Goal: Task Accomplishment & Management: Manage account settings

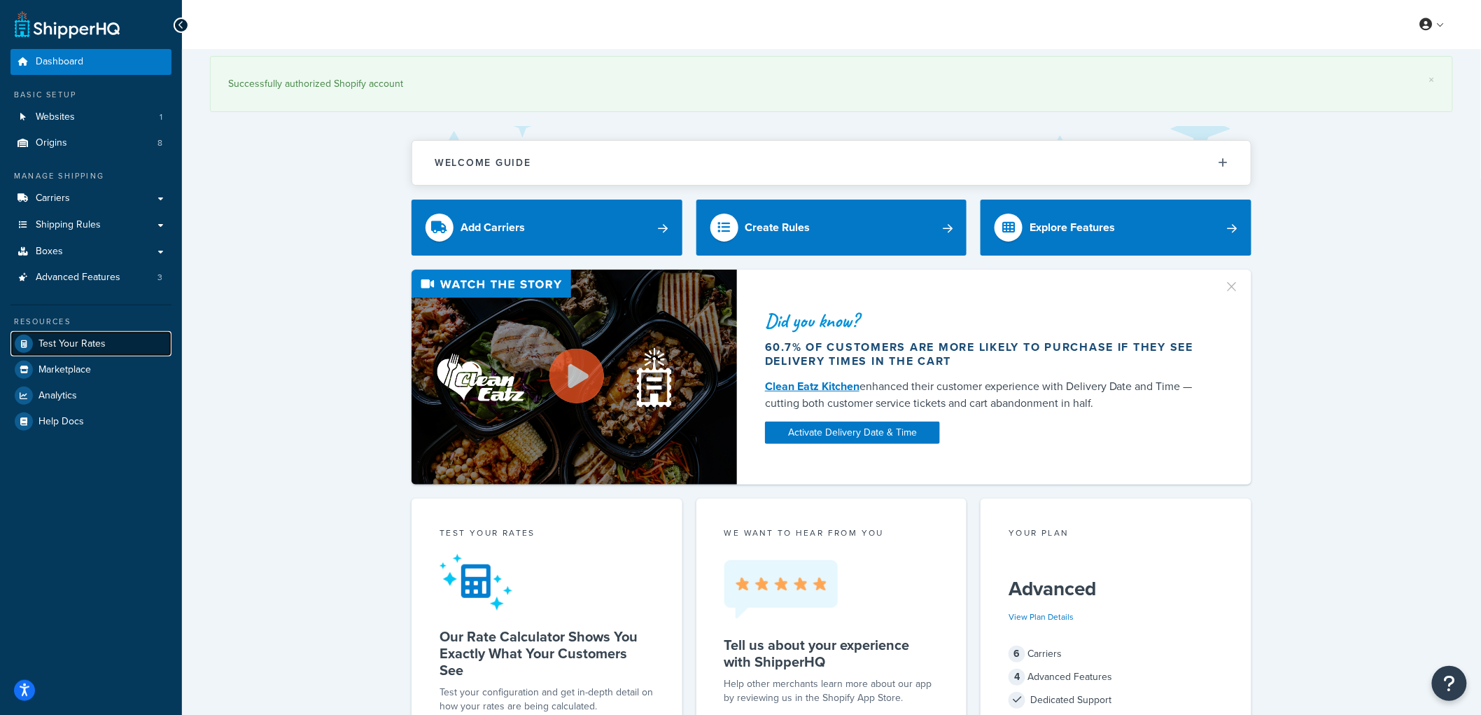
click at [92, 339] on span "Test Your Rates" at bounding box center [71, 344] width 67 height 12
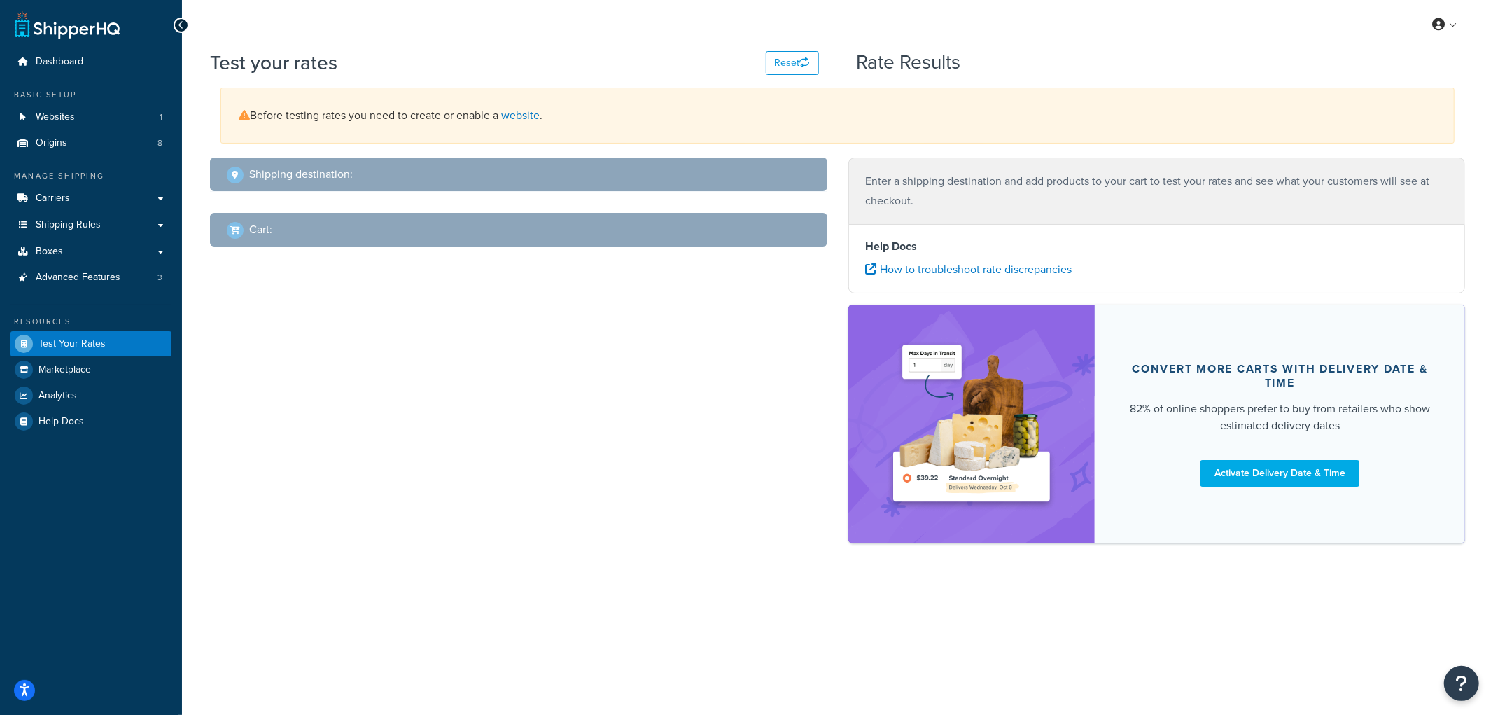
select select "TX"
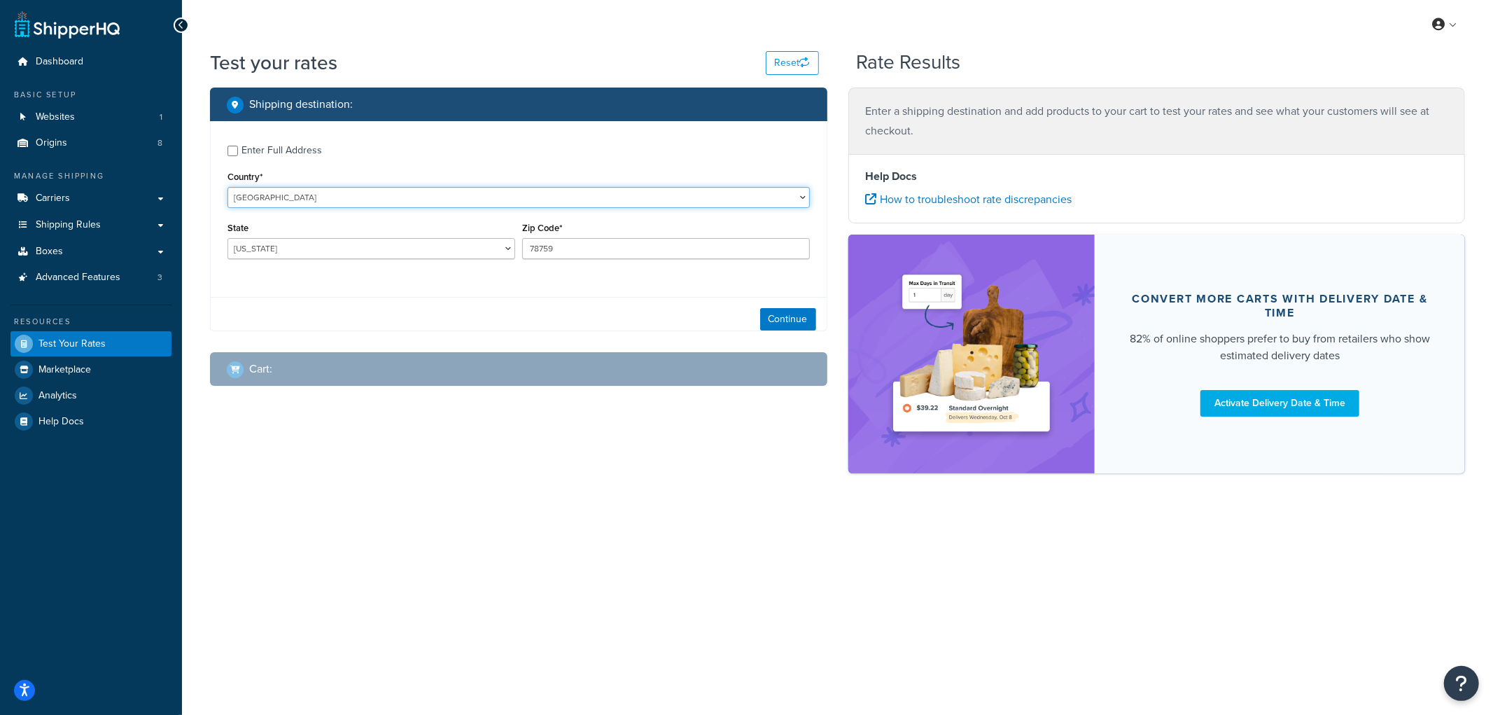
click at [385, 198] on select "United States United Kingdom Afghanistan Åland Islands Albania Algeria American…" at bounding box center [518, 197] width 582 height 21
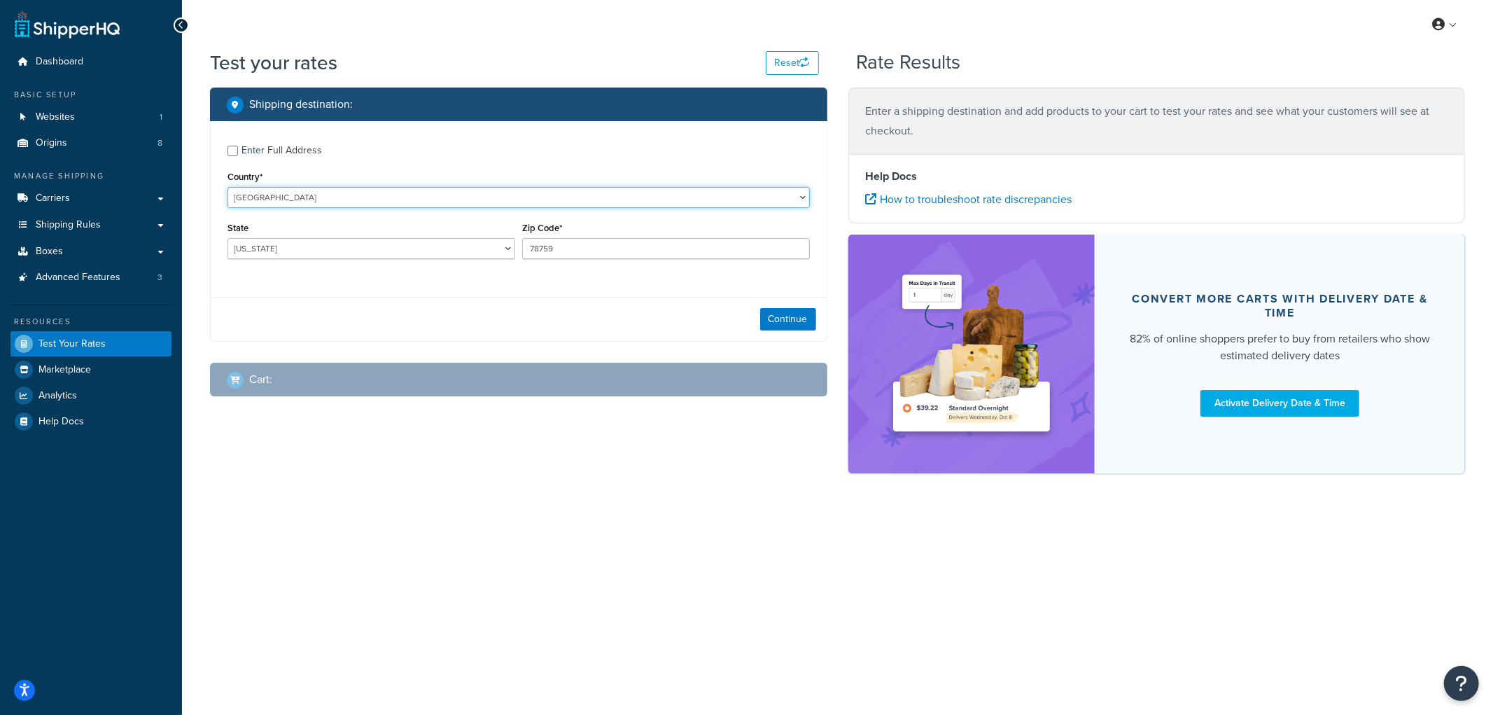
click at [385, 198] on select "United States United Kingdom Afghanistan Åland Islands Albania Algeria American…" at bounding box center [518, 197] width 582 height 21
click at [269, 151] on div "Enter Full Address" at bounding box center [281, 151] width 80 height 20
click at [238, 151] on input "Enter Full Address" at bounding box center [232, 151] width 10 height 10
checkbox input "true"
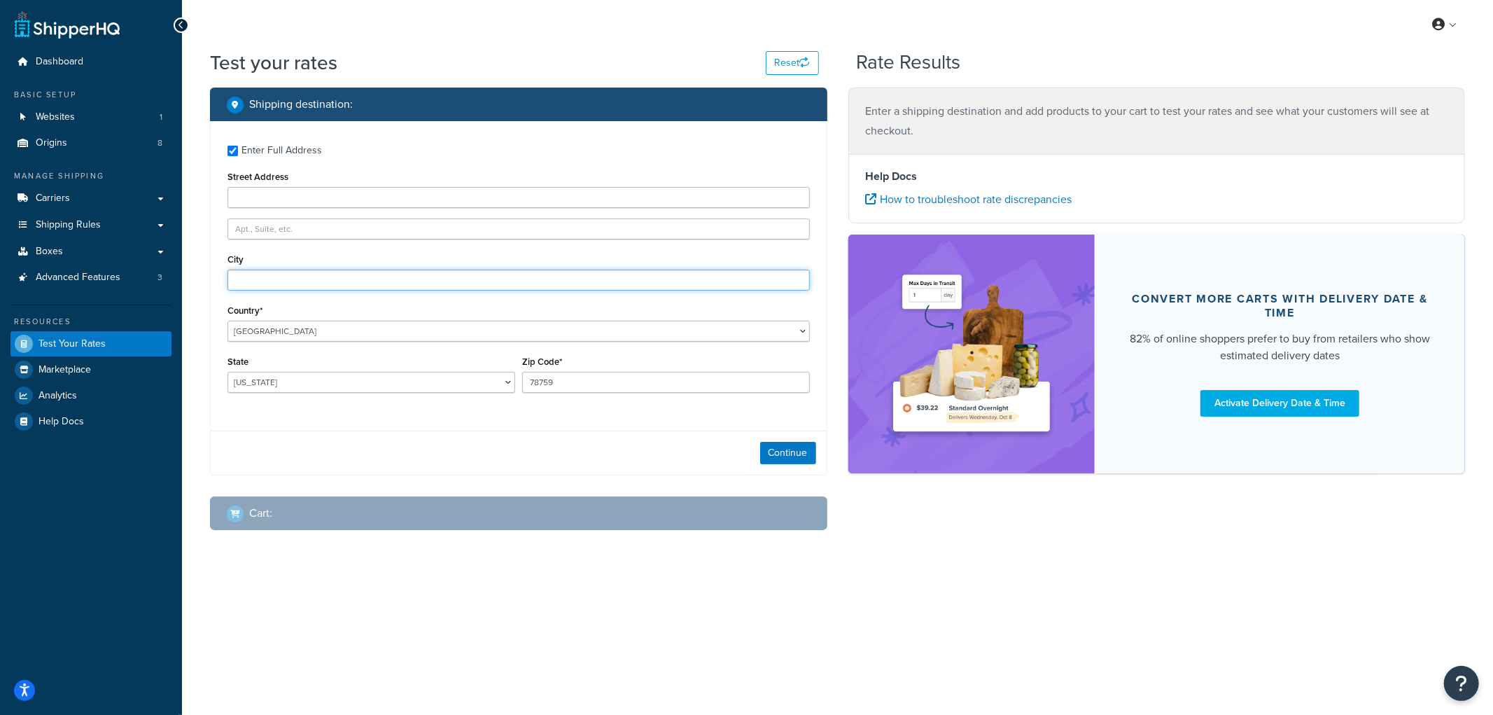
click at [270, 272] on input "City" at bounding box center [518, 279] width 582 height 21
type input "Angora"
click at [269, 382] on select "Alabama Alaska American Samoa Arizona Arkansas Armed Forces Americas Armed Forc…" at bounding box center [371, 382] width 288 height 21
select select "NE"
click at [227, 372] on select "Alabama Alaska American Samoa Arizona Arkansas Armed Forces Americas Armed Forc…" at bounding box center [371, 382] width 288 height 21
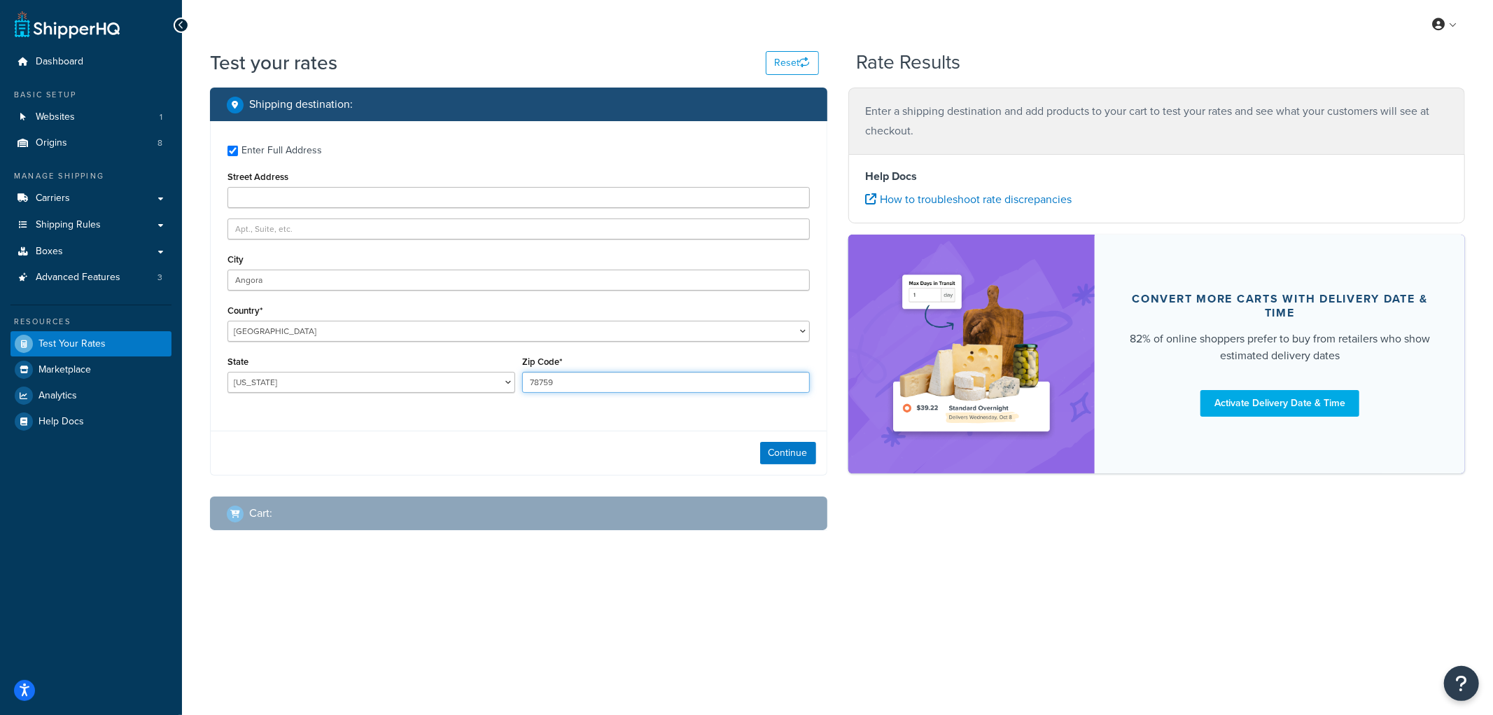
click at [574, 387] on input "78759" at bounding box center [666, 382] width 288 height 21
type input "69331"
click at [796, 449] on button "Continue" at bounding box center [788, 453] width 56 height 22
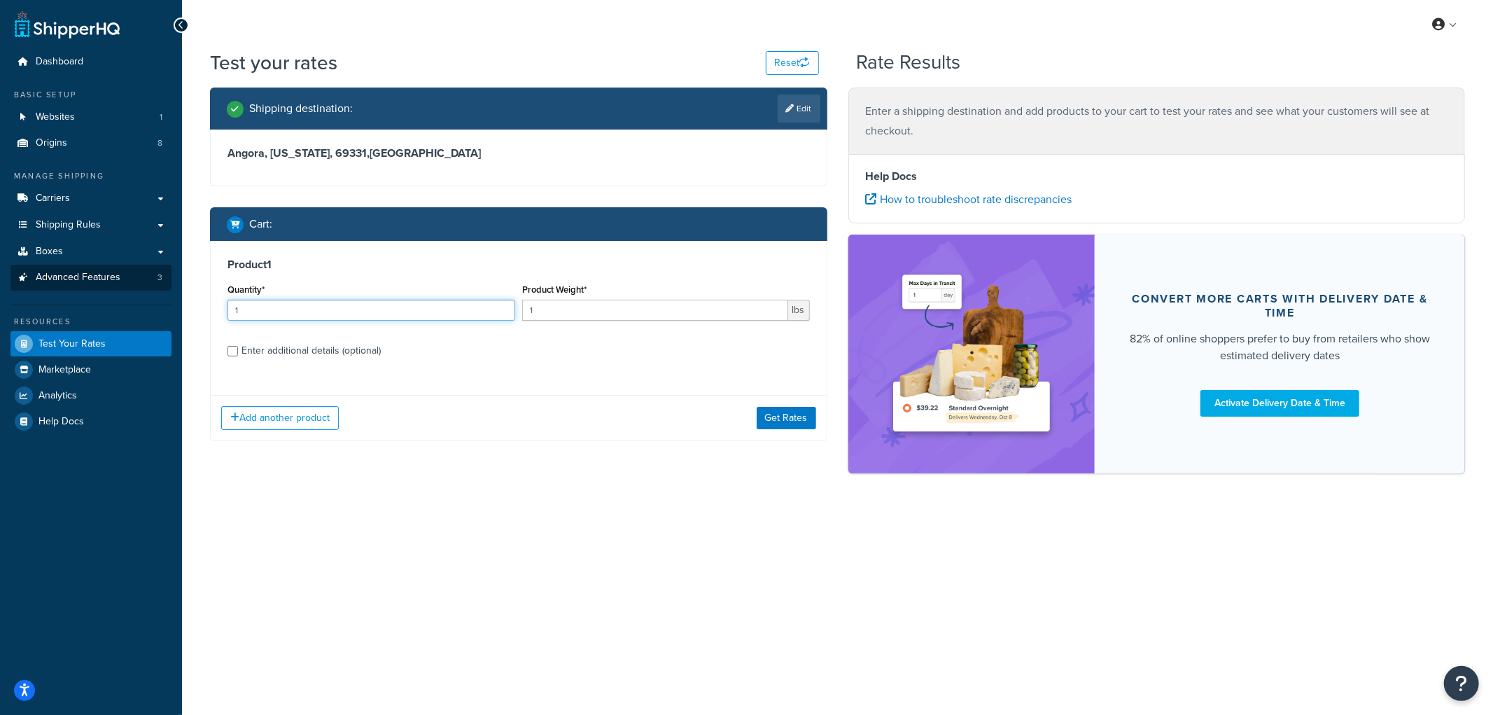
drag, startPoint x: 214, startPoint y: 314, endPoint x: 87, endPoint y: 290, distance: 129.6
click at [88, 291] on div "Dashboard Basic Setup Websites 1 Origins 8 Manage Shipping Carriers Carriers Al…" at bounding box center [746, 357] width 1493 height 715
type input "2"
click at [549, 302] on input "1" at bounding box center [655, 310] width 266 height 21
type input "50"
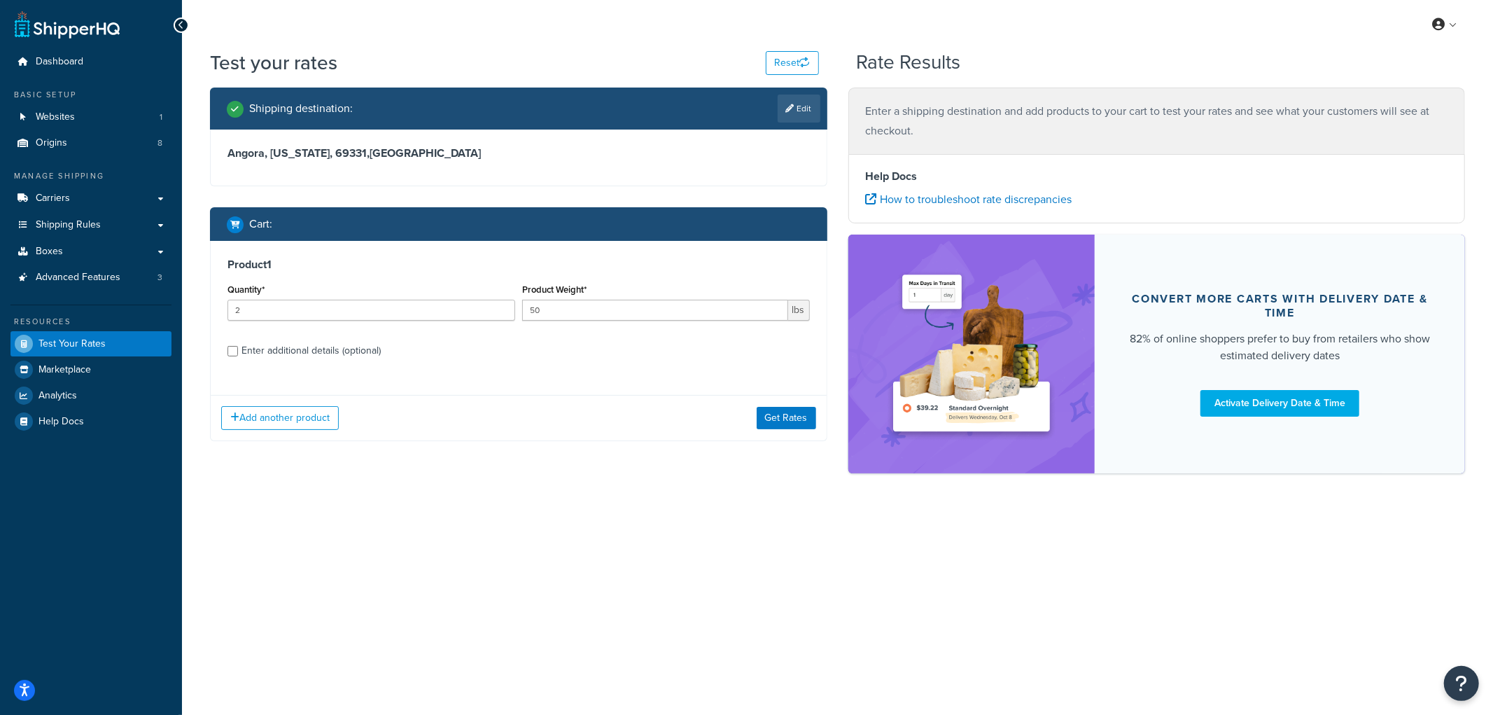
click at [357, 345] on div "Enter additional details (optional)" at bounding box center [310, 351] width 139 height 20
click at [238, 346] on input "Enter additional details (optional)" at bounding box center [232, 351] width 10 height 10
checkbox input "true"
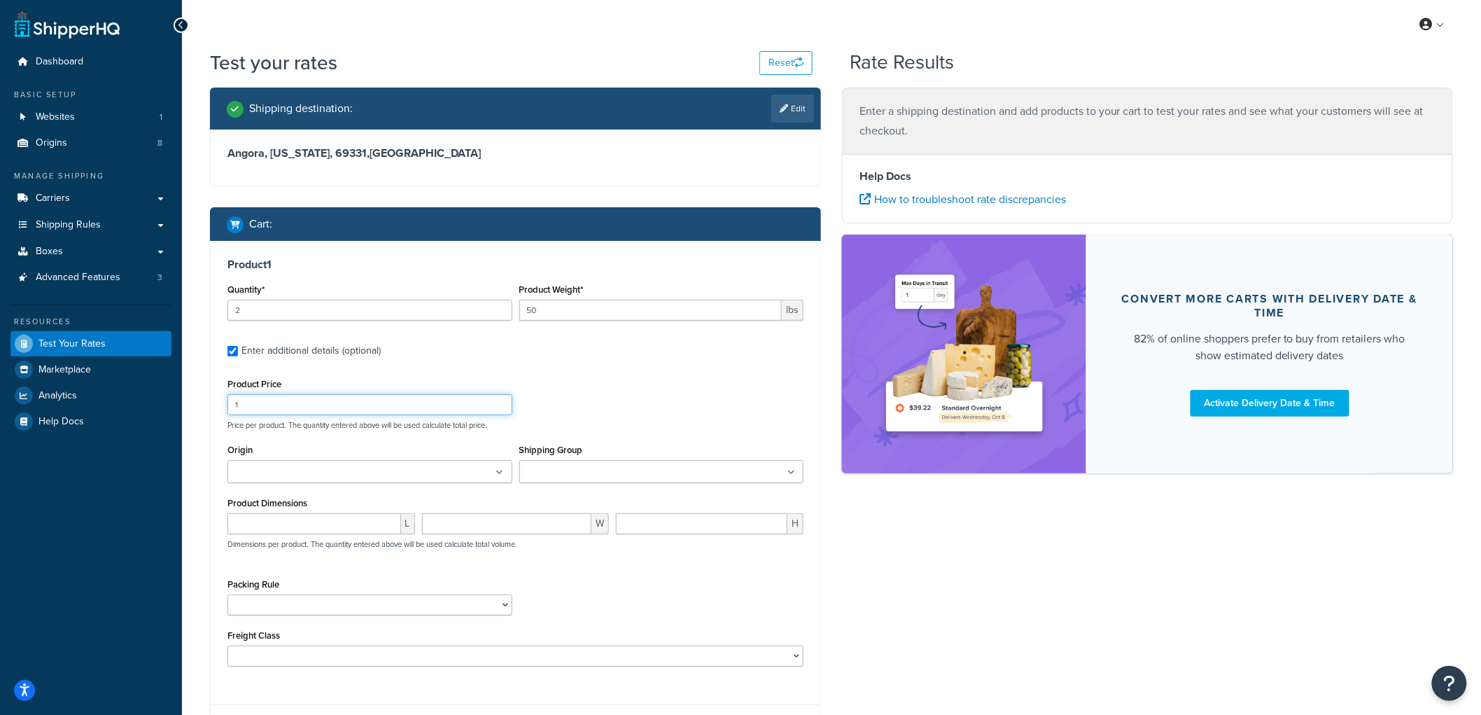
click at [291, 403] on input "1" at bounding box center [369, 404] width 285 height 21
type input "127"
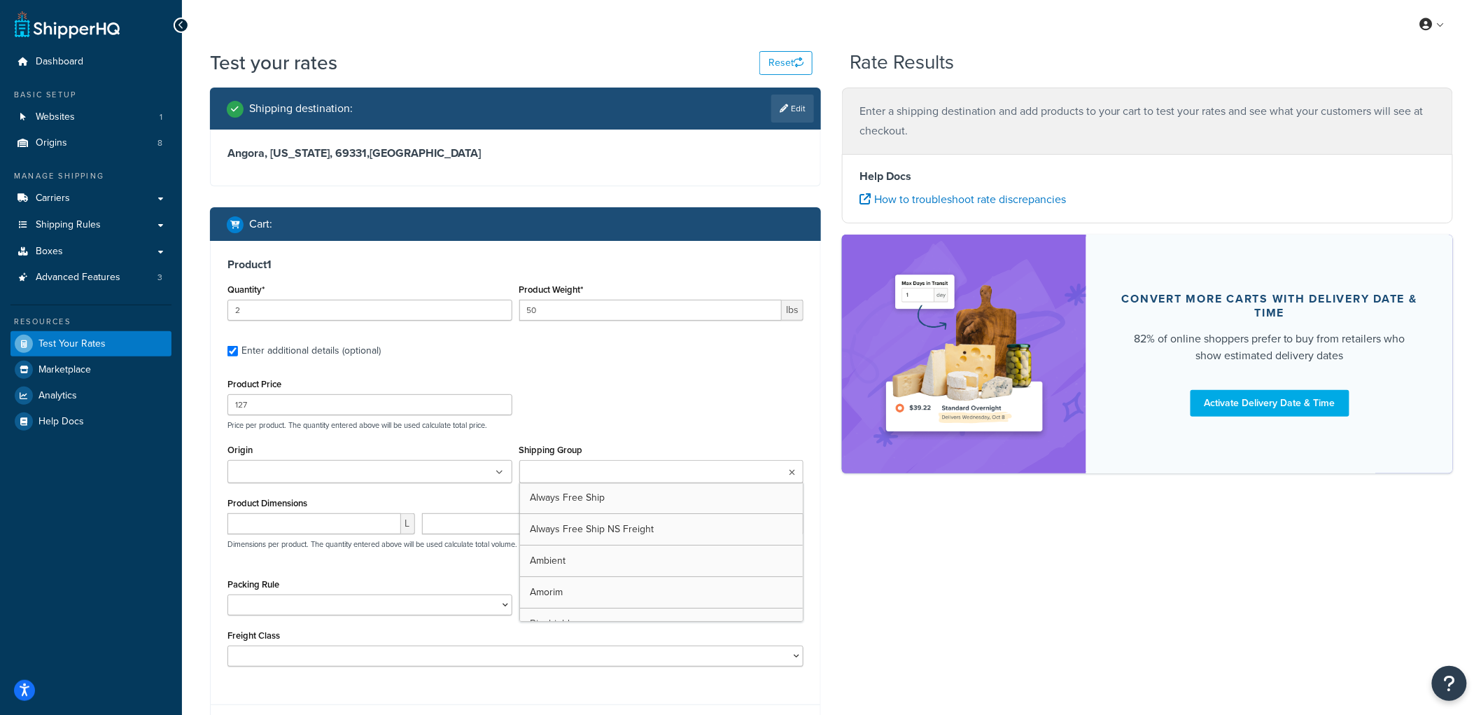
click at [584, 466] on input "Shipping Group" at bounding box center [585, 472] width 124 height 15
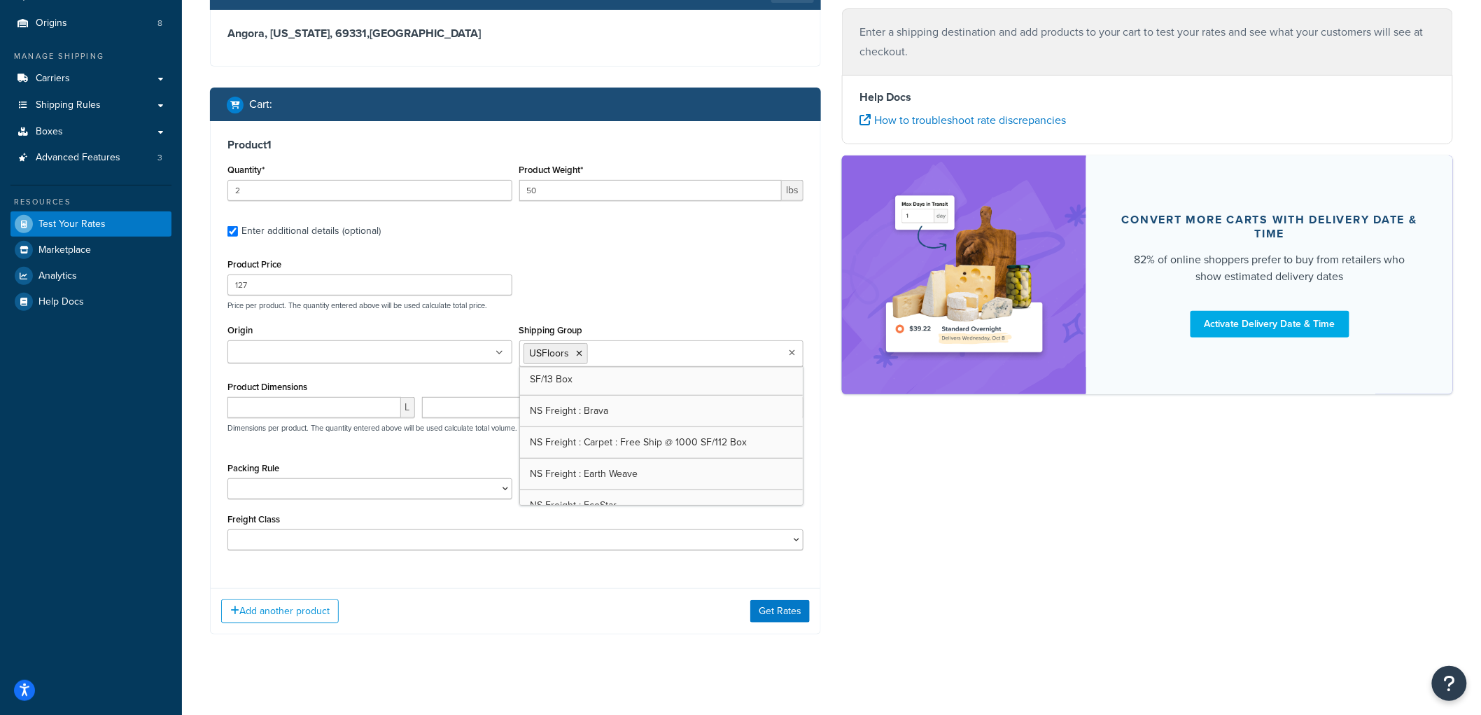
scroll to position [401, 0]
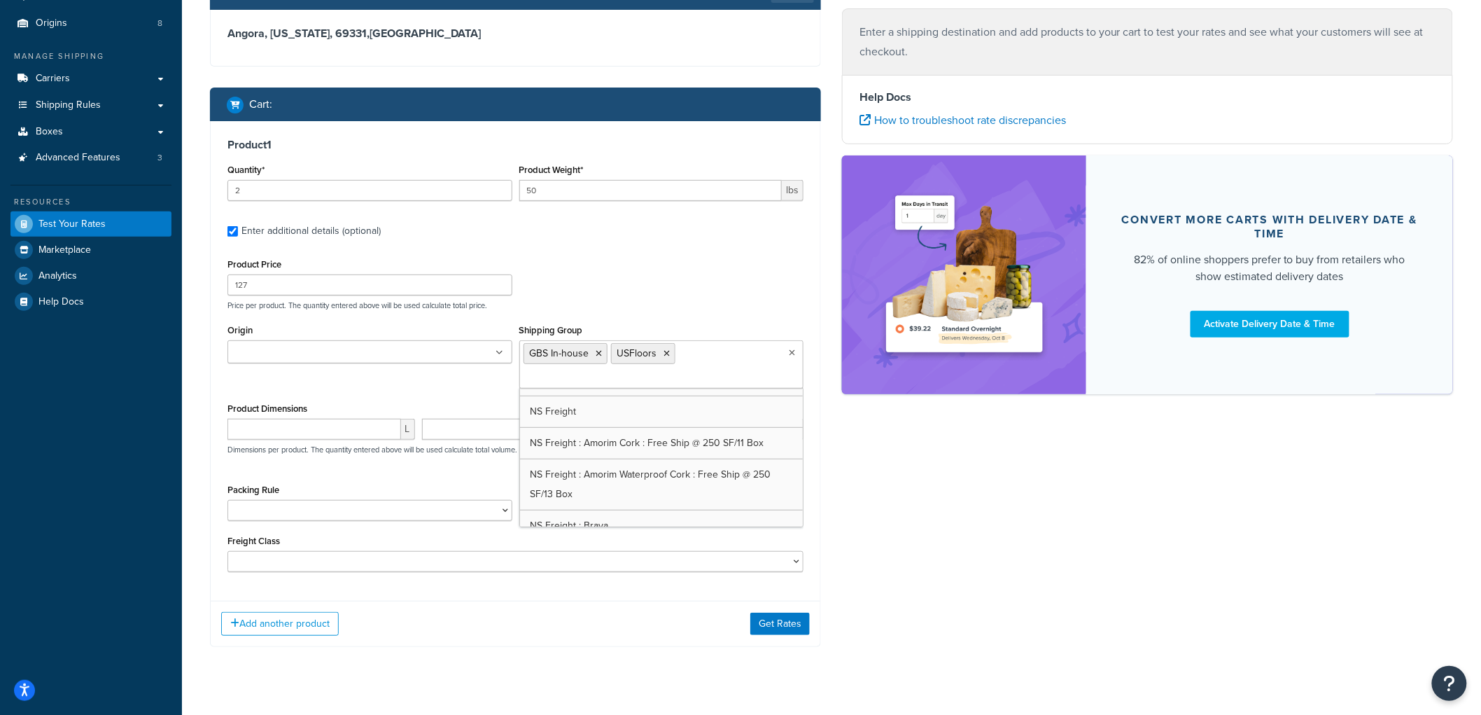
click at [425, 353] on ul at bounding box center [369, 351] width 285 height 23
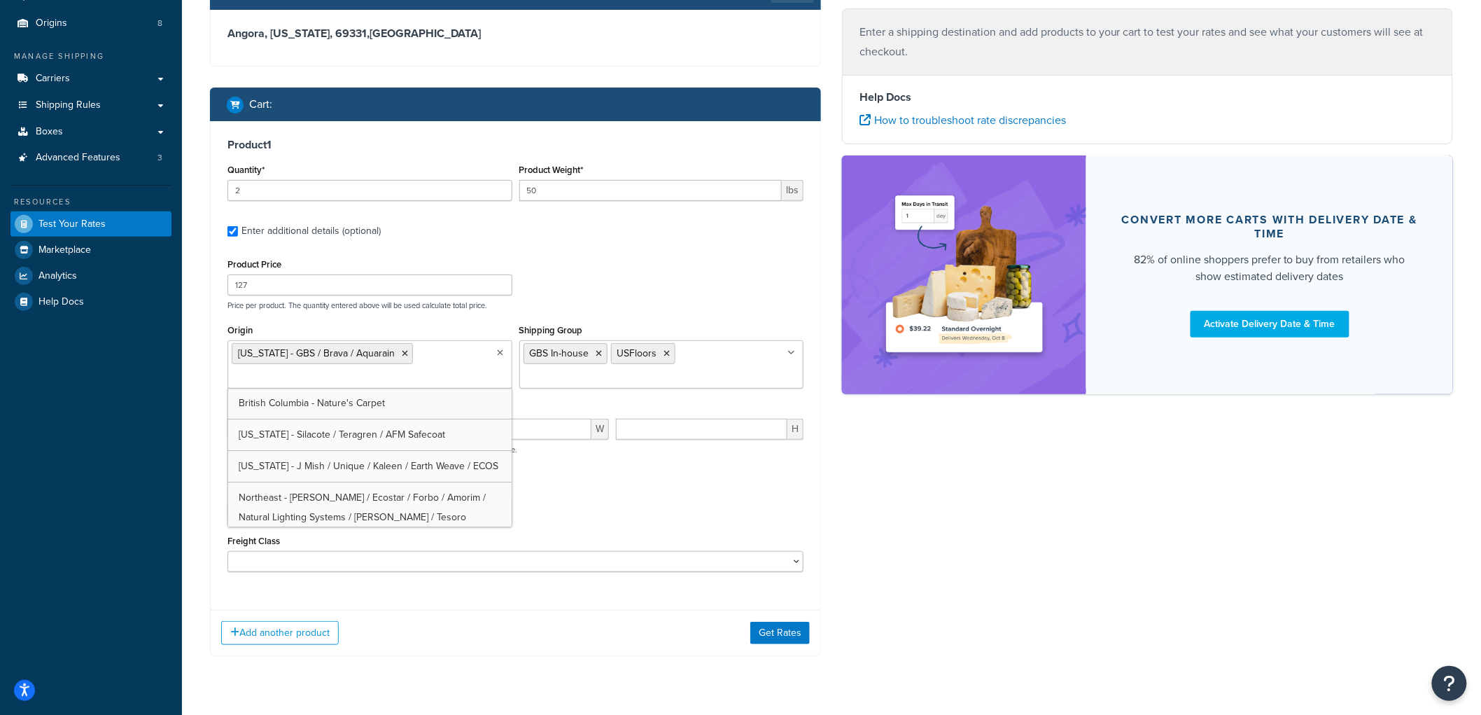
click at [949, 572] on div "Shipping destination : Edit Angora, Nebraska, 69331 , United States Cart : Prod…" at bounding box center [831, 322] width 1264 height 709
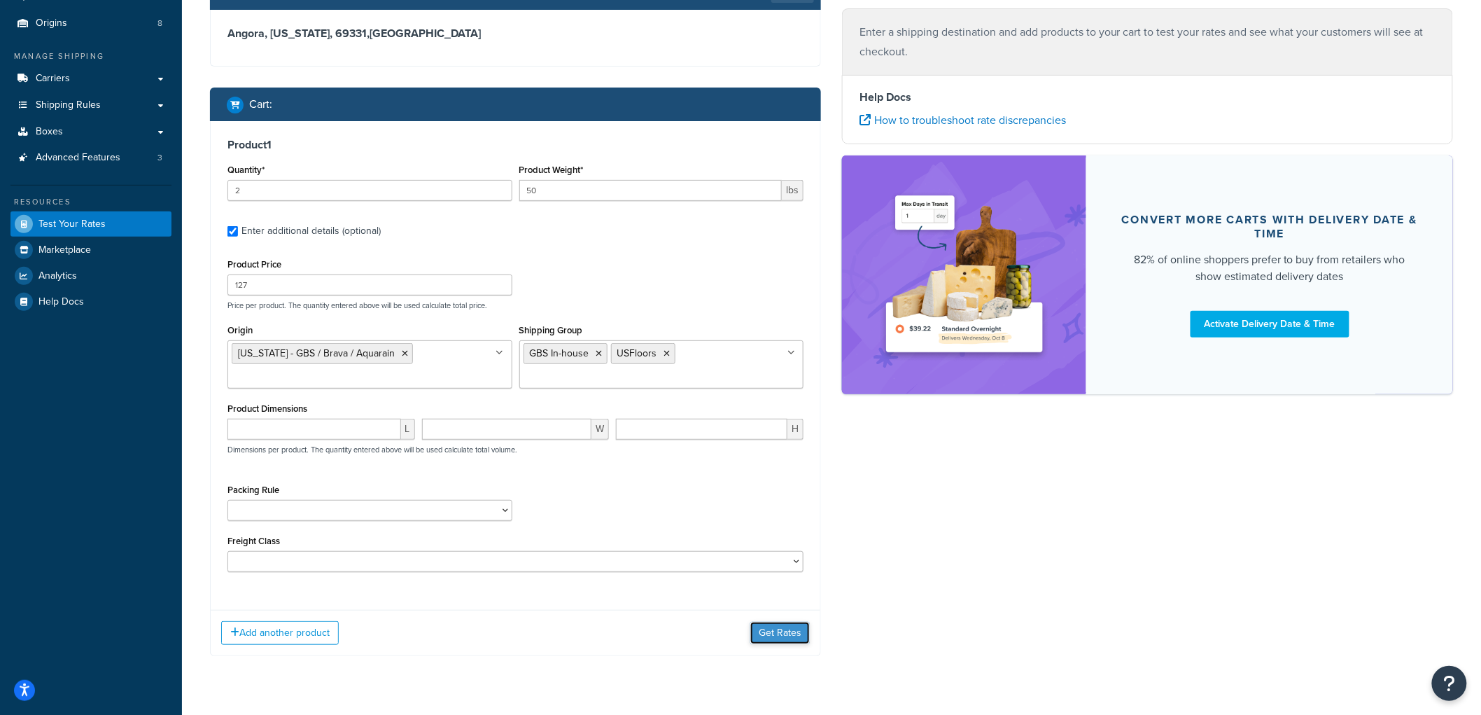
click at [799, 642] on button "Get Rates" at bounding box center [779, 632] width 59 height 22
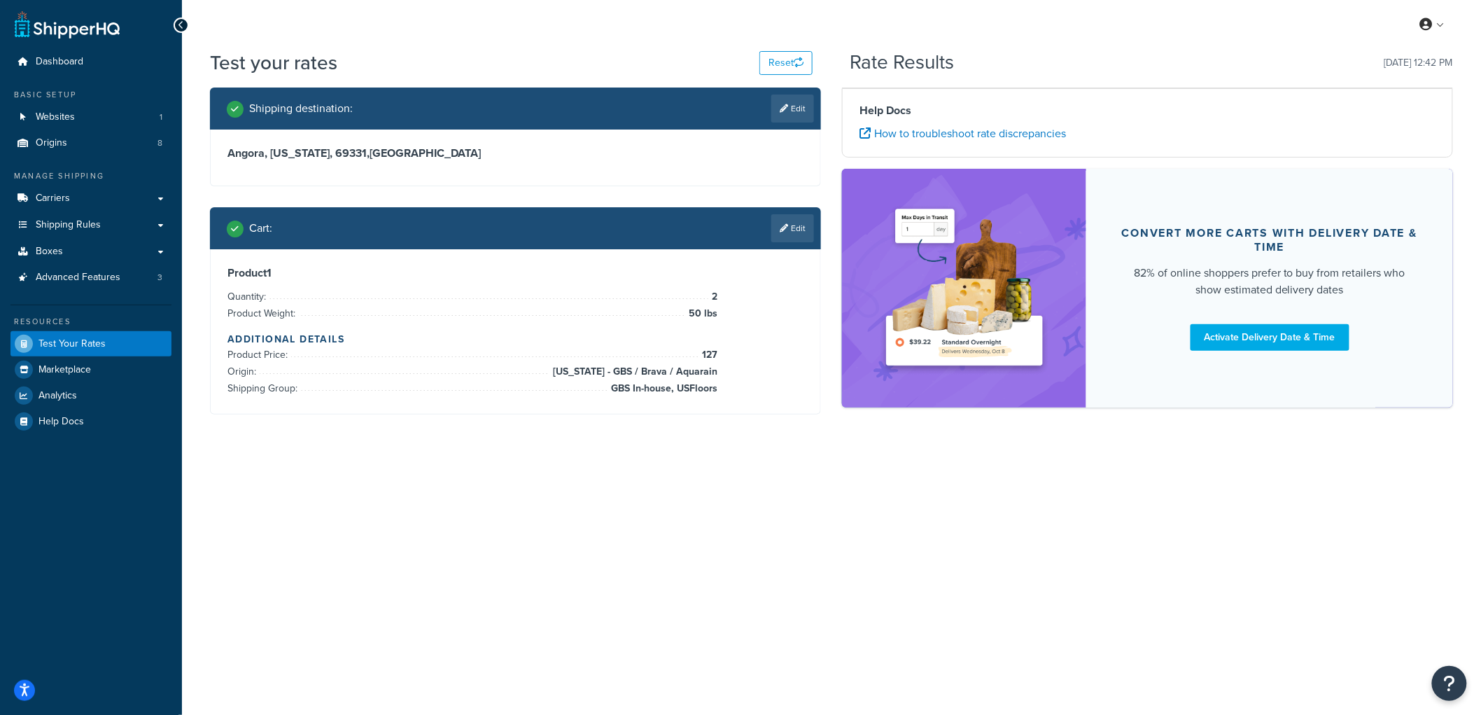
scroll to position [0, 0]
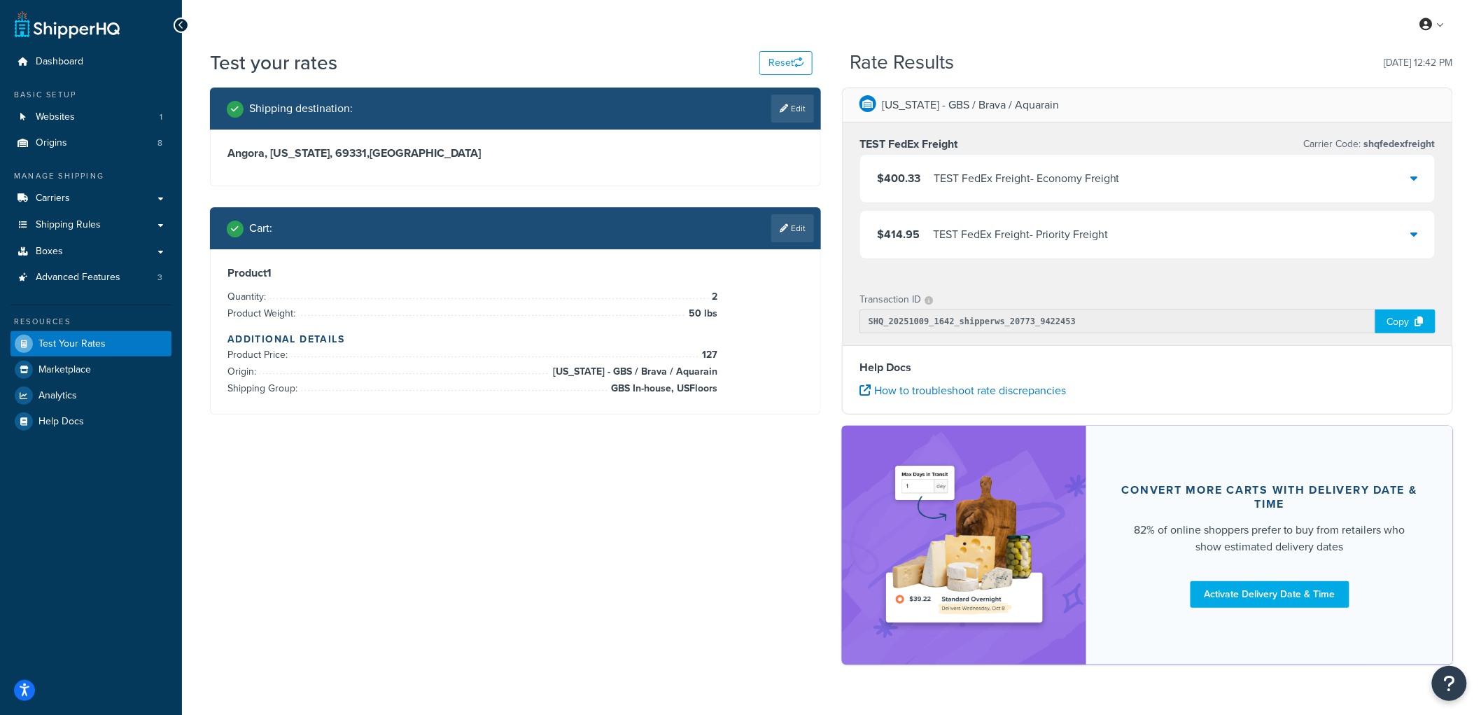
click at [926, 180] on div "$400.33 TEST FedEx Freight - Economy Freight" at bounding box center [998, 179] width 243 height 20
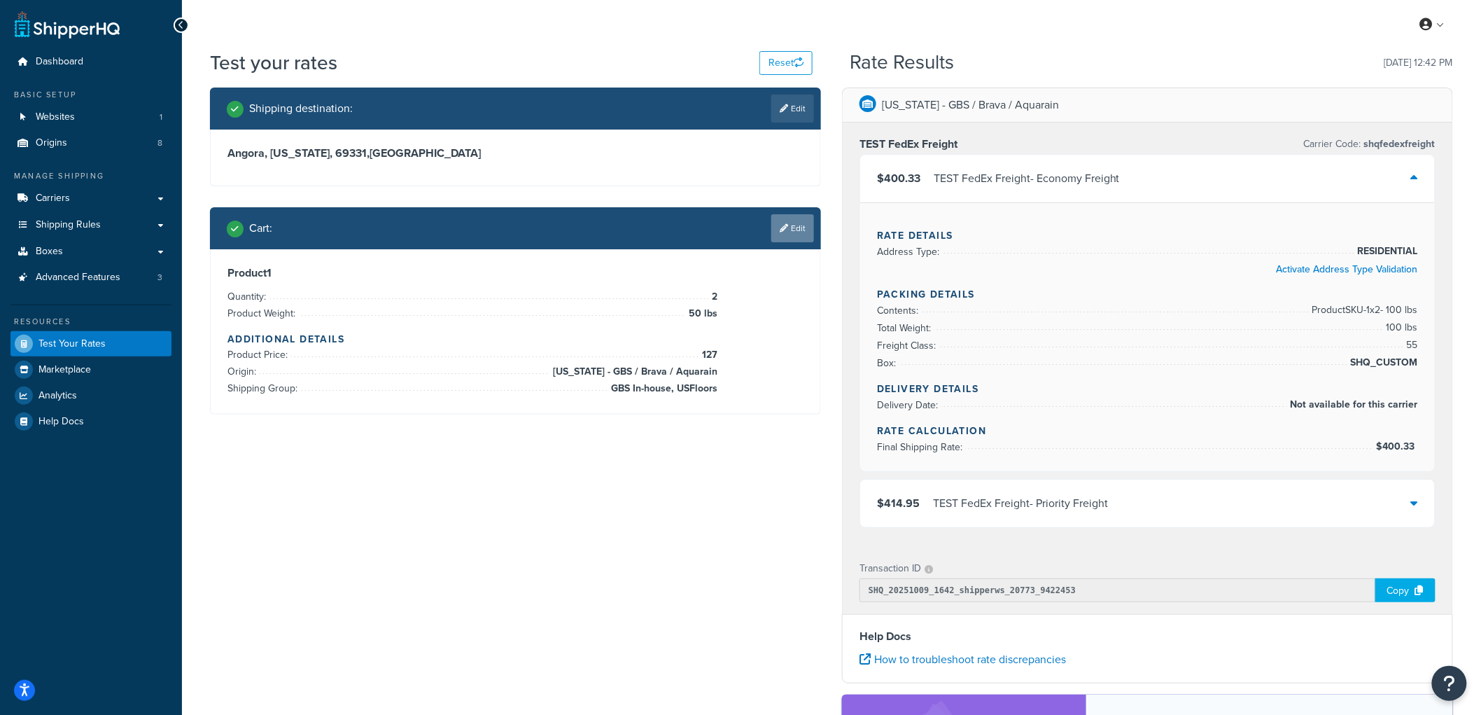
click at [792, 228] on link "Edit" at bounding box center [792, 228] width 43 height 28
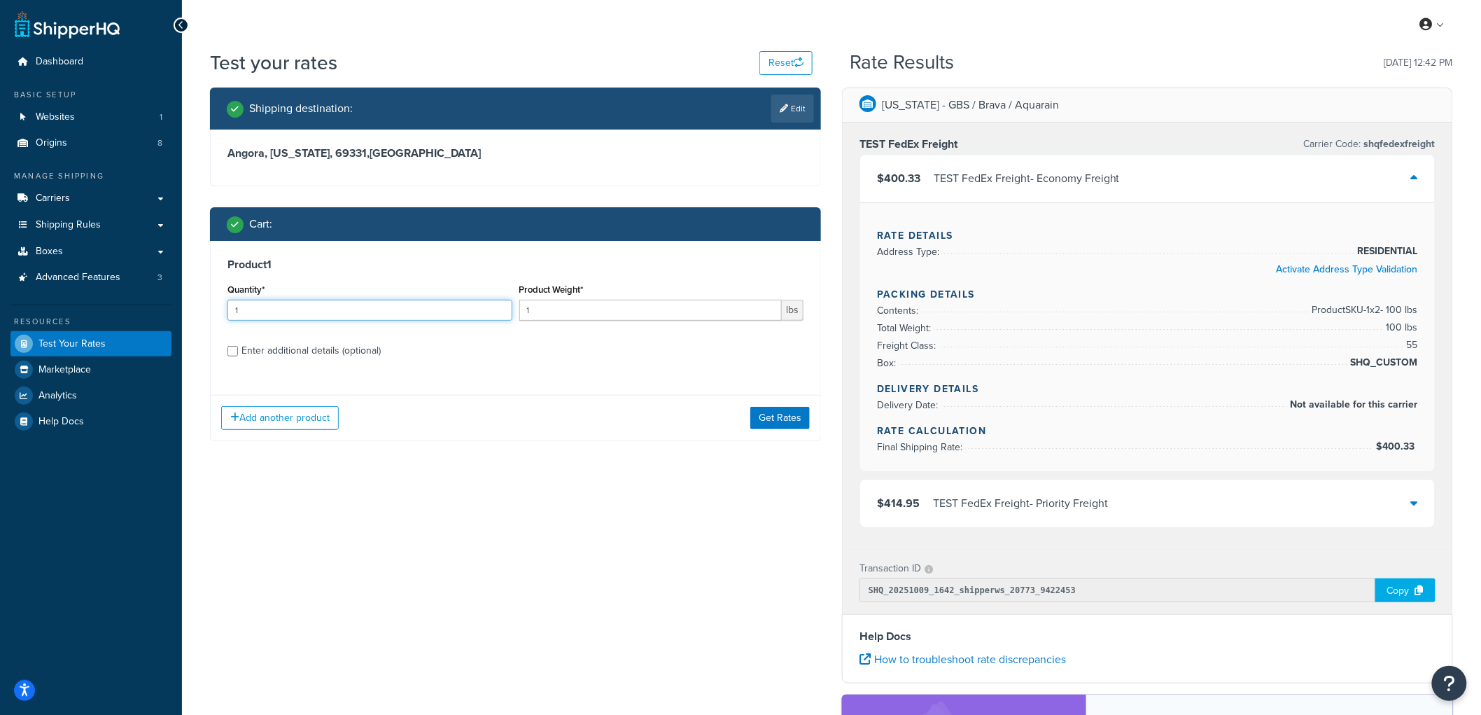
click at [376, 309] on input "1" at bounding box center [369, 310] width 285 height 21
type input "3"
click at [533, 313] on input "1" at bounding box center [650, 310] width 263 height 21
type input "50"
click at [358, 350] on div "Enter additional details (optional)" at bounding box center [310, 351] width 139 height 20
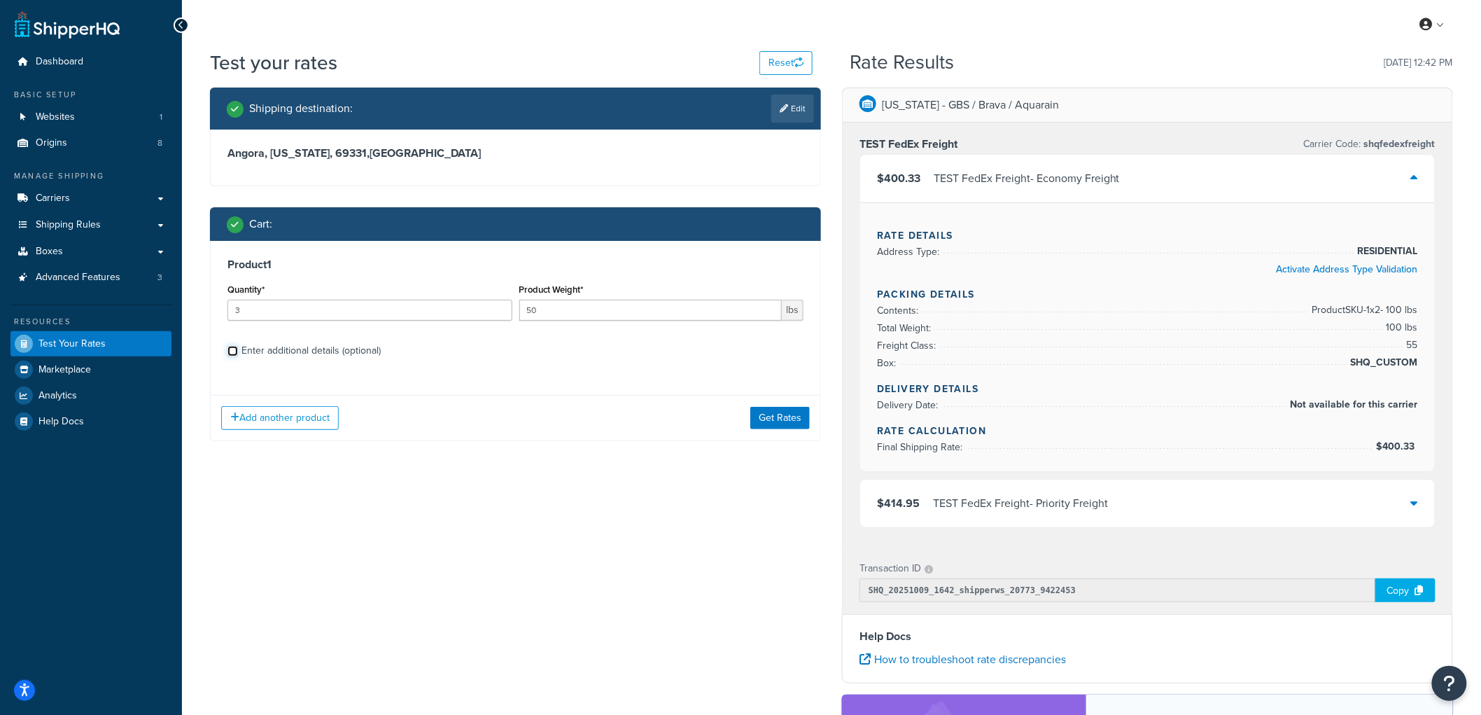
click at [238, 350] on input "Enter additional details (optional)" at bounding box center [232, 351] width 10 height 10
checkbox input "true"
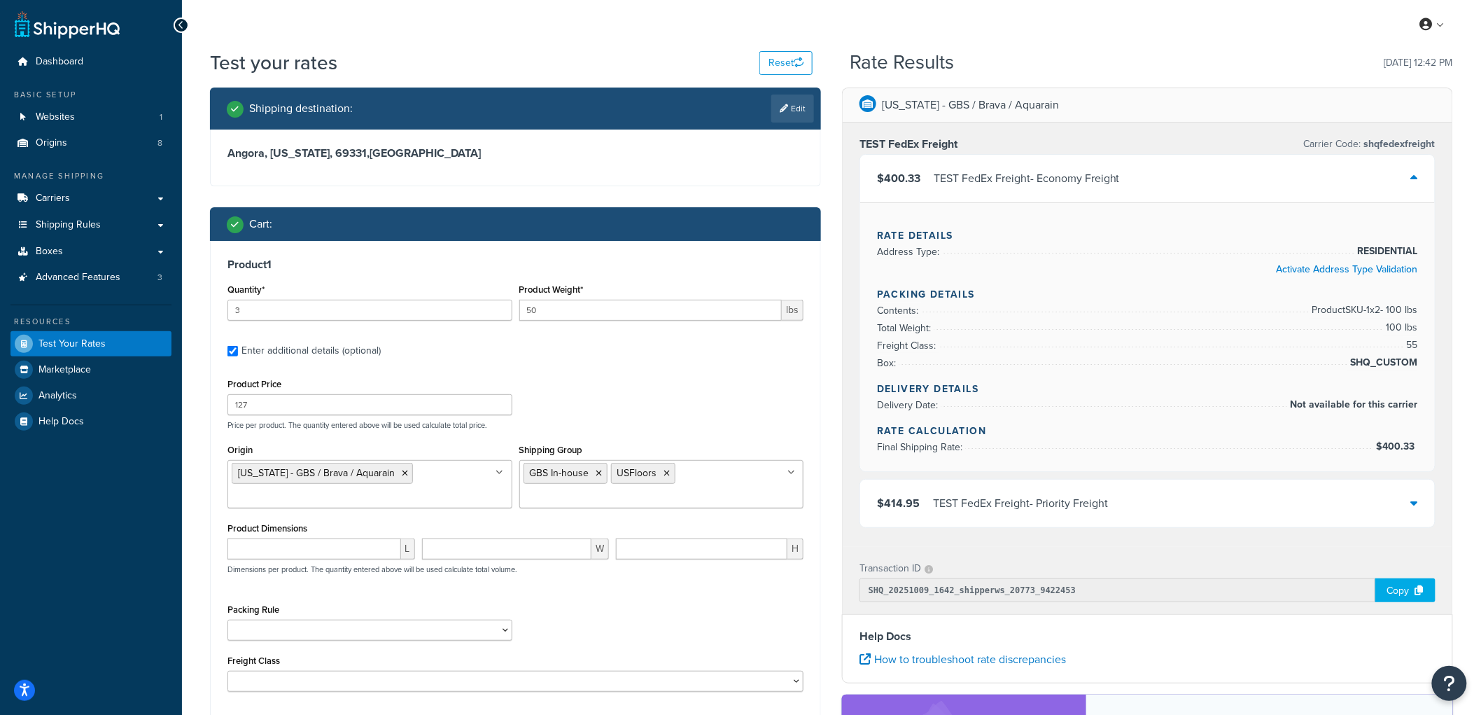
click at [635, 239] on div "Cart :" at bounding box center [515, 224] width 611 height 34
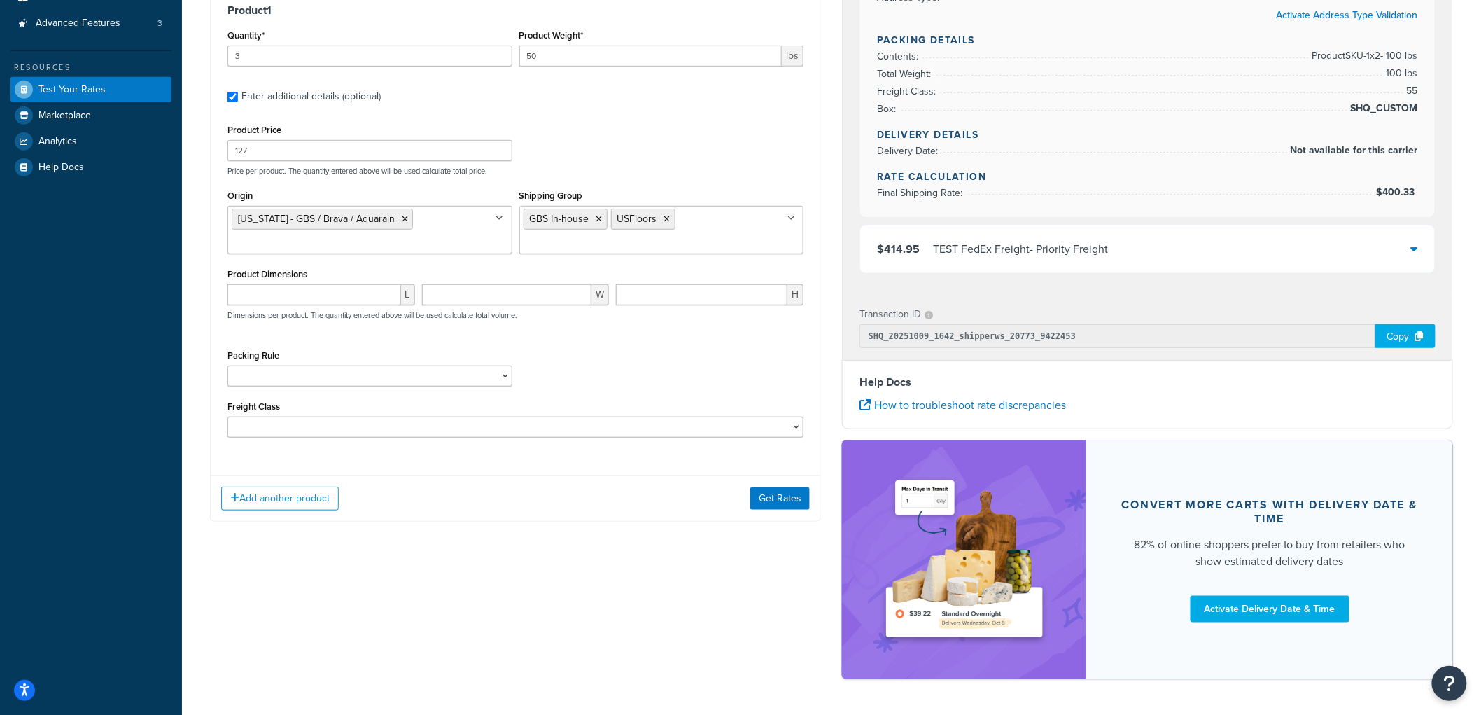
scroll to position [303, 0]
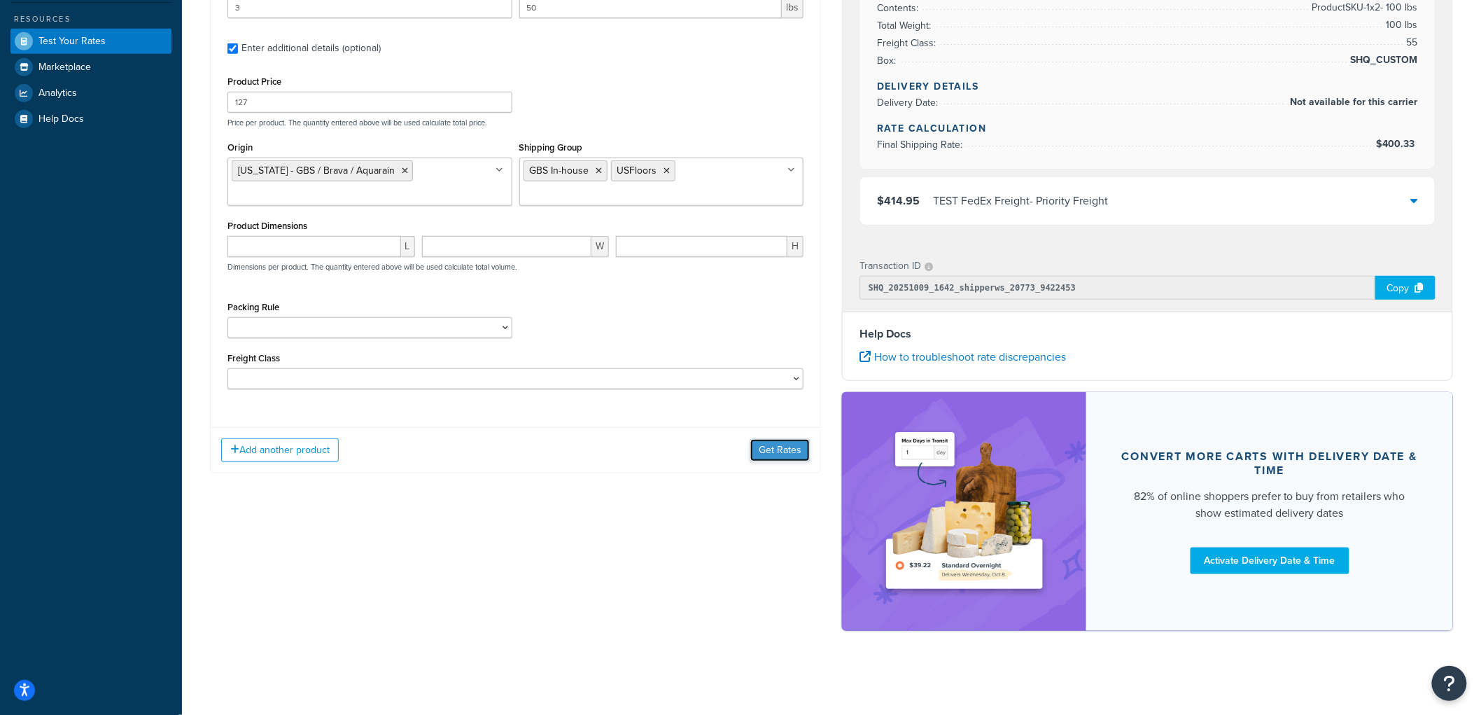
click at [770, 452] on button "Get Rates" at bounding box center [779, 450] width 59 height 22
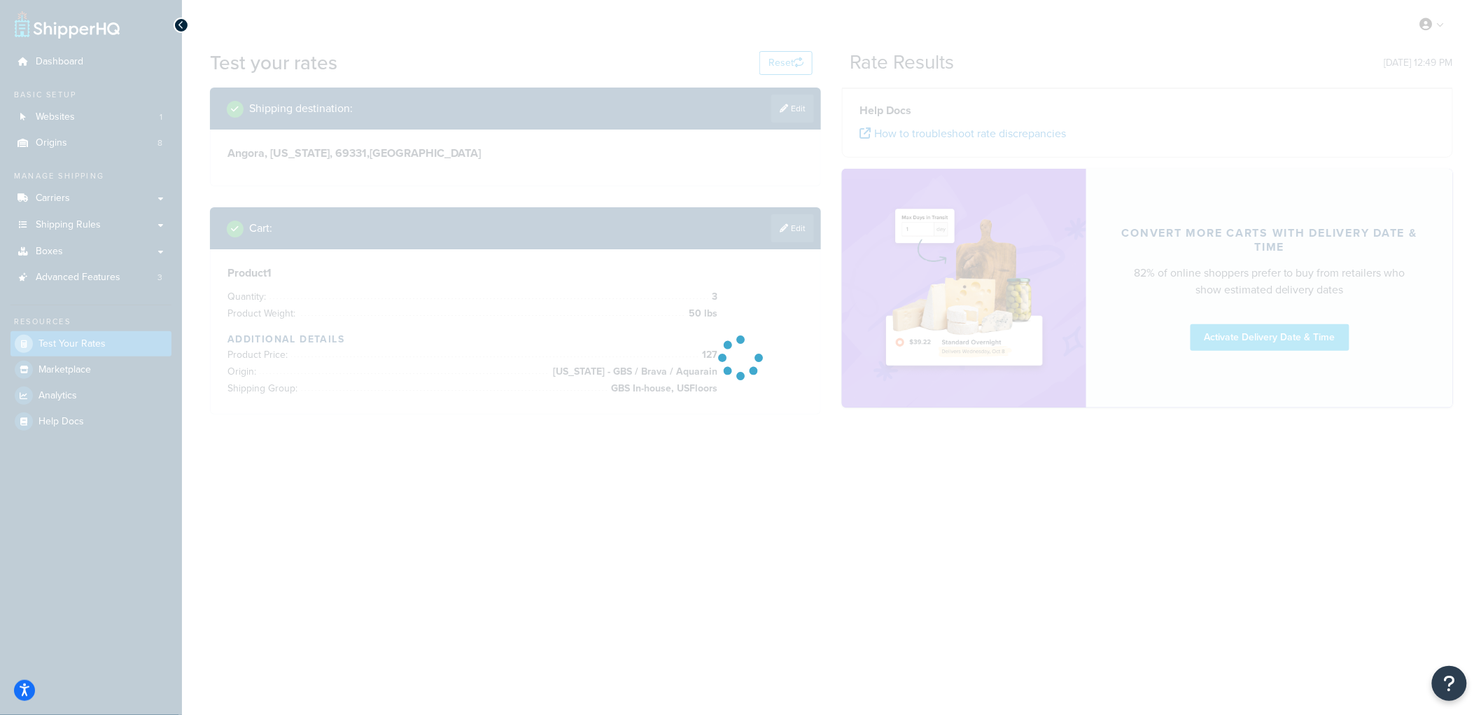
scroll to position [0, 0]
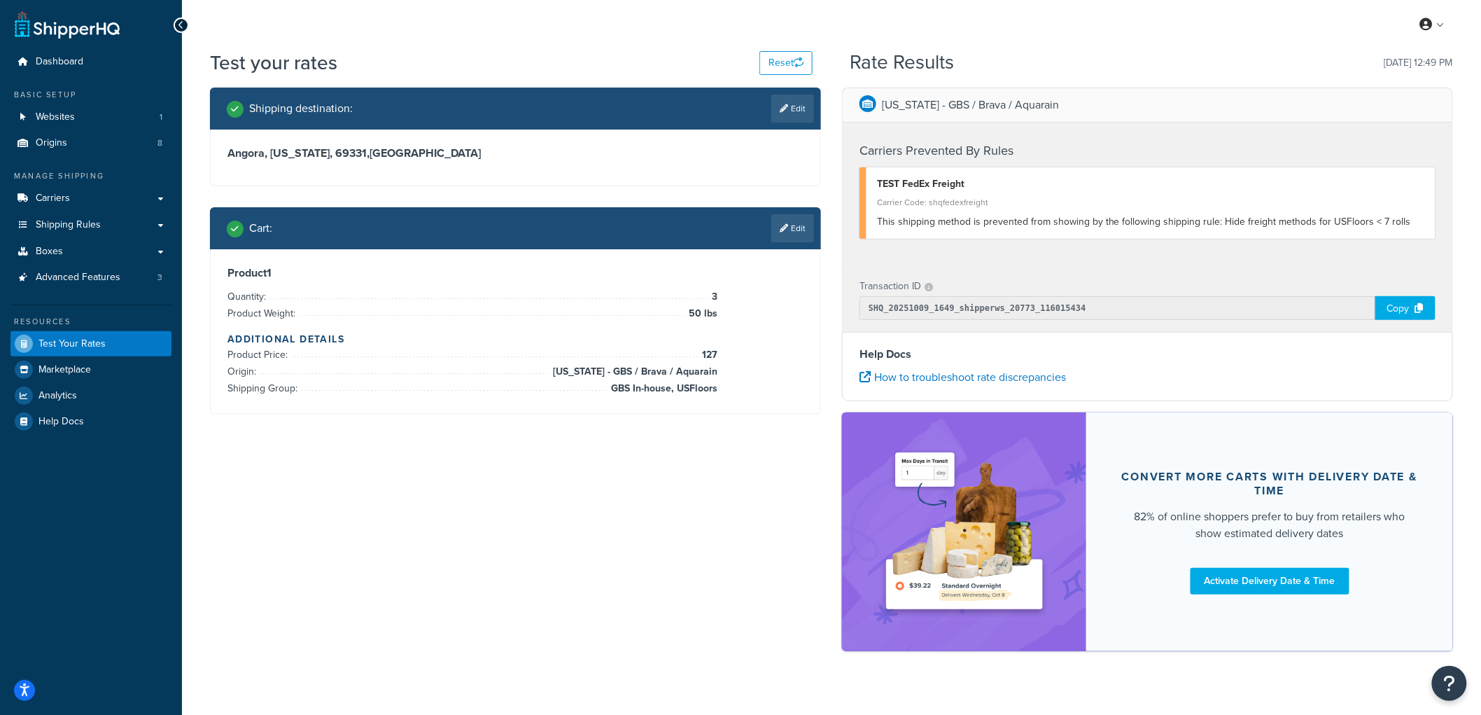
click at [754, 232] on div "Cart : Edit" at bounding box center [520, 228] width 587 height 28
click at [771, 232] on link "Edit" at bounding box center [792, 228] width 43 height 28
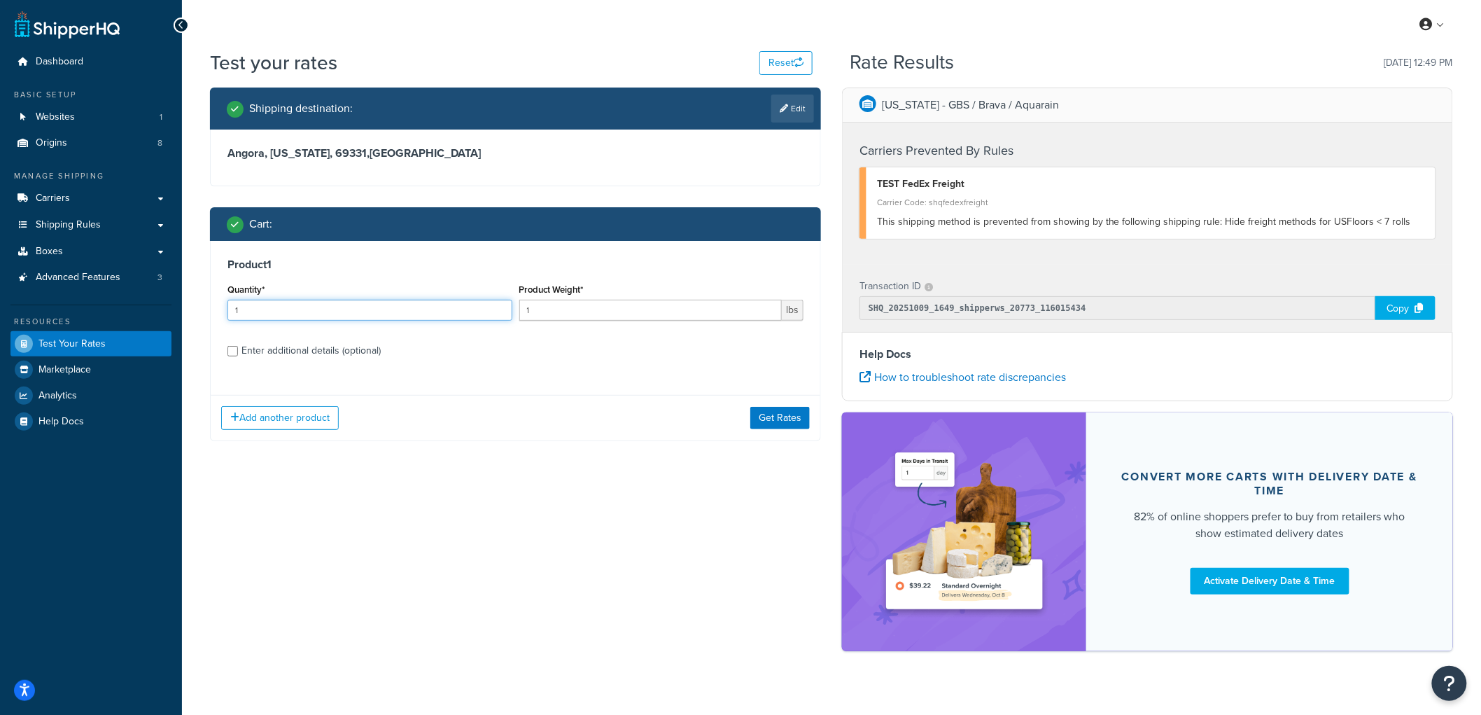
drag, startPoint x: 269, startPoint y: 299, endPoint x: 198, endPoint y: 290, distance: 71.2
click at [180, 300] on div "Dashboard Basic Setup Websites 1 Origins 8 Manage Shipping Carriers Carriers Al…" at bounding box center [740, 367] width 1481 height 735
type input "3"
click at [542, 314] on input "1" at bounding box center [650, 310] width 263 height 21
type input "10"
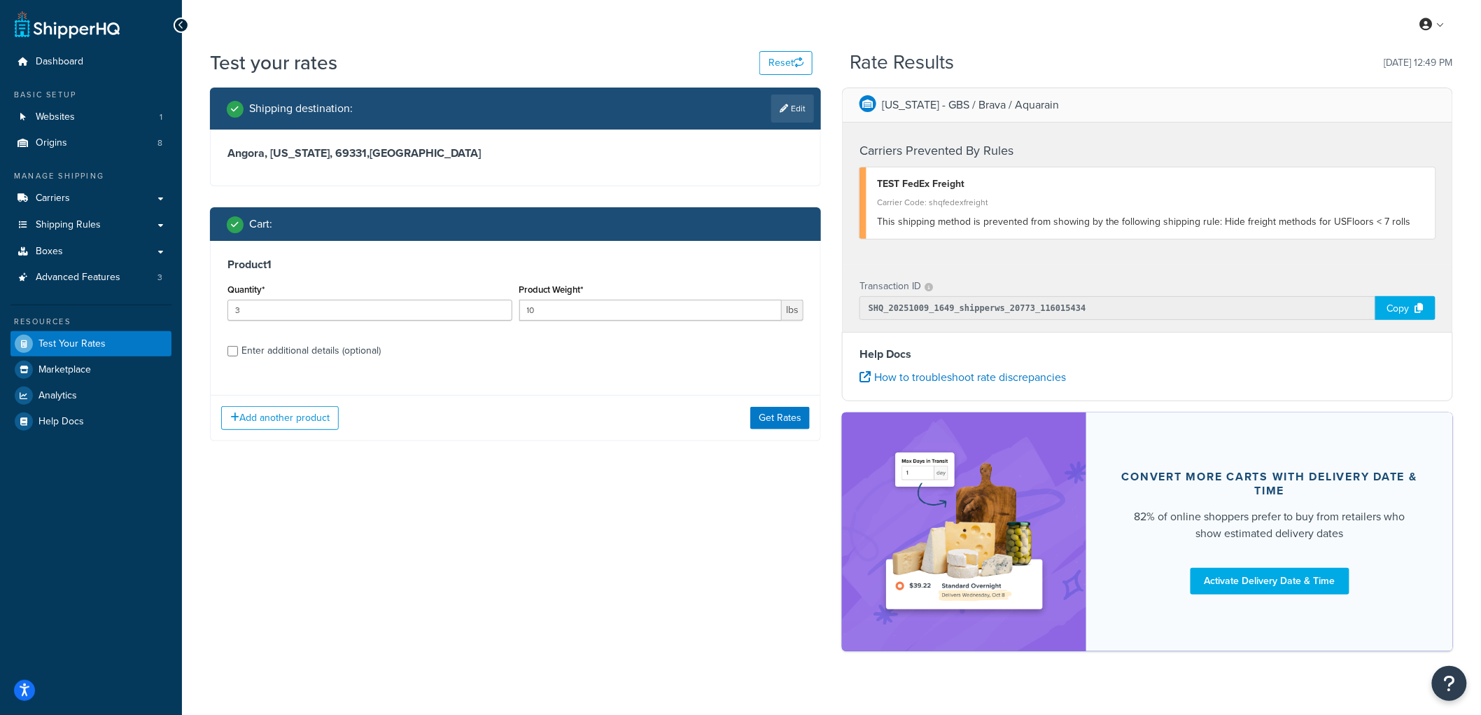
click at [326, 344] on div "Enter additional details (optional)" at bounding box center [310, 351] width 139 height 20
click at [238, 346] on input "Enter additional details (optional)" at bounding box center [232, 351] width 10 height 10
checkbox input "true"
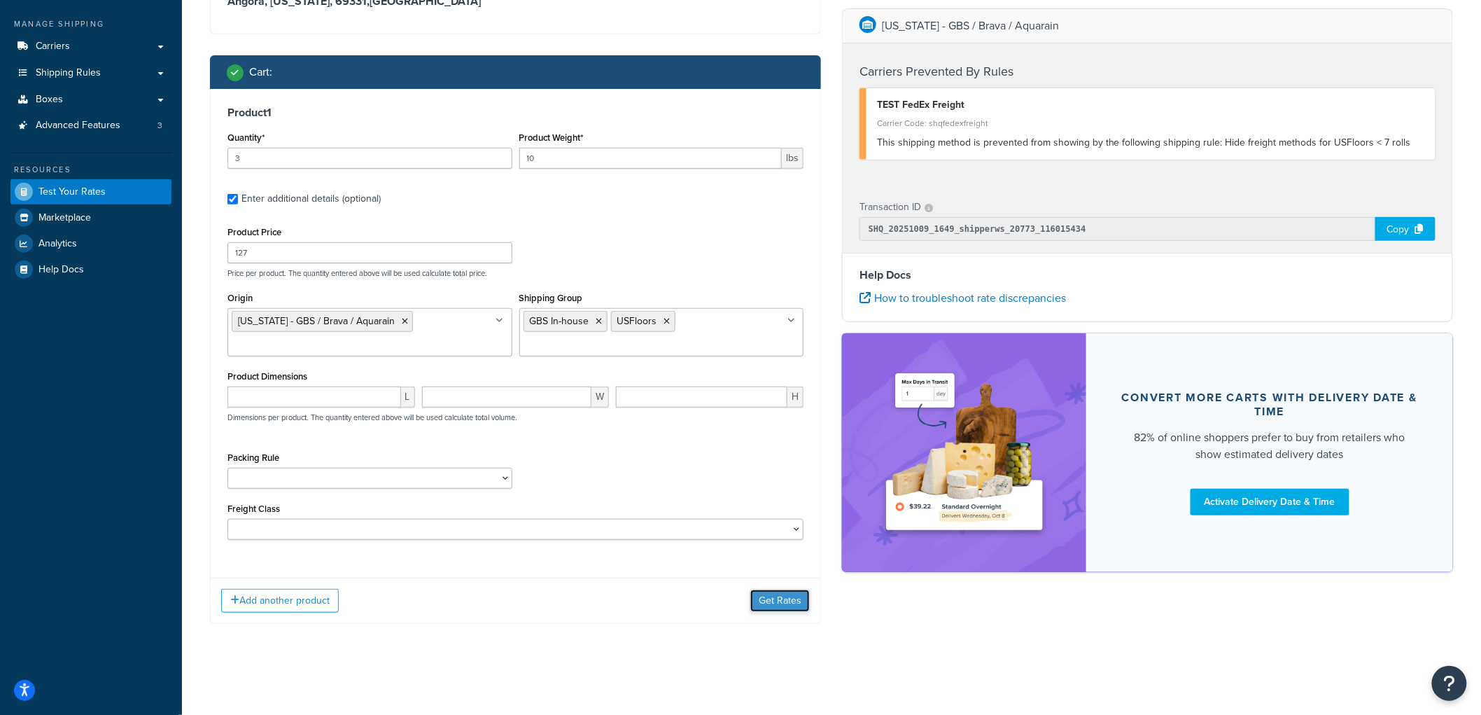
click at [787, 606] on button "Get Rates" at bounding box center [779, 600] width 59 height 22
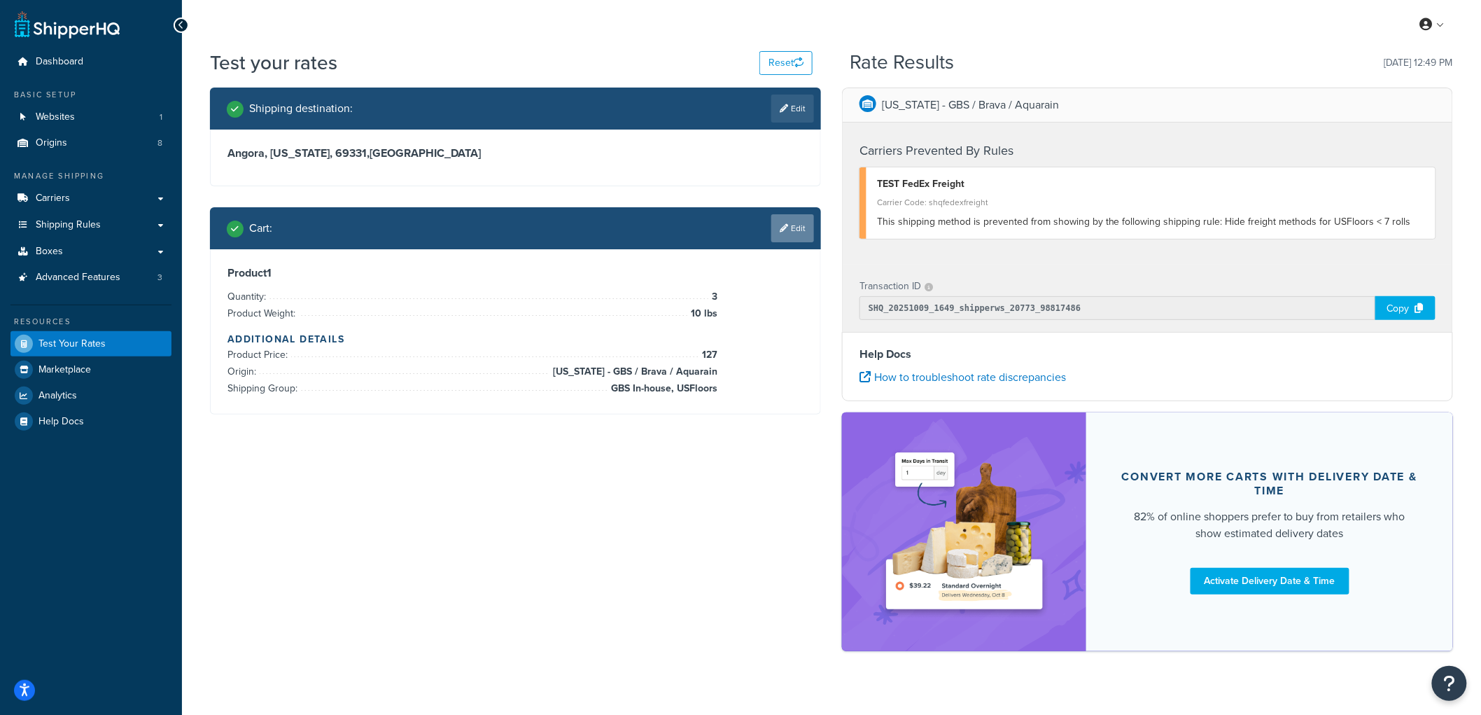
click at [810, 229] on link "Edit" at bounding box center [792, 228] width 43 height 28
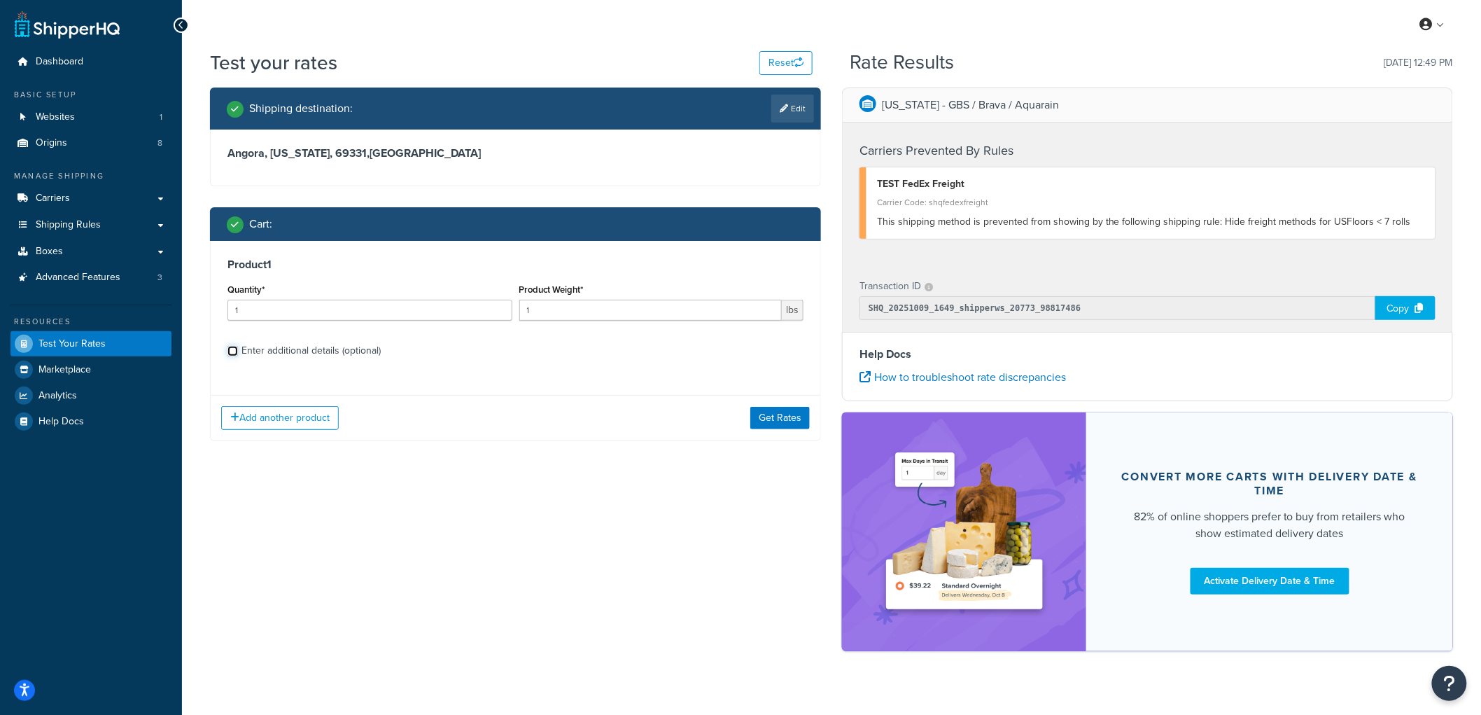
click at [237, 351] on input "Enter additional details (optional)" at bounding box center [232, 351] width 10 height 10
checkbox input "true"
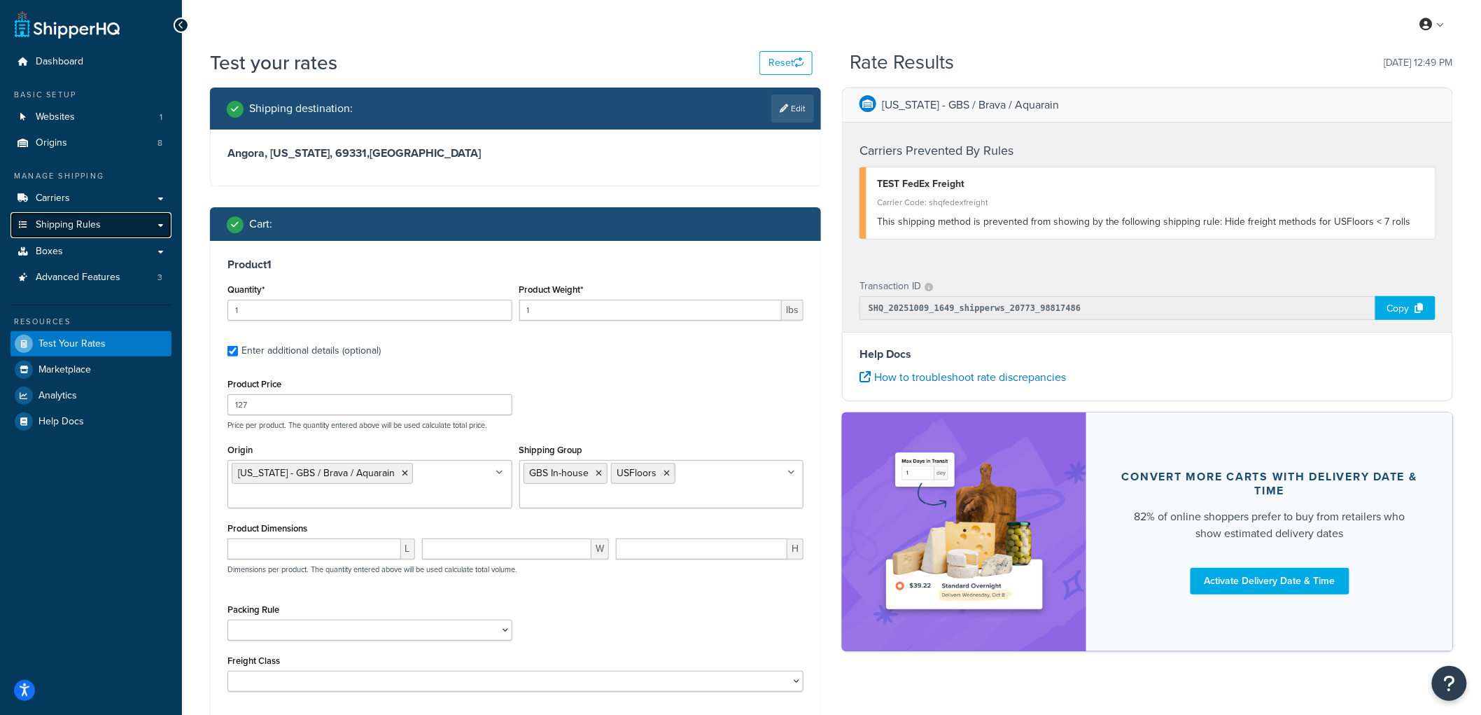
click at [100, 225] on link "Shipping Rules" at bounding box center [90, 225] width 161 height 26
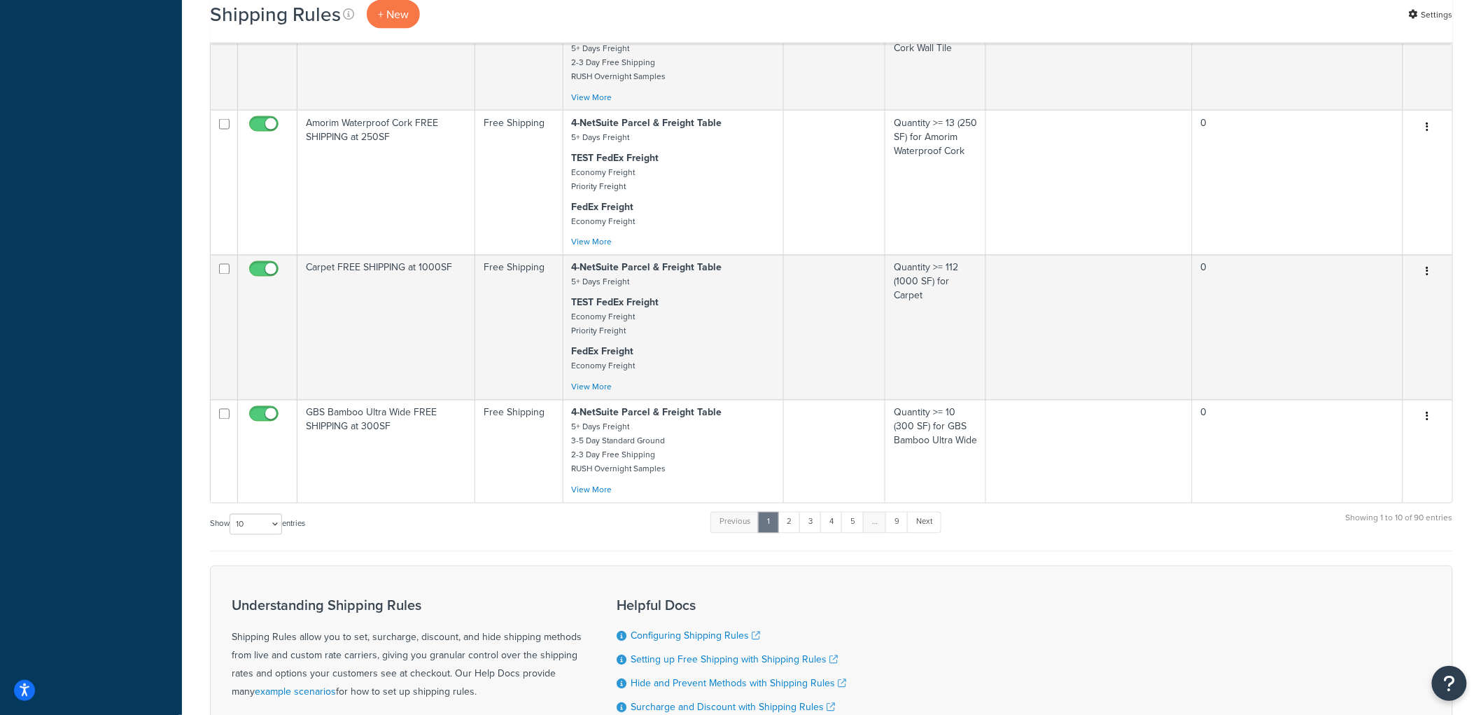
scroll to position [1089, 0]
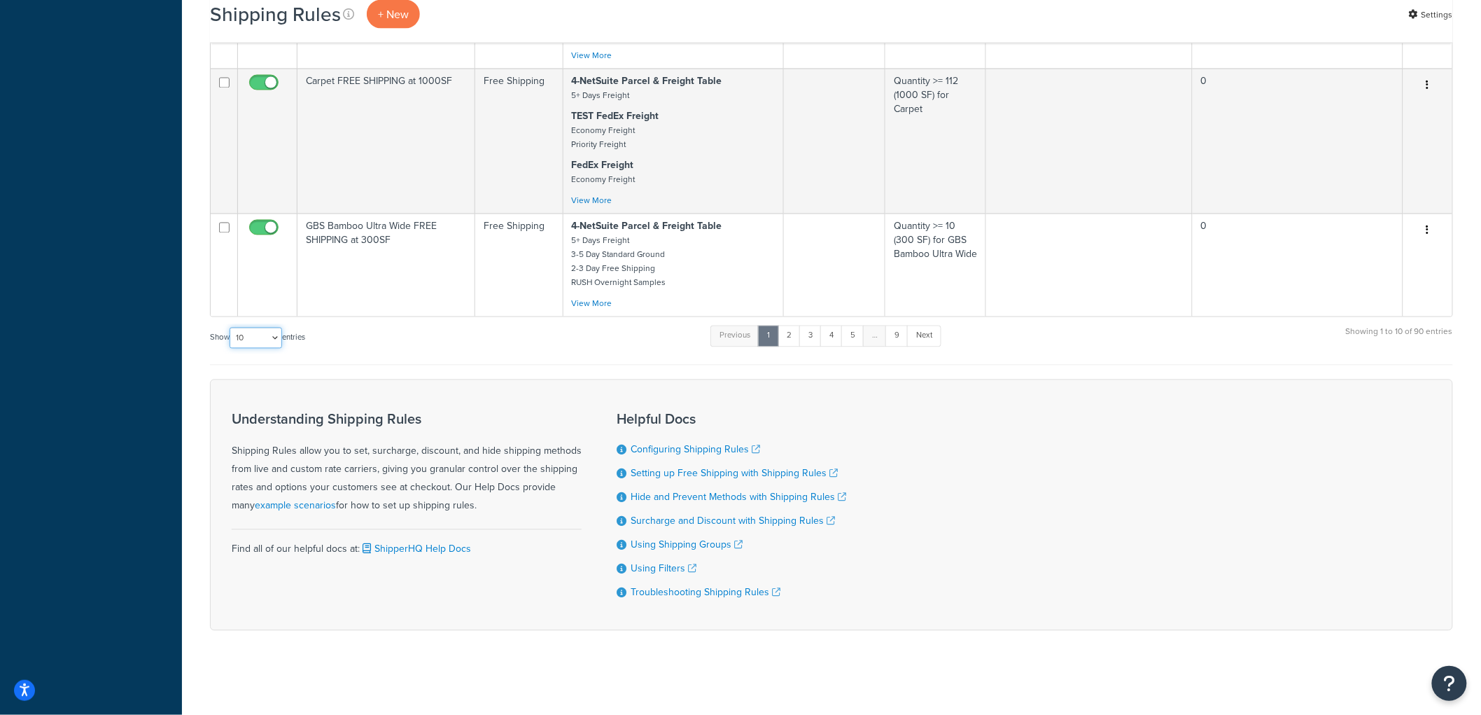
click at [267, 328] on select "10 15 25 50 100 1000" at bounding box center [256, 338] width 52 height 21
select select "1000"
click at [231, 328] on select "10 15 25 50 100 1000" at bounding box center [256, 338] width 52 height 21
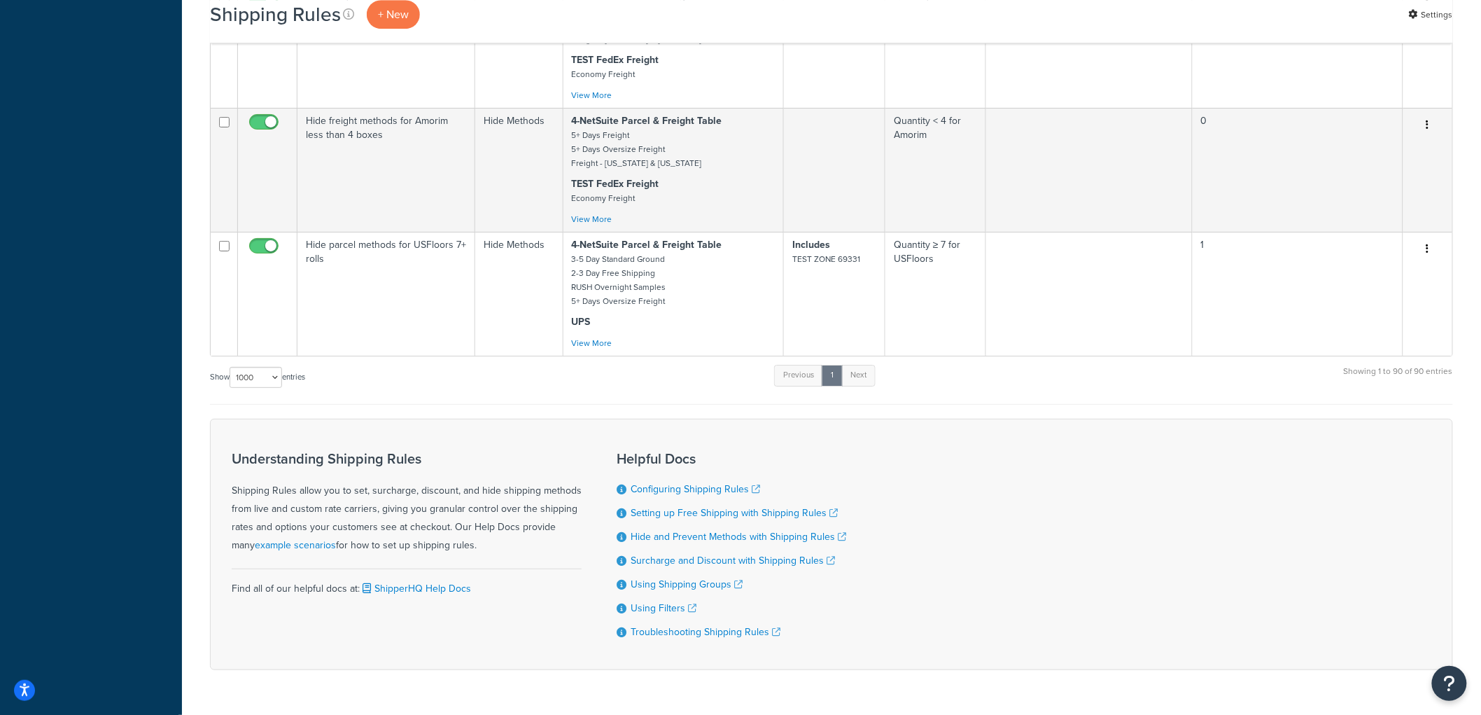
scroll to position [0, 0]
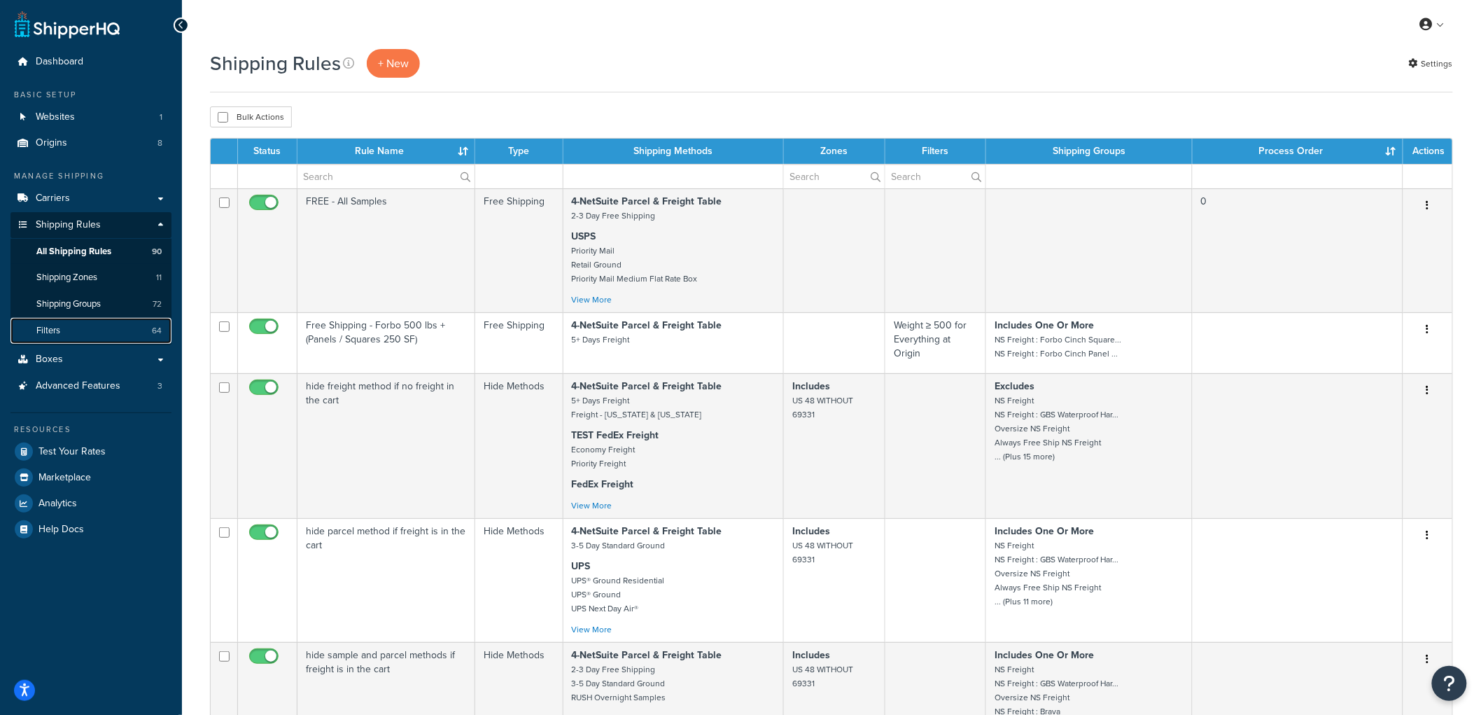
click at [129, 325] on link "Filters 64" at bounding box center [90, 331] width 161 height 26
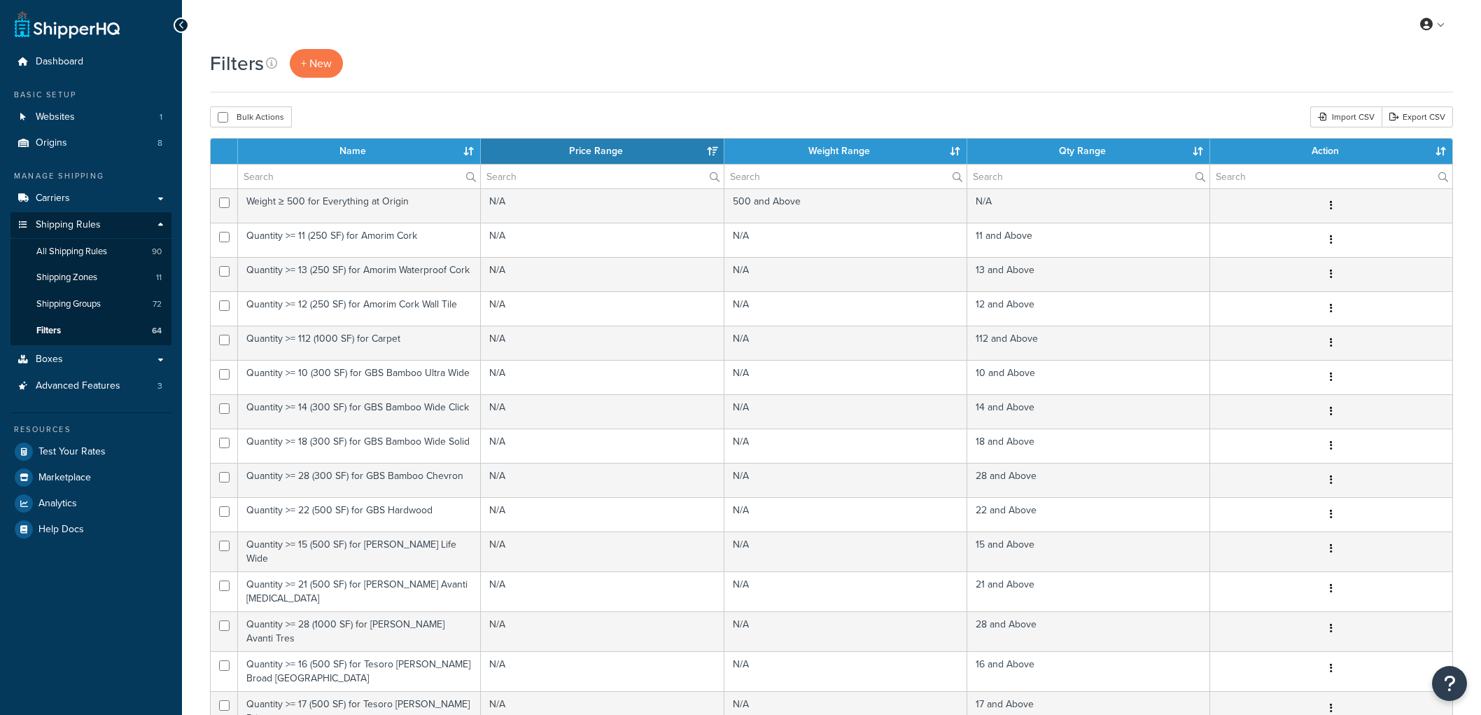
select select "15"
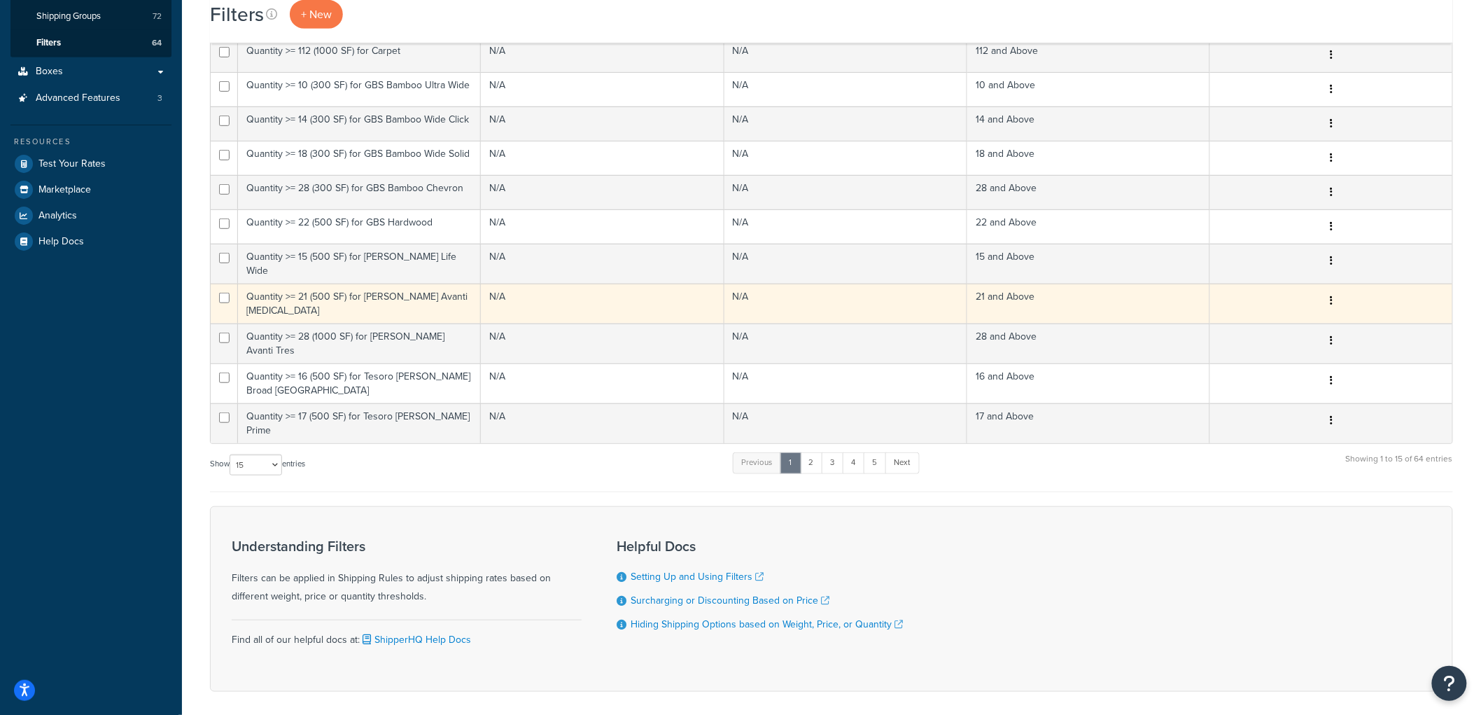
scroll to position [327, 0]
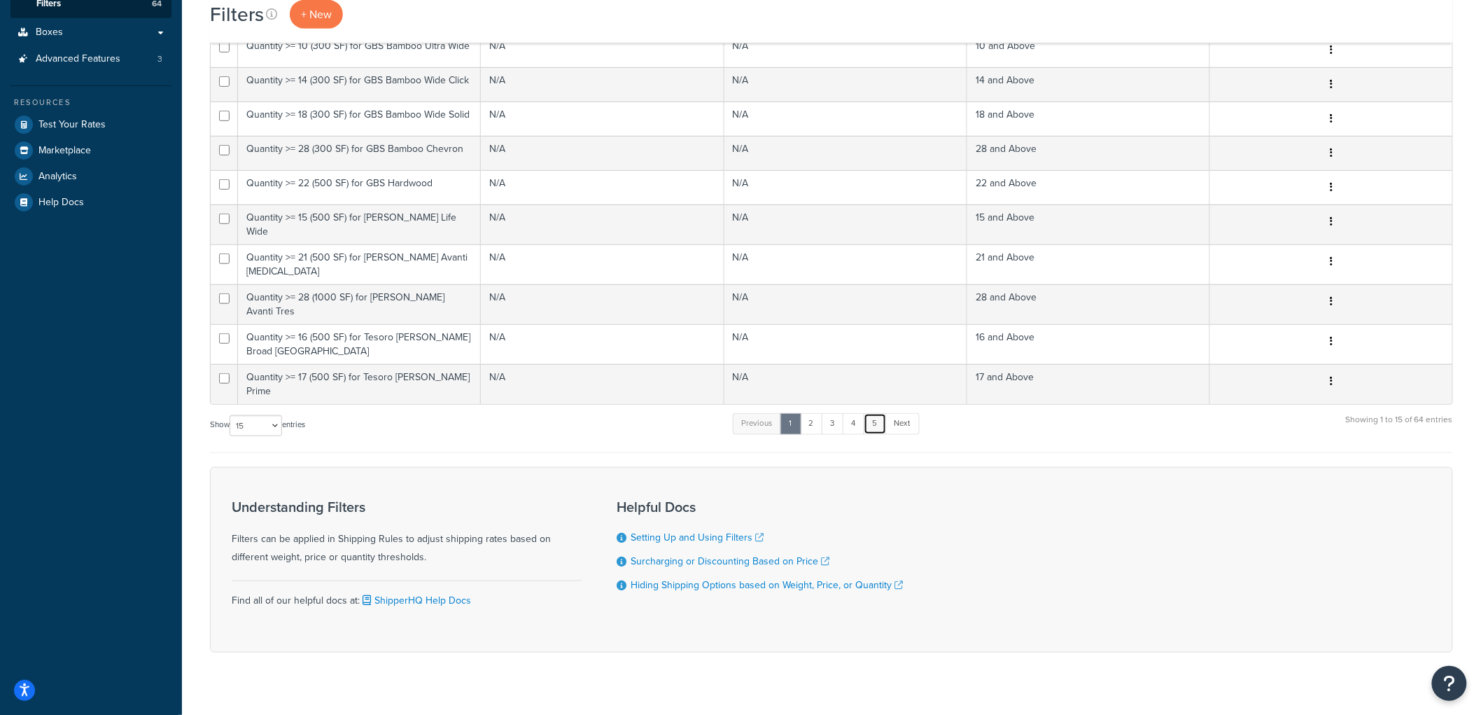
click at [882, 413] on link "5" at bounding box center [875, 423] width 23 height 21
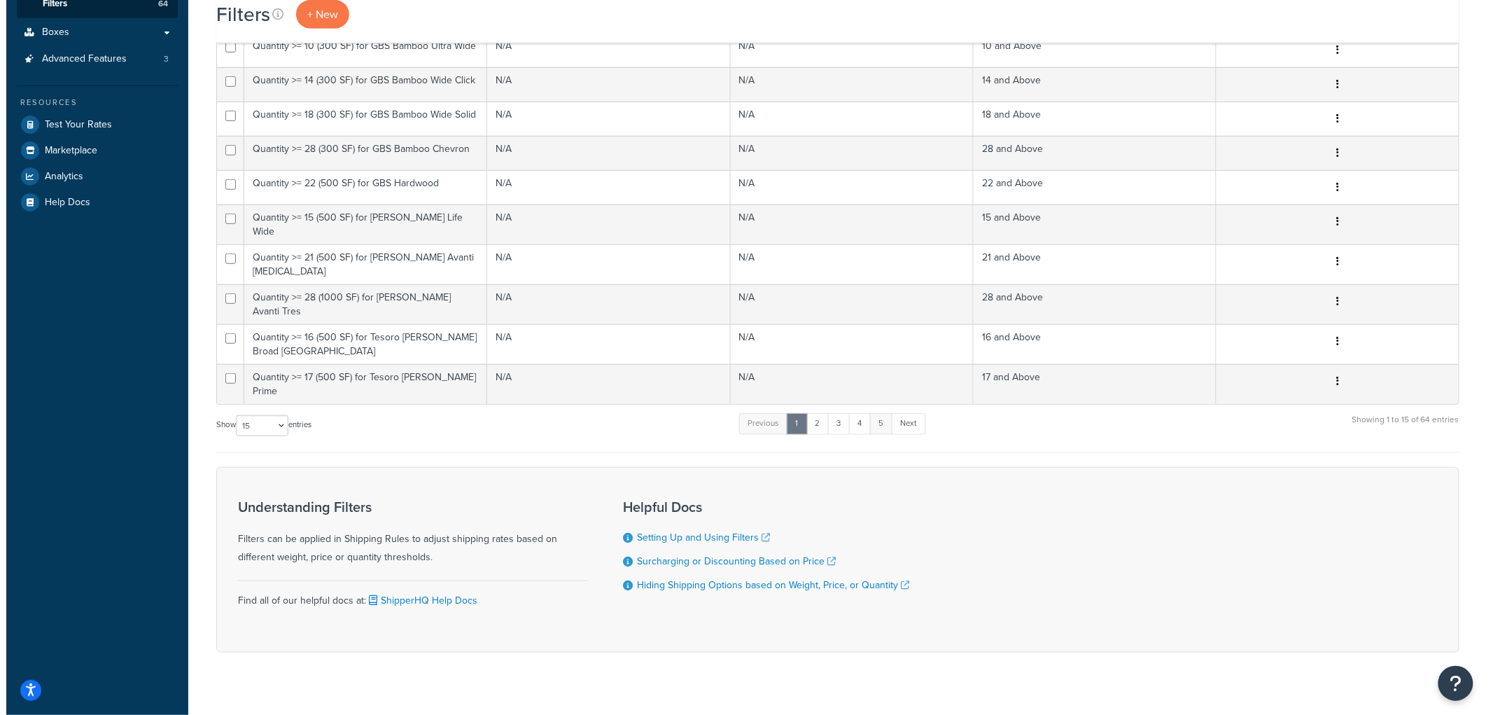
scroll to position [0, 0]
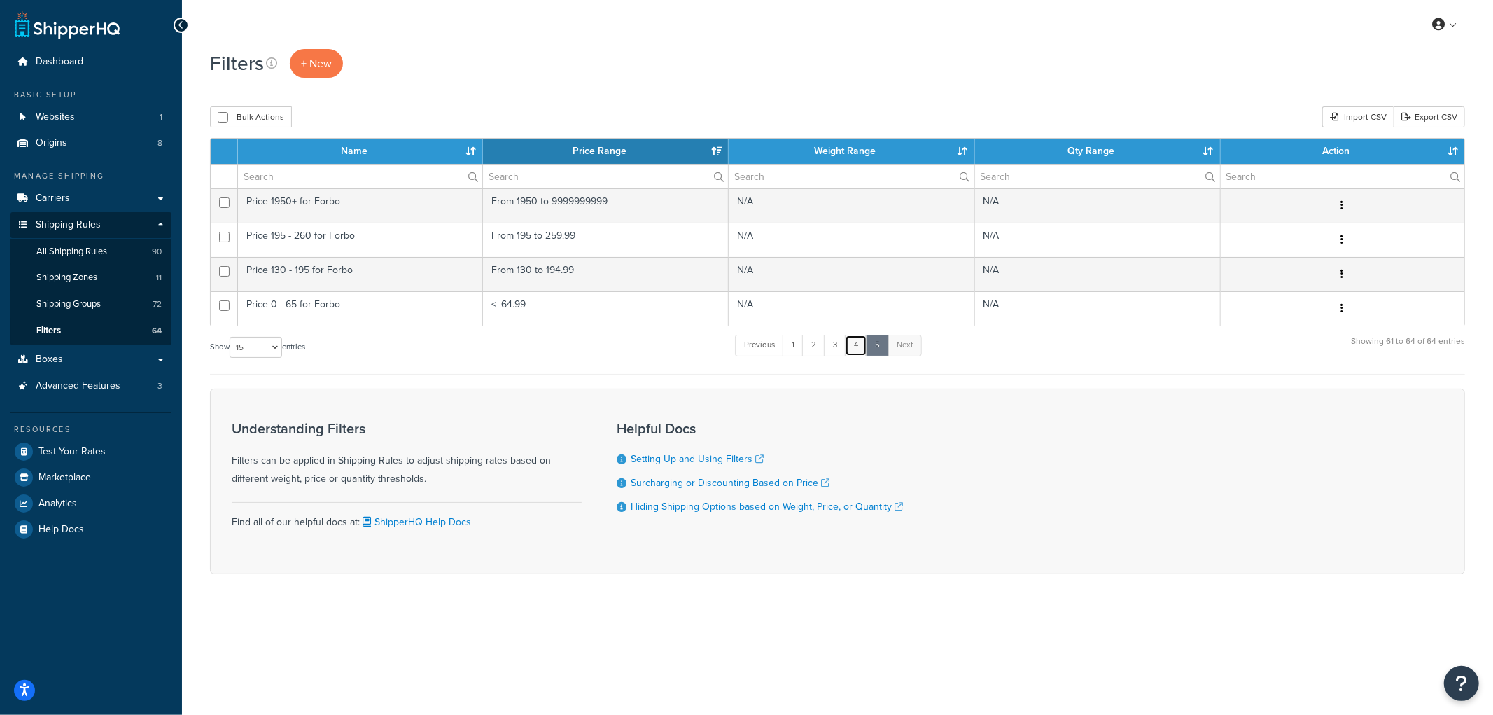
click at [855, 345] on link "4" at bounding box center [856, 345] width 22 height 21
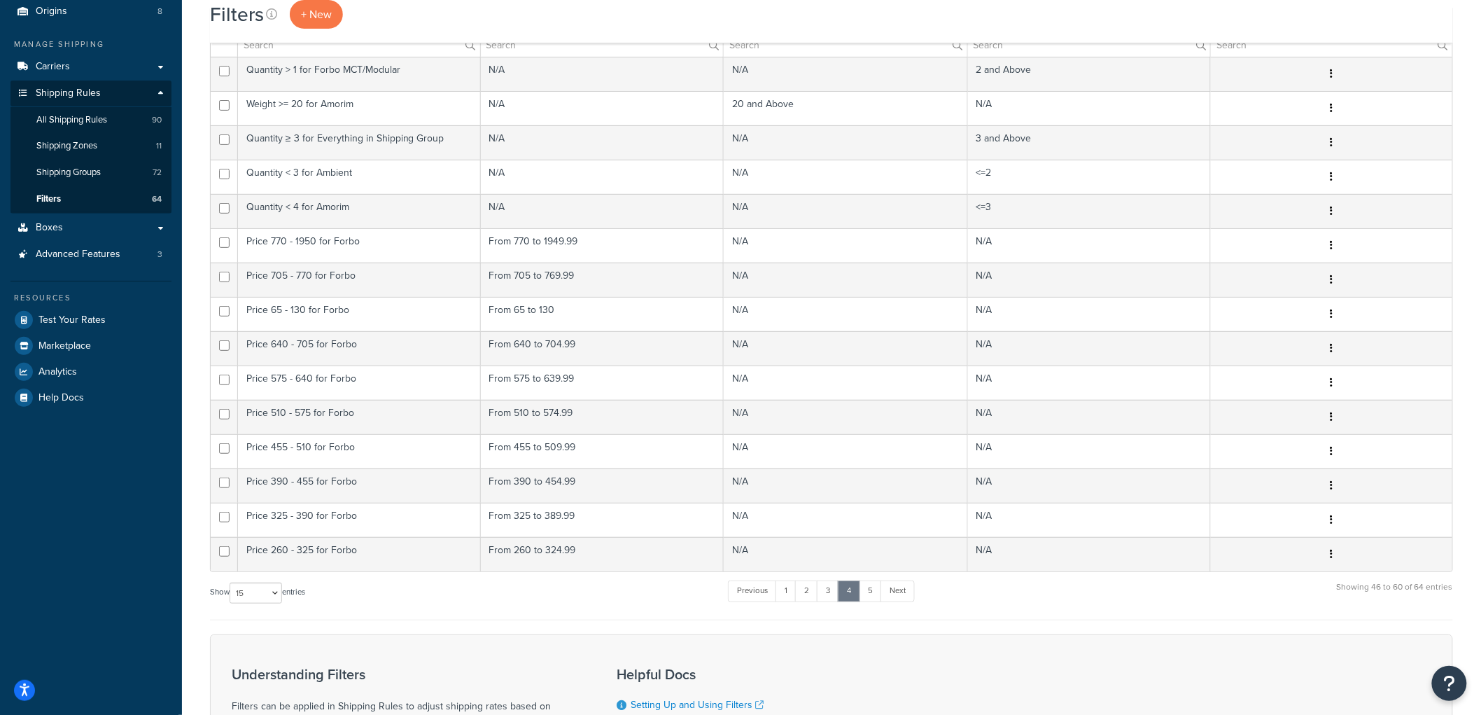
scroll to position [176, 0]
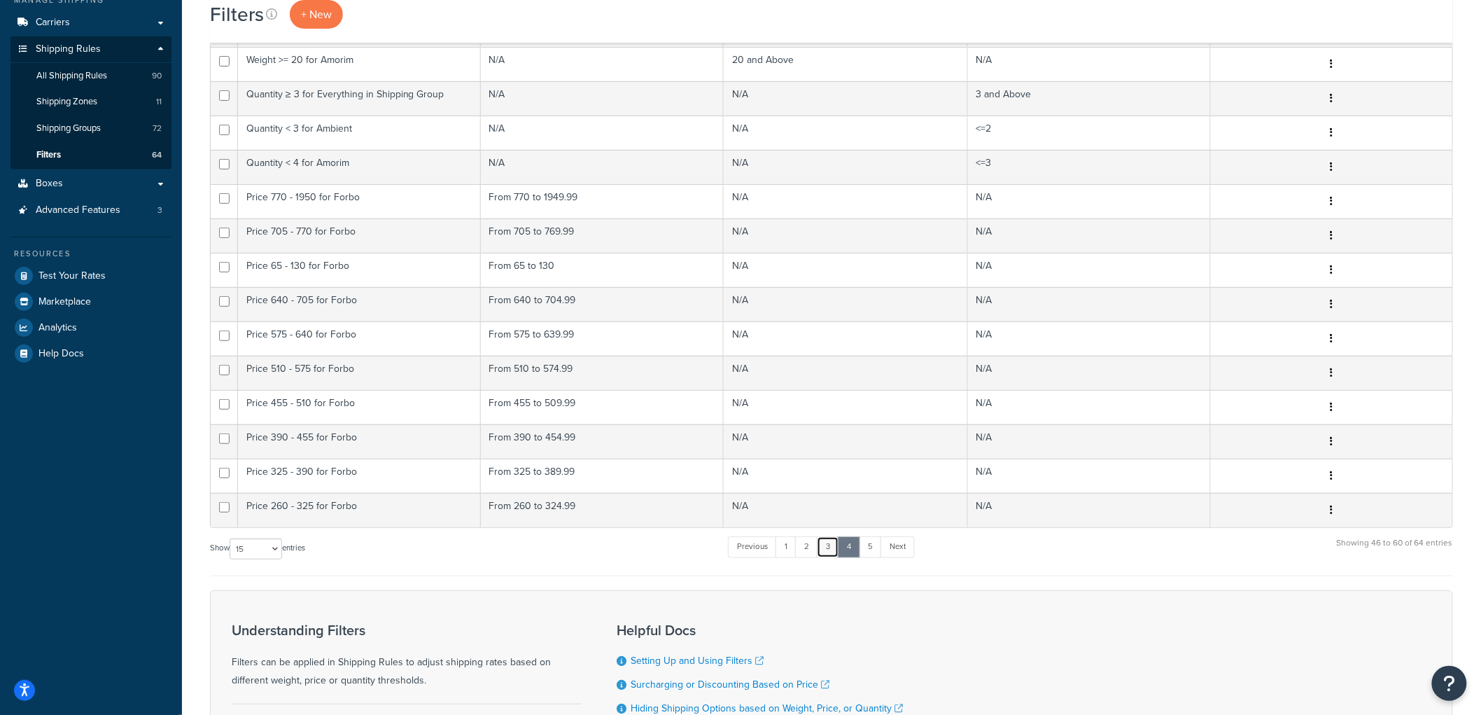
click at [833, 546] on link "3" at bounding box center [828, 546] width 22 height 21
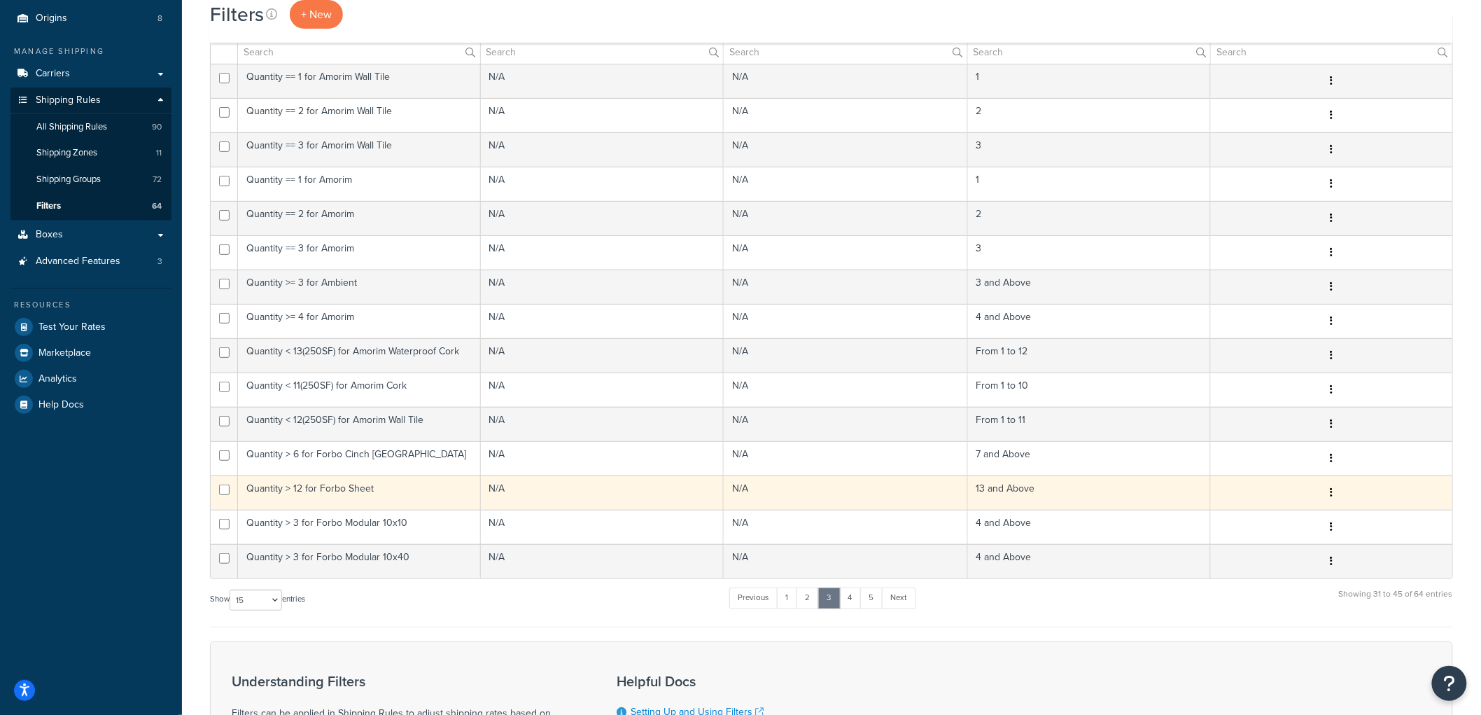
scroll to position [98, 0]
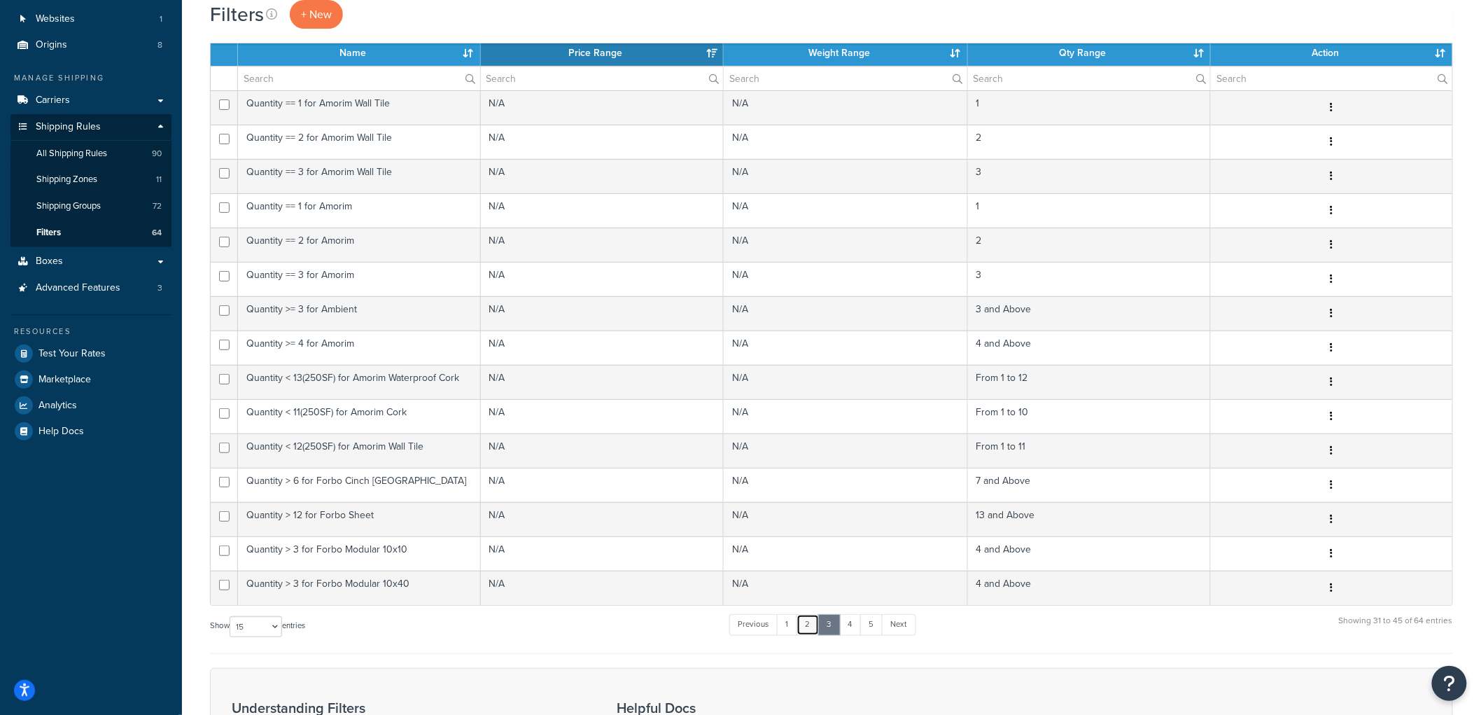
click at [815, 630] on link "2" at bounding box center [807, 624] width 23 height 21
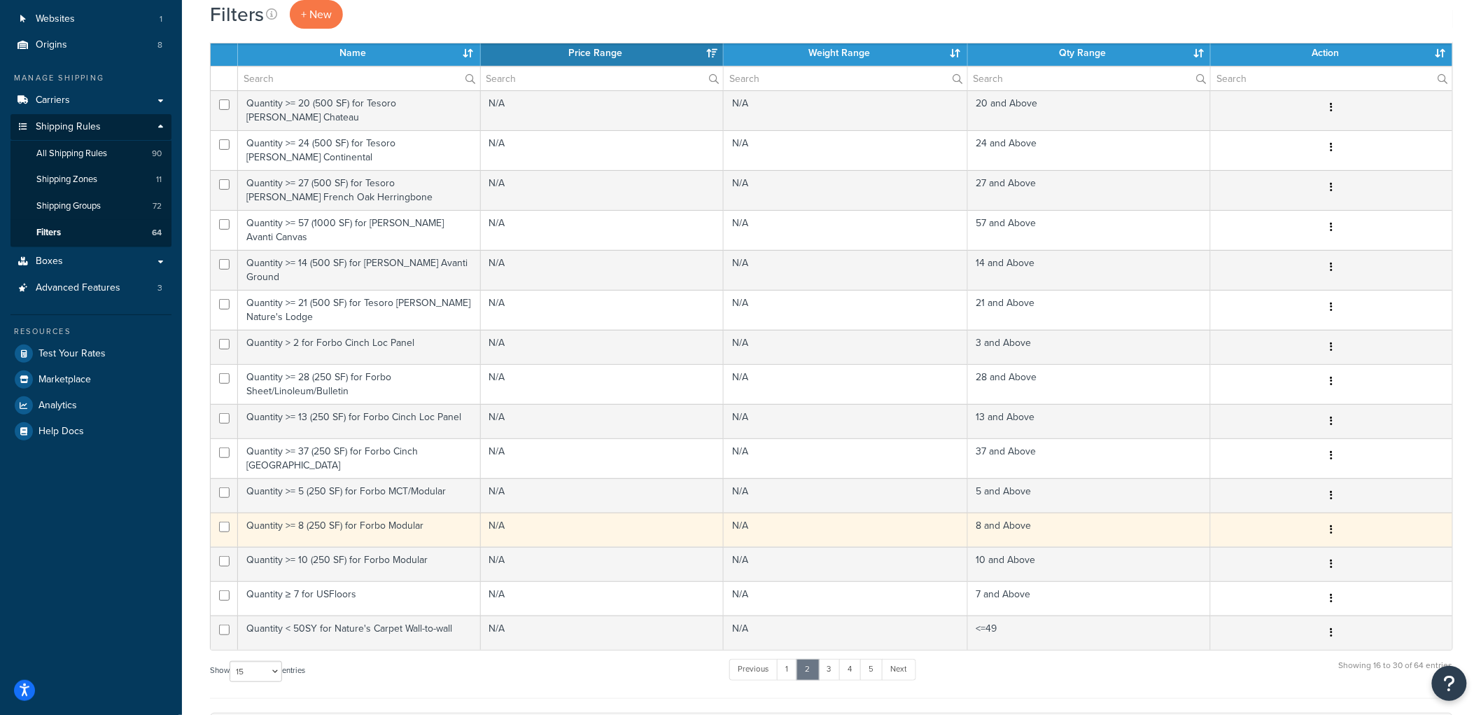
scroll to position [0, 0]
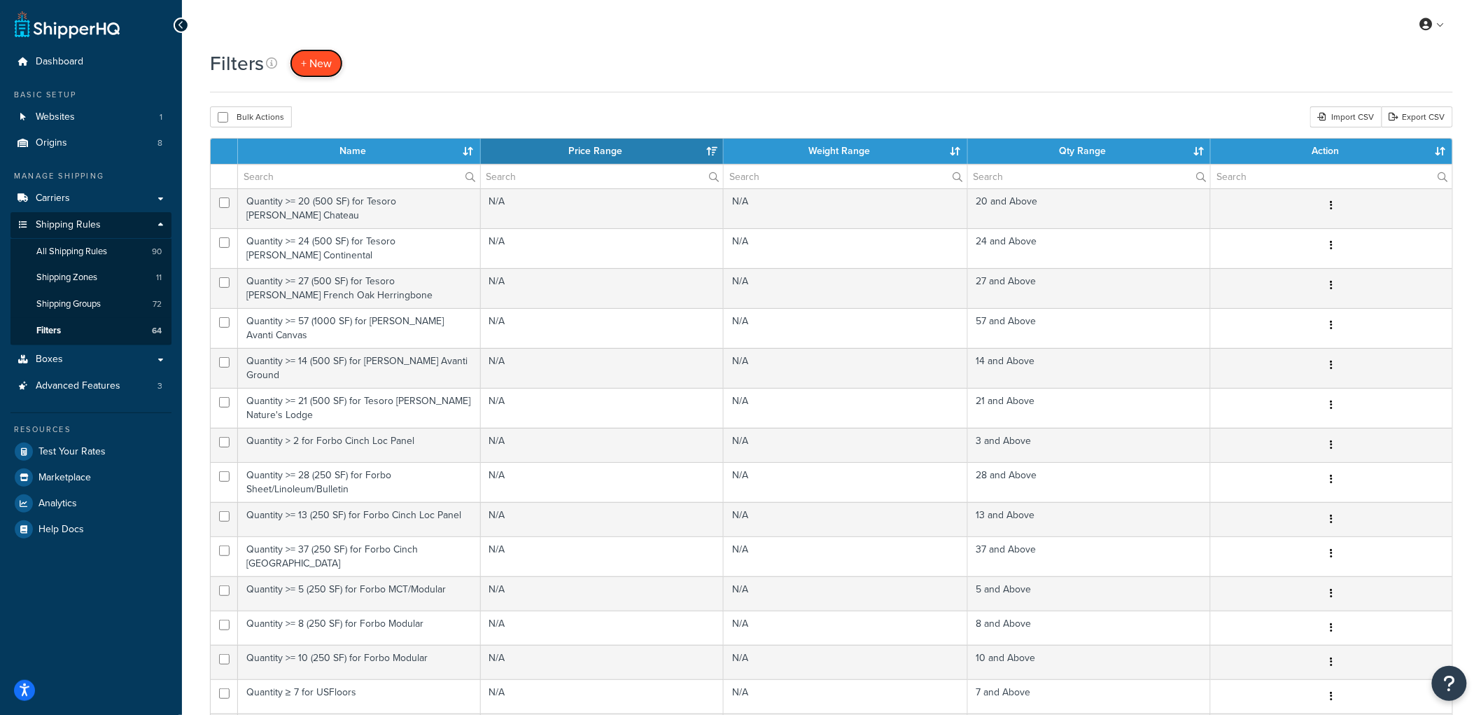
click at [320, 73] on link "+ New" at bounding box center [316, 63] width 53 height 29
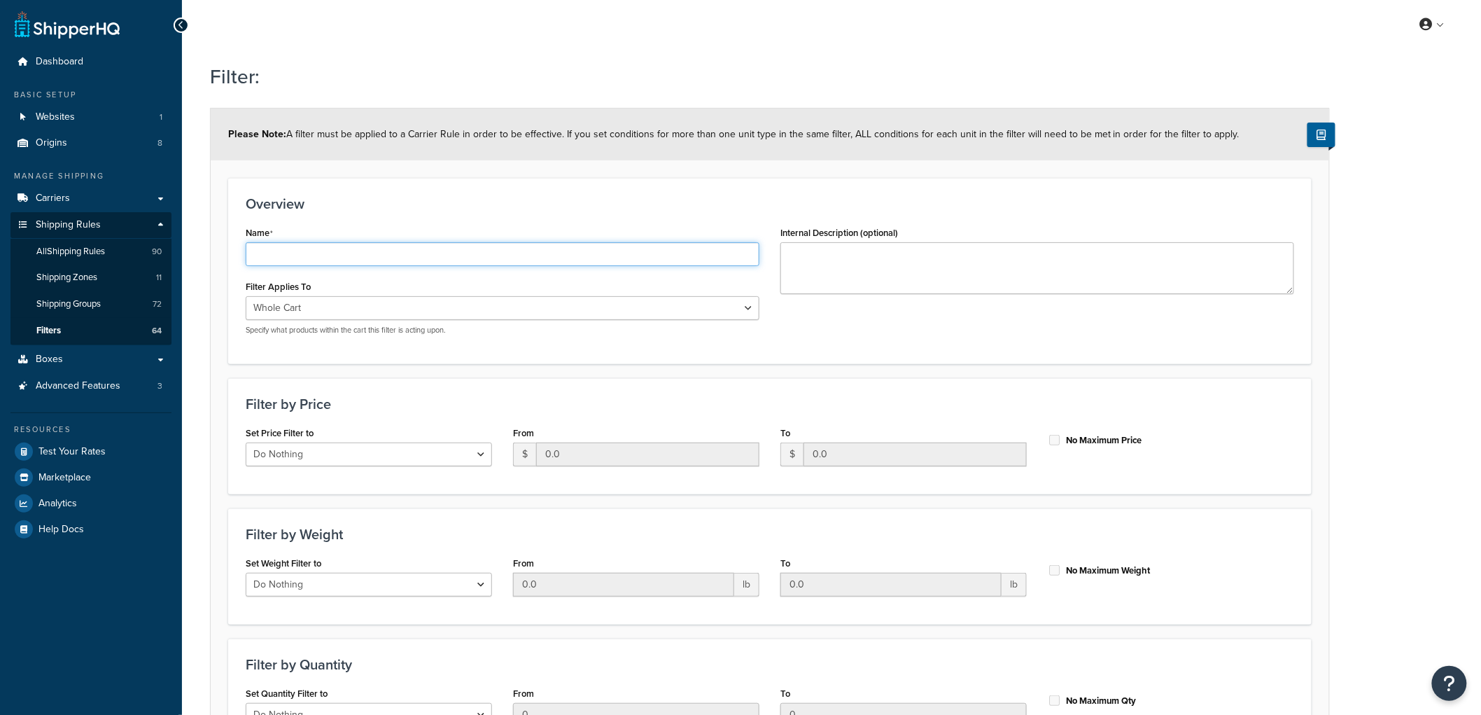
click at [586, 254] on input "Name" at bounding box center [503, 254] width 514 height 24
type input "Quantity < 7 for USFloors"
click at [554, 167] on form "Please Note: A filter must be applied to a Carrier Rule in order to be effectiv…" at bounding box center [770, 459] width 1118 height 703
click at [432, 317] on select "Whole Cart Everything in Shipping Group Everything at Origin Each Item within S…" at bounding box center [503, 308] width 514 height 24
select select "SHIPPING_GROUP"
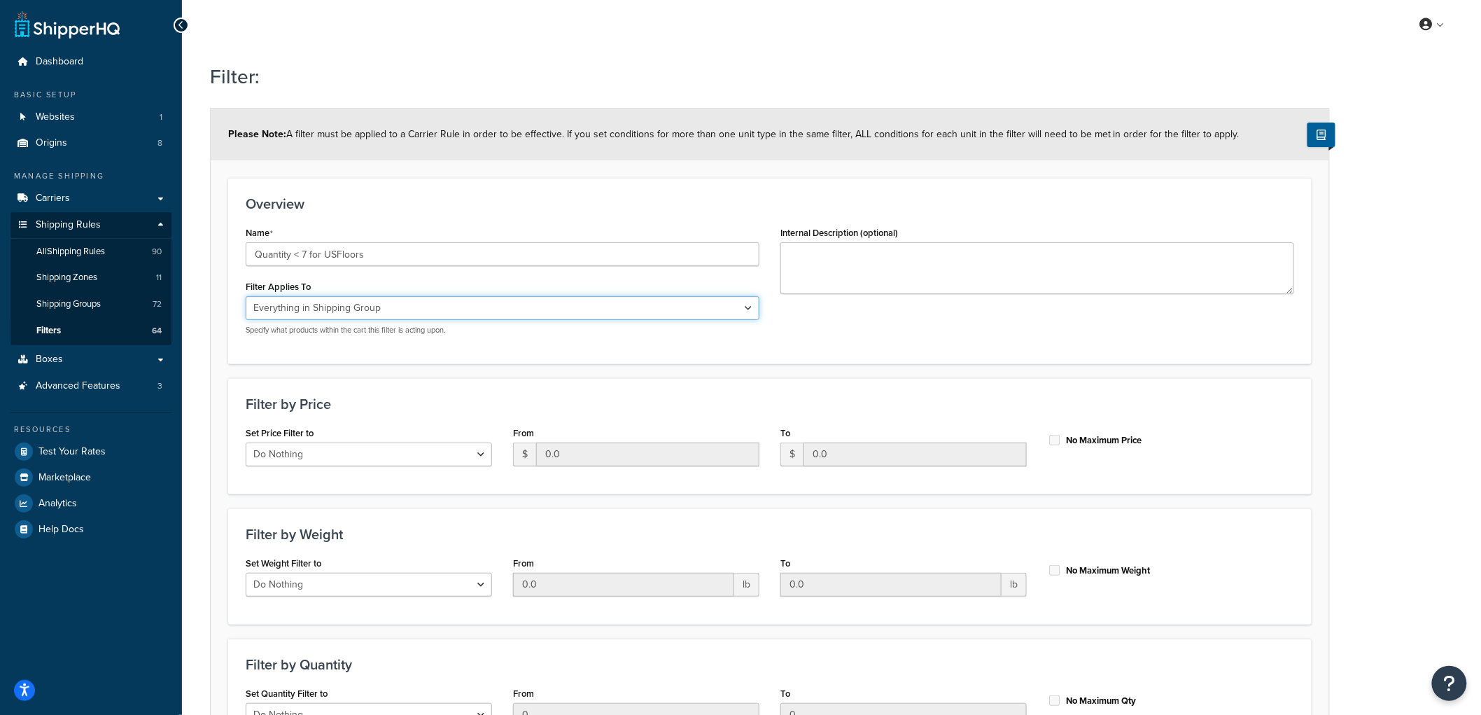
click at [246, 296] on select "Whole Cart Everything in Shipping Group Everything at Origin Each Item within S…" at bounding box center [503, 308] width 514 height 24
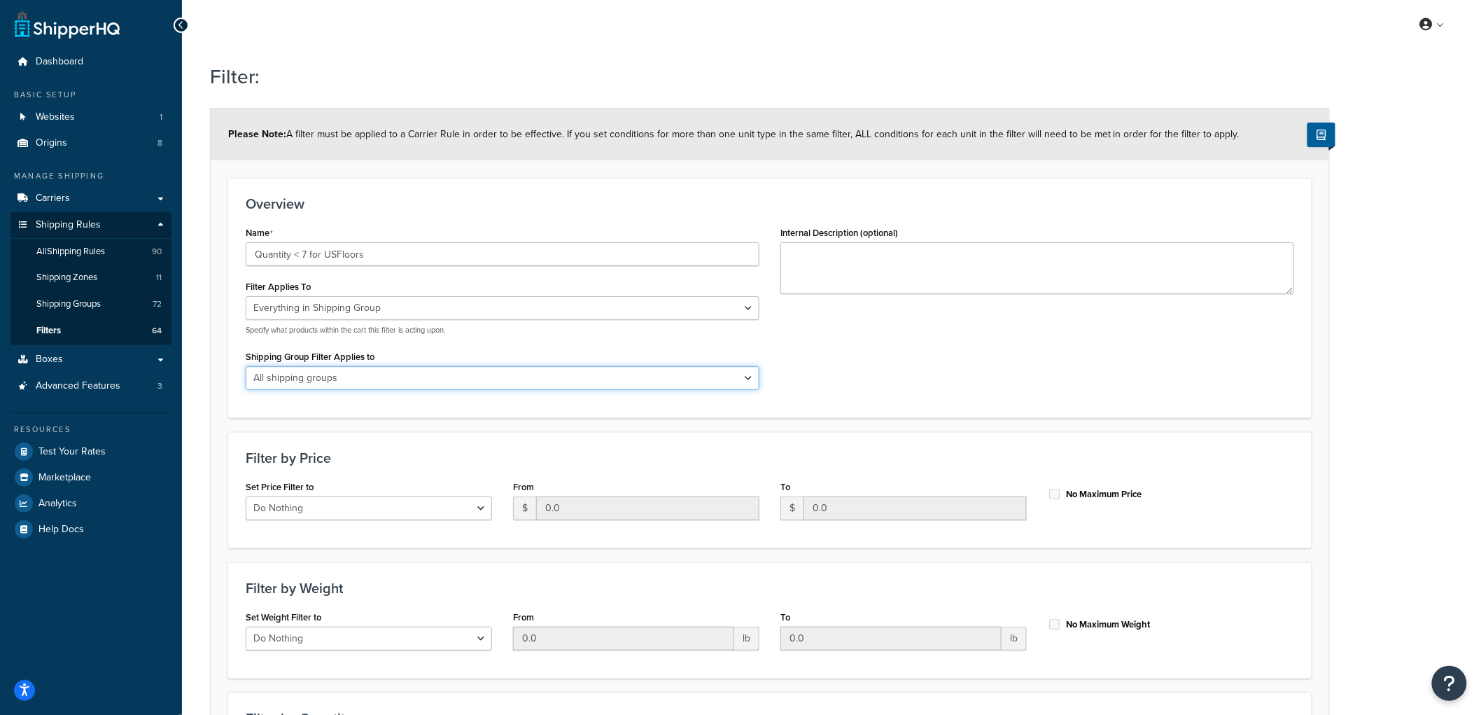
click at [366, 374] on select "All shipping groups Sample Individual Sample Box NS Parcel NS Freight Always Fr…" at bounding box center [503, 378] width 514 height 24
select select "298972"
click at [246, 366] on select "All shipping groups Sample Individual Sample Box NS Parcel NS Freight Always Fr…" at bounding box center [503, 378] width 514 height 24
click at [1099, 404] on div "Overview Name Quantity < 7 for USFloors Filter Applies To Whole Cart Everything…" at bounding box center [769, 297] width 1083 height 239
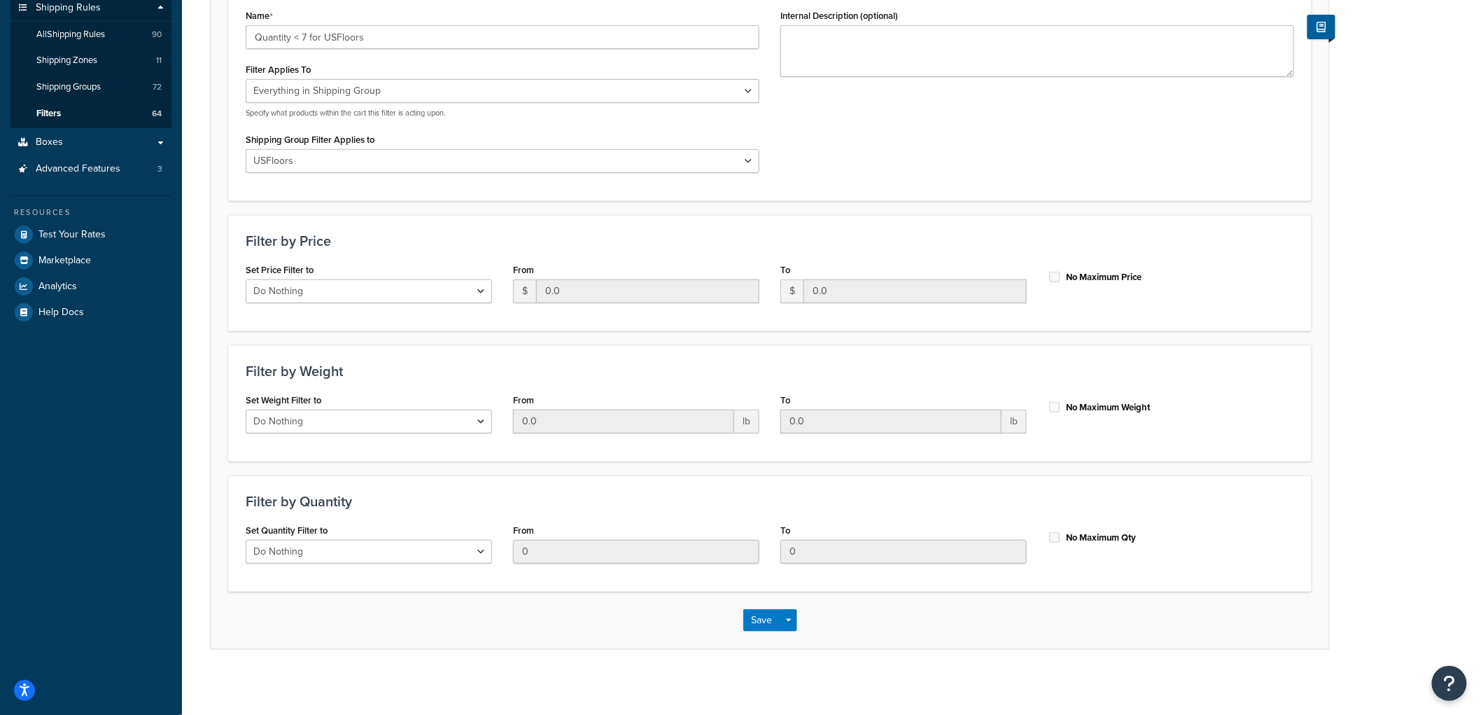
scroll to position [221, 0]
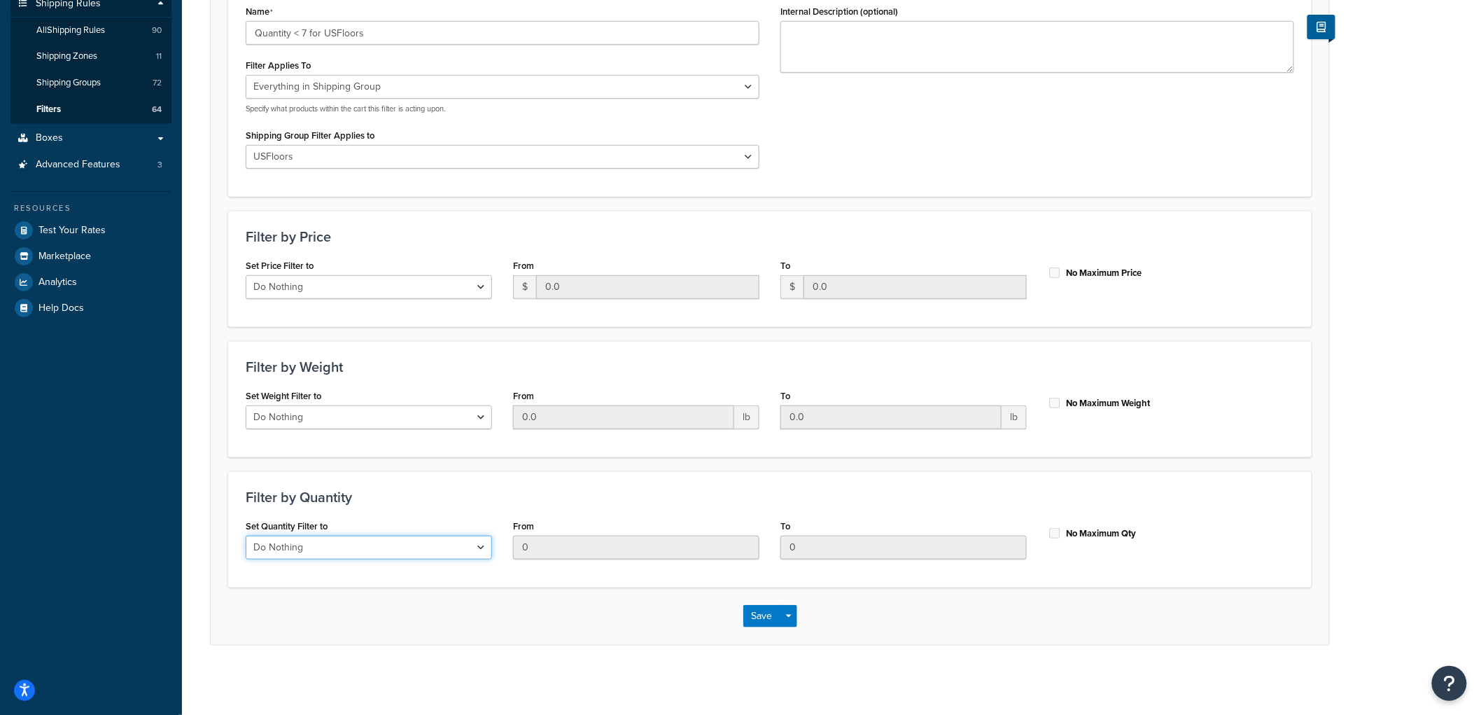
click at [380, 551] on select "Do Nothing Apply to a Range" at bounding box center [369, 547] width 246 height 24
select select "range"
click at [246, 535] on select "Do Nothing Apply to a Range" at bounding box center [369, 547] width 246 height 24
click at [553, 542] on input "0" at bounding box center [636, 547] width 246 height 24
type input "1"
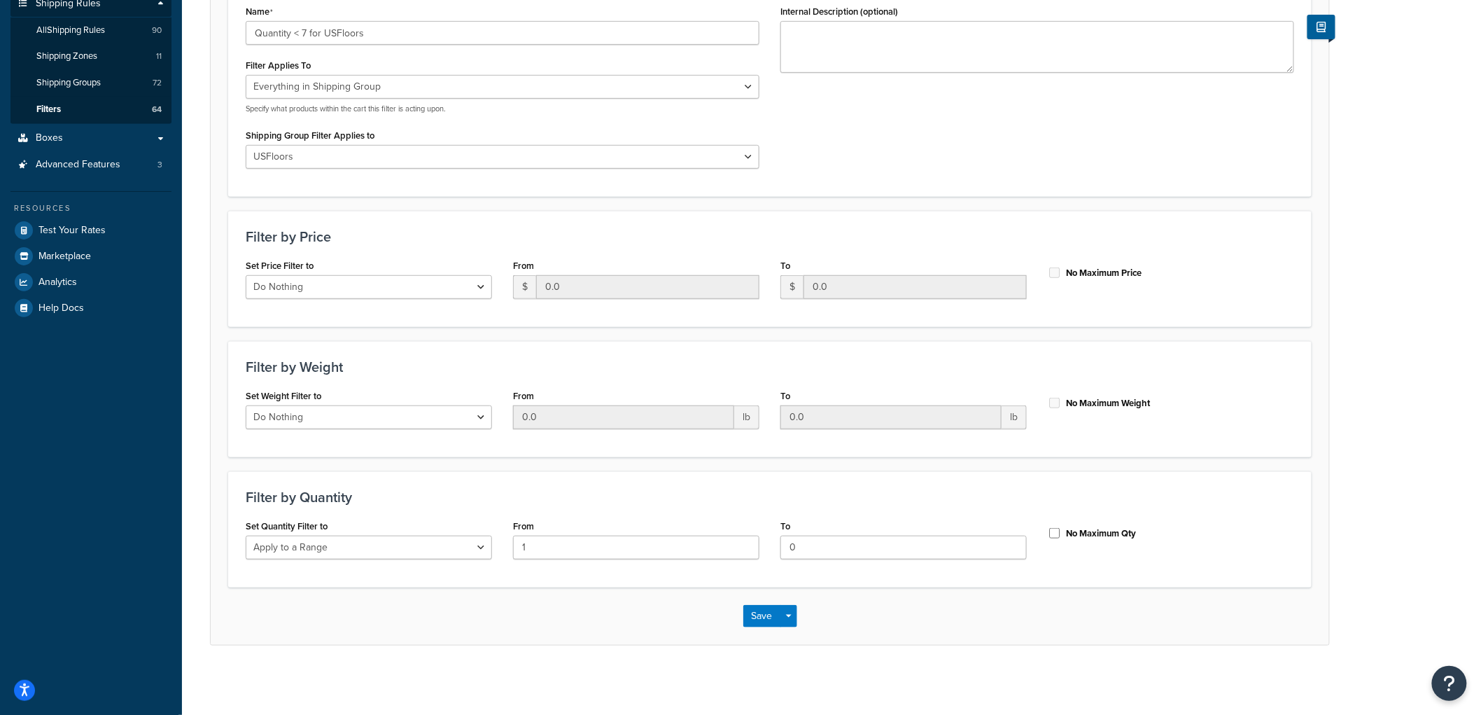
click at [763, 507] on div "Filter by Quantity Set Quantity Filter to Do Nothing Apply to a Range From 1 To…" at bounding box center [769, 529] width 1083 height 116
drag, startPoint x: 817, startPoint y: 549, endPoint x: 750, endPoint y: 535, distance: 68.8
click at [750, 535] on div "Set Quantity Filter to Do Nothing Apply to a Range From 1 To 0 No Maximum Qty" at bounding box center [769, 543] width 1069 height 54
type input "6"
click at [779, 620] on button "Save" at bounding box center [762, 616] width 38 height 22
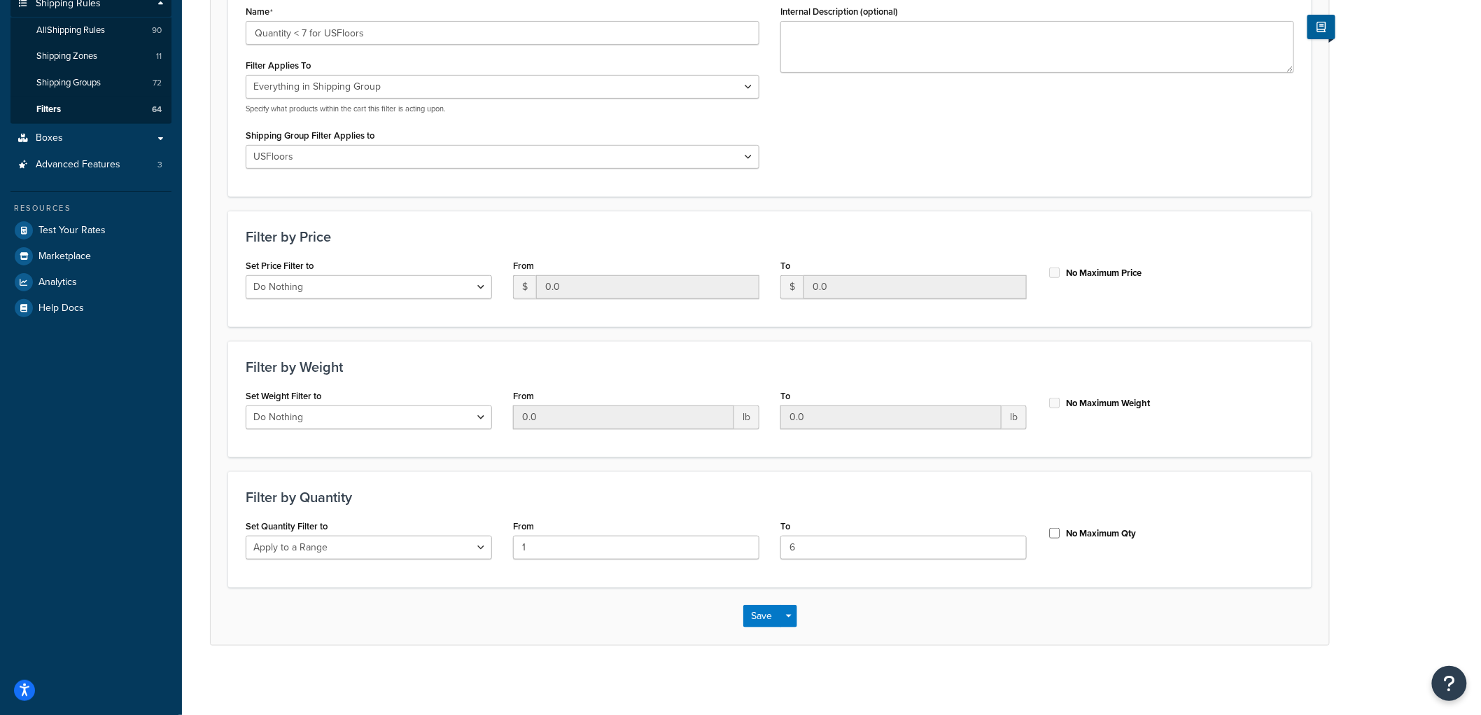
scroll to position [0, 0]
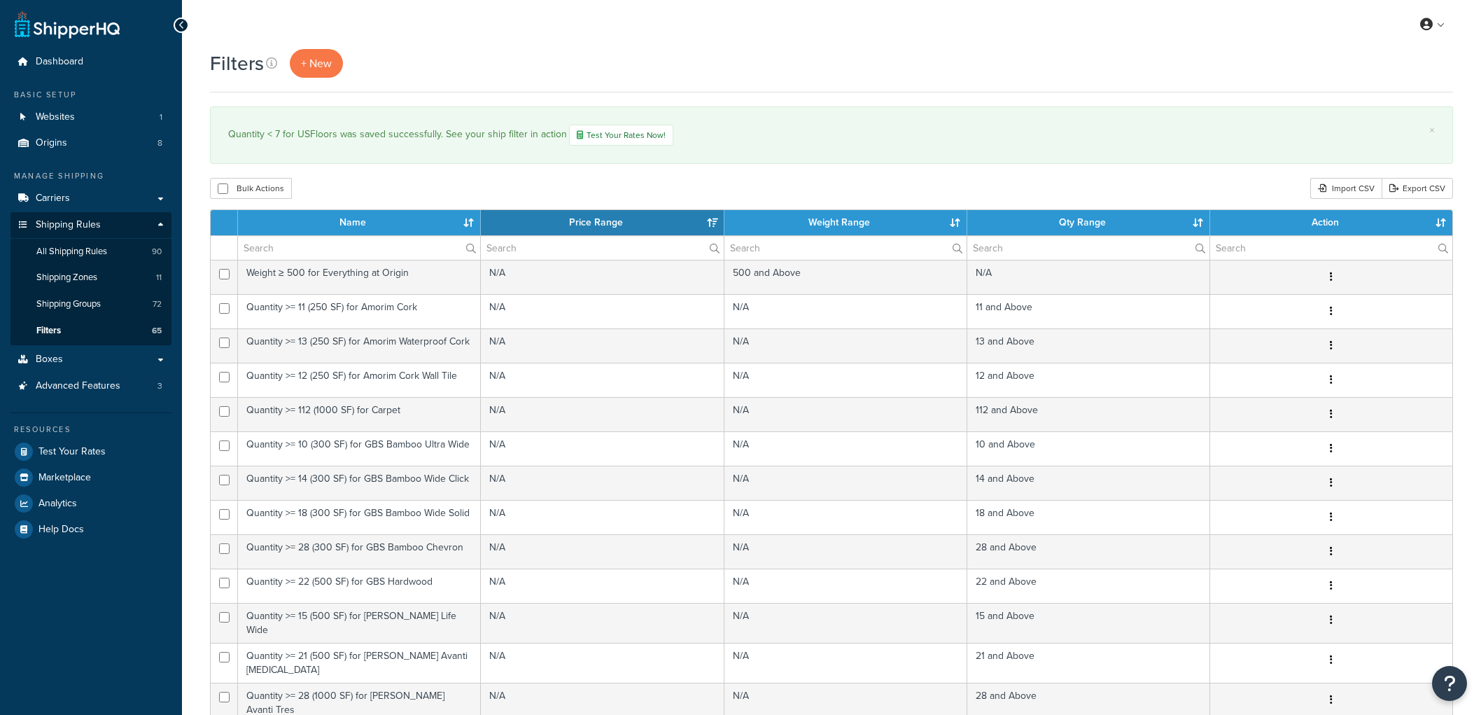
select select "15"
click at [93, 253] on span "All Shipping Rules" at bounding box center [71, 252] width 71 height 12
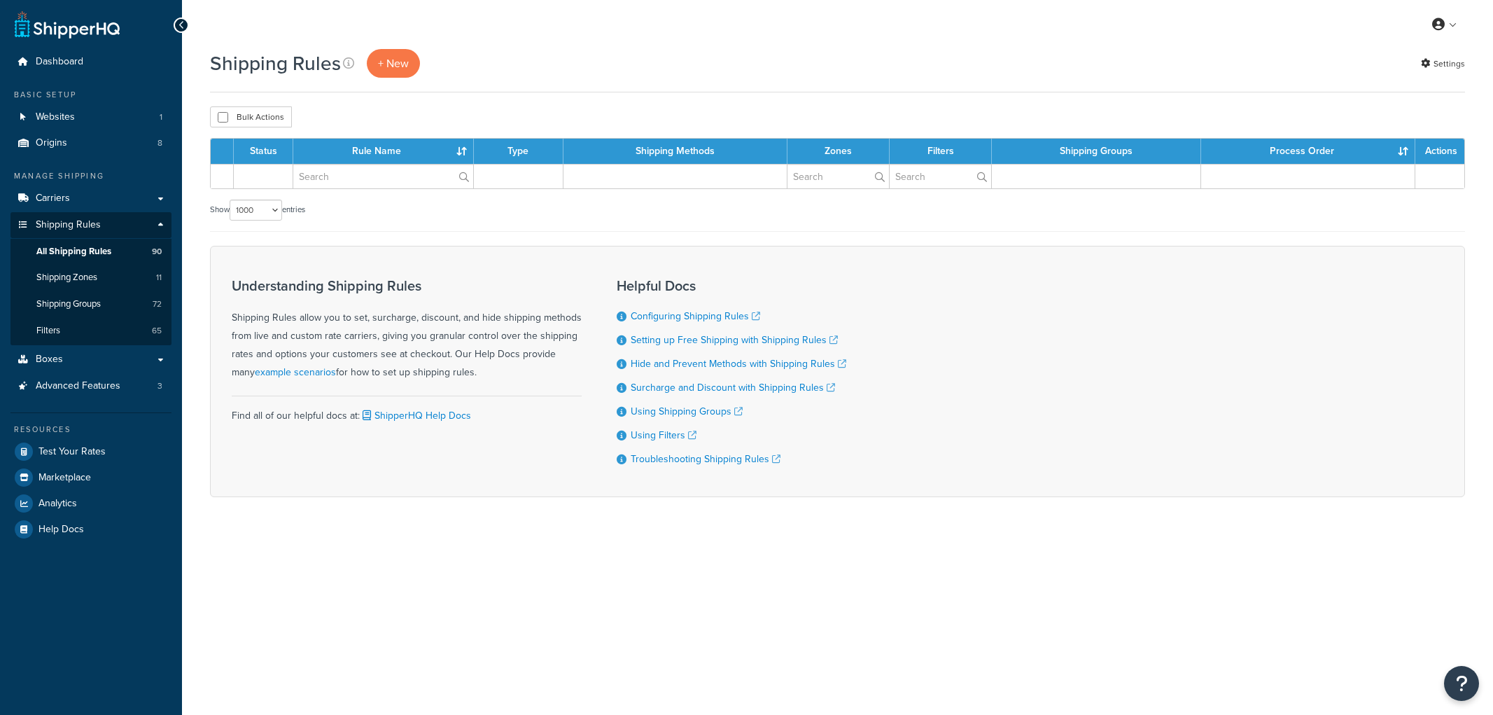
select select "1000"
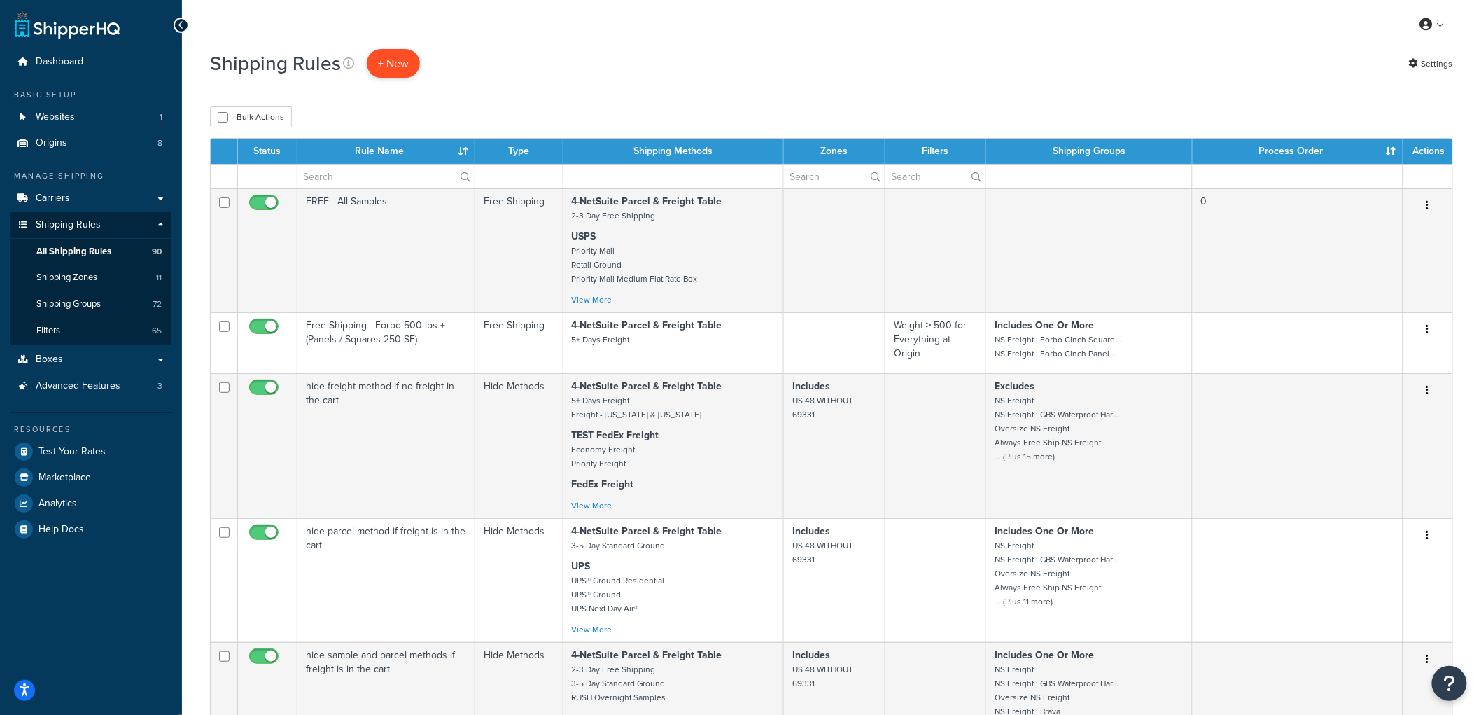
click at [383, 60] on p "+ New" at bounding box center [393, 63] width 53 height 29
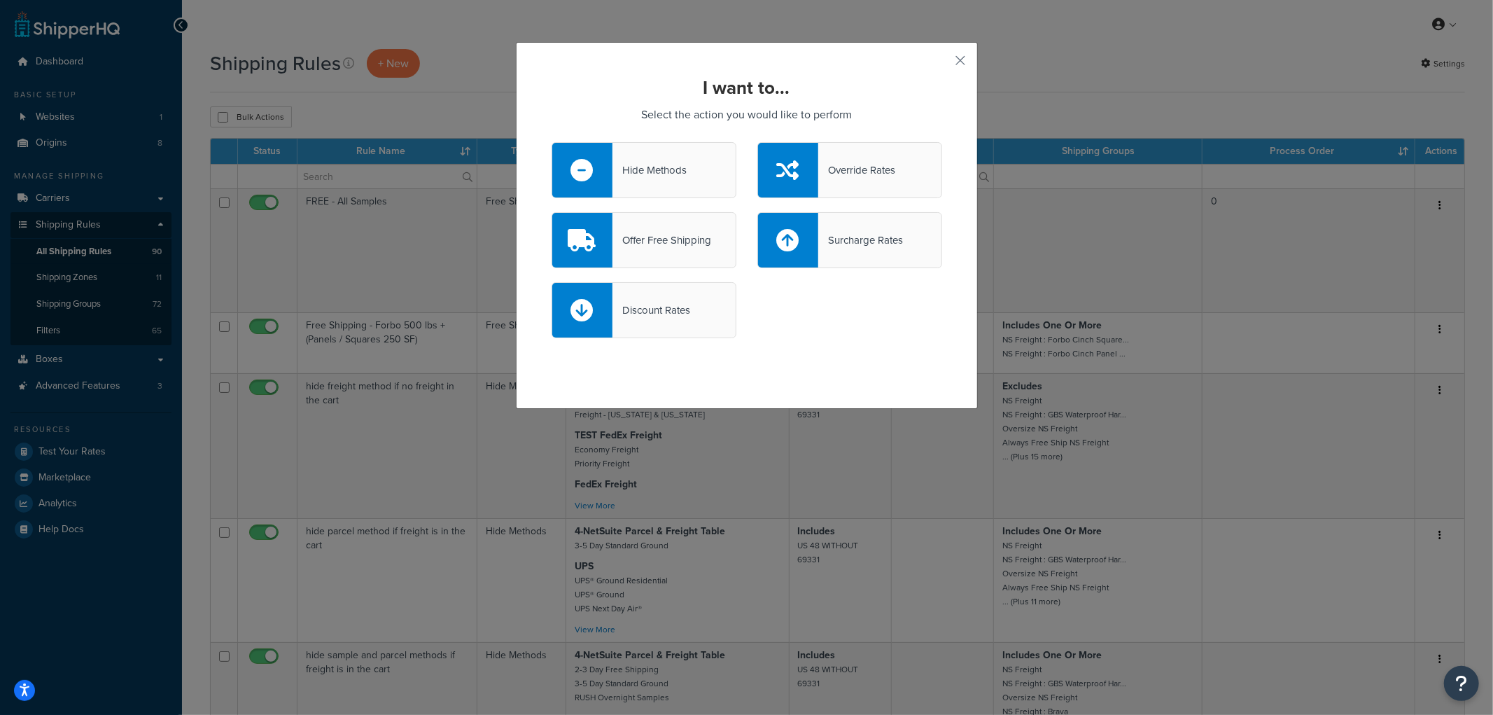
click at [661, 146] on div "Hide Methods" at bounding box center [643, 170] width 185 height 56
click at [0, 0] on input "Hide Methods" at bounding box center [0, 0] width 0 height 0
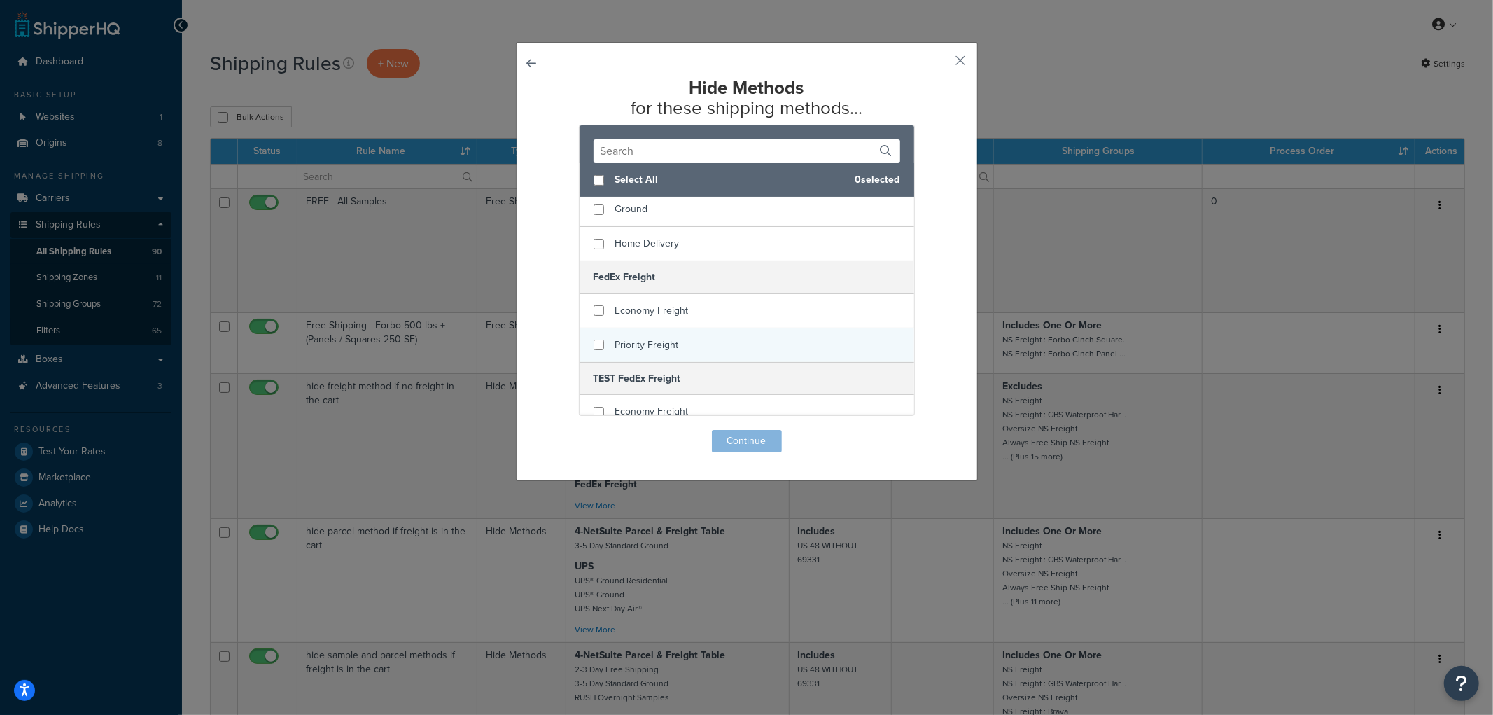
scroll to position [388, 0]
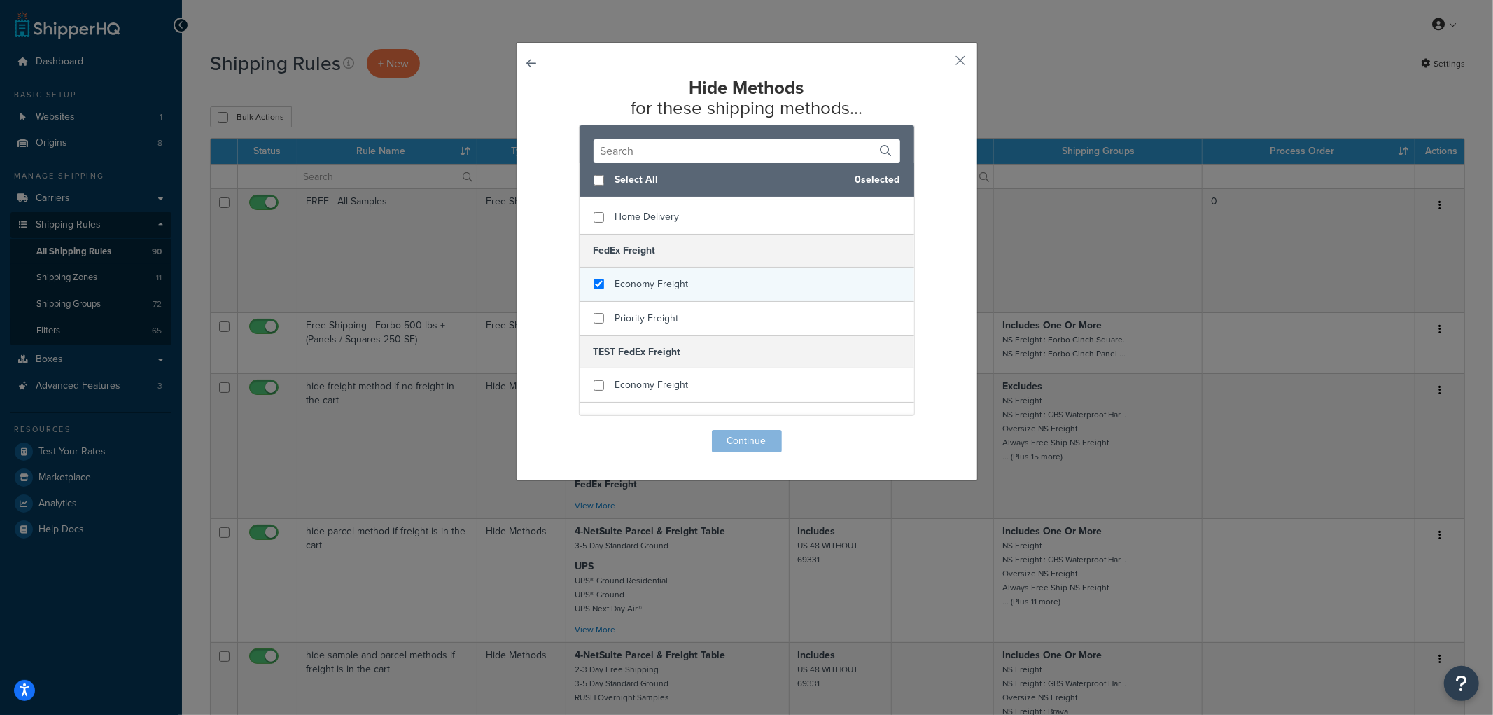
checkbox input "true"
click at [663, 274] on div "Economy Freight" at bounding box center [651, 284] width 73 height 20
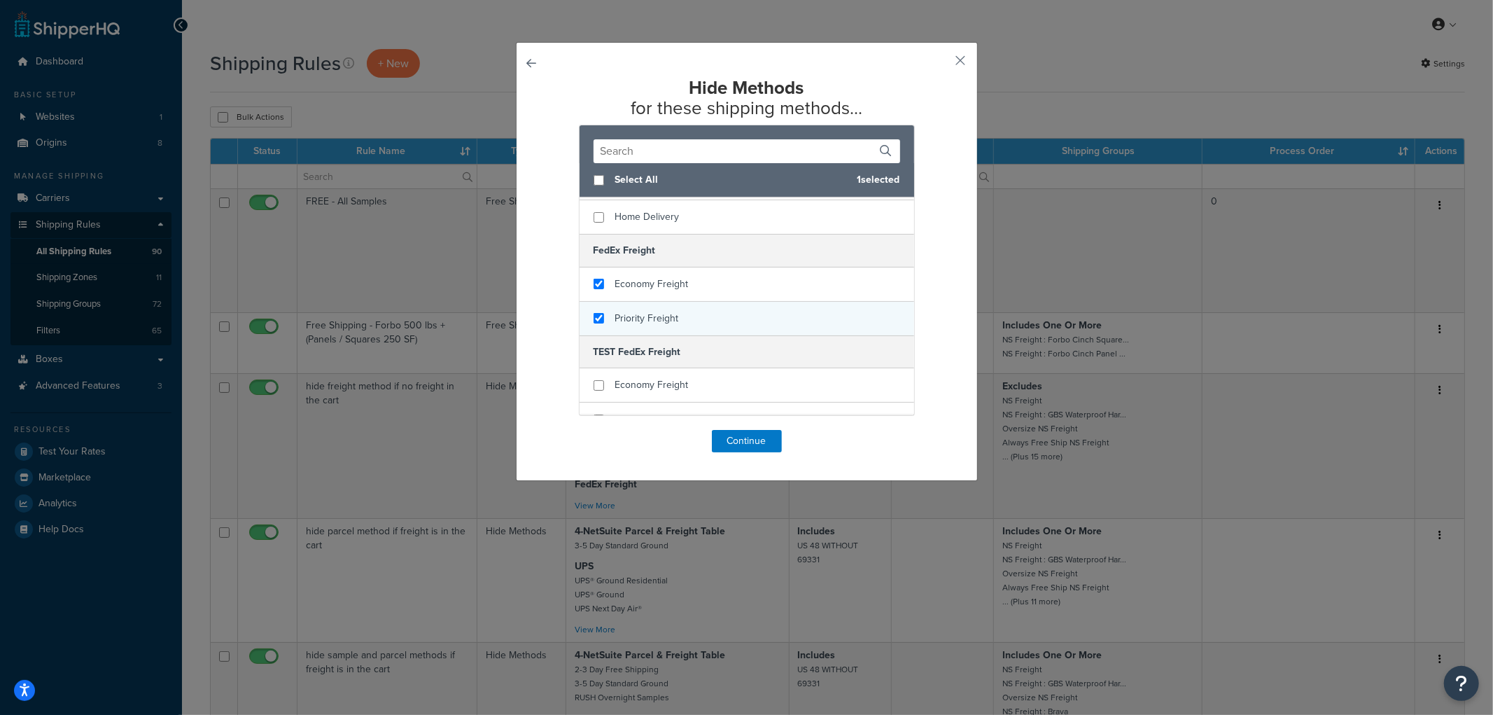
checkbox input "true"
click at [660, 311] on span "Priority Freight" at bounding box center [647, 318] width 64 height 15
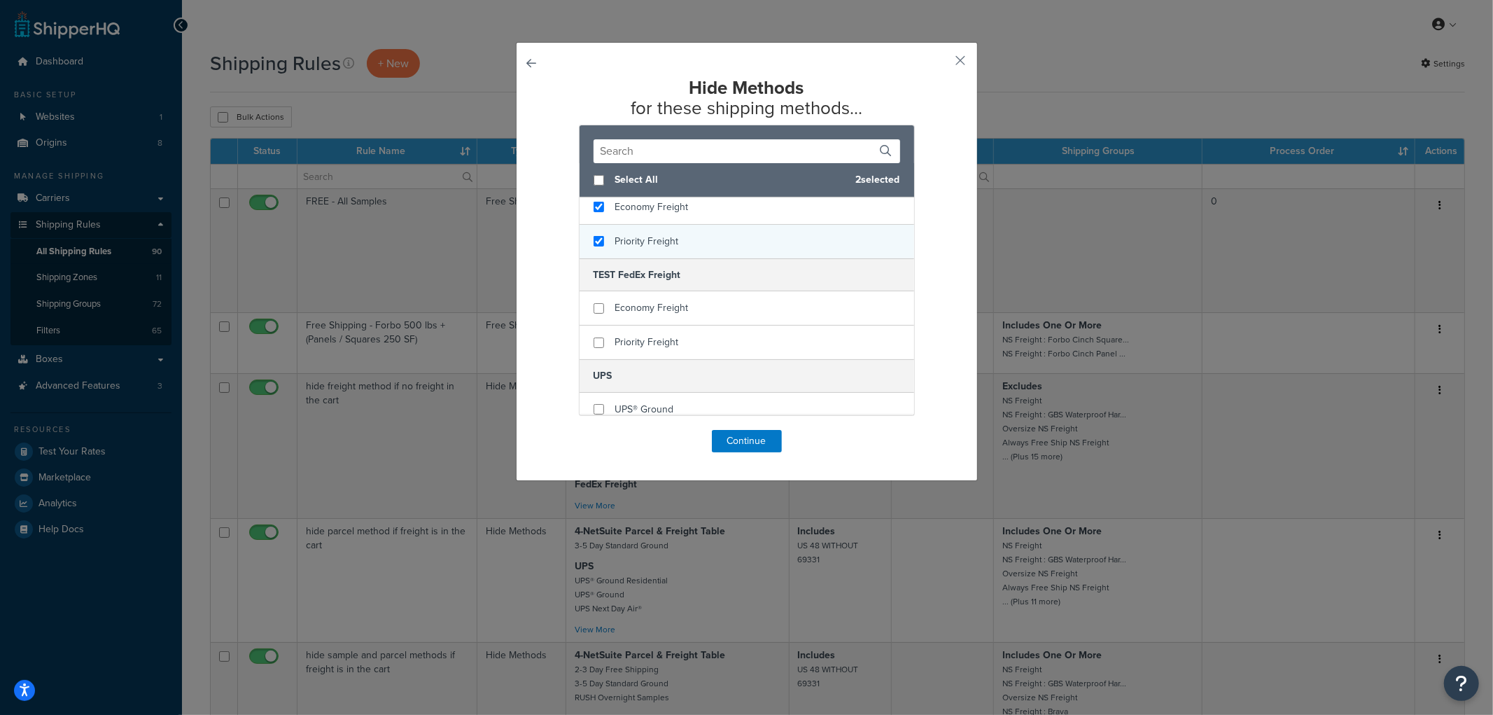
scroll to position [466, 0]
checkbox input "true"
click at [645, 300] on span "Economy Freight" at bounding box center [651, 307] width 73 height 15
checkbox input "true"
click at [642, 334] on span "Priority Freight" at bounding box center [647, 341] width 64 height 15
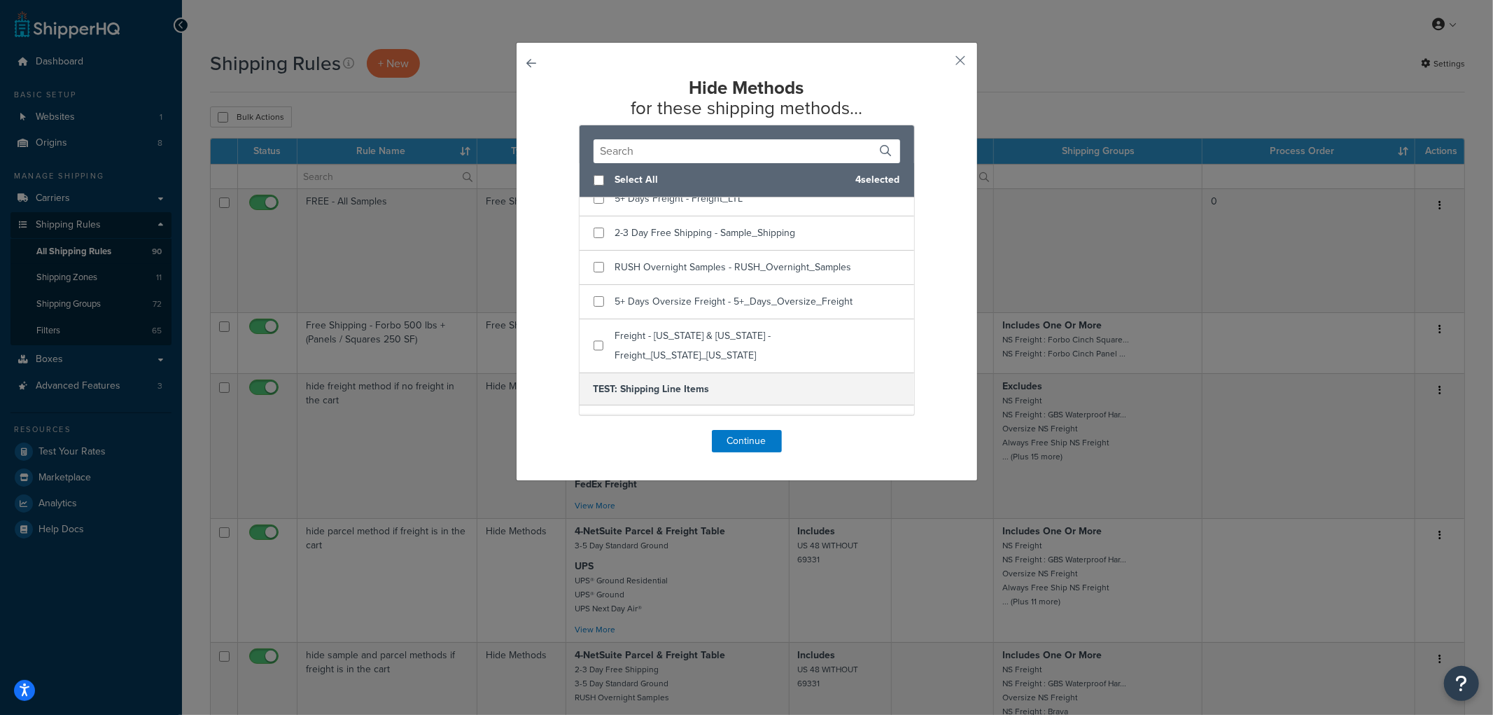
scroll to position [0, 0]
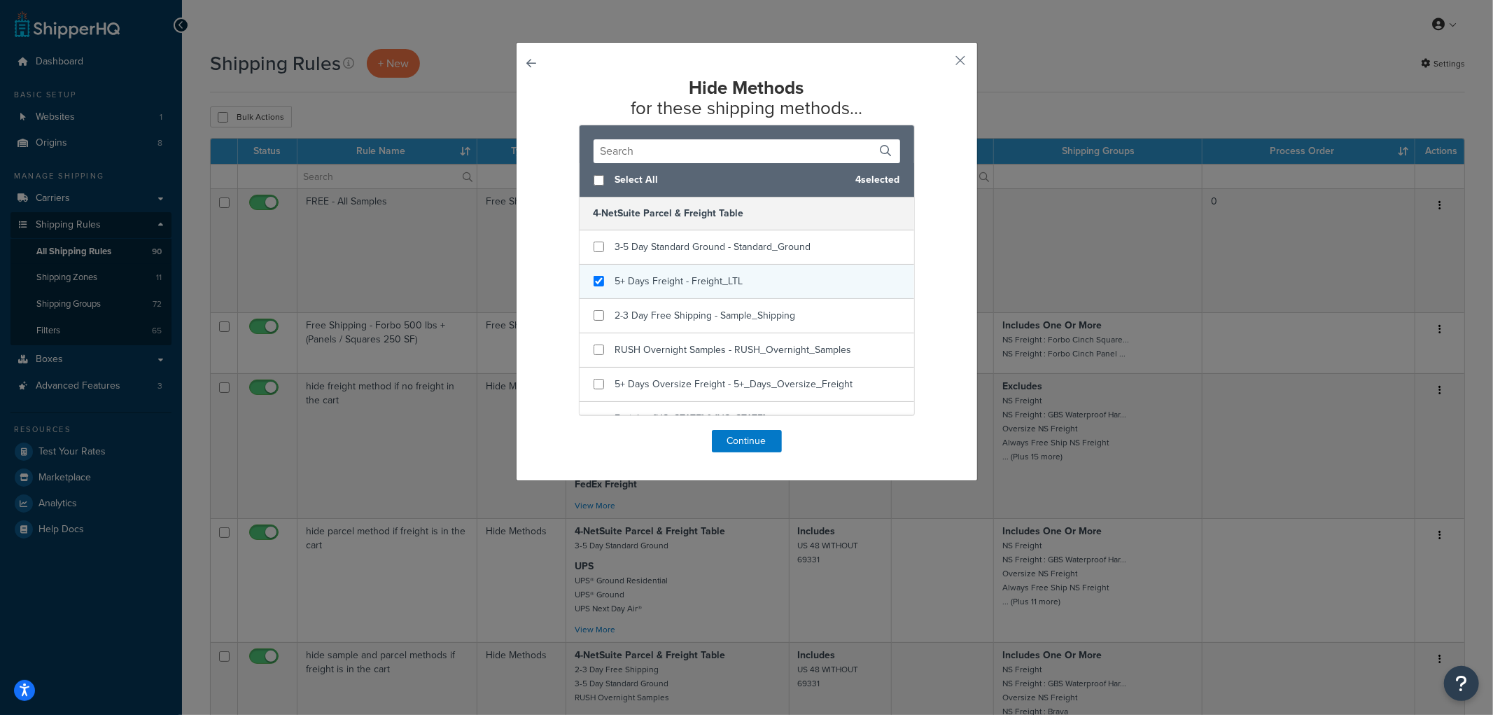
checkbox input "true"
click at [684, 283] on span "5+ Days Freight - Freight_LTL" at bounding box center [679, 281] width 128 height 15
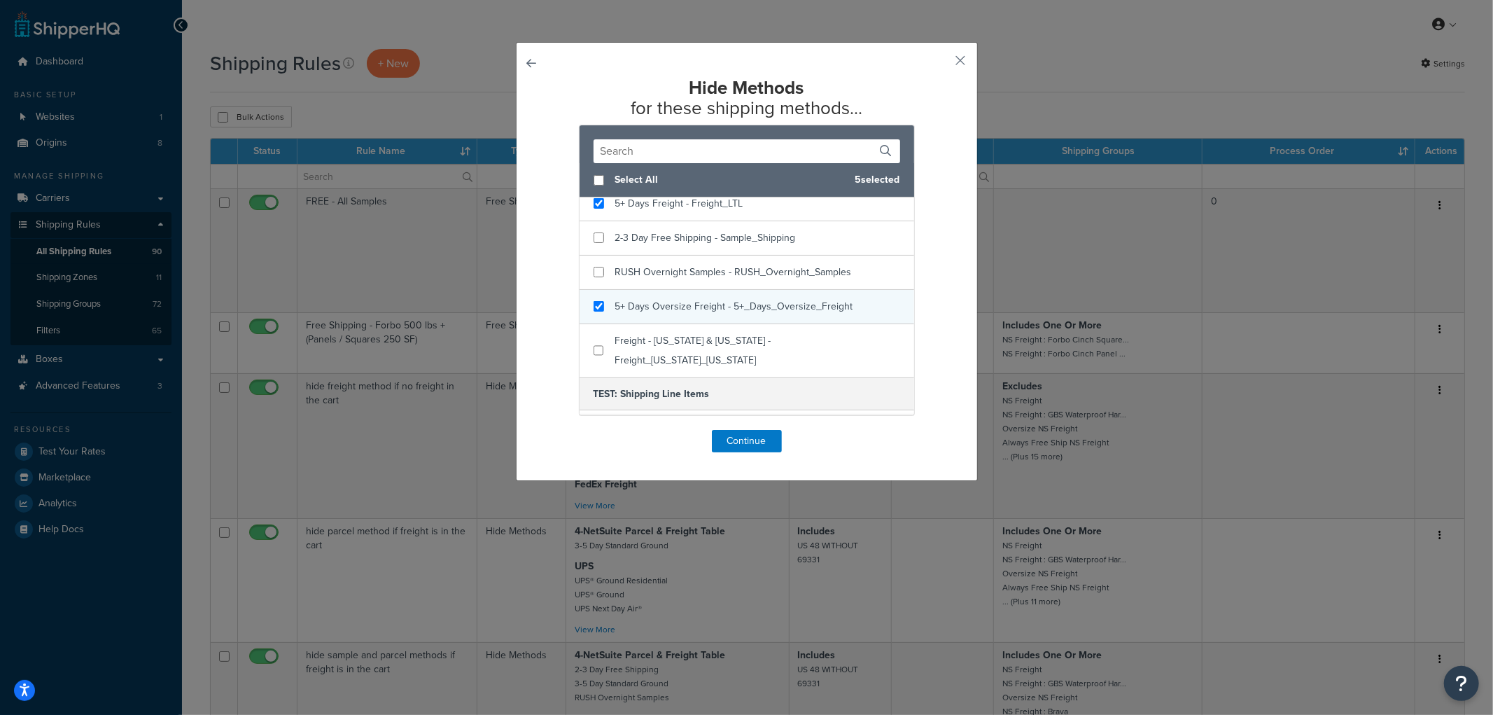
checkbox input "true"
click at [684, 301] on span "5+ Days Oversize Freight - 5+_Days_Oversize_Freight" at bounding box center [734, 306] width 238 height 15
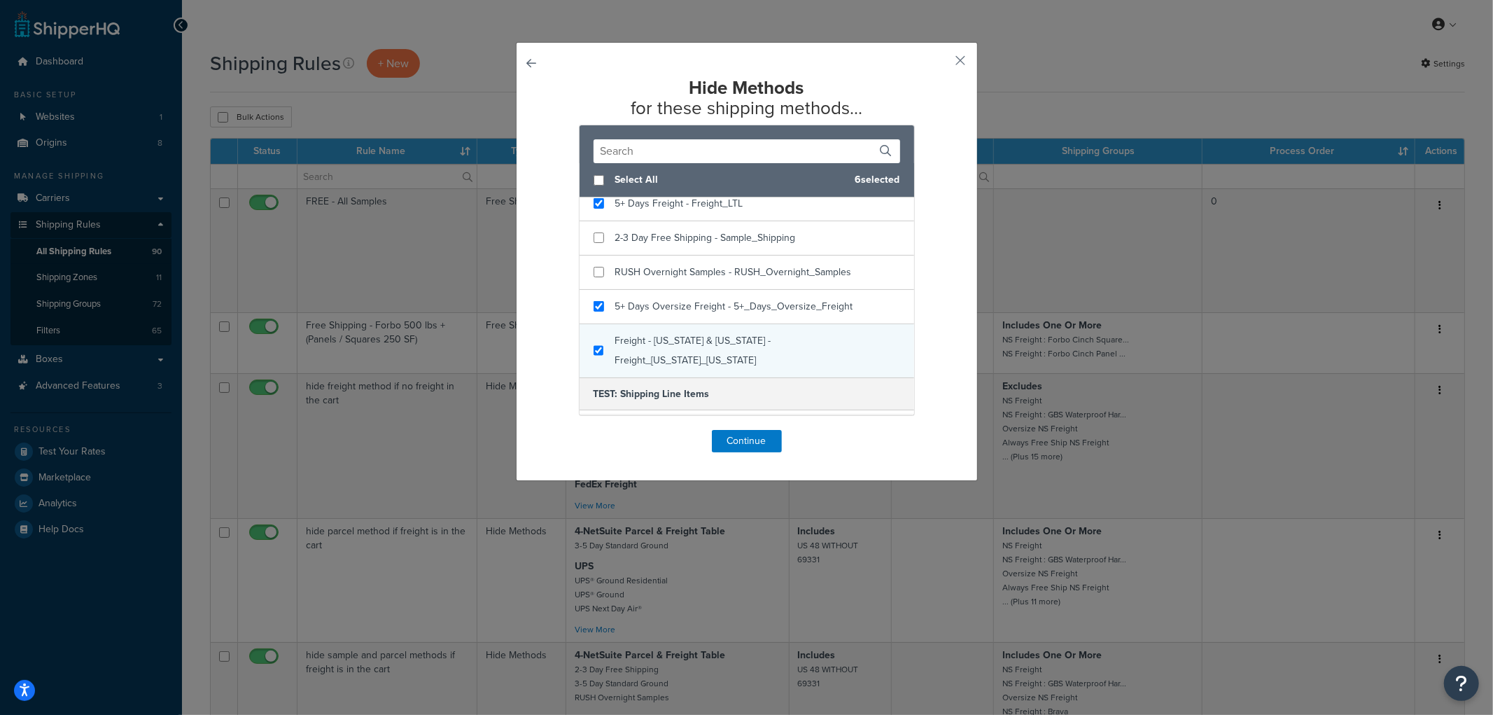
checkbox input "true"
click at [665, 337] on span "Freight - Alaska & Hawaii - Freight_Alaska_Hawaii" at bounding box center [692, 350] width 156 height 34
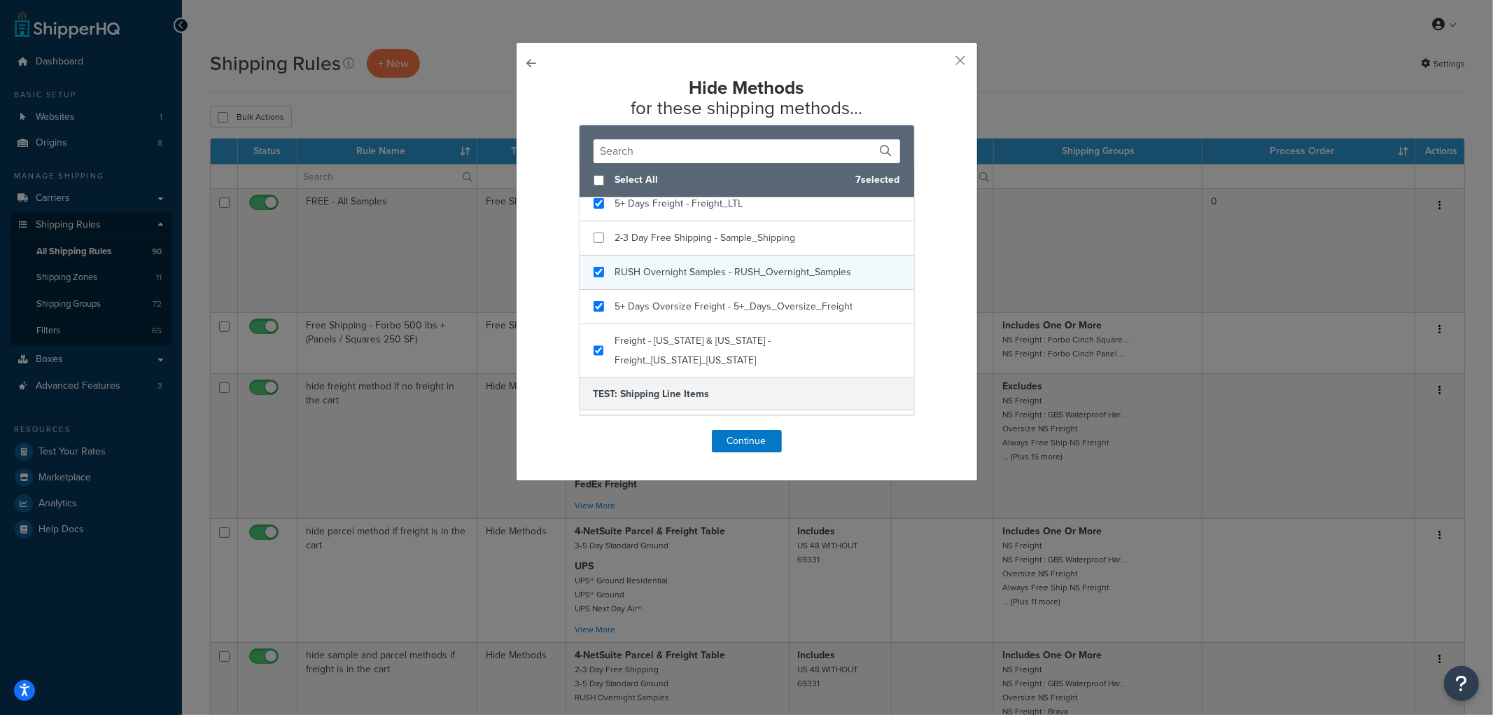
checkbox input "true"
click at [680, 278] on span "RUSH Overnight Samples - RUSH_Overnight_Samples" at bounding box center [733, 272] width 237 height 15
checkbox input "true"
click at [689, 244] on span "2-3 Day Free Shipping - Sample_Shipping" at bounding box center [705, 237] width 181 height 15
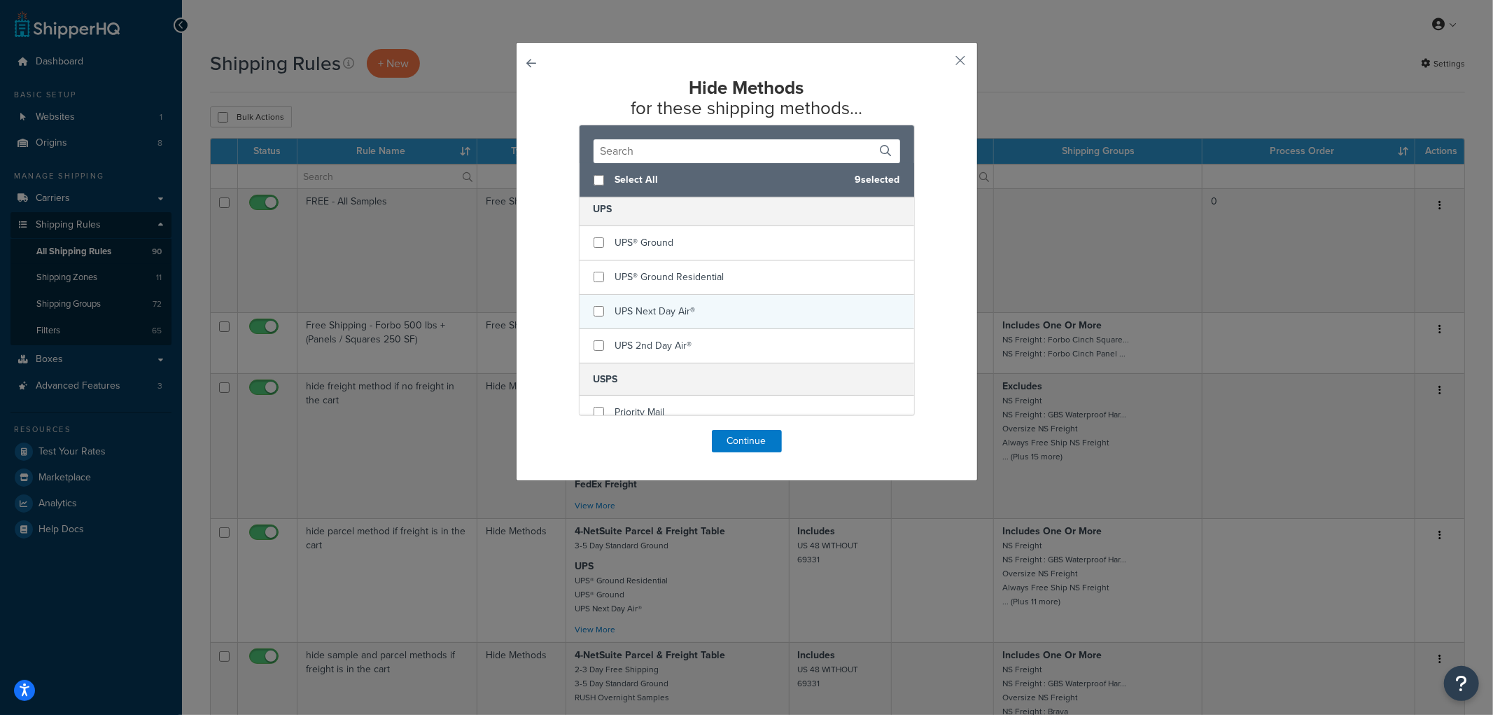
scroll to position [610, 0]
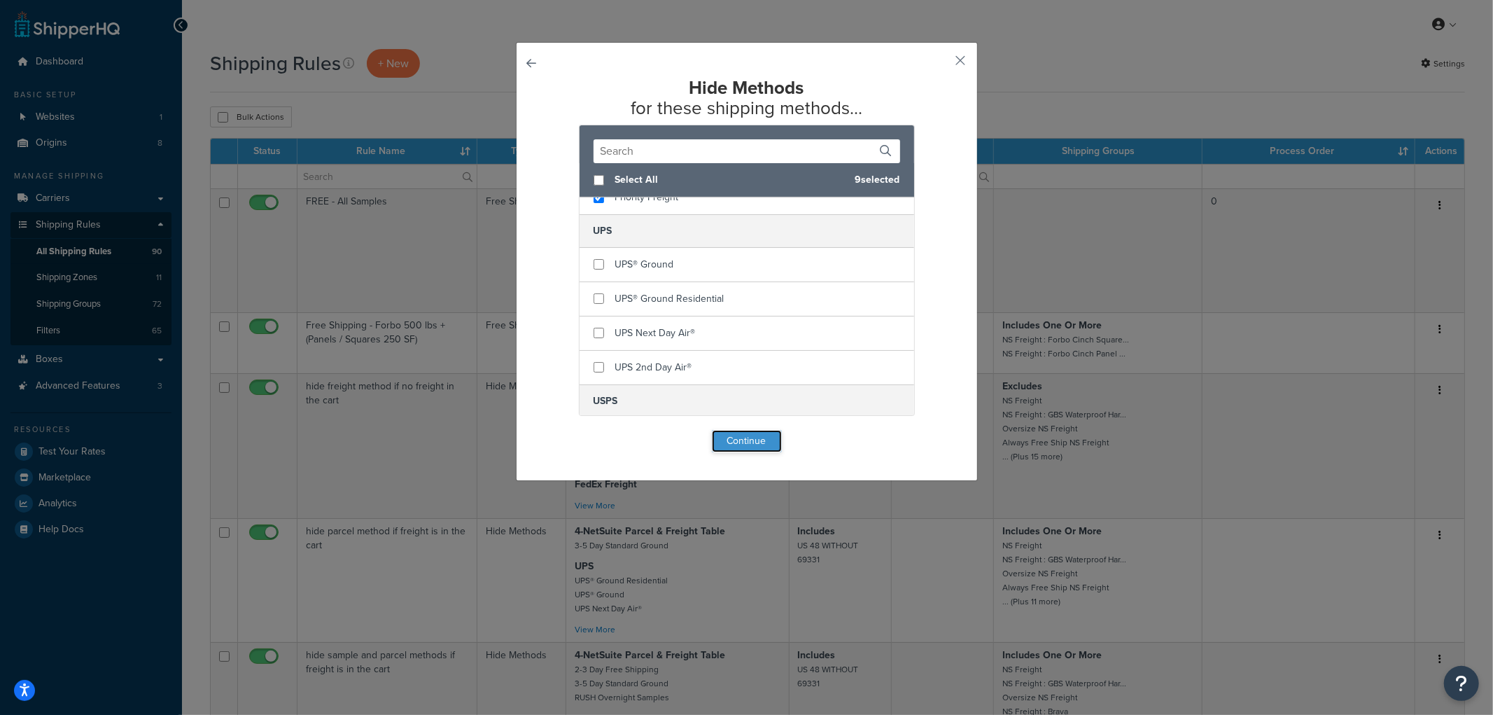
click at [736, 441] on button "Continue" at bounding box center [747, 441] width 70 height 22
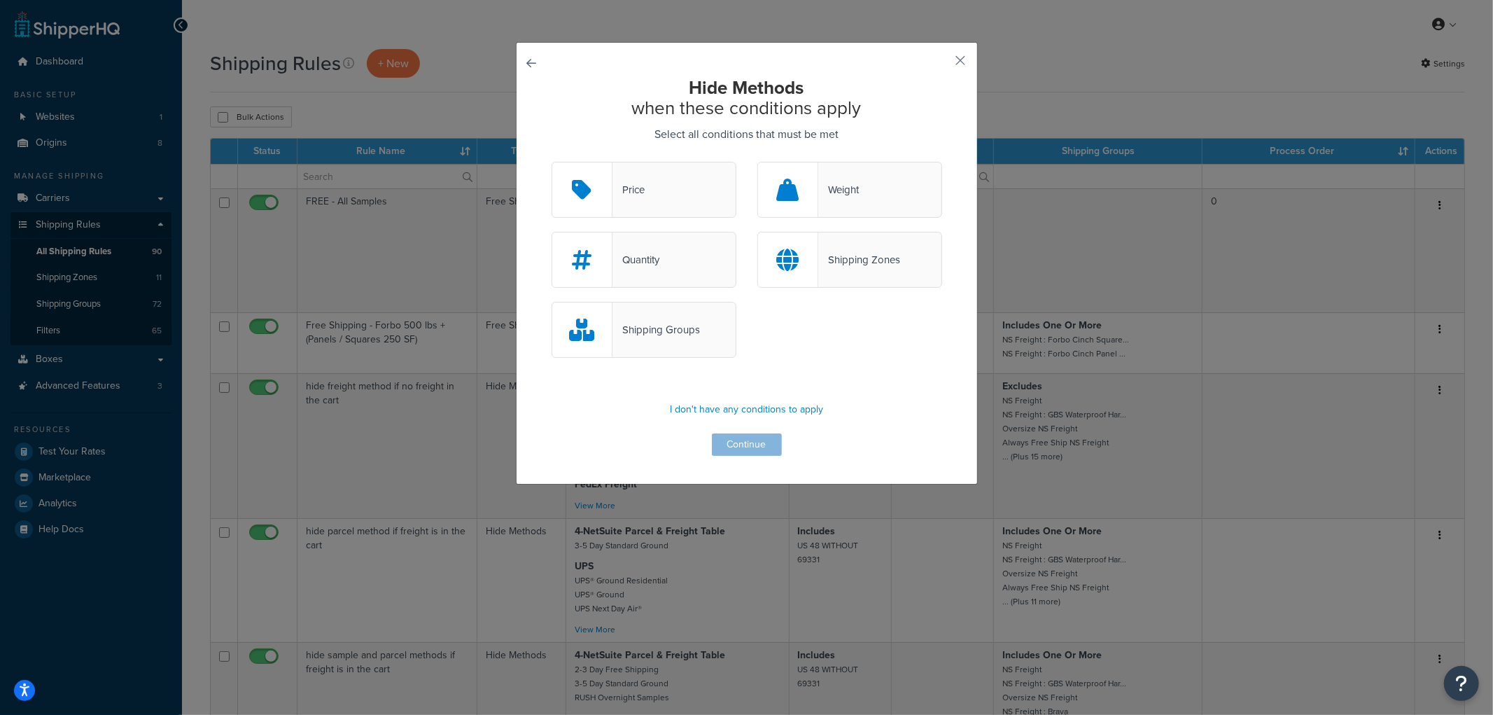
click at [689, 263] on div "Quantity" at bounding box center [643, 260] width 185 height 56
click at [0, 0] on input "Quantity" at bounding box center [0, 0] width 0 height 0
click at [731, 439] on button "Continue" at bounding box center [747, 444] width 70 height 22
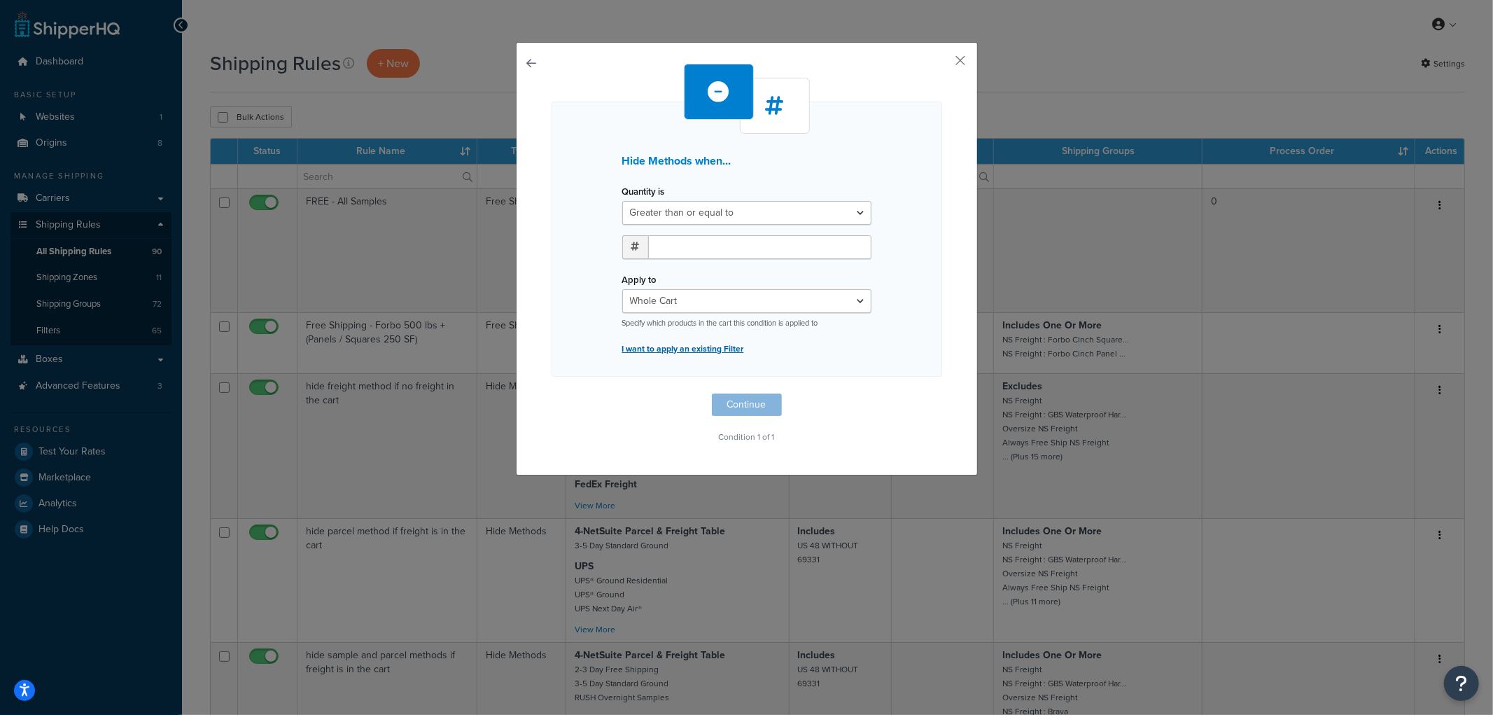
click at [704, 354] on p "I want to apply an existing Filter" at bounding box center [746, 349] width 249 height 20
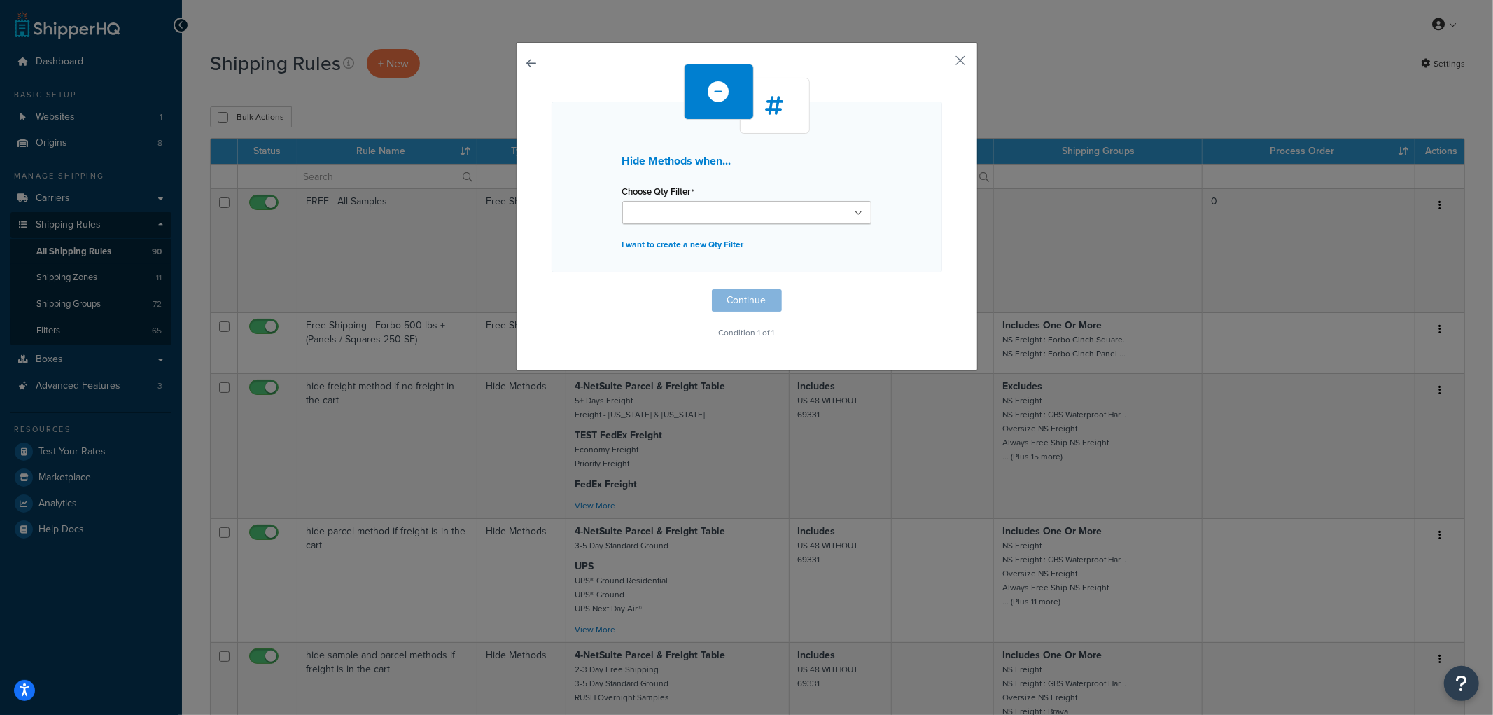
click at [681, 214] on input "Choose Qty Filter" at bounding box center [688, 213] width 124 height 15
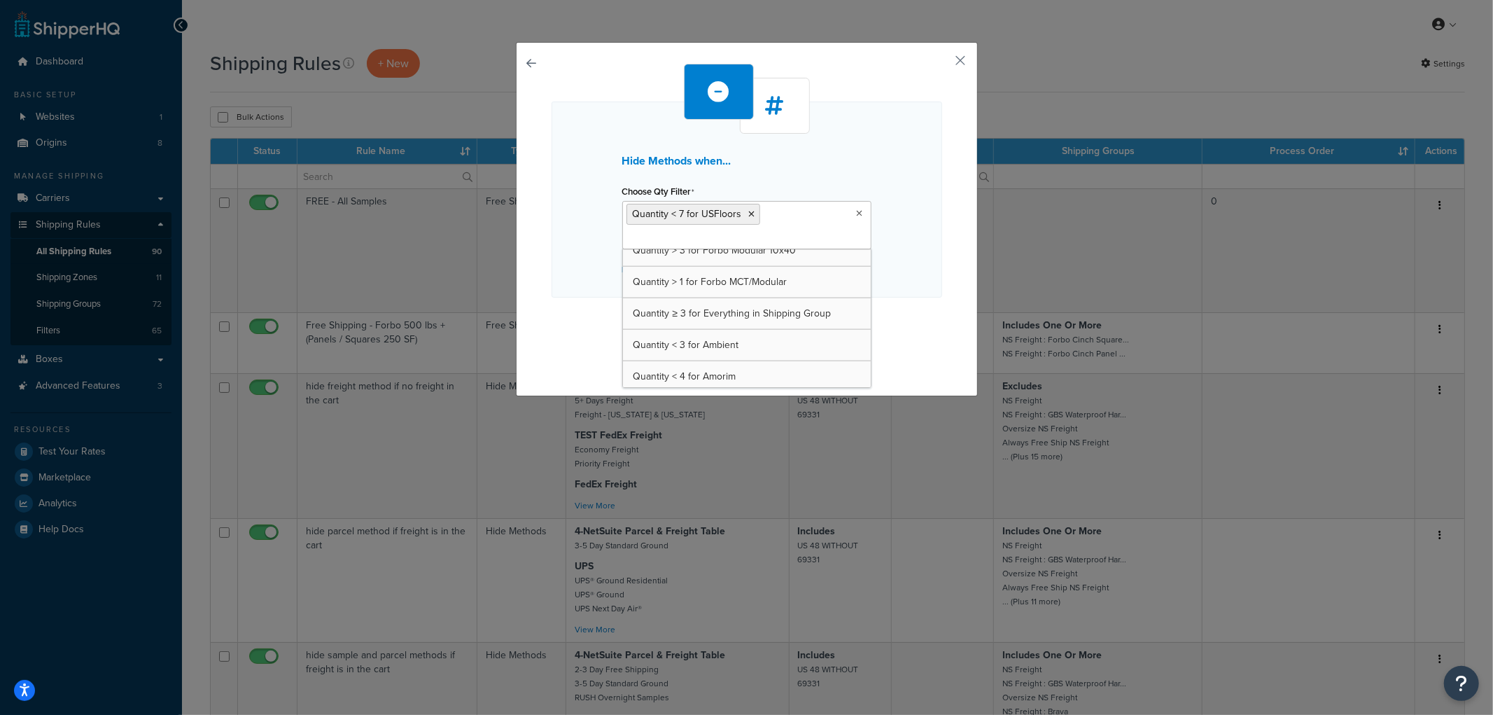
scroll to position [1591, 0]
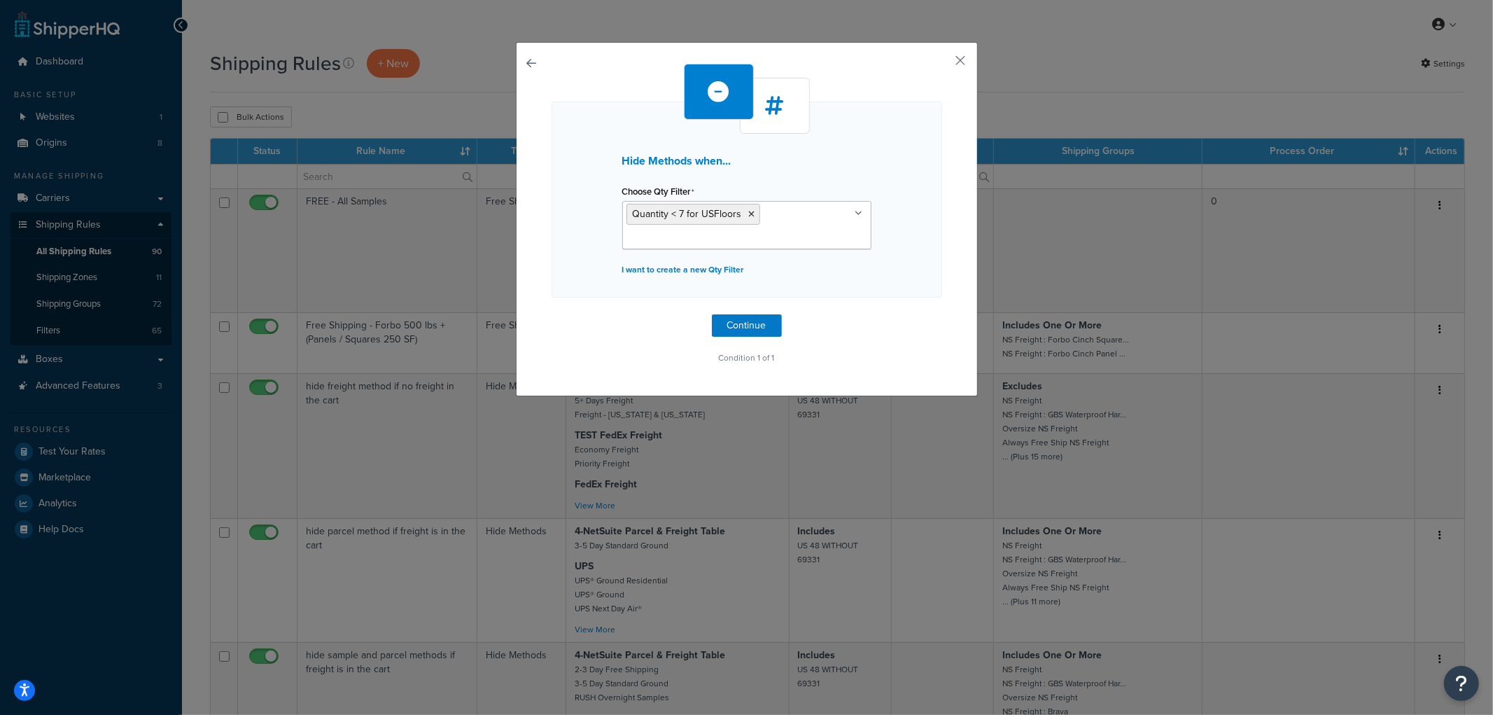
click at [899, 253] on div "Hide Methods when... Choose Qty Filter Quantity < 7 for USFloors Quantity >= 11…" at bounding box center [746, 199] width 390 height 196
click at [736, 321] on button "Continue" at bounding box center [747, 325] width 70 height 22
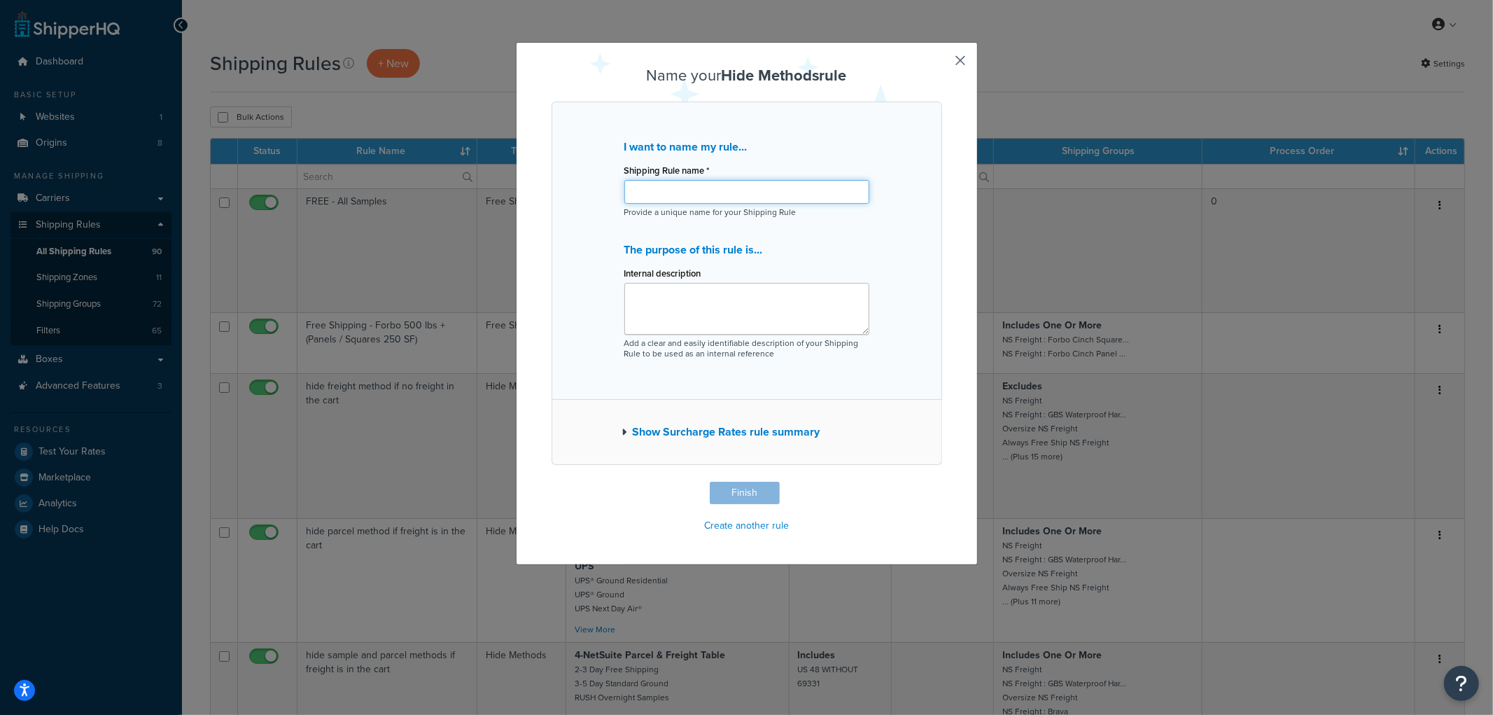
click at [677, 193] on input "Shipping Rule name *" at bounding box center [746, 192] width 245 height 24
type input "Hide freight methods for USFloors < 7 rolls"
click at [749, 493] on button "Finish" at bounding box center [745, 492] width 70 height 22
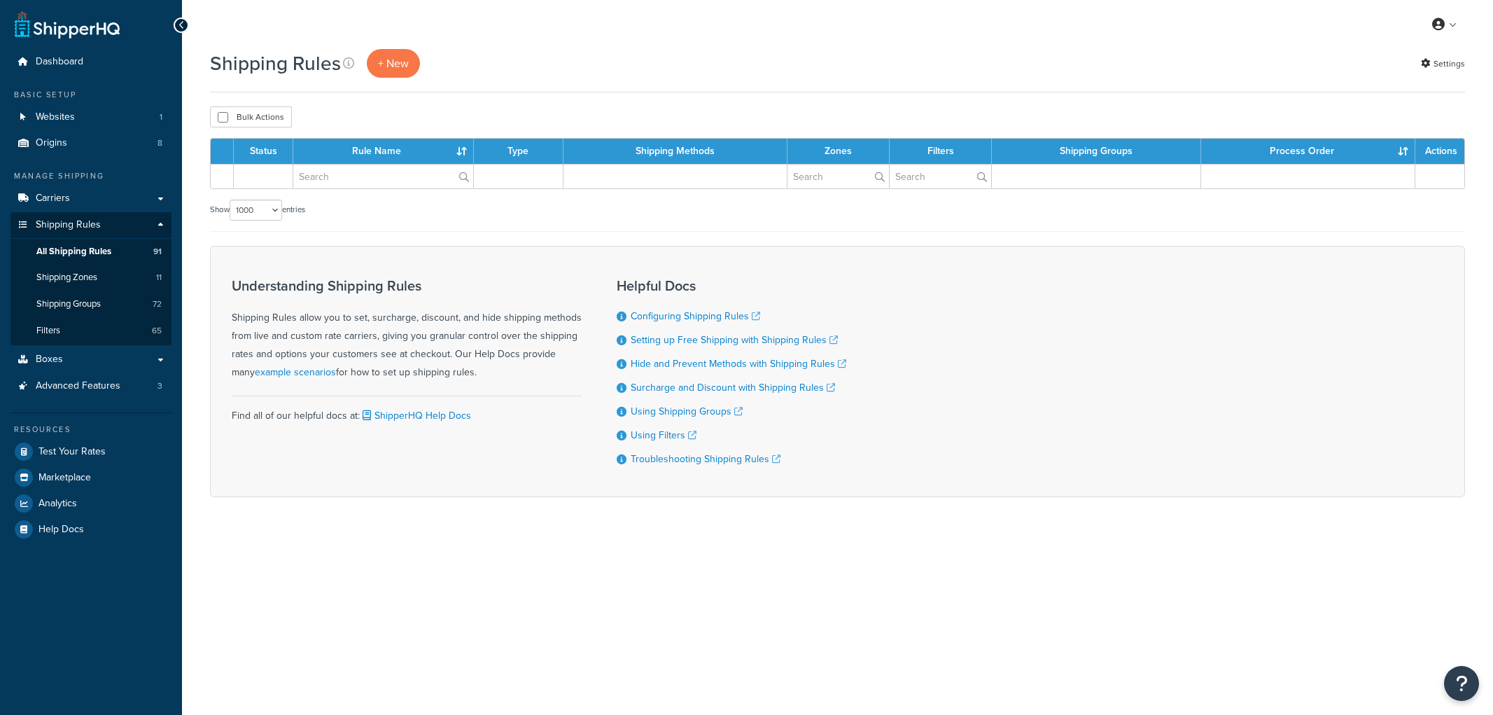
select select "1000"
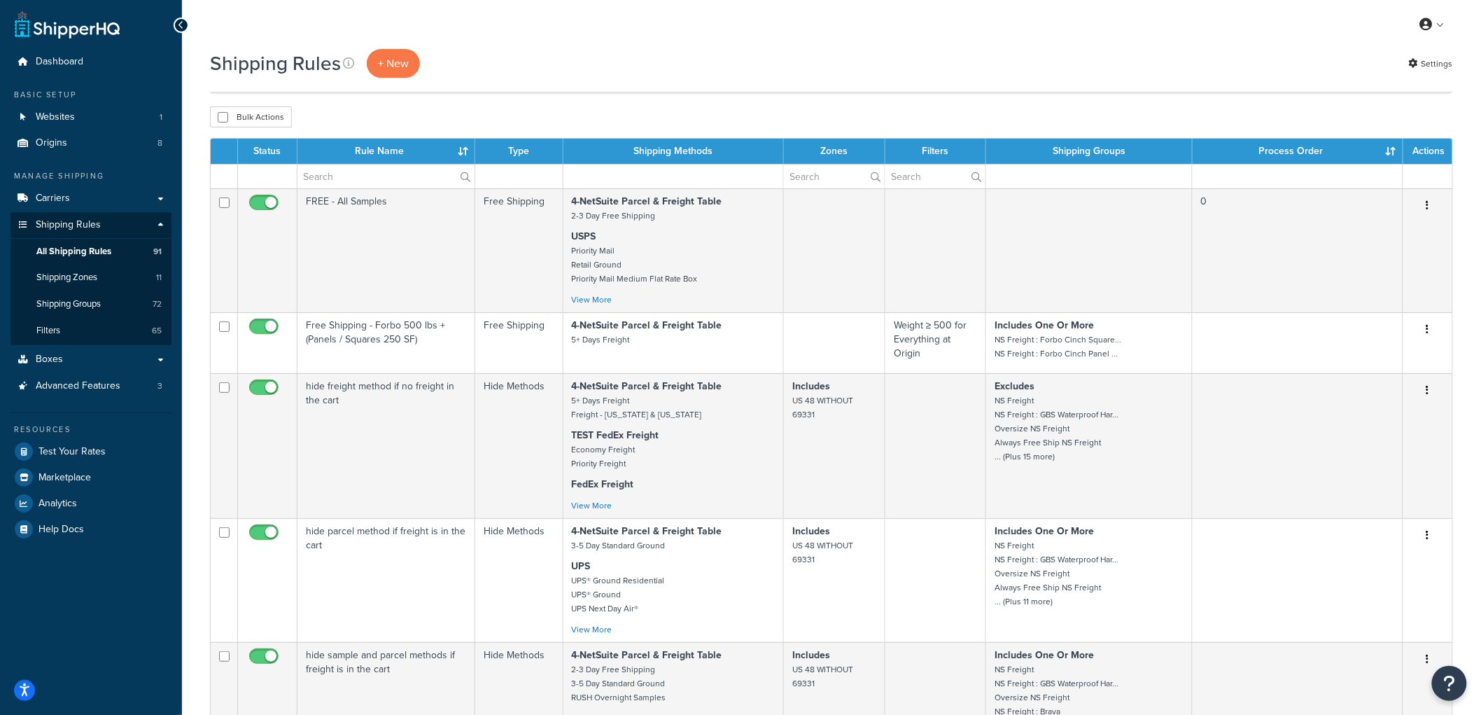
scroll to position [10997, 0]
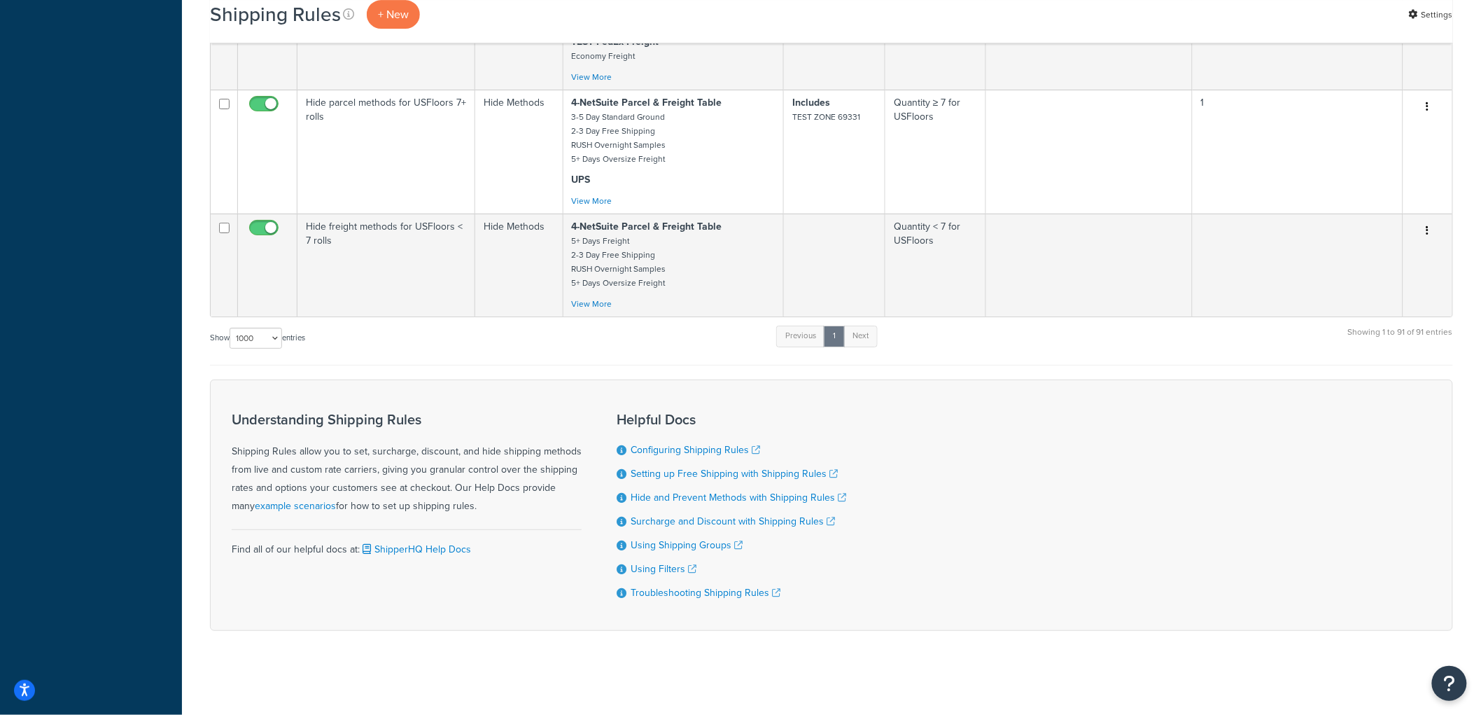
click at [500, 345] on div "Show 10 15 25 50 100 1000 entries Previous 1 Next Showing 1 to 91 of 91 entries" at bounding box center [831, 344] width 1243 height 41
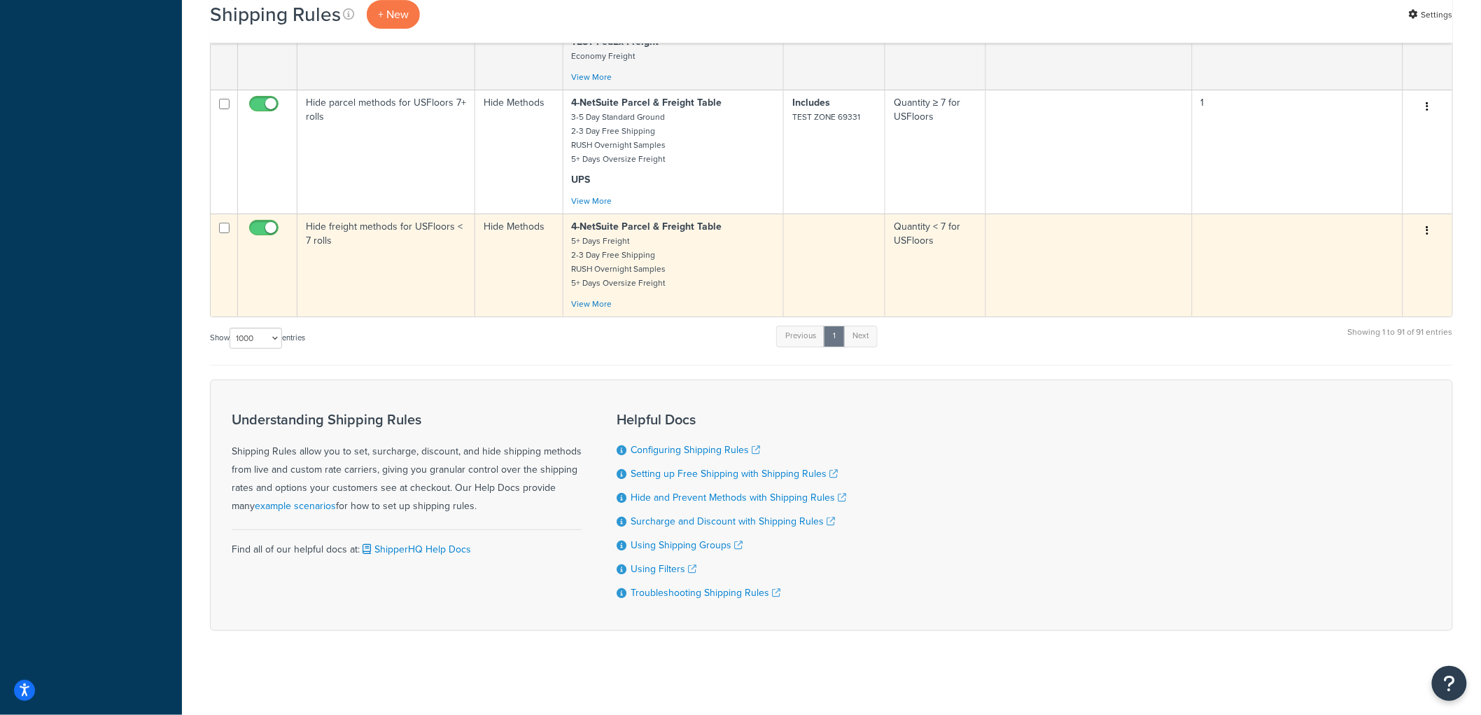
click at [439, 270] on td "Hide freight methods for USFloors < 7 rolls" at bounding box center [386, 264] width 178 height 103
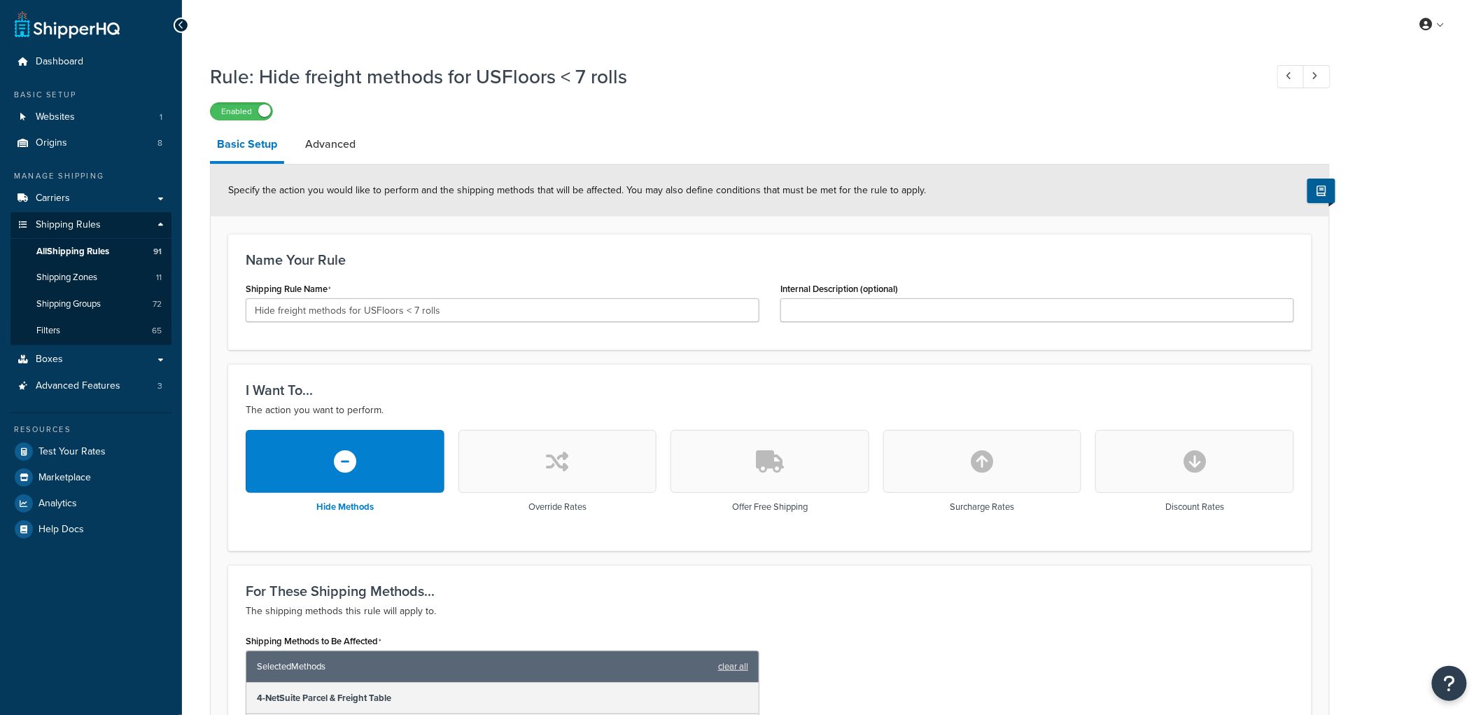
click at [292, 150] on li "Basic Setup" at bounding box center [254, 145] width 88 height 36
click at [302, 150] on link "Advanced" at bounding box center [330, 144] width 64 height 34
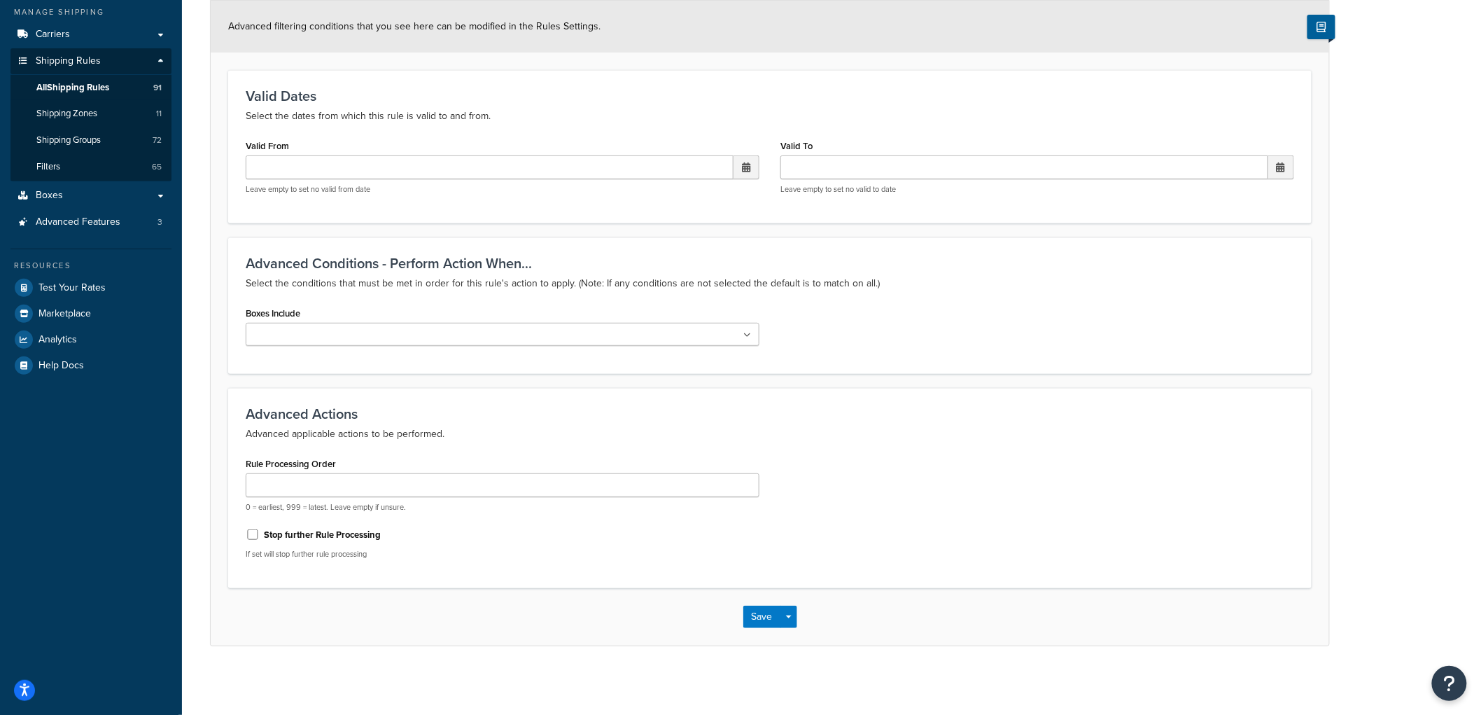
scroll to position [165, 0]
click at [394, 477] on input "Rule Processing Order" at bounding box center [503, 484] width 514 height 24
type input "1"
click at [1020, 430] on p "Advanced applicable actions to be performed." at bounding box center [770, 432] width 1048 height 17
click at [717, 612] on div "Save Save Dropdown Save and Edit Save and Duplicate Save and Create New" at bounding box center [770, 614] width 1118 height 57
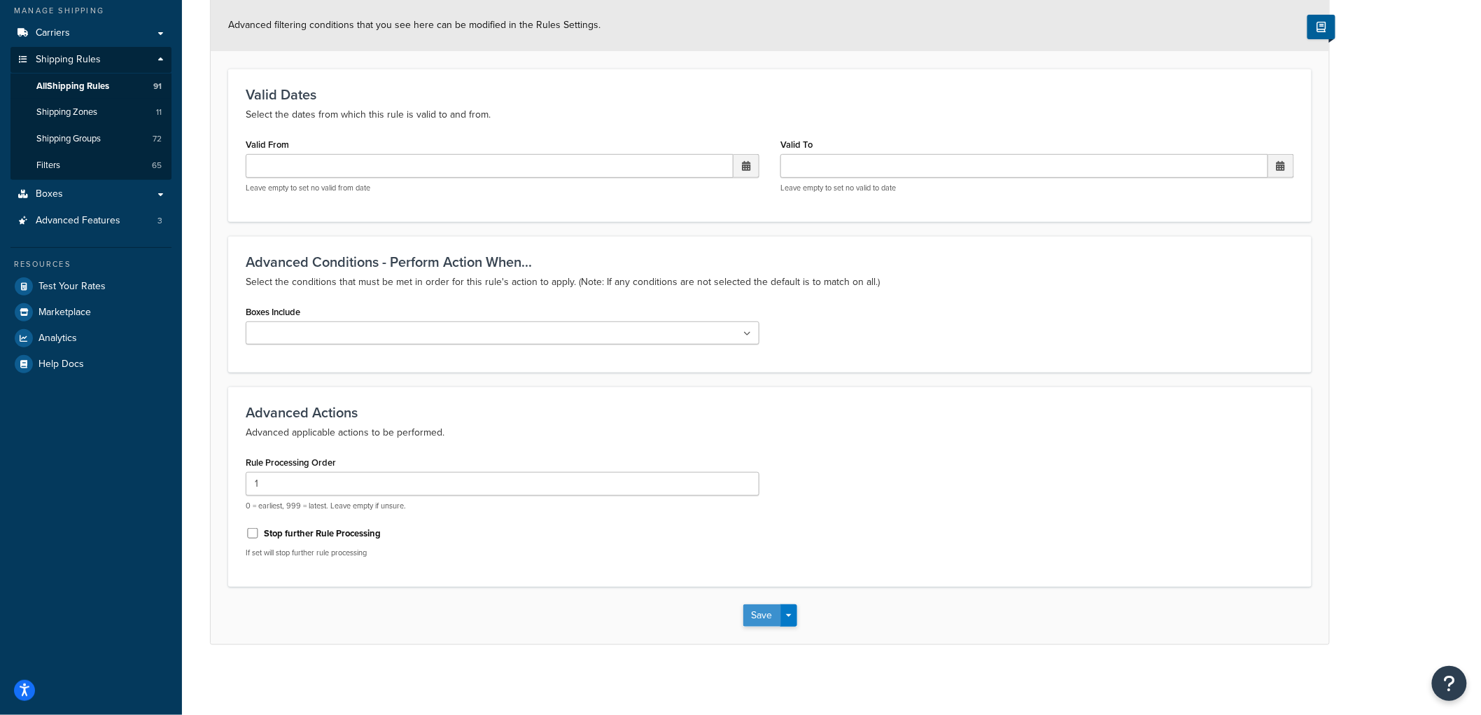
click at [751, 613] on button "Save" at bounding box center [762, 615] width 38 height 22
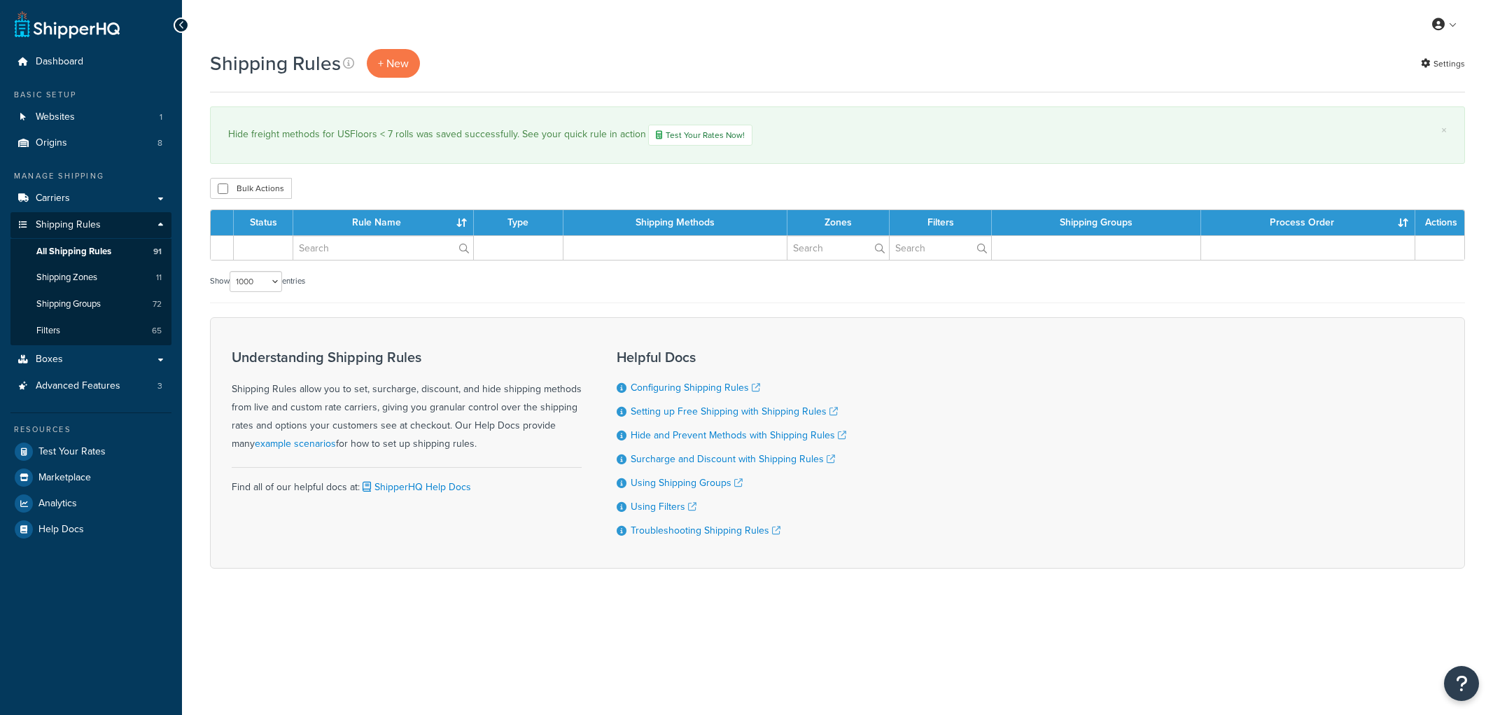
select select "1000"
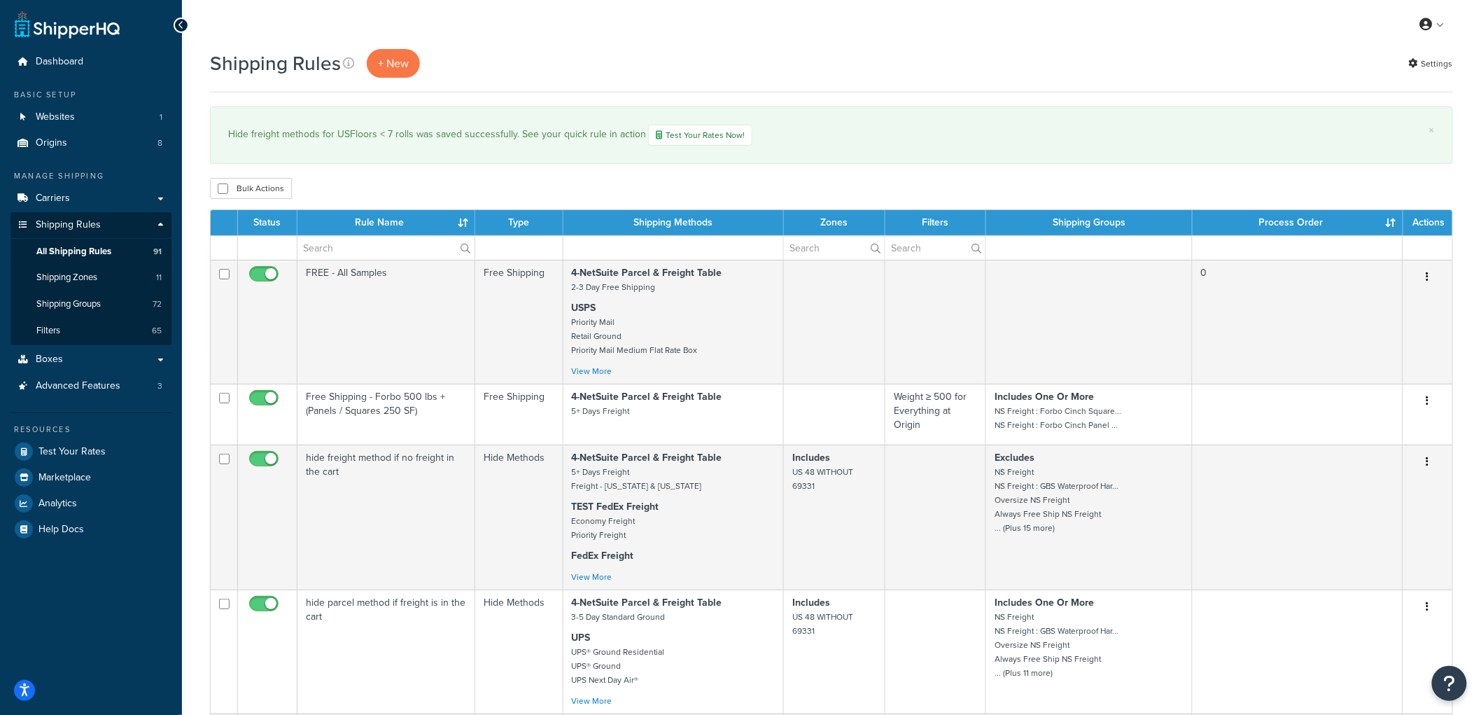
click at [835, 132] on div "Hide freight methods for USFloors < 7 rolls was saved successfully. See your qu…" at bounding box center [831, 135] width 1206 height 21
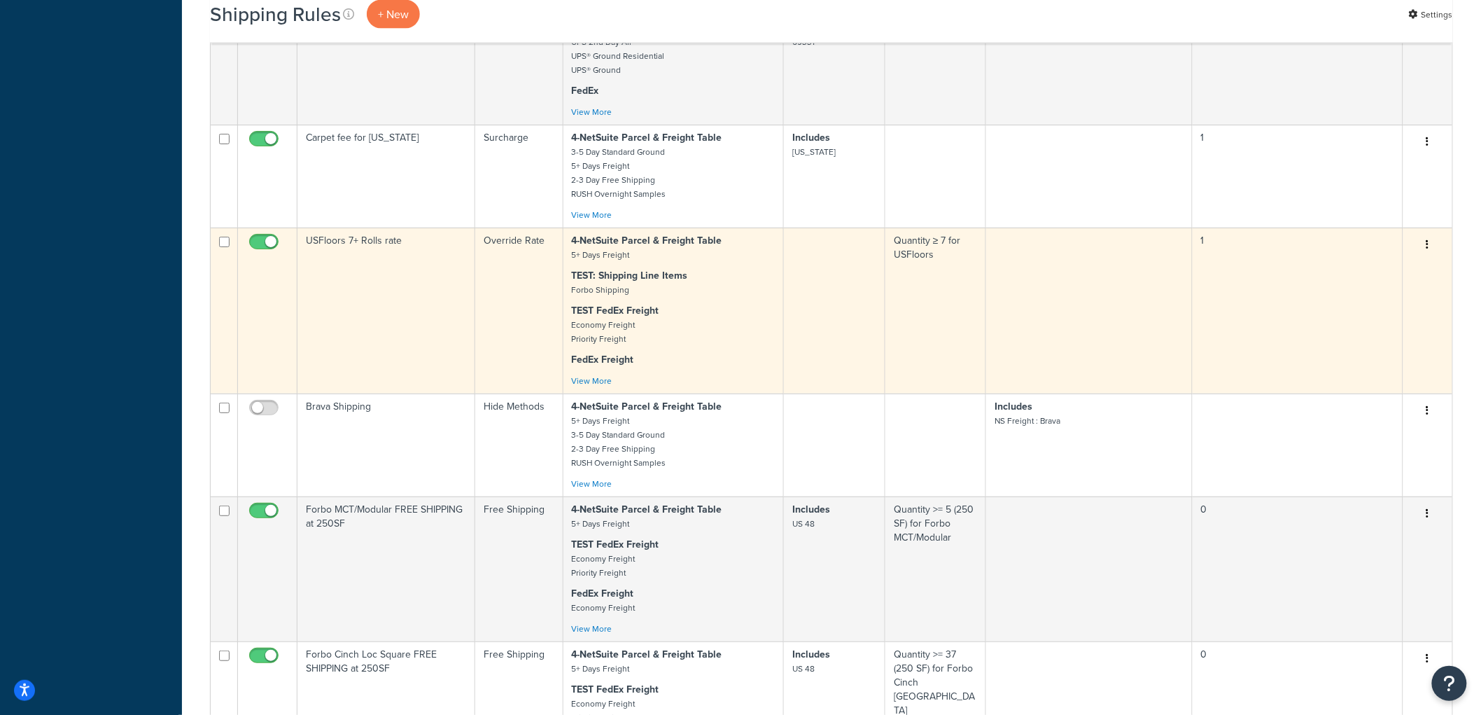
scroll to position [10808, 0]
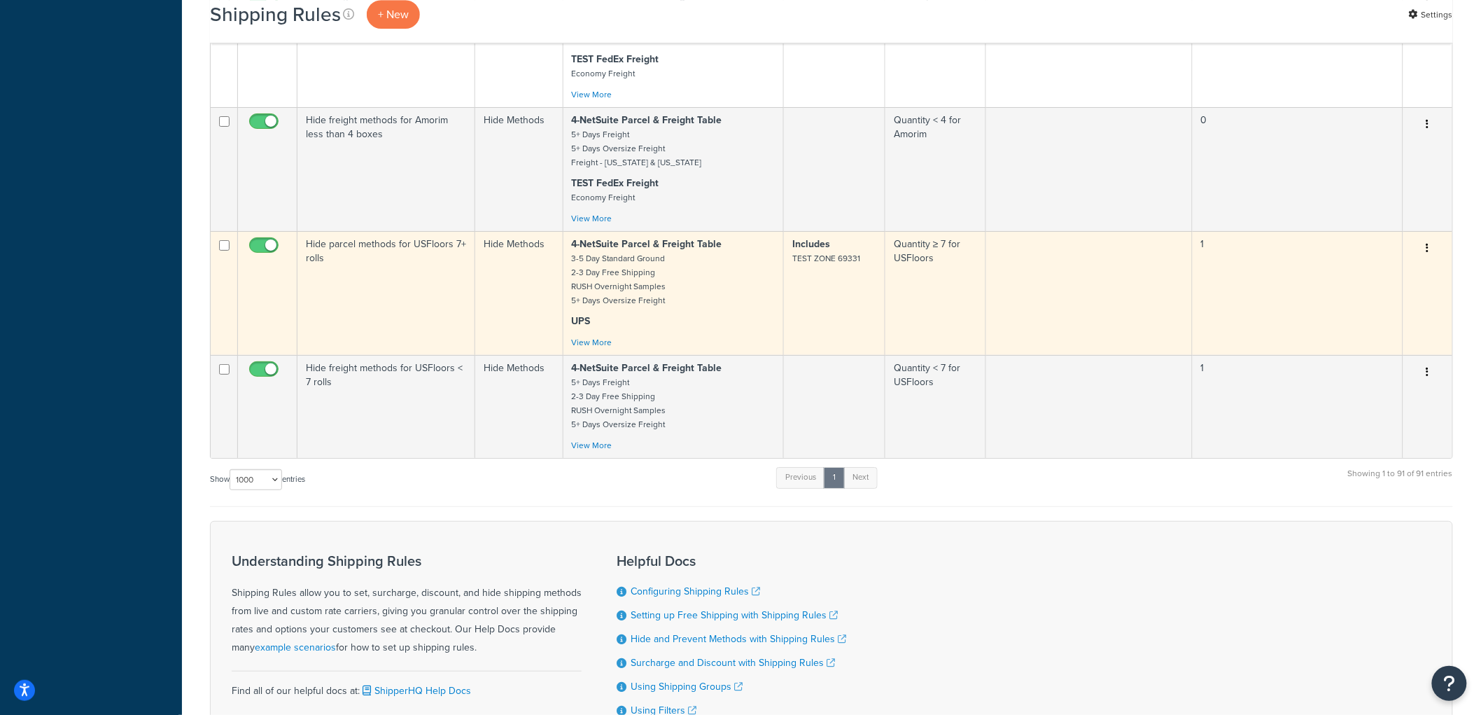
click at [432, 355] on td "Hide parcel methods for USFloors 7+ rolls" at bounding box center [386, 293] width 178 height 124
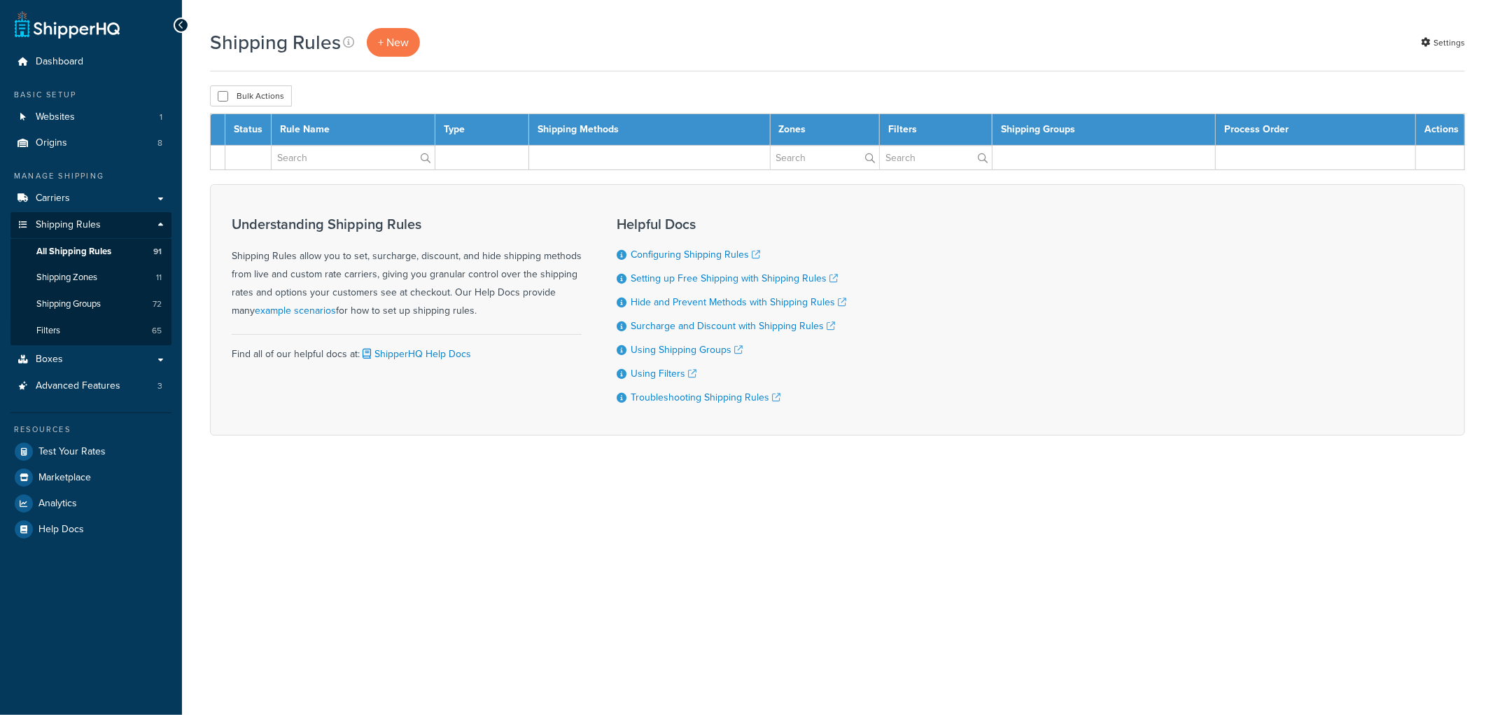
select select "1000"
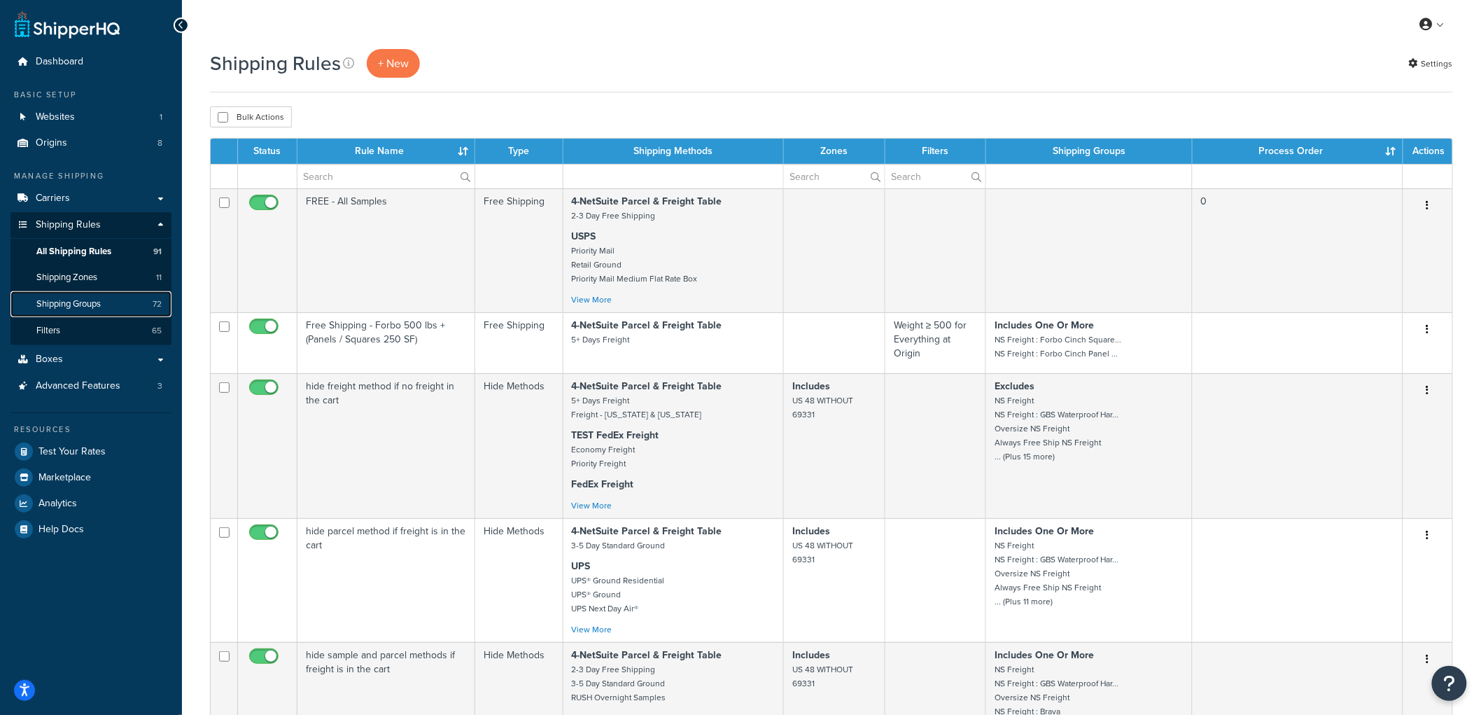
click at [60, 302] on span "Shipping Groups" at bounding box center [68, 304] width 64 height 12
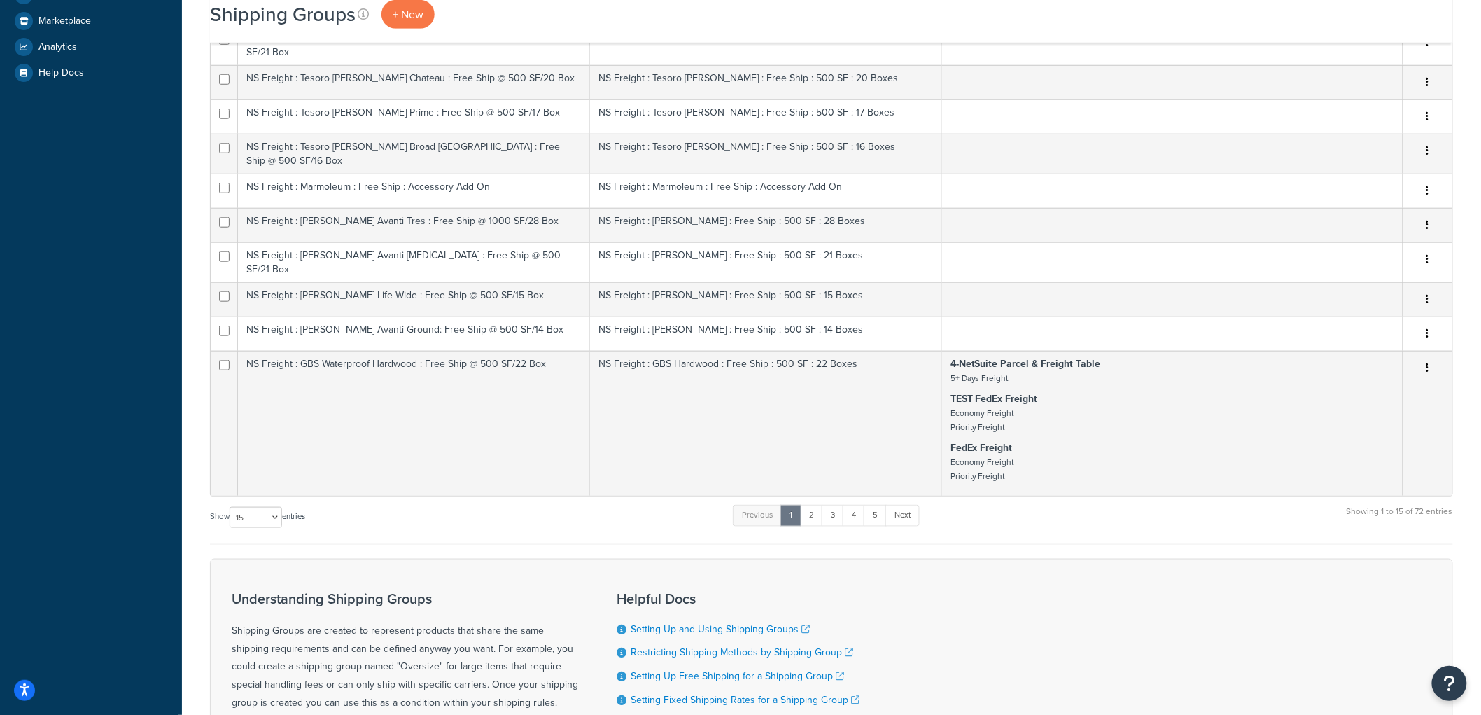
scroll to position [466, 0]
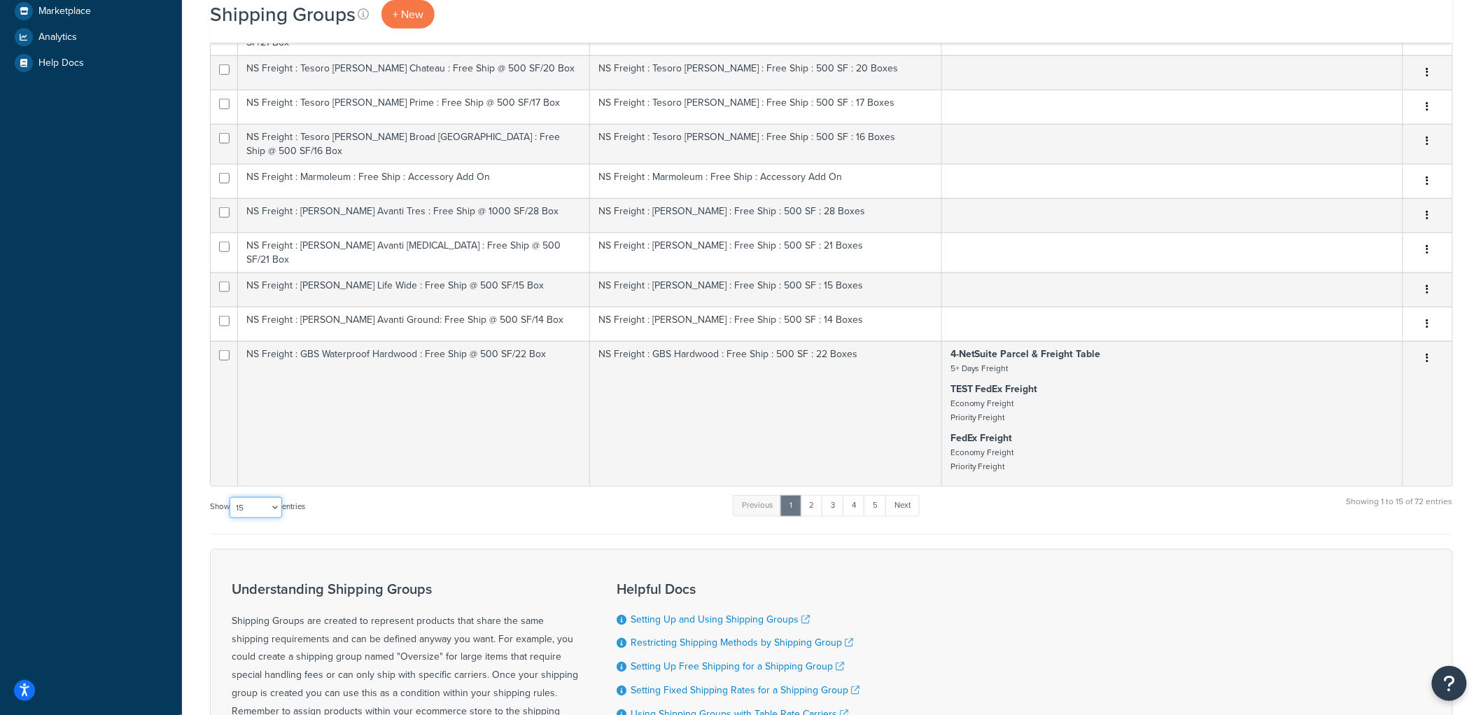
click at [253, 498] on select "10 15 25 50 100" at bounding box center [256, 507] width 52 height 21
select select "100"
click at [231, 518] on select "10 15 25 50 100" at bounding box center [256, 507] width 52 height 21
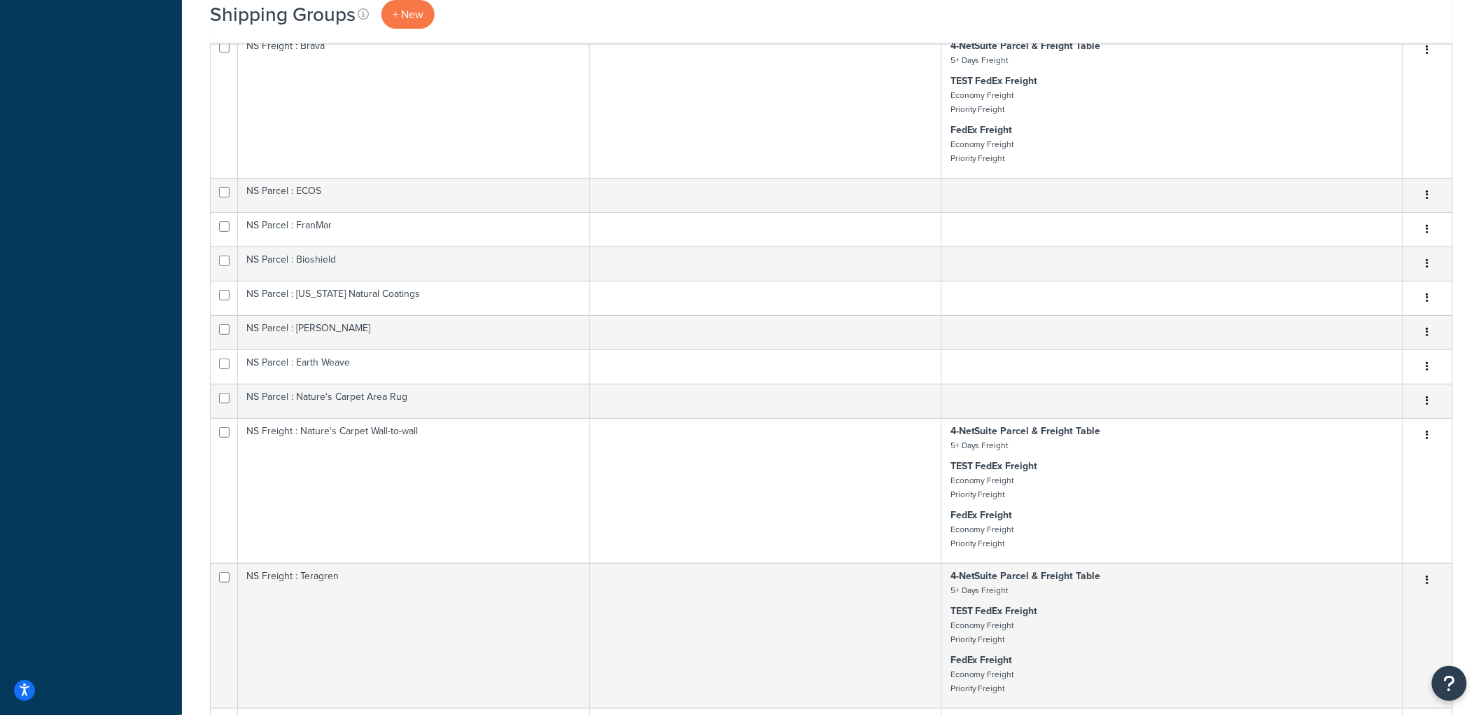
scroll to position [1943, 0]
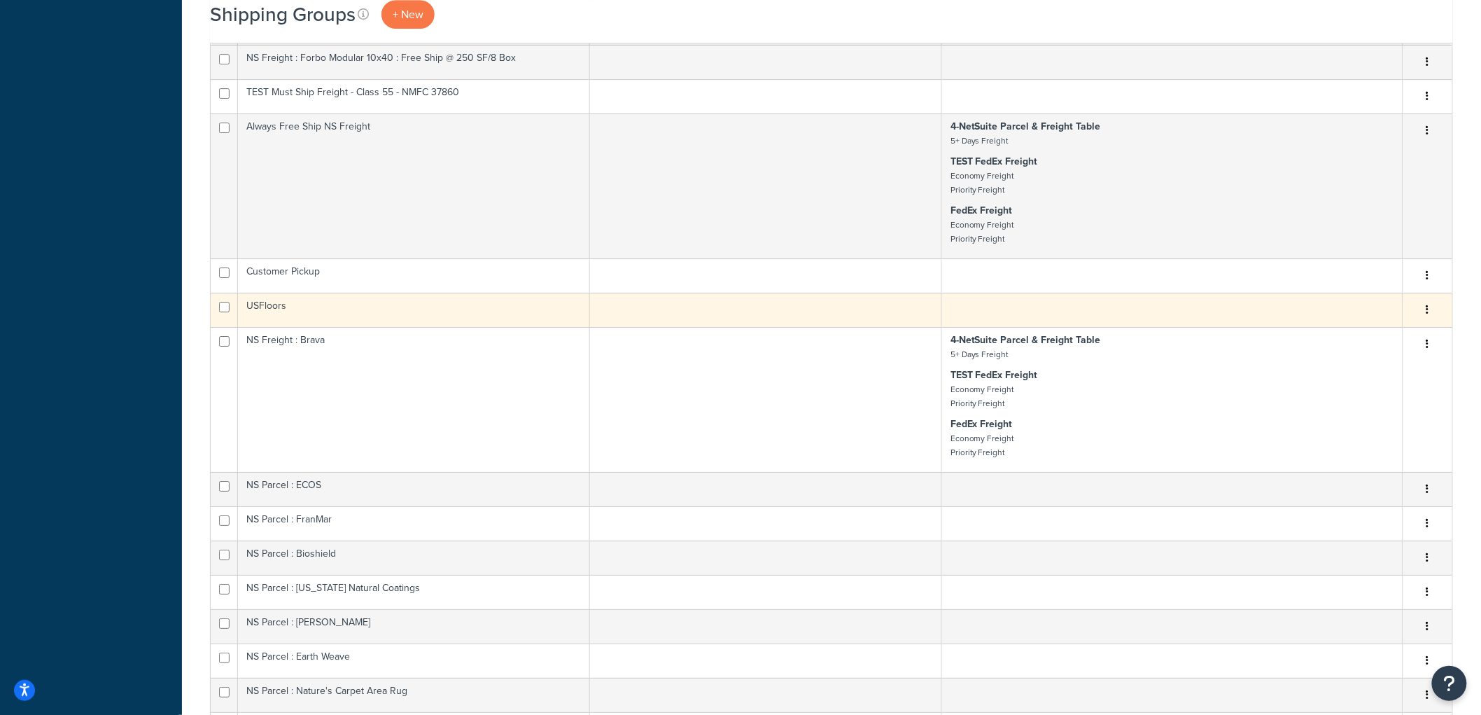
click at [306, 304] on td "USFloors" at bounding box center [414, 310] width 352 height 34
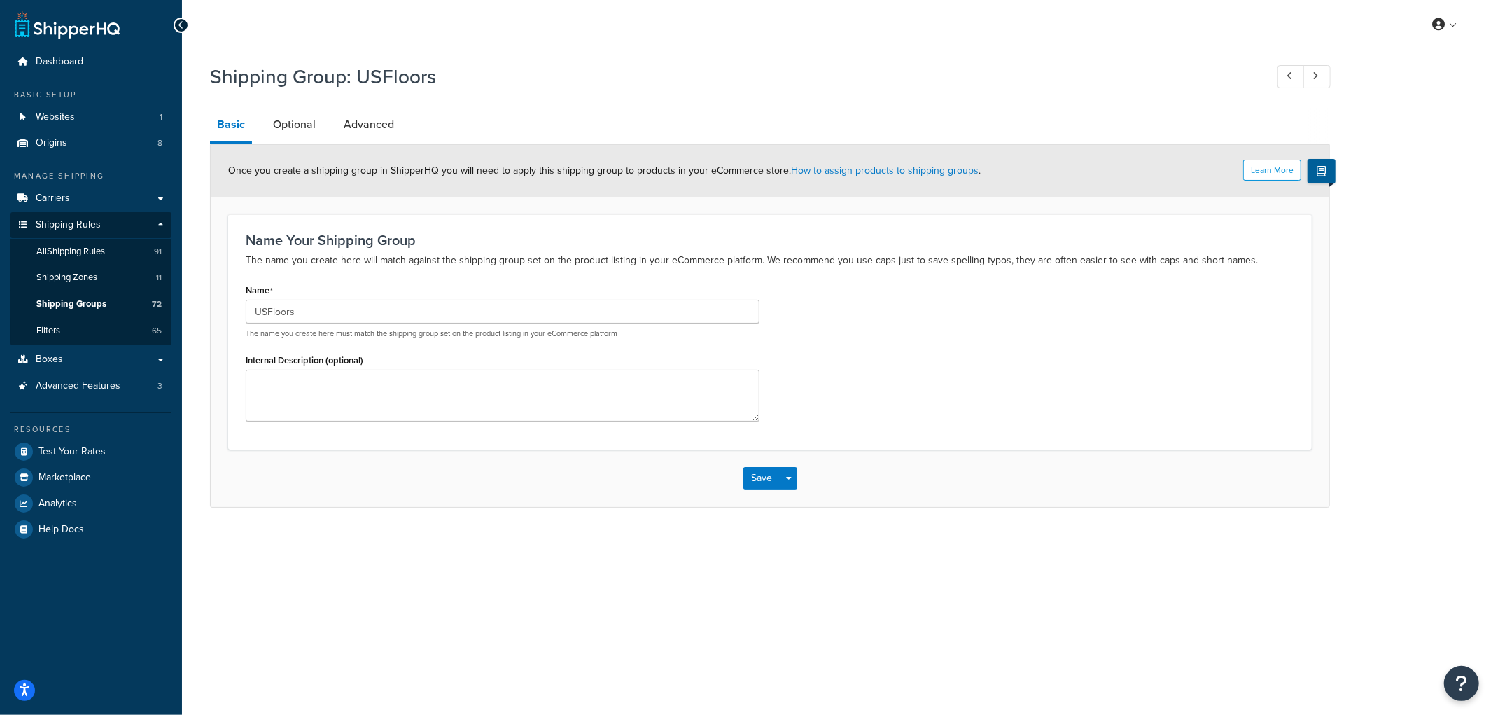
click at [294, 96] on div "Shipping Group: USFloors" at bounding box center [770, 78] width 1120 height 45
click at [290, 125] on link "Optional" at bounding box center [294, 125] width 57 height 34
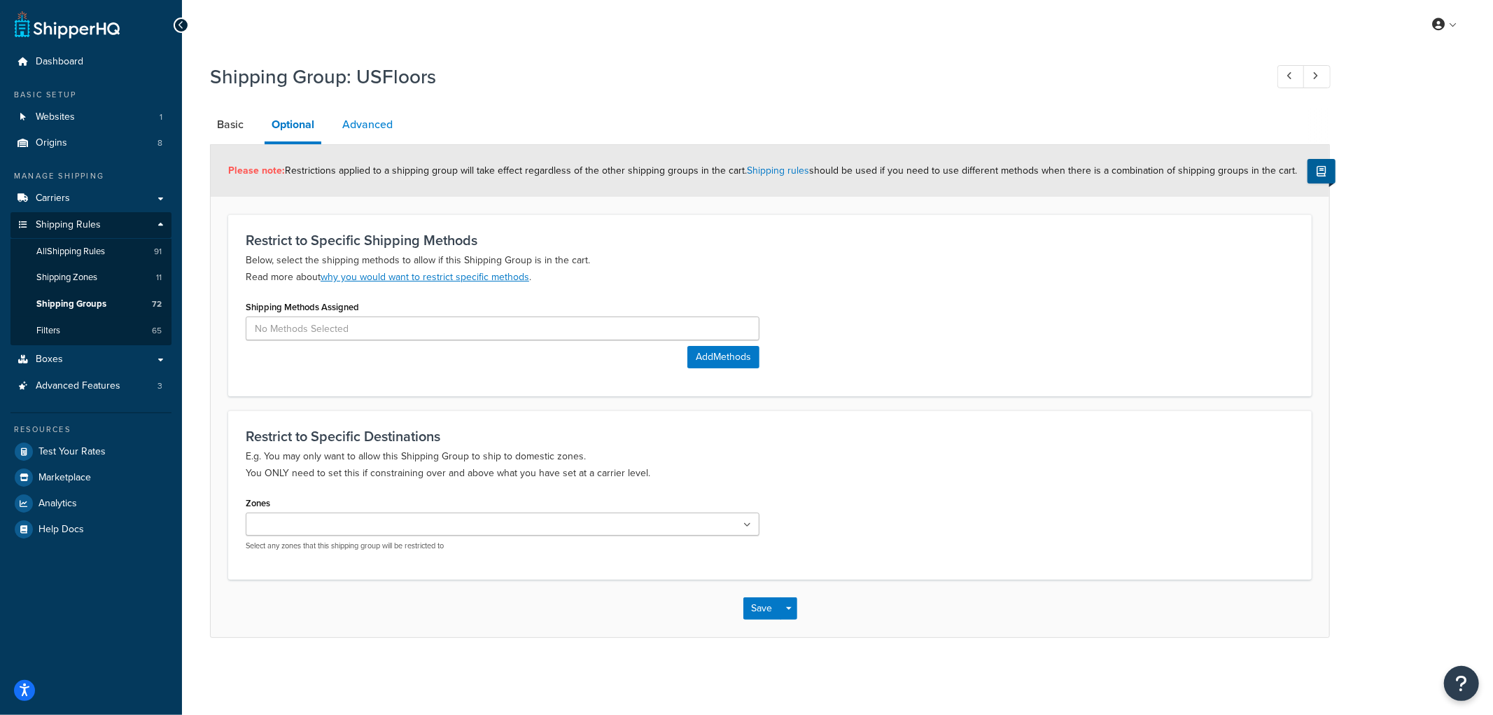
click at [378, 123] on link "Advanced" at bounding box center [367, 125] width 64 height 34
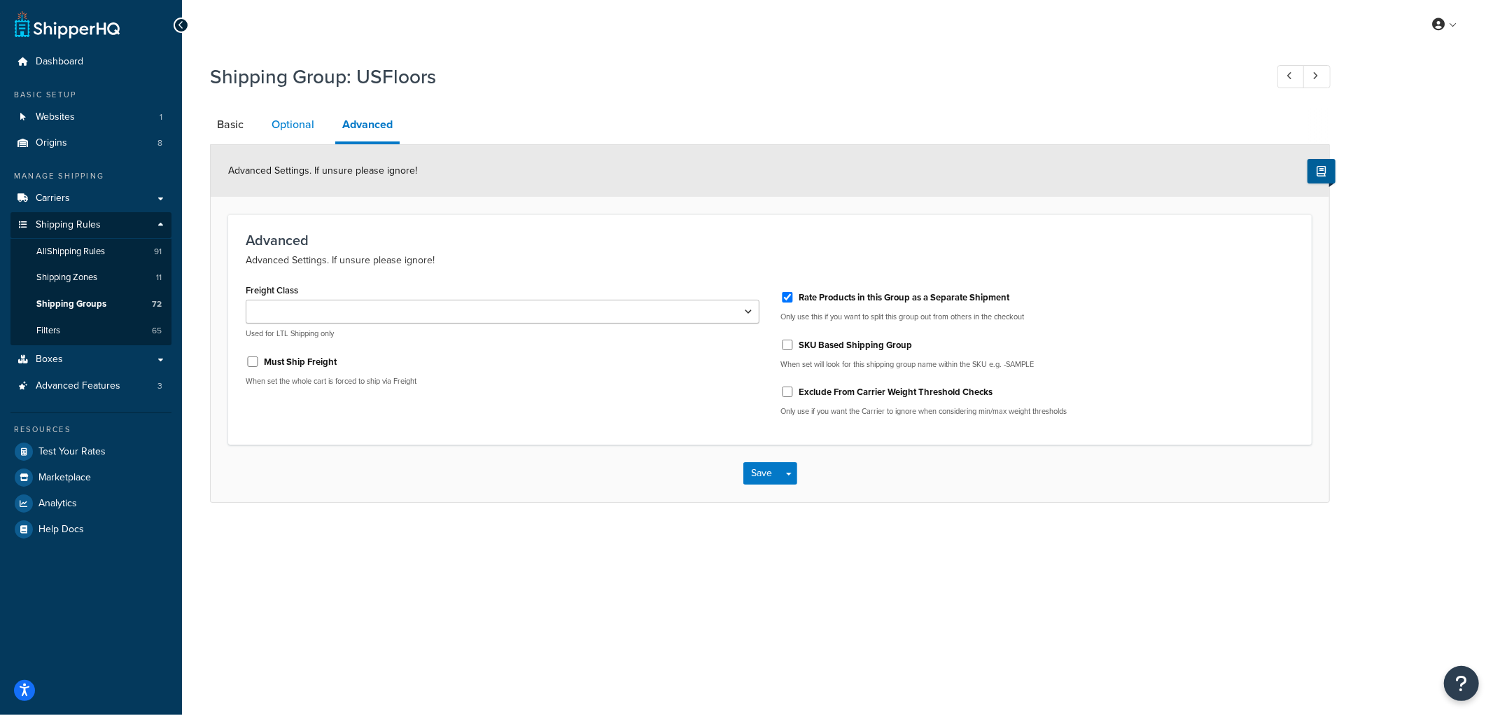
click at [298, 129] on link "Optional" at bounding box center [293, 125] width 57 height 34
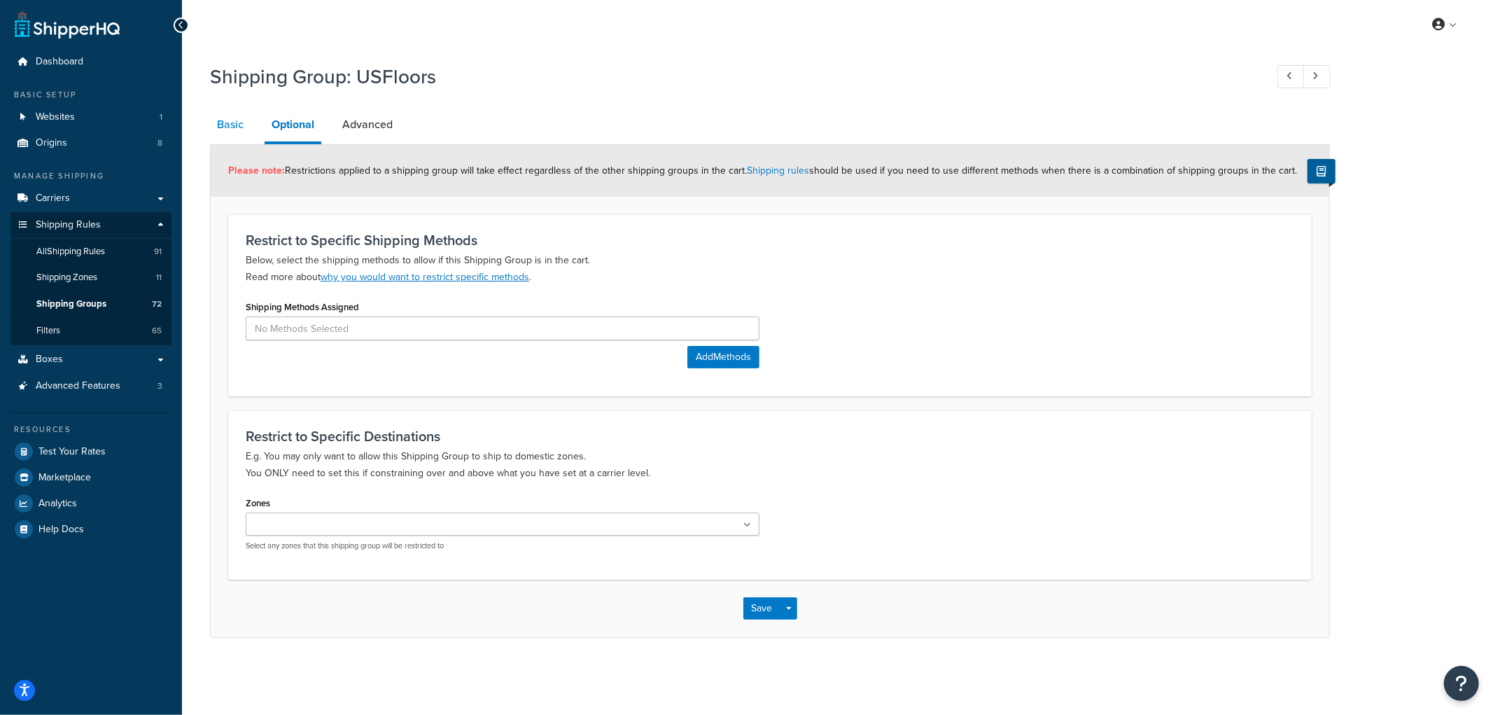
click at [235, 134] on link "Basic" at bounding box center [230, 125] width 41 height 34
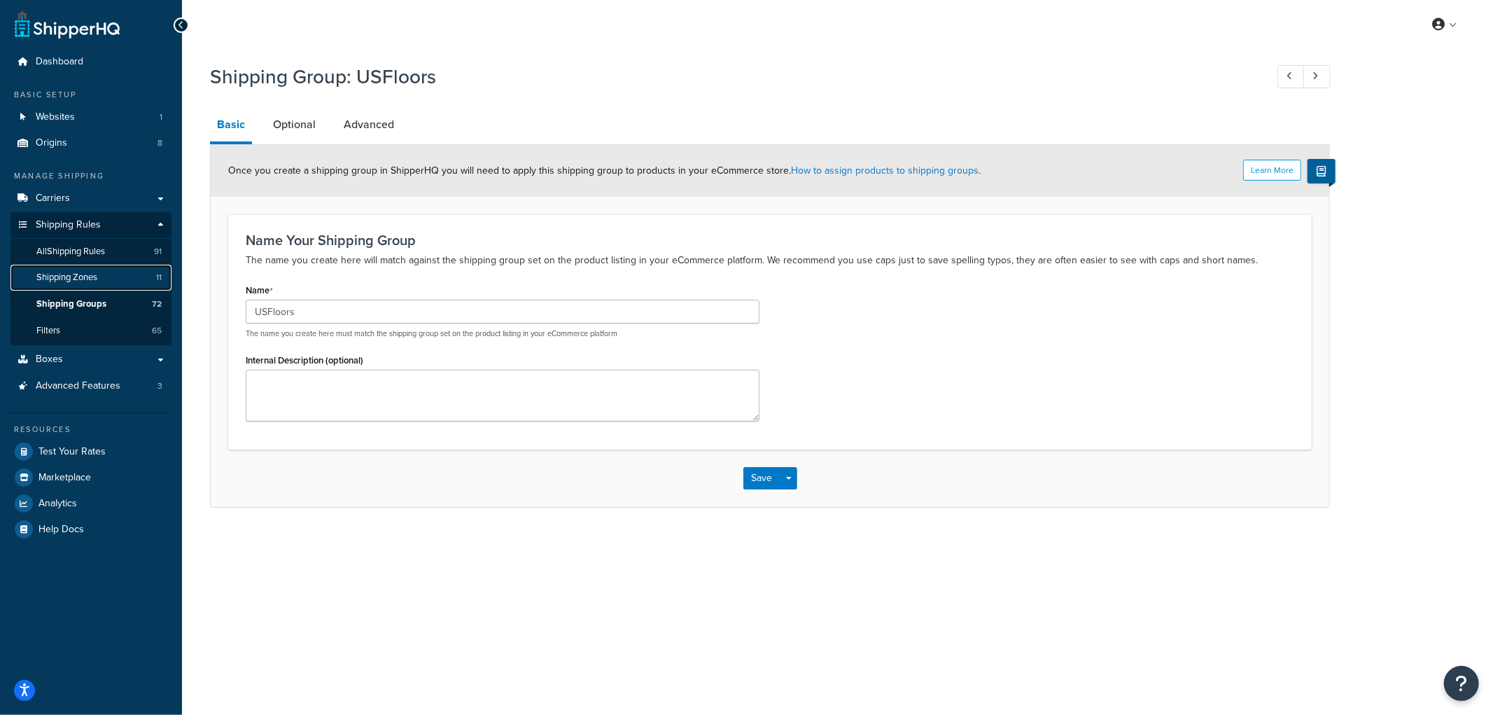
click at [77, 274] on span "Shipping Zones" at bounding box center [66, 278] width 61 height 12
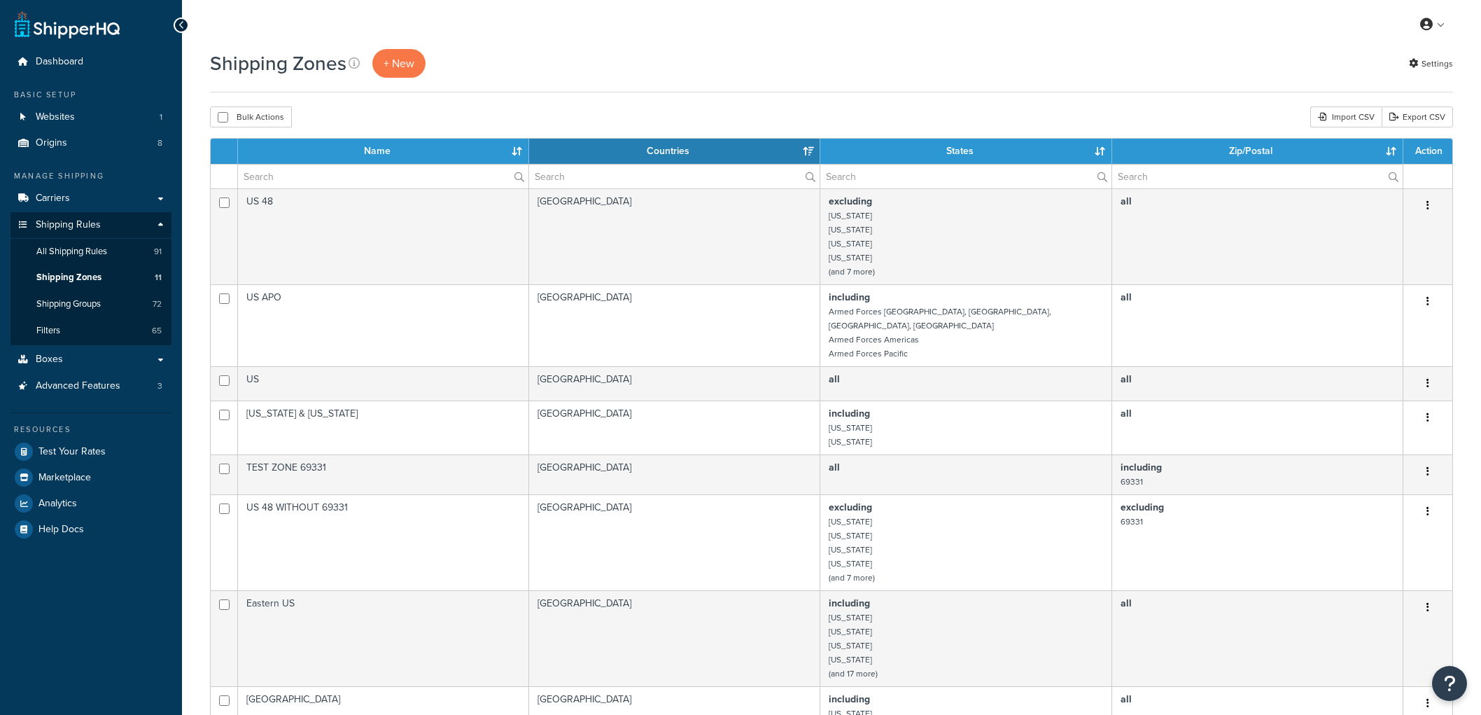
select select "15"
click at [109, 186] on link "Carriers" at bounding box center [90, 198] width 161 height 26
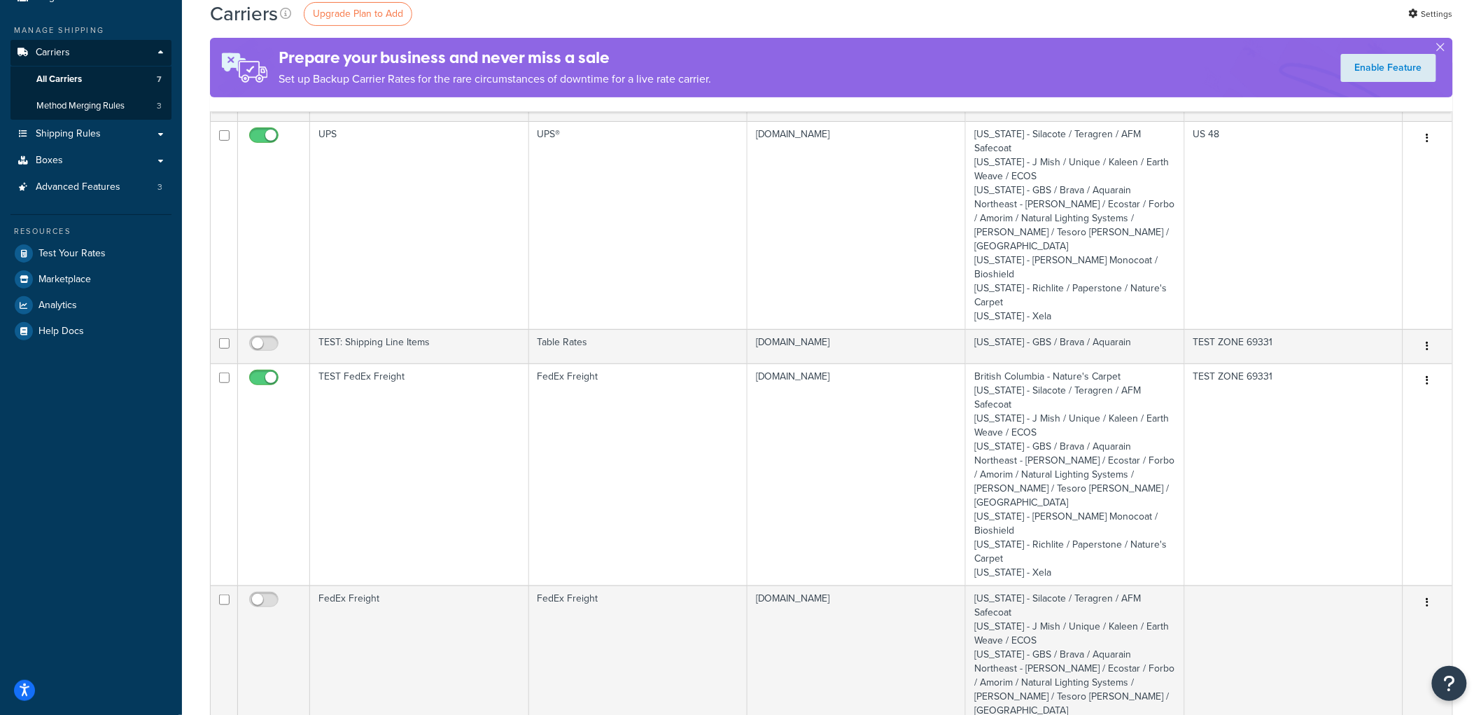
scroll to position [78, 0]
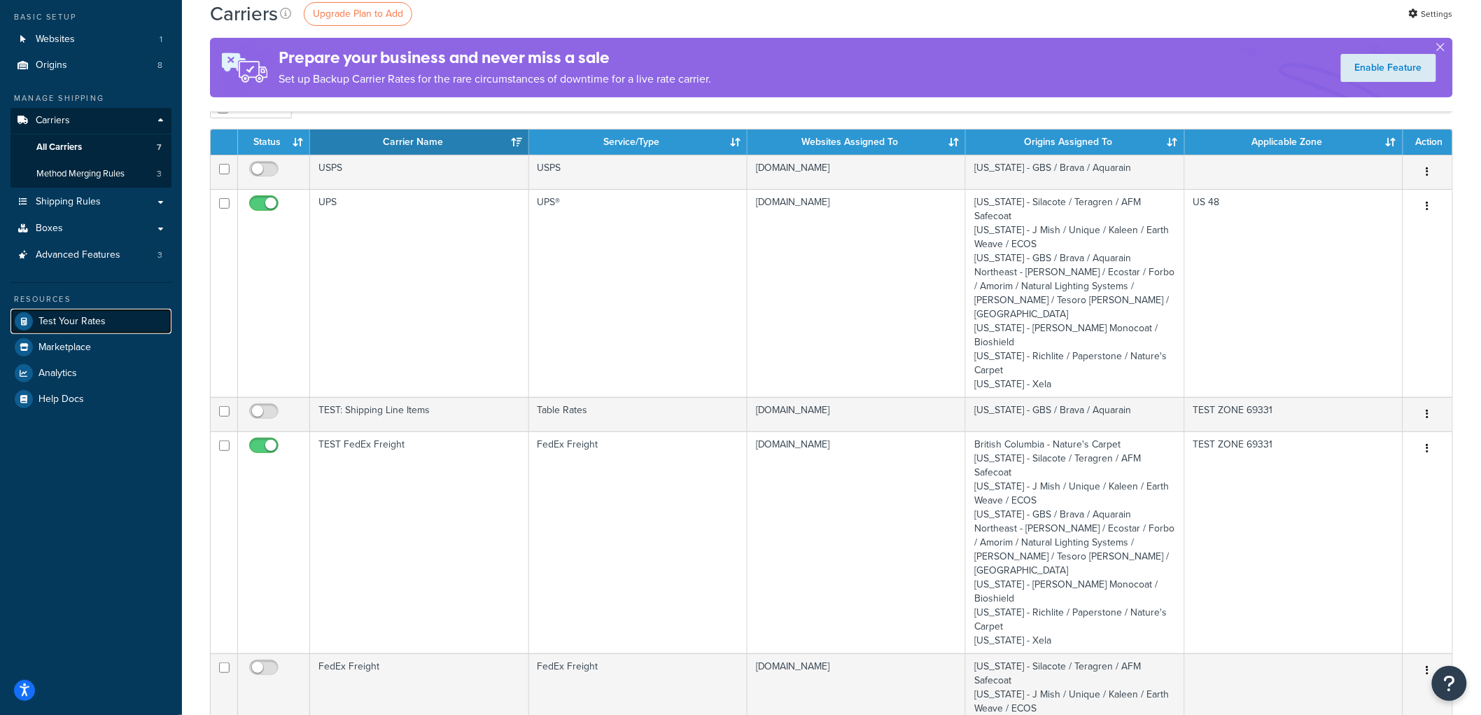
click at [133, 324] on link "Test Your Rates" at bounding box center [90, 321] width 161 height 25
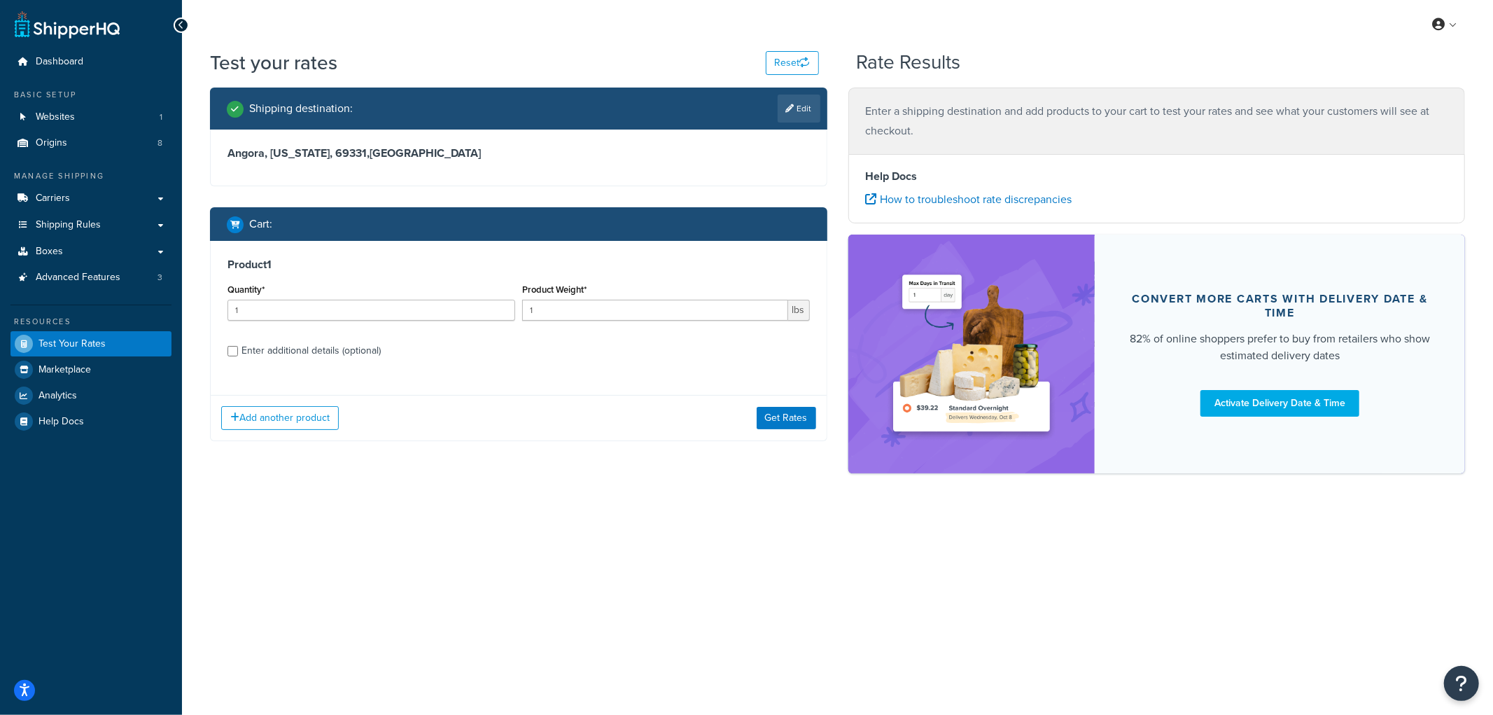
click at [318, 349] on div "Enter additional details (optional)" at bounding box center [310, 351] width 139 height 20
click at [238, 349] on input "Enter additional details (optional)" at bounding box center [232, 351] width 10 height 10
checkbox input "true"
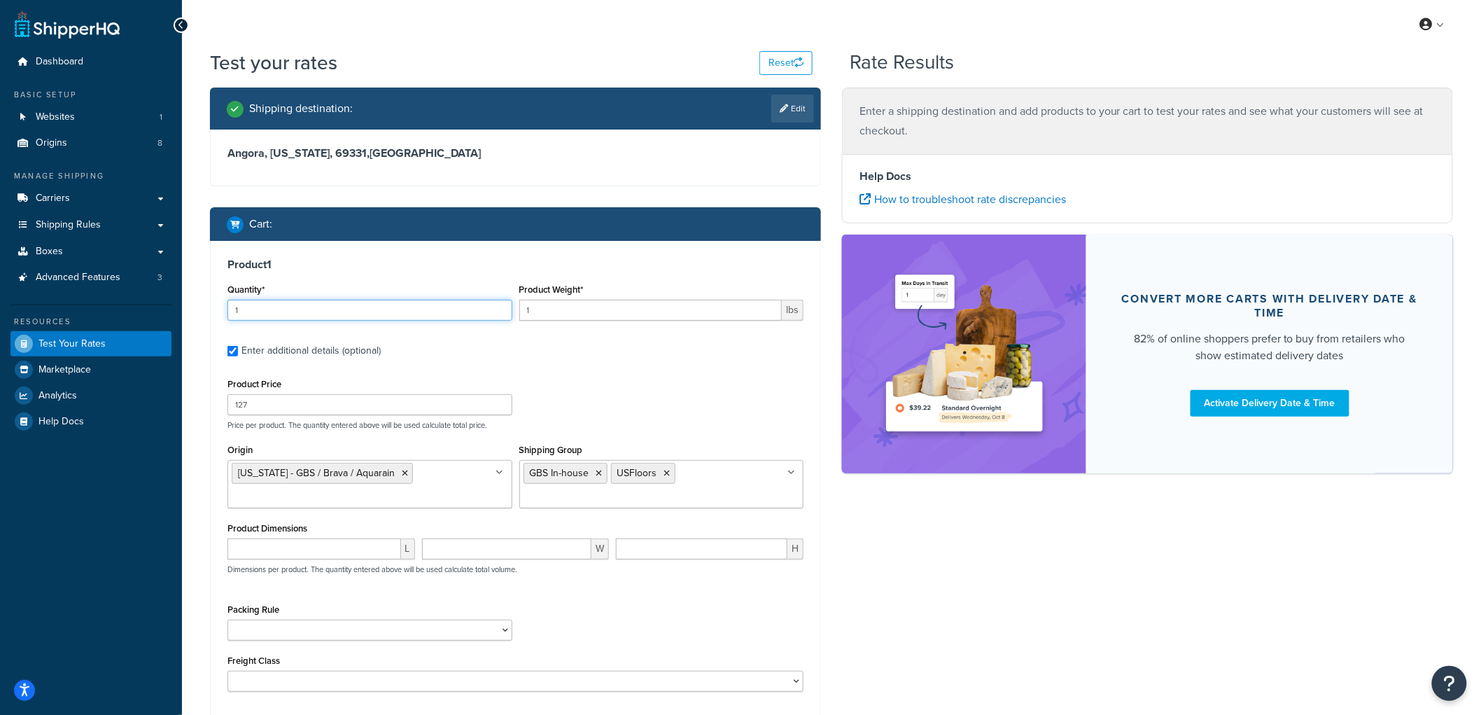
click at [453, 300] on input "1" at bounding box center [369, 310] width 285 height 21
type input "2"
click at [530, 315] on input "1" at bounding box center [650, 310] width 263 height 21
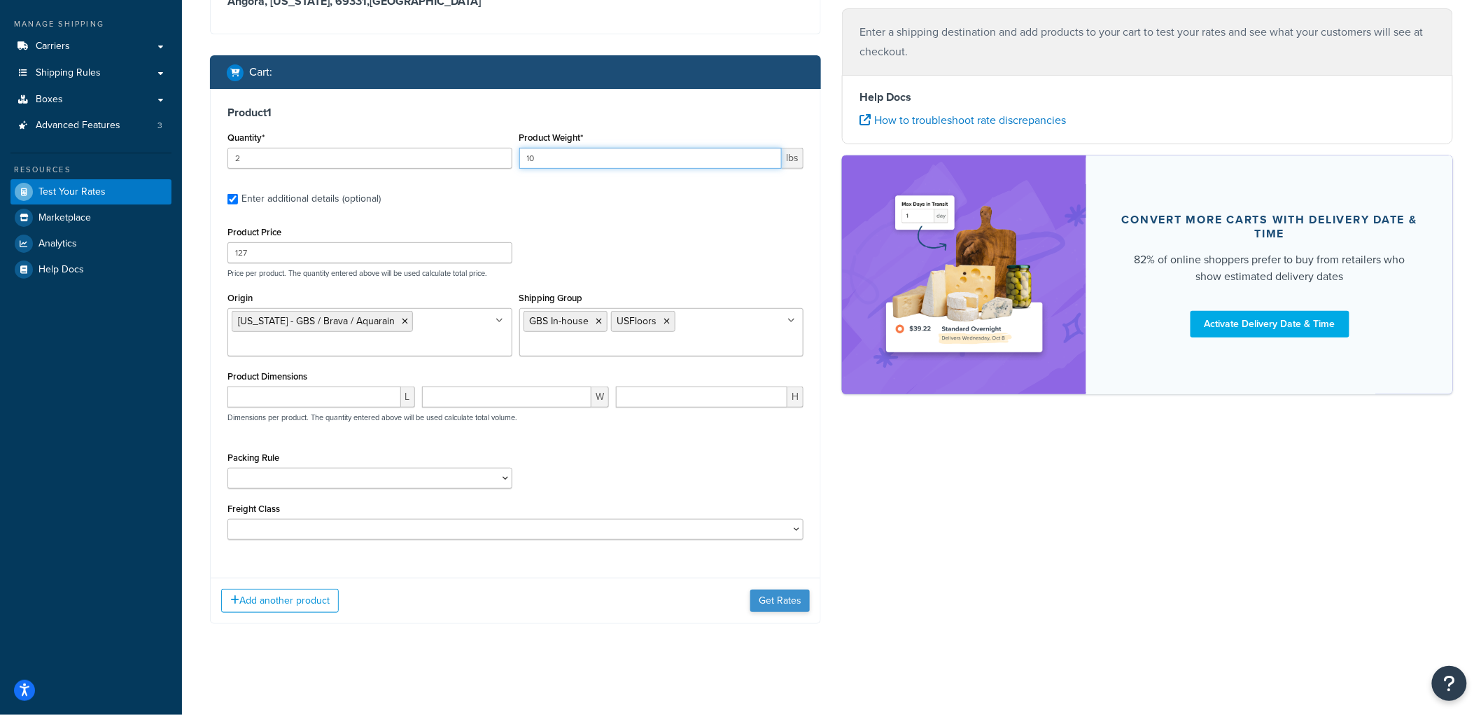
type input "10"
click at [777, 593] on button "Get Rates" at bounding box center [779, 600] width 59 height 22
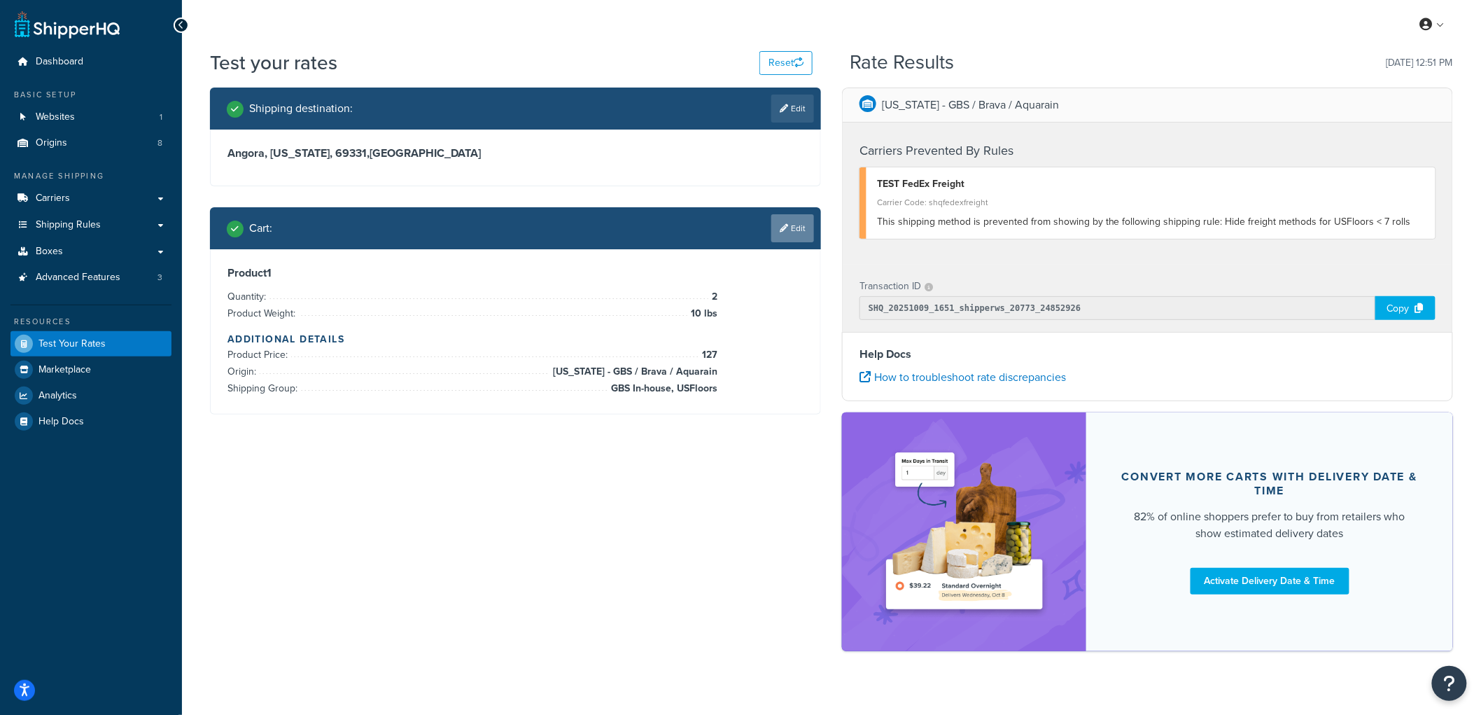
click at [805, 227] on link "Edit" at bounding box center [792, 228] width 43 height 28
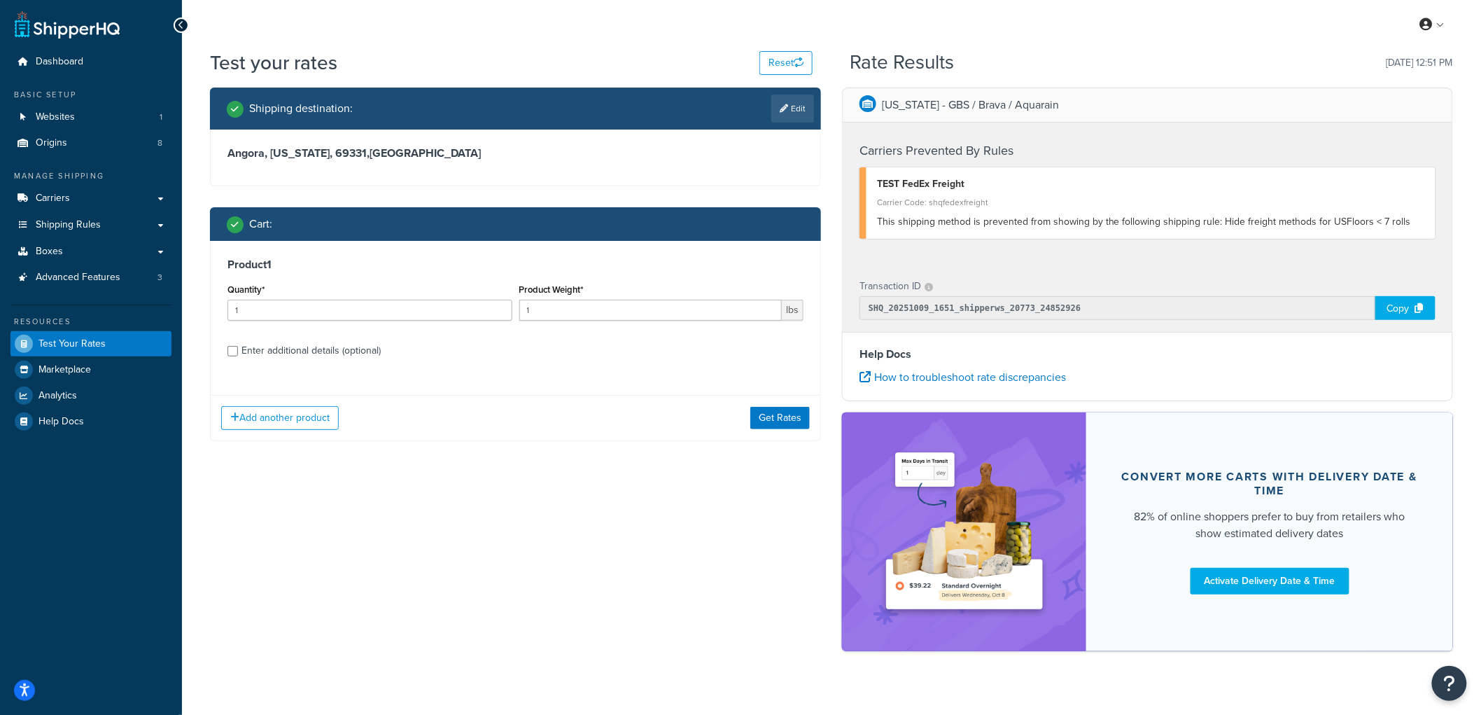
click at [258, 361] on div "Product 1 Quantity* 1 Product Weight* 1 lbs Enter additional details (optional)" at bounding box center [516, 312] width 610 height 143
click at [262, 343] on div "Enter additional details (optional)" at bounding box center [310, 351] width 139 height 20
click at [238, 346] on input "Enter additional details (optional)" at bounding box center [232, 351] width 10 height 10
checkbox input "true"
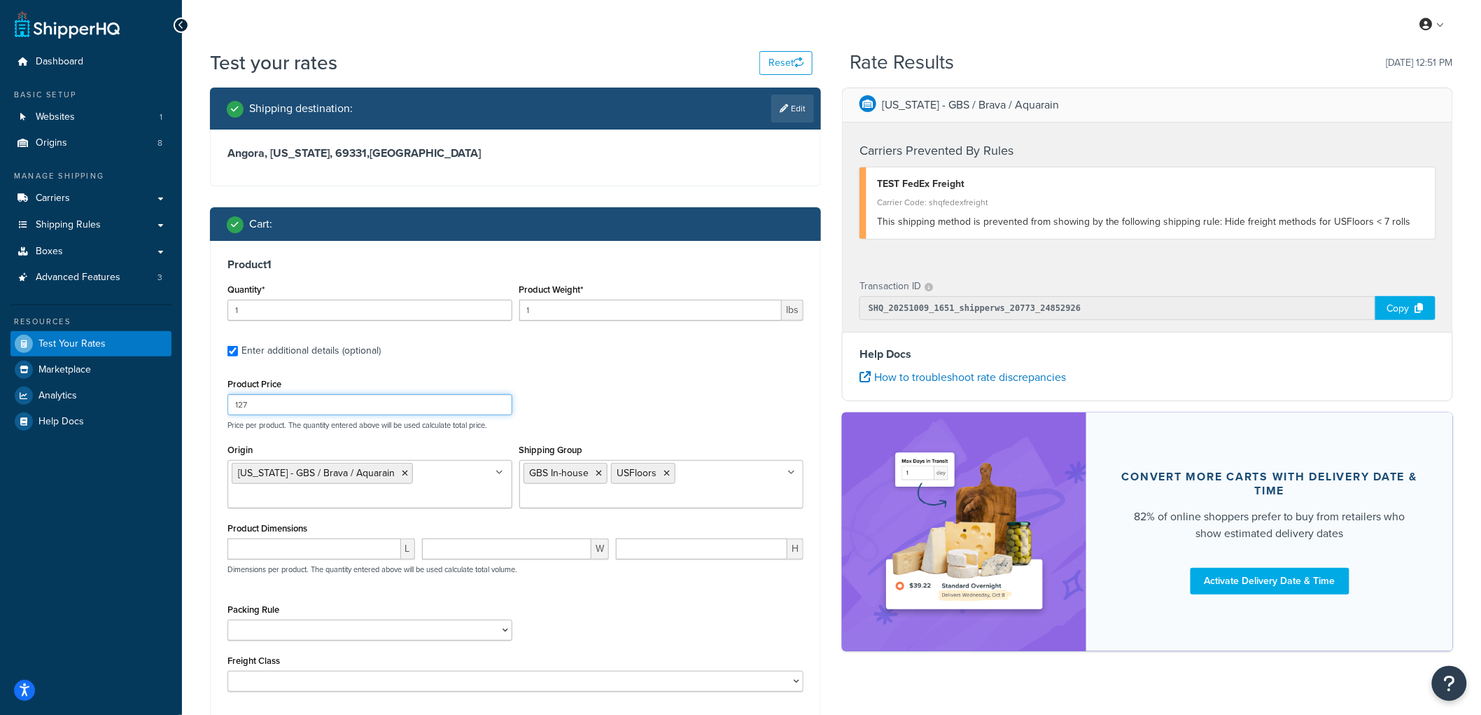
click at [258, 402] on input "127" at bounding box center [369, 404] width 285 height 21
type input "12"
click at [367, 308] on input "1" at bounding box center [369, 310] width 285 height 21
type input "2"
click at [605, 310] on input "1" at bounding box center [650, 310] width 263 height 21
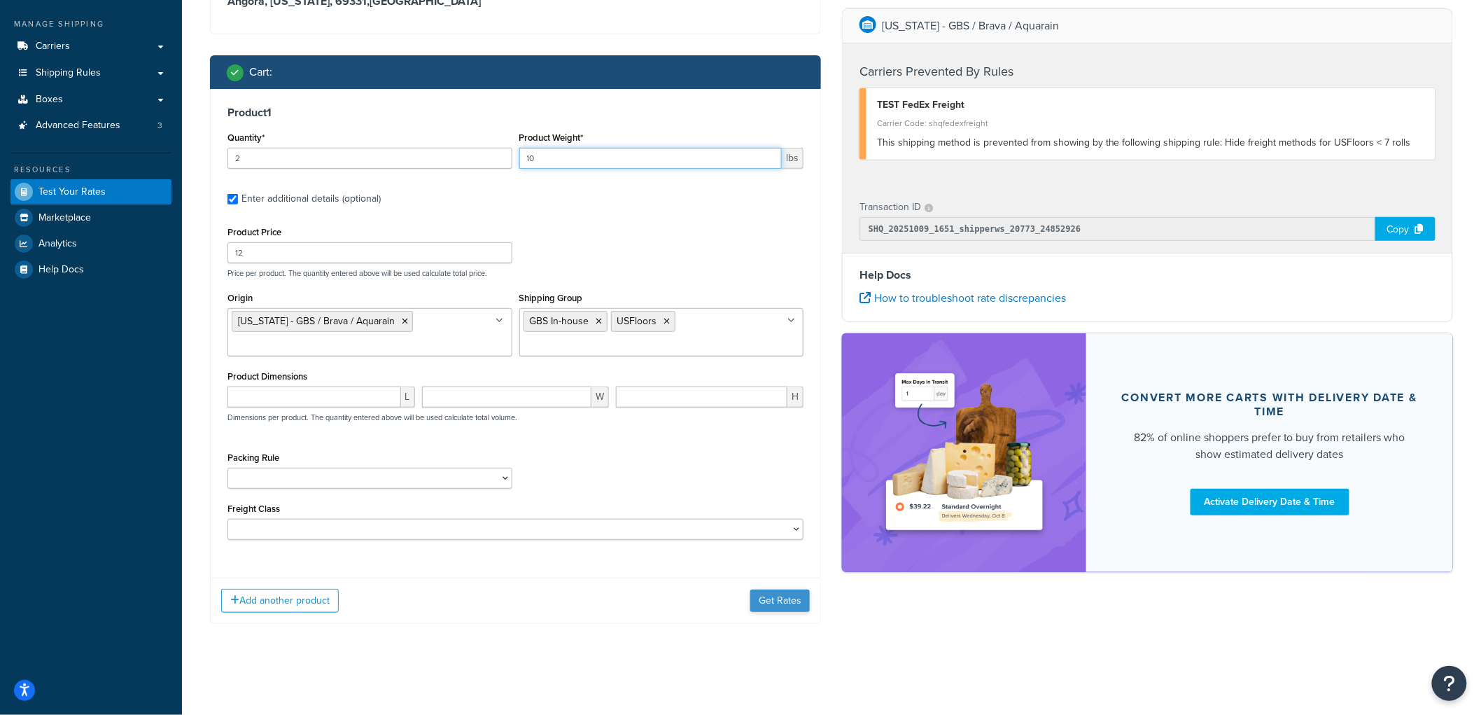
type input "10"
click at [782, 597] on button "Get Rates" at bounding box center [779, 600] width 59 height 22
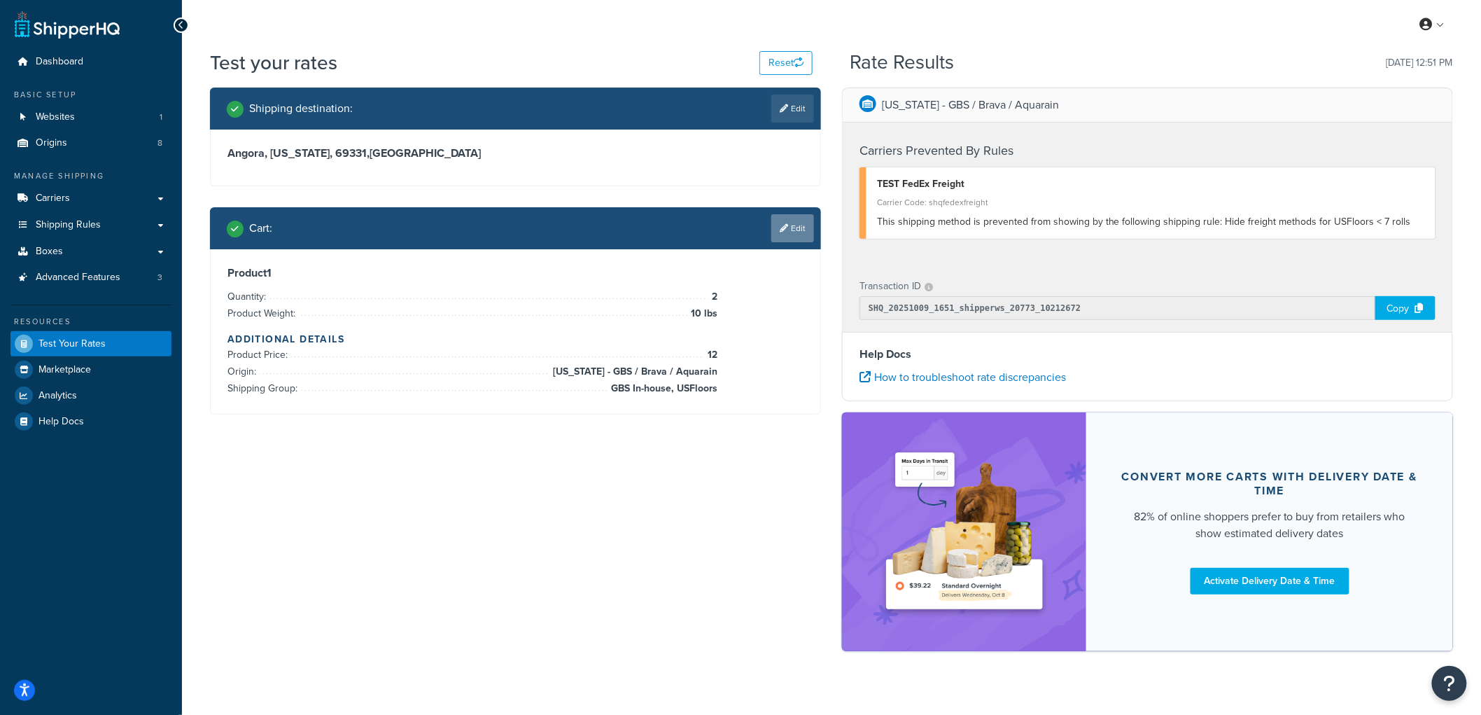
click at [798, 227] on link "Edit" at bounding box center [792, 228] width 43 height 28
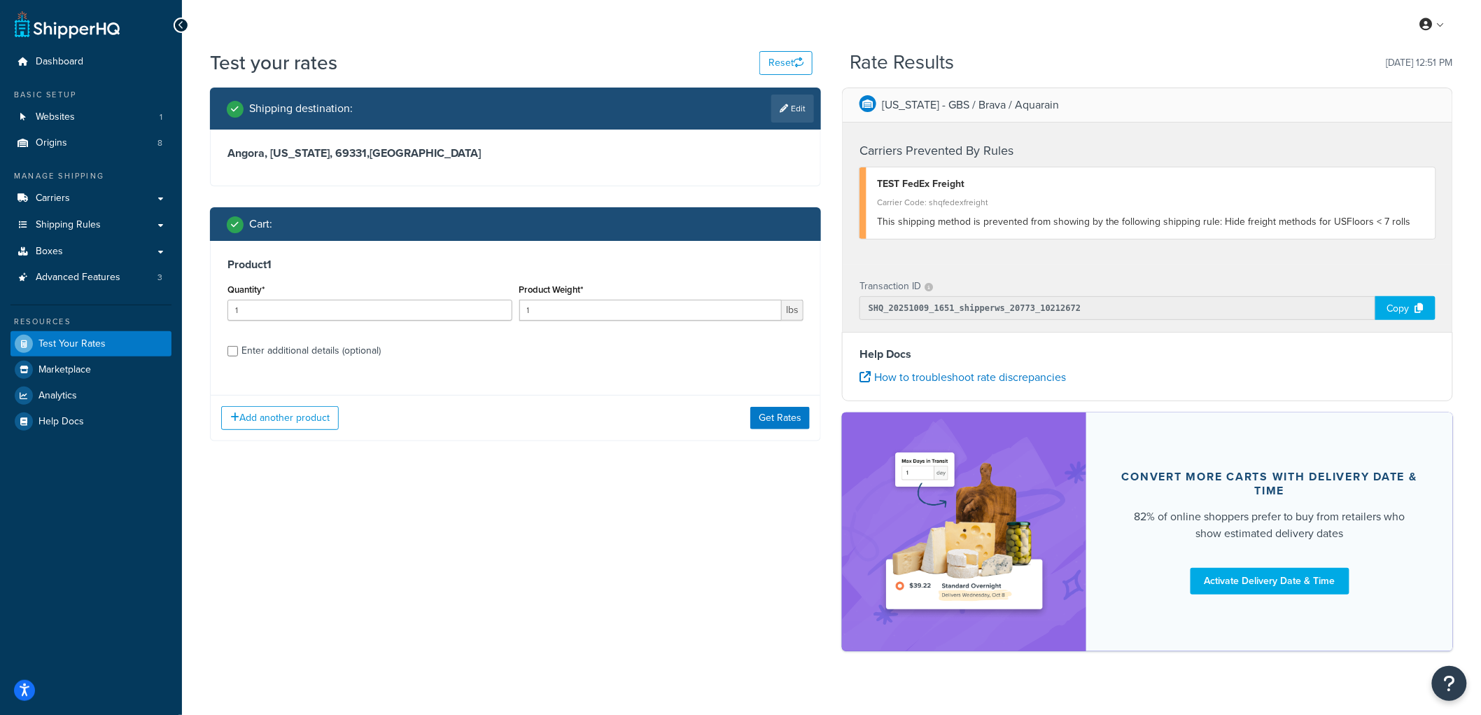
click at [277, 356] on div "Enter additional details (optional)" at bounding box center [310, 351] width 139 height 20
click at [238, 356] on input "Enter additional details (optional)" at bounding box center [232, 351] width 10 height 10
checkbox input "true"
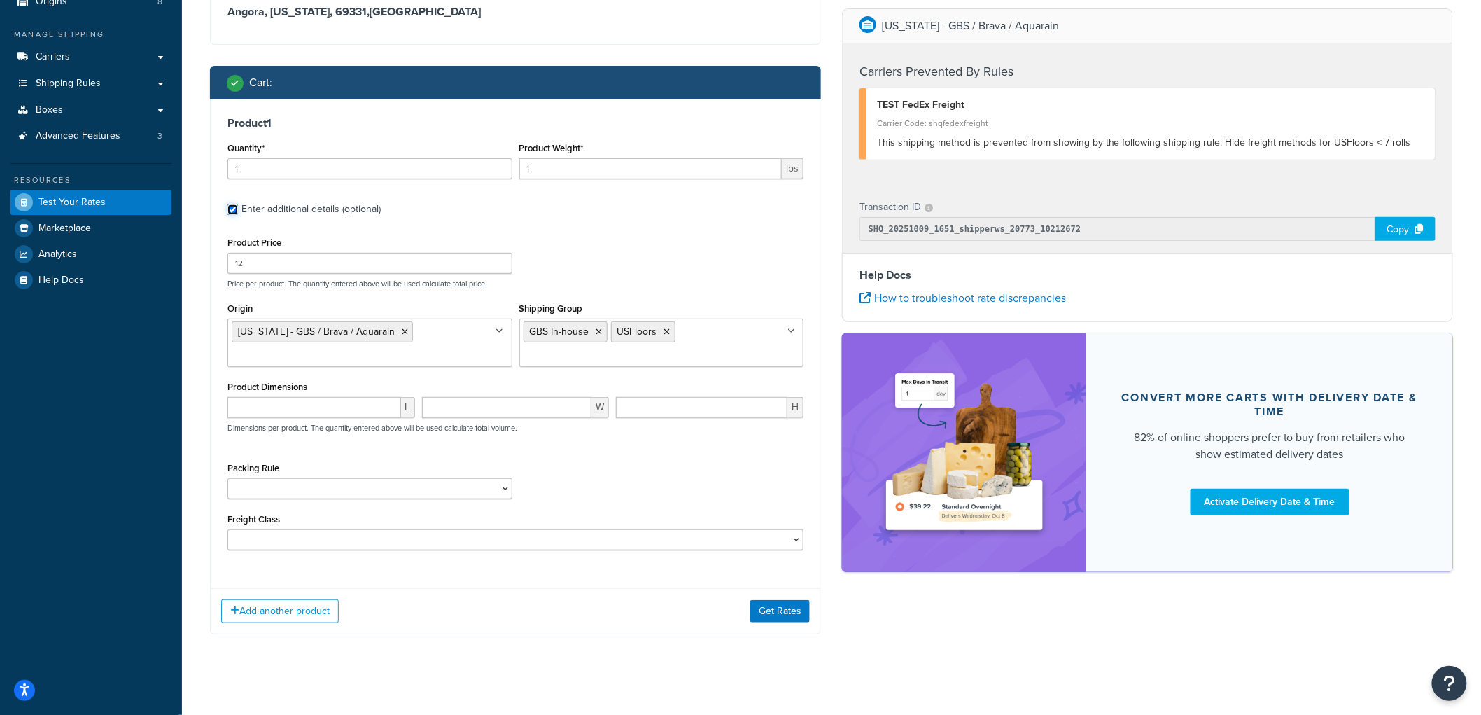
scroll to position [154, 0]
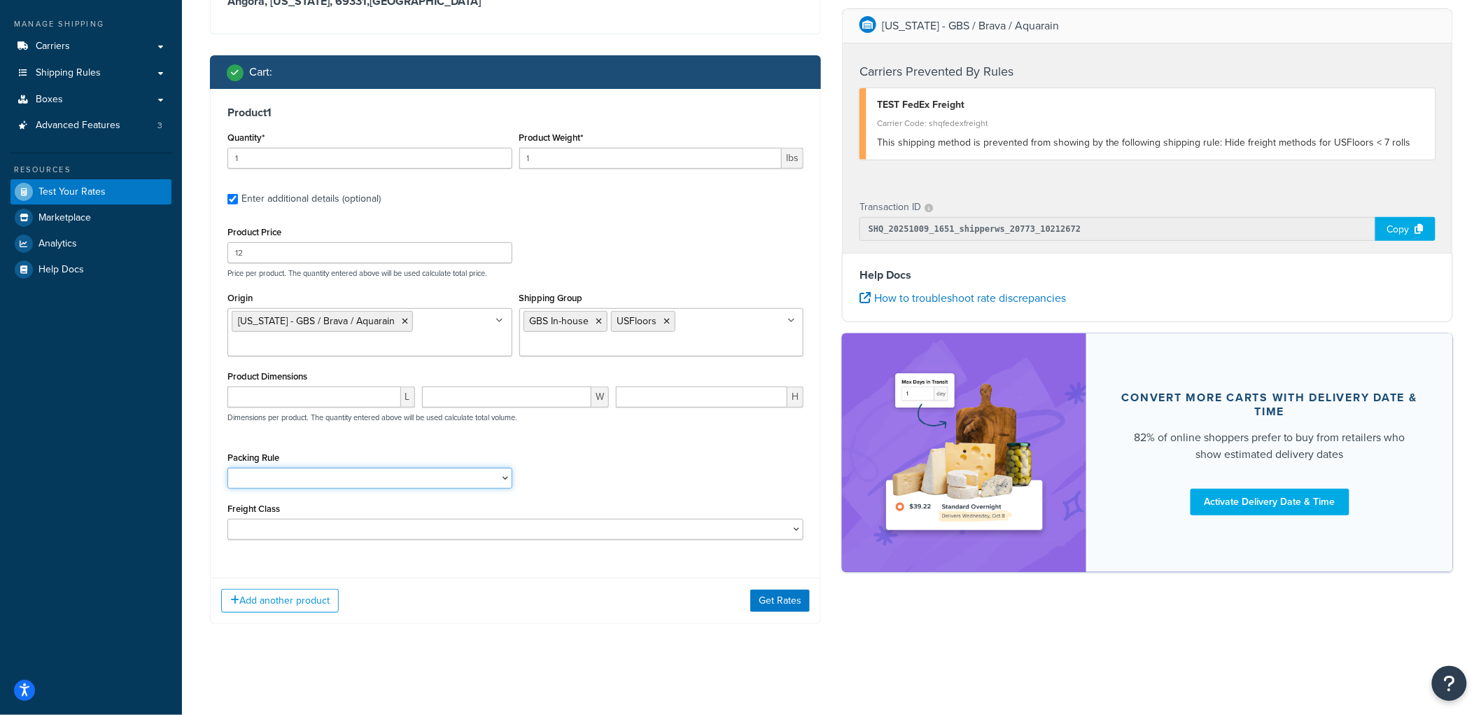
click at [469, 478] on select "1-GAL PAINT CAN PACKING RULE 1-GAL PAINT PLASTIC PACKING RULE 1-QUART PAINT CAN…" at bounding box center [369, 477] width 285 height 21
click at [607, 465] on div "Packing Rule 1-GAL PAINT CAN PACKING RULE 1-GAL PAINT PLASTIC PACKING RULE 1-QU…" at bounding box center [515, 473] width 583 height 51
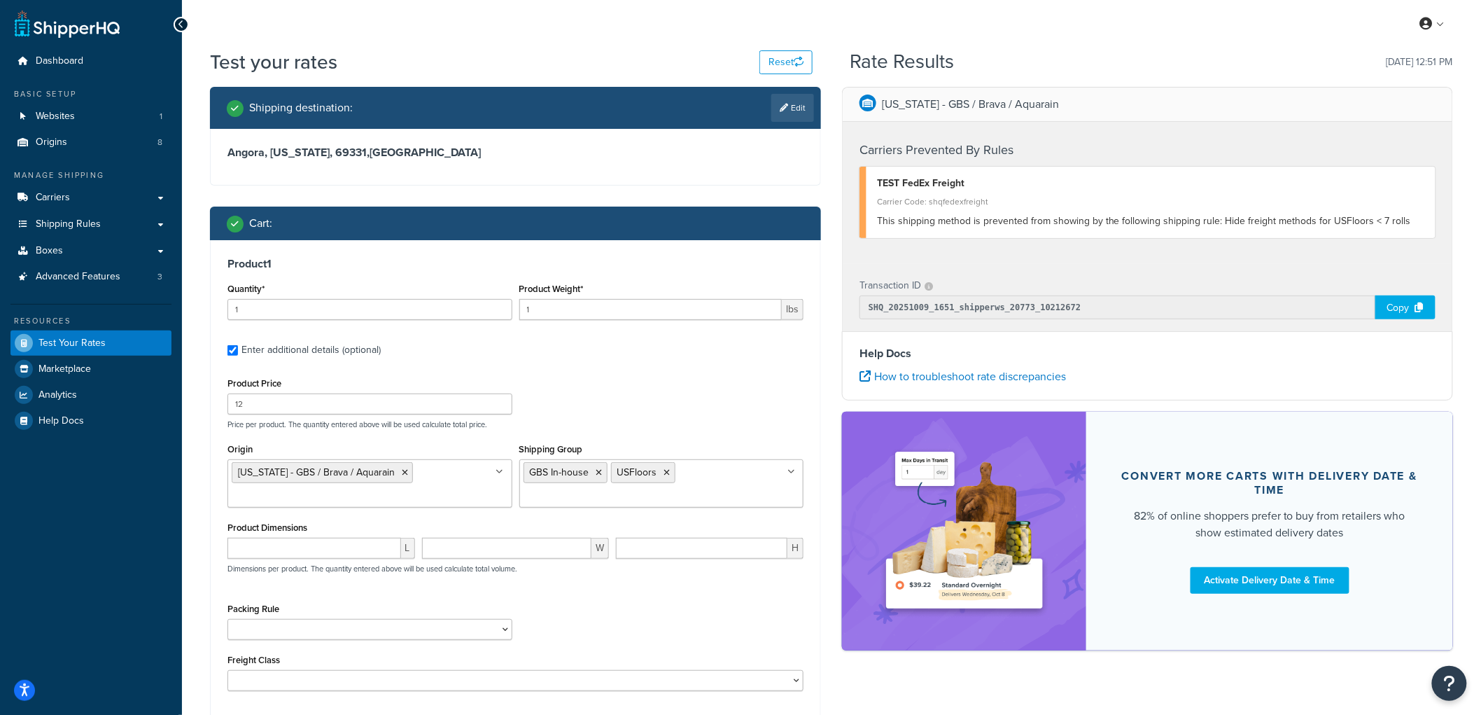
scroll to position [0, 0]
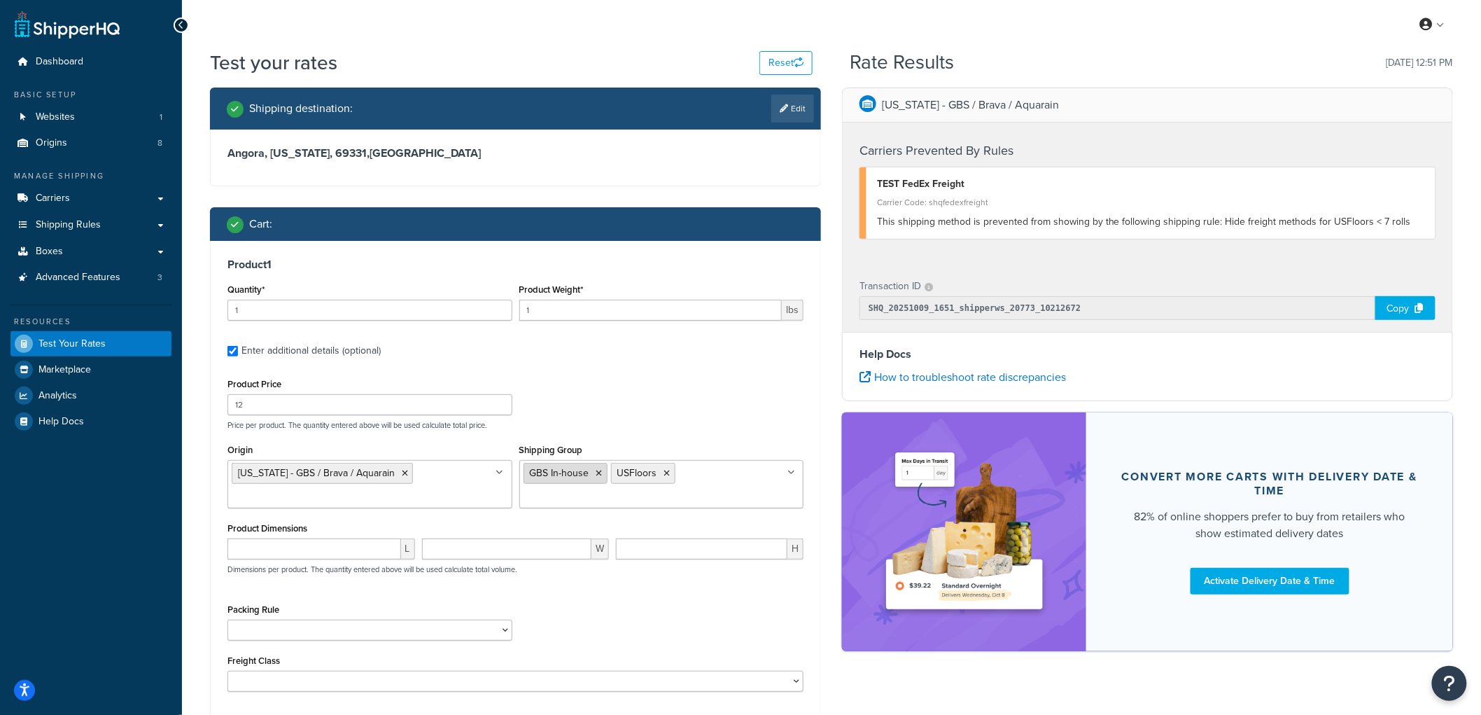
click at [597, 467] on li "GBS In-house" at bounding box center [565, 473] width 84 height 21
click at [599, 470] on icon at bounding box center [599, 473] width 6 height 8
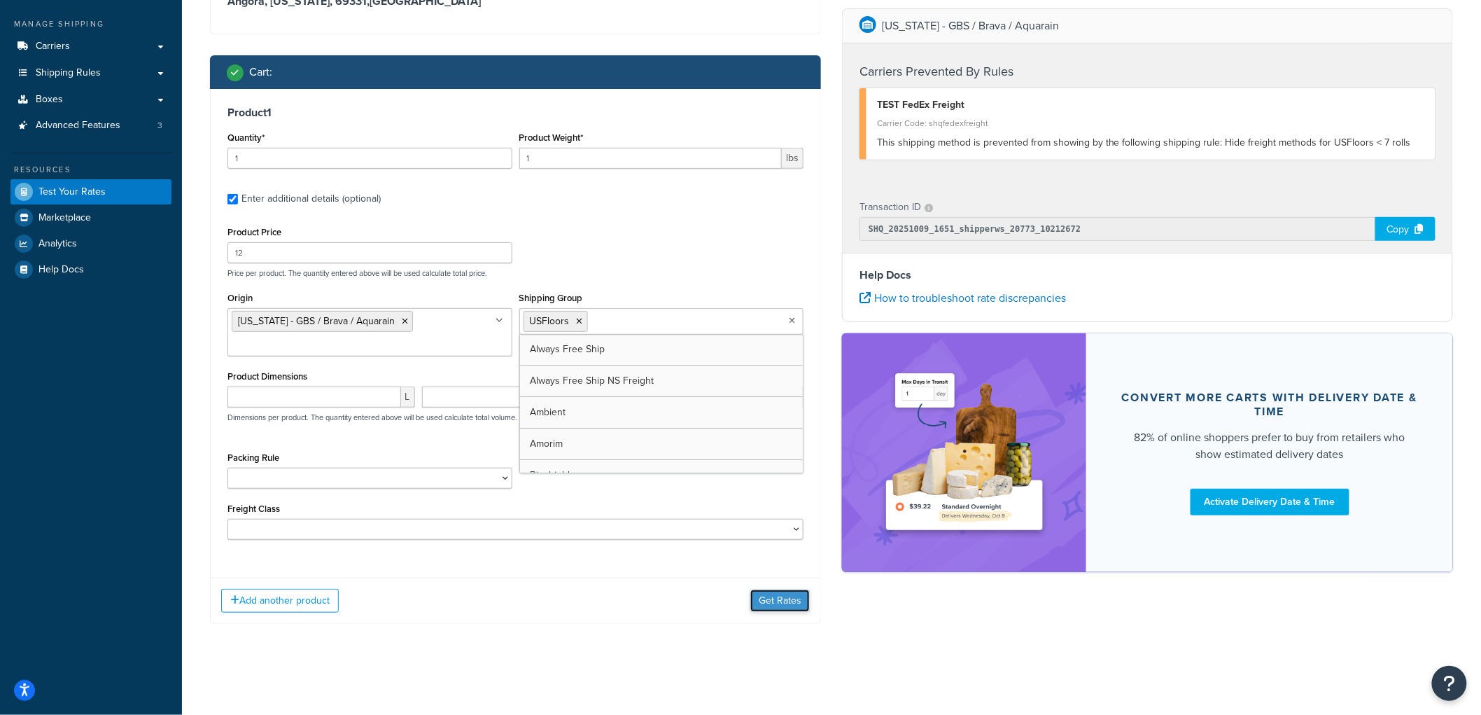
click at [787, 600] on button "Get Rates" at bounding box center [779, 600] width 59 height 22
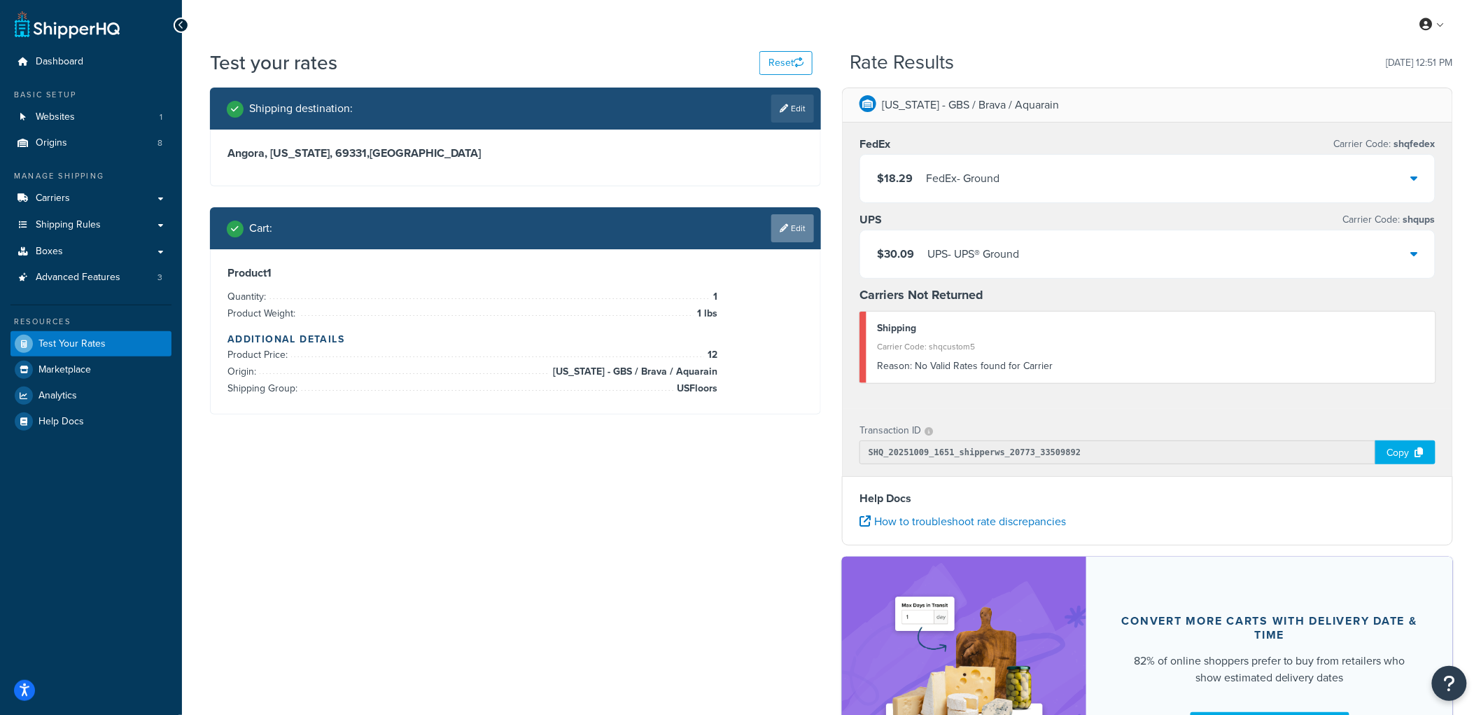
click at [791, 227] on link "Edit" at bounding box center [792, 228] width 43 height 28
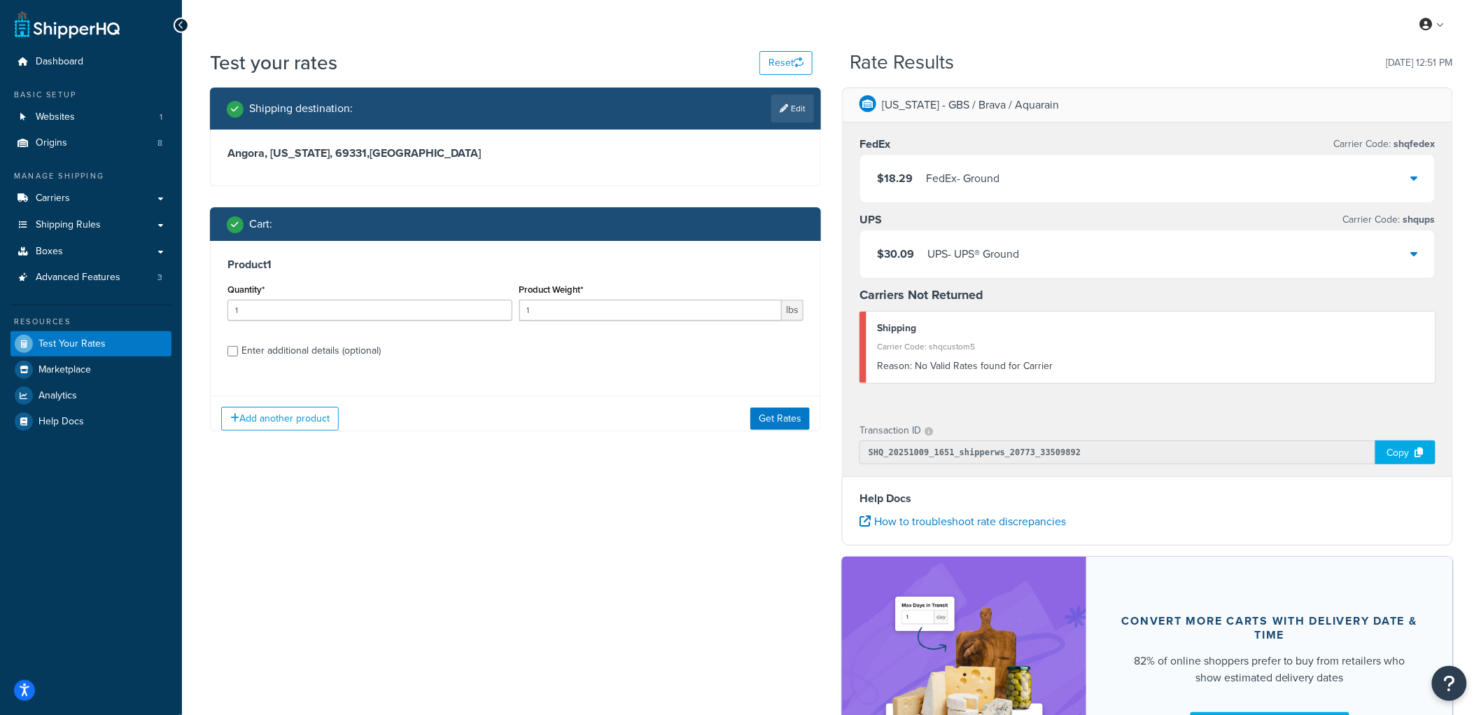
click at [346, 350] on div "Enter additional details (optional)" at bounding box center [310, 351] width 139 height 20
click at [238, 350] on input "Enter additional details (optional)" at bounding box center [232, 351] width 10 height 10
checkbox input "true"
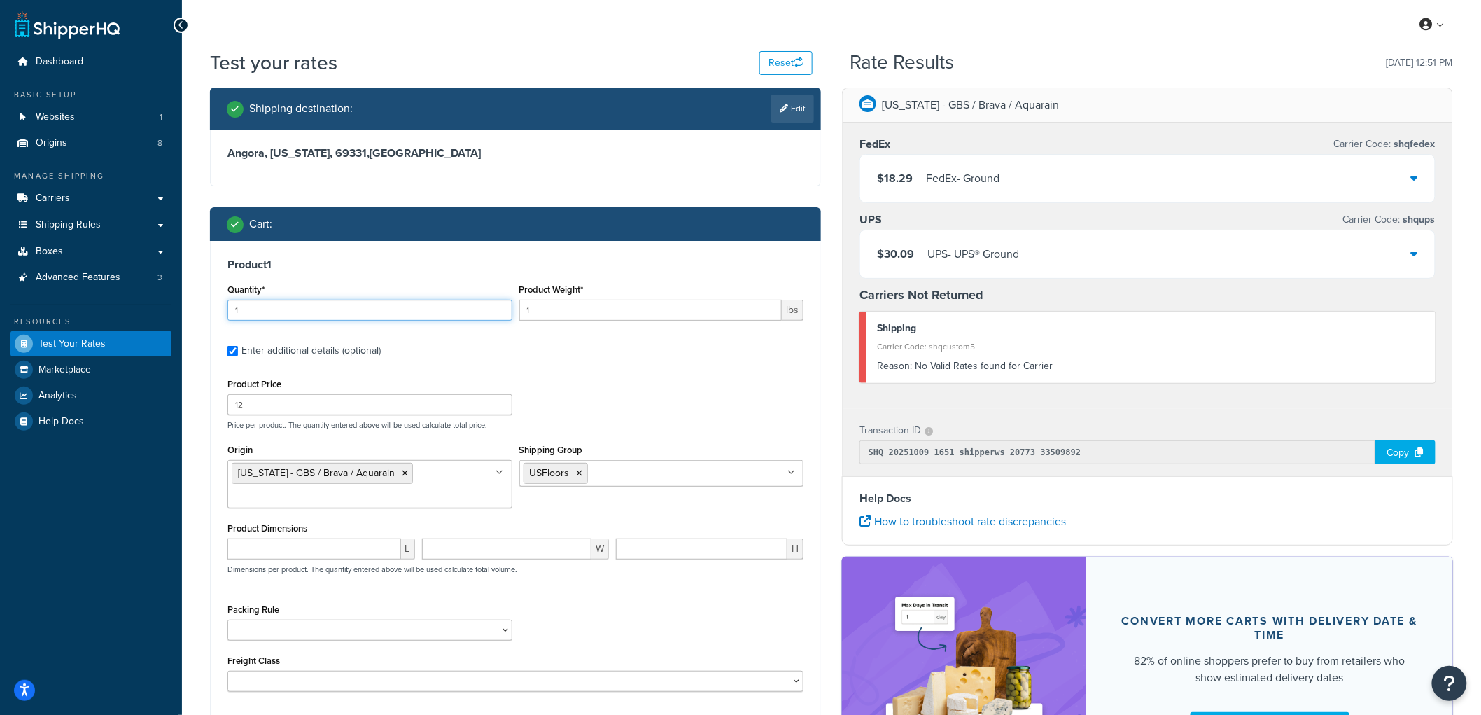
drag, startPoint x: 389, startPoint y: 310, endPoint x: 213, endPoint y: 292, distance: 176.6
click at [213, 292] on div "Product 1 Quantity* 1 Product Weight* 1 lbs Enter additional details (optional)…" at bounding box center [516, 480] width 610 height 478
type input "2"
click at [569, 310] on input "1" at bounding box center [650, 310] width 263 height 21
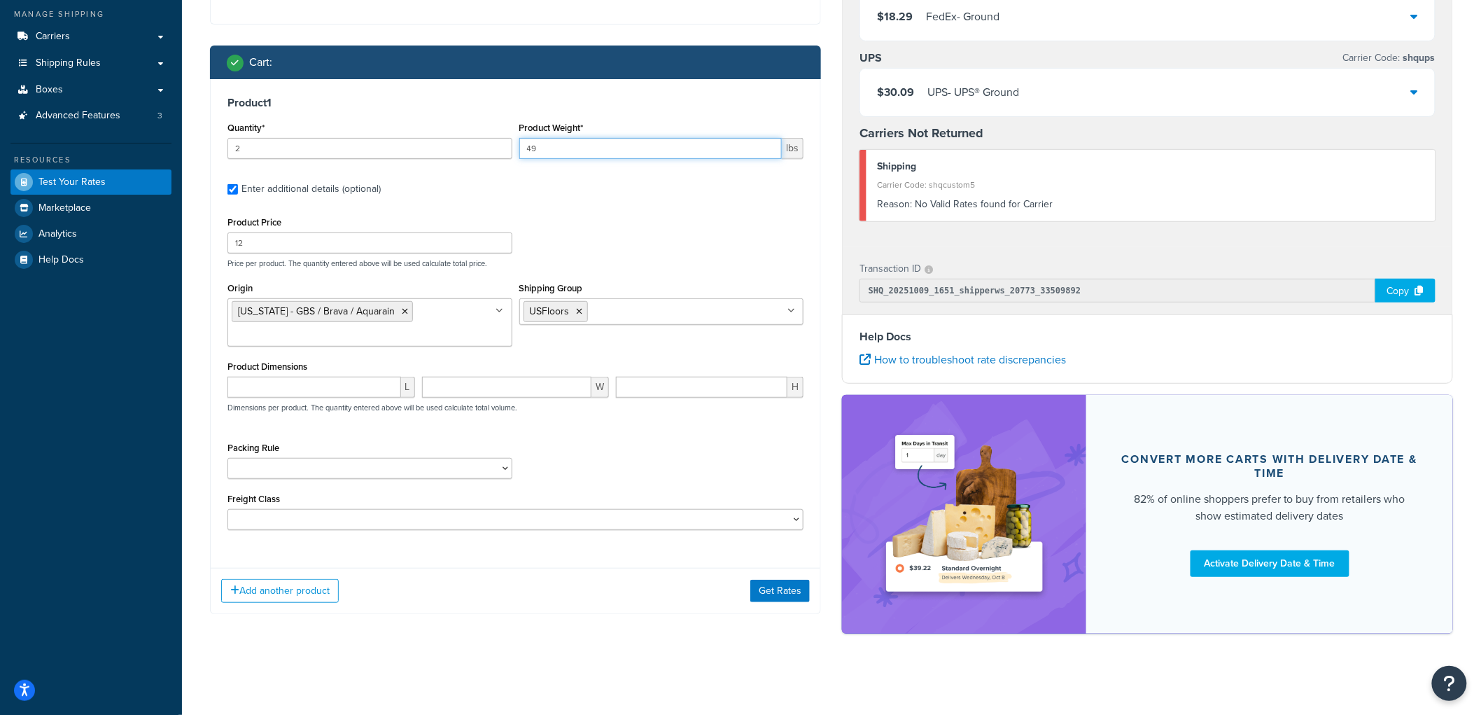
scroll to position [165, 0]
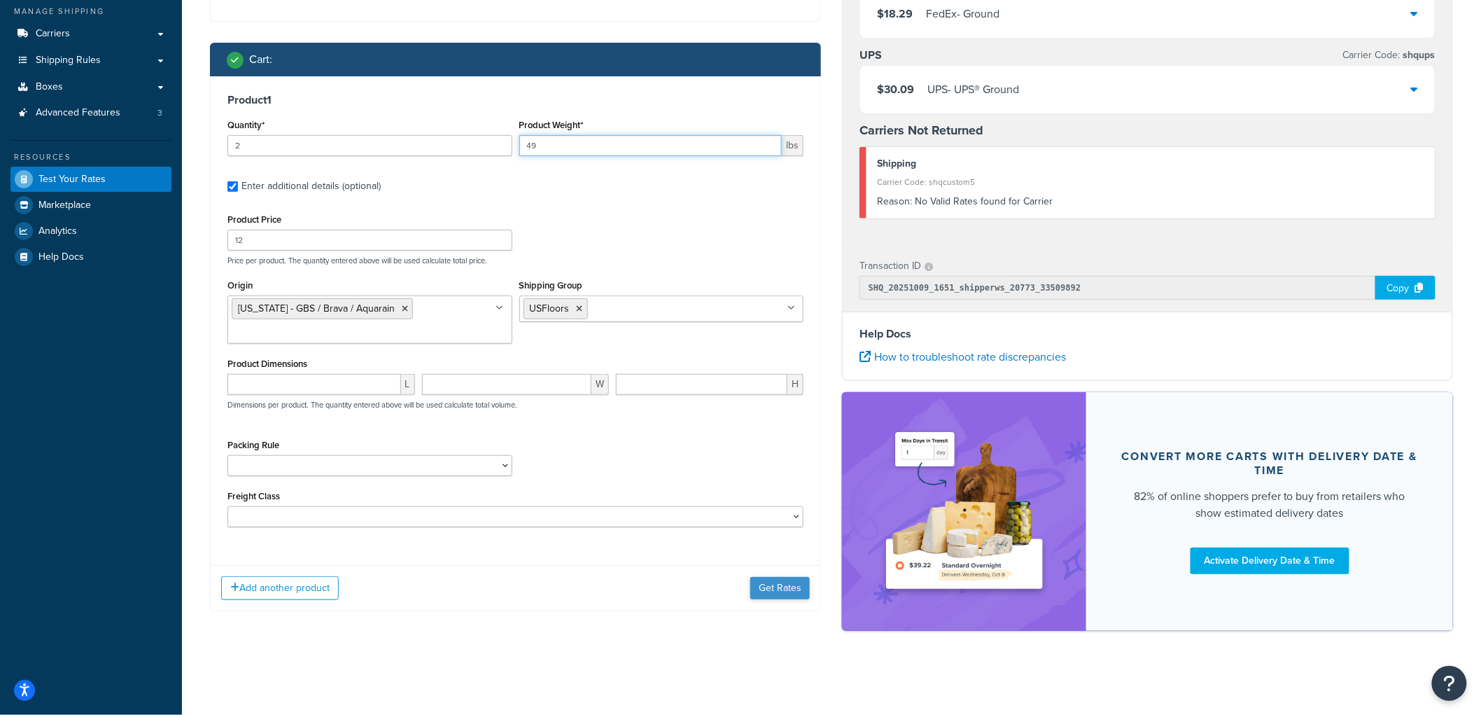
type input "49"
click at [766, 593] on button "Get Rates" at bounding box center [779, 588] width 59 height 22
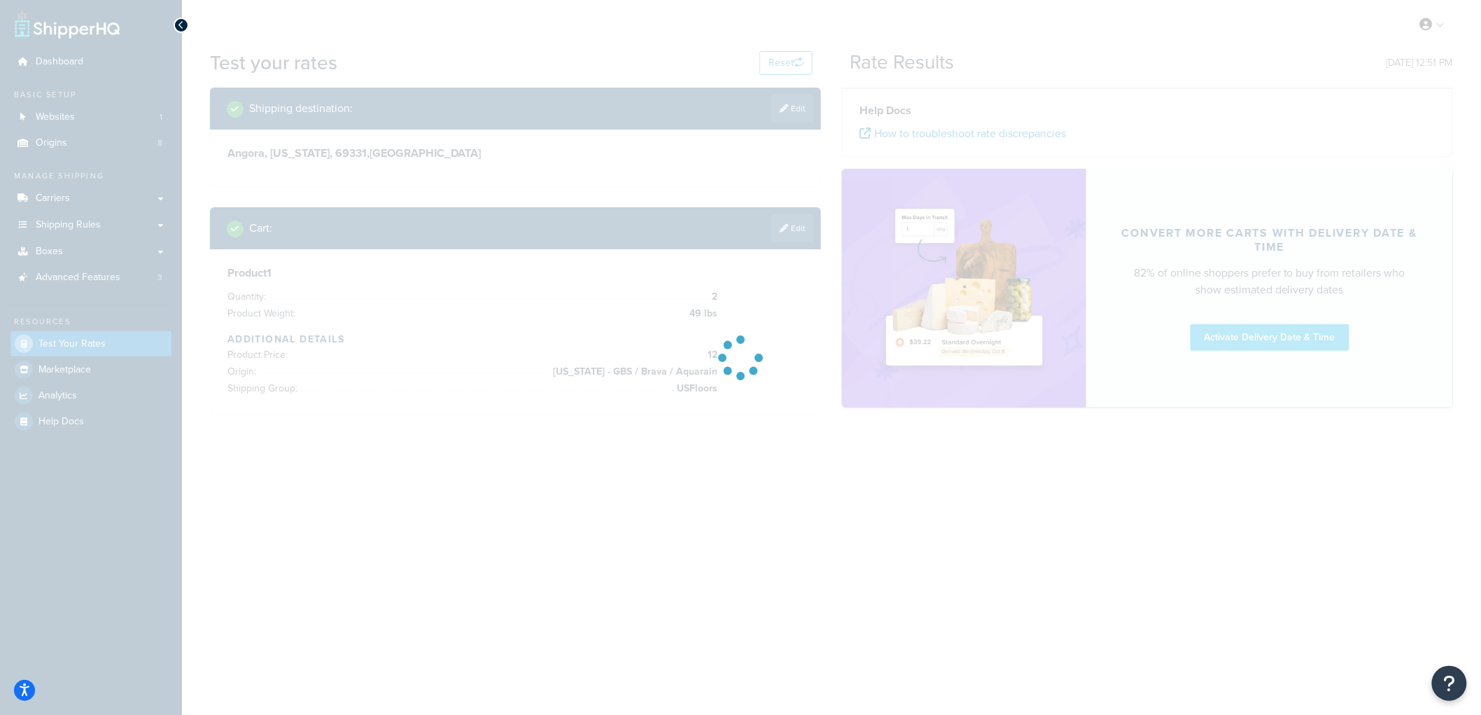
scroll to position [0, 0]
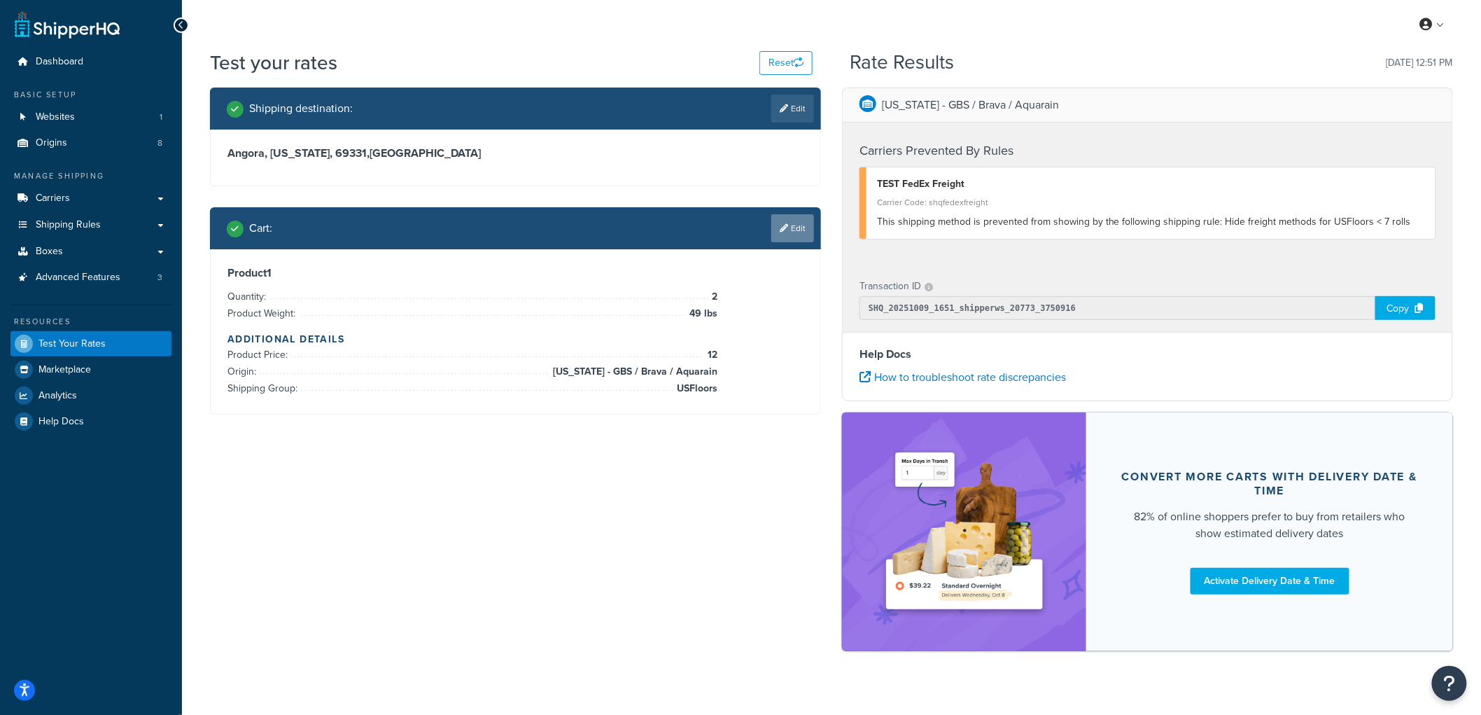
click at [796, 236] on link "Edit" at bounding box center [792, 228] width 43 height 28
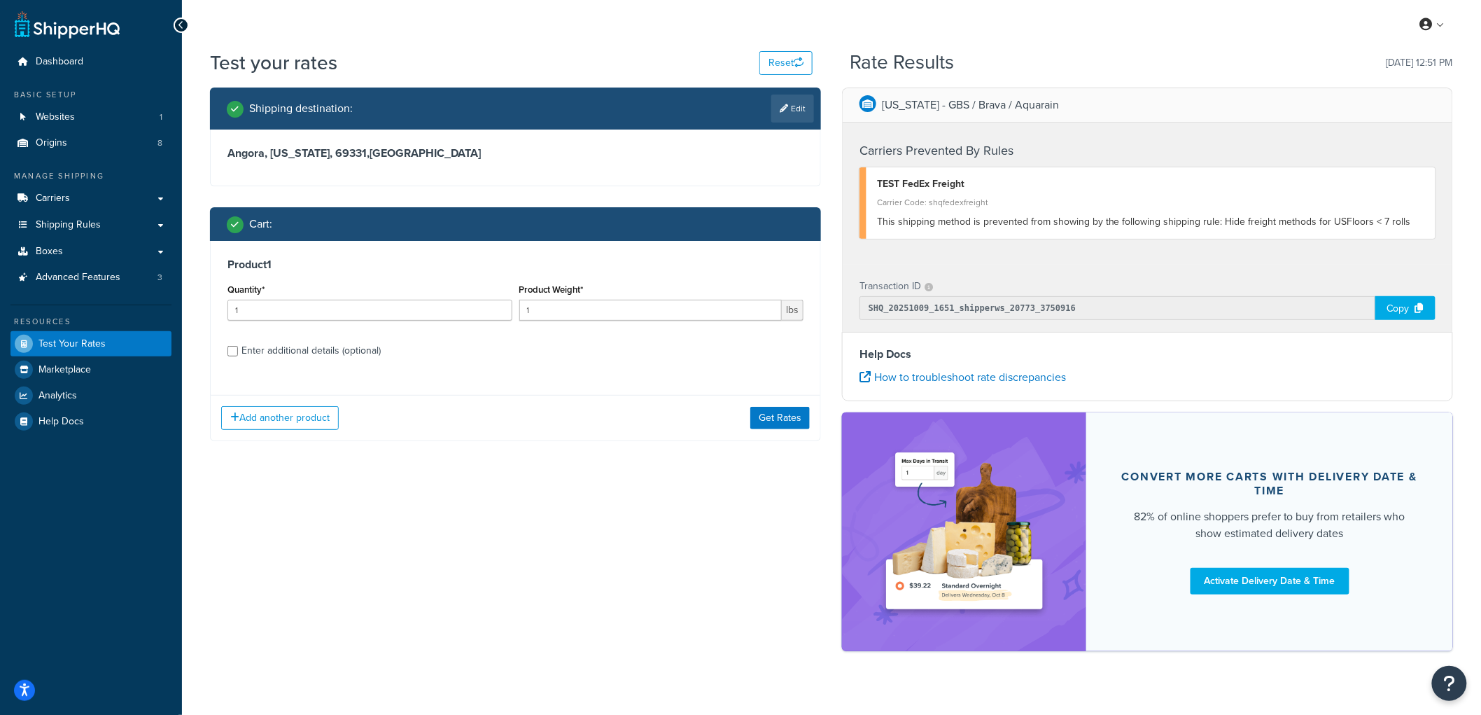
click at [292, 351] on div "Enter additional details (optional)" at bounding box center [310, 351] width 139 height 20
click at [238, 351] on input "Enter additional details (optional)" at bounding box center [232, 351] width 10 height 10
checkbox input "true"
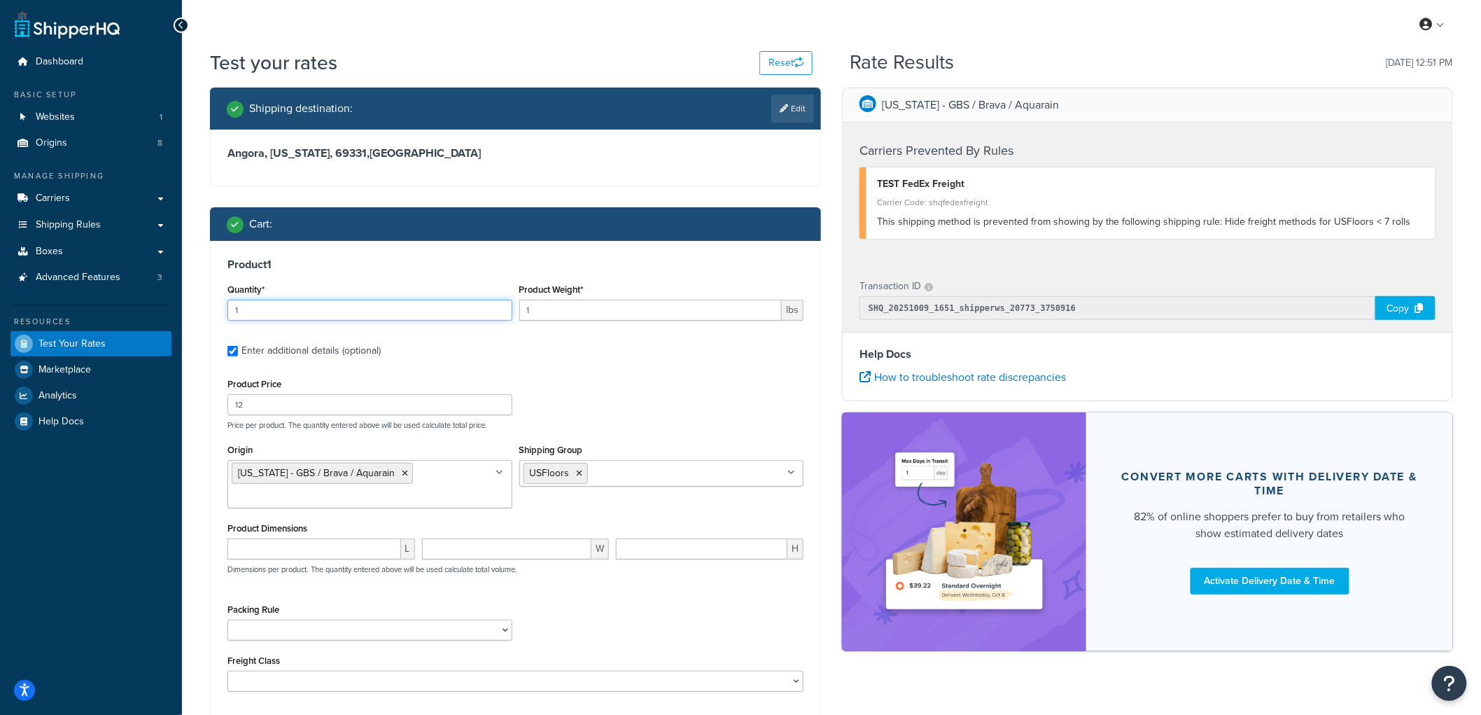
click at [323, 311] on input "1" at bounding box center [369, 310] width 285 height 21
drag, startPoint x: 556, startPoint y: 308, endPoint x: 537, endPoint y: 307, distance: 18.9
click at [537, 307] on input "1" at bounding box center [650, 310] width 263 height 21
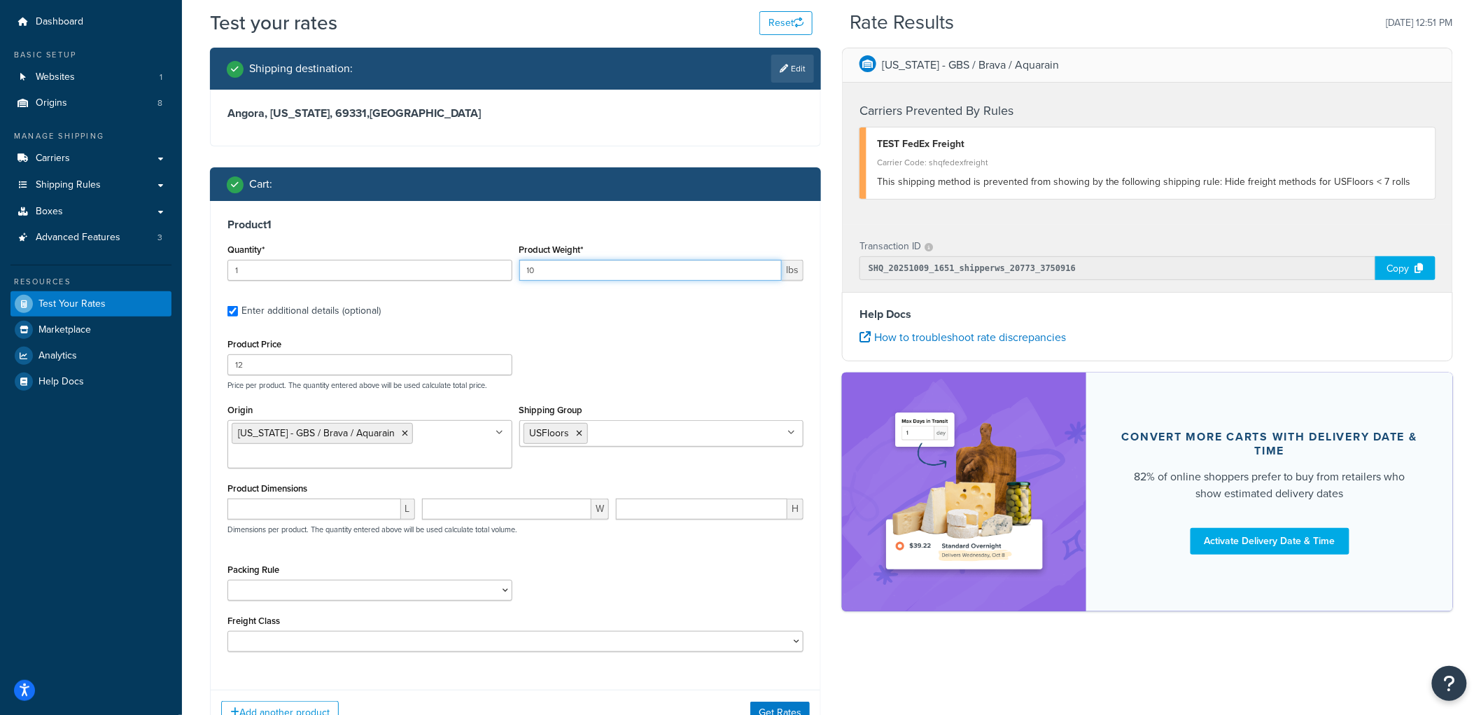
scroll to position [154, 0]
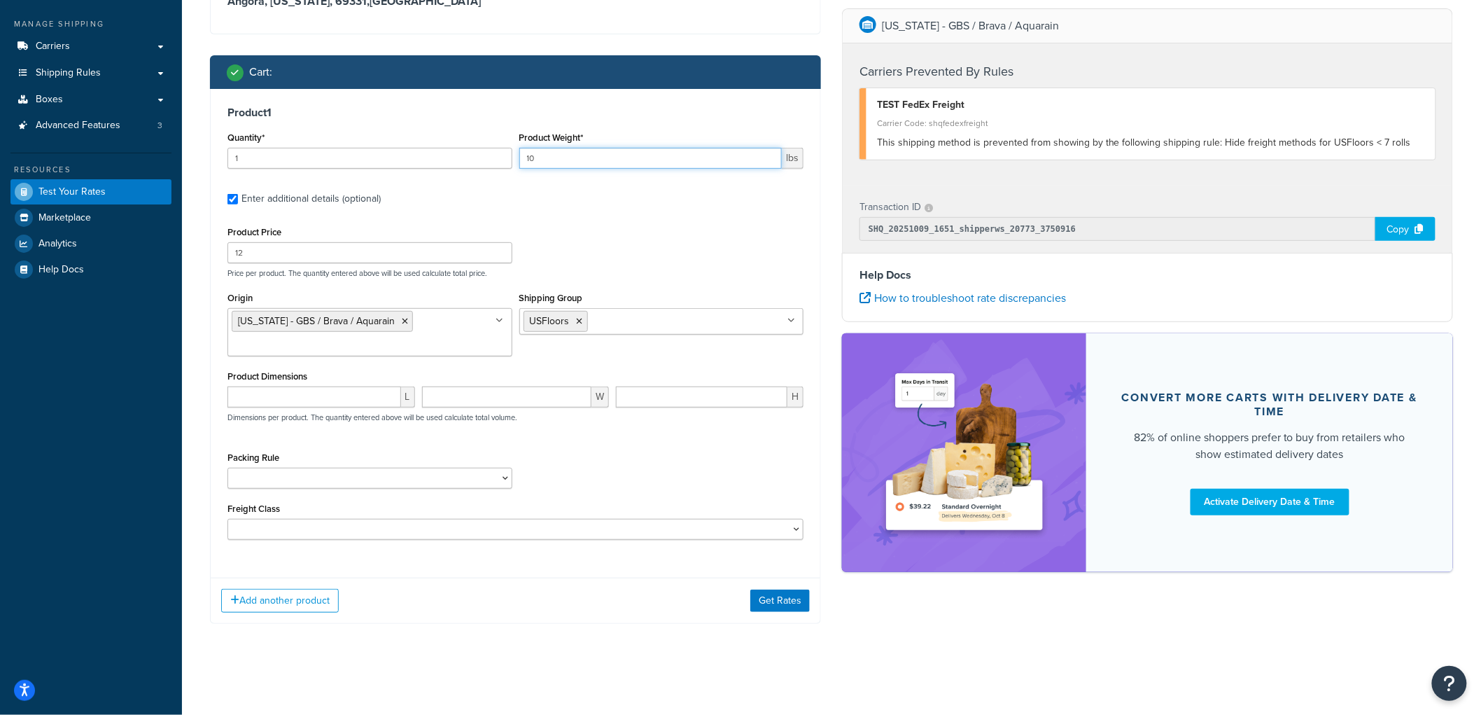
type input "10"
click at [784, 586] on div "Add another product Get Rates" at bounding box center [516, 599] width 610 height 45
click at [787, 591] on button "Get Rates" at bounding box center [779, 600] width 59 height 22
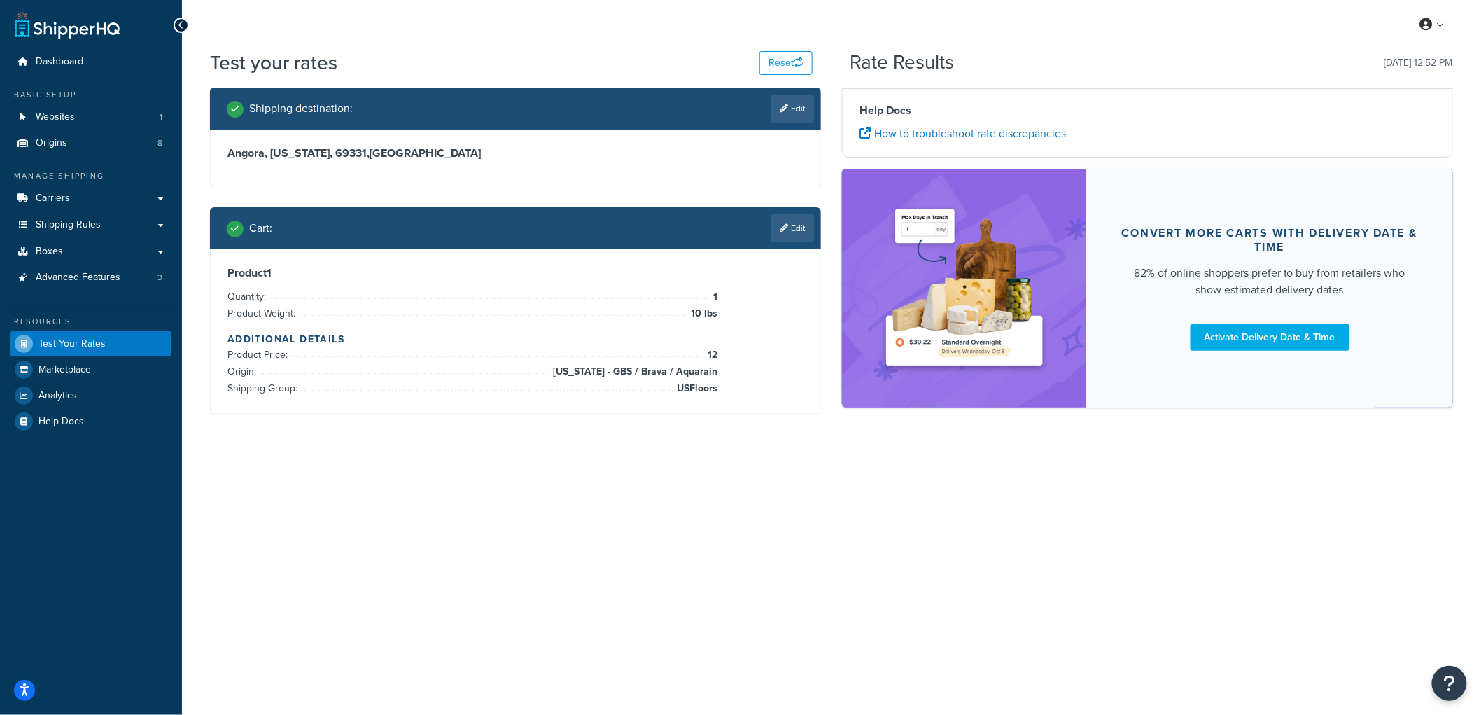
scroll to position [0, 0]
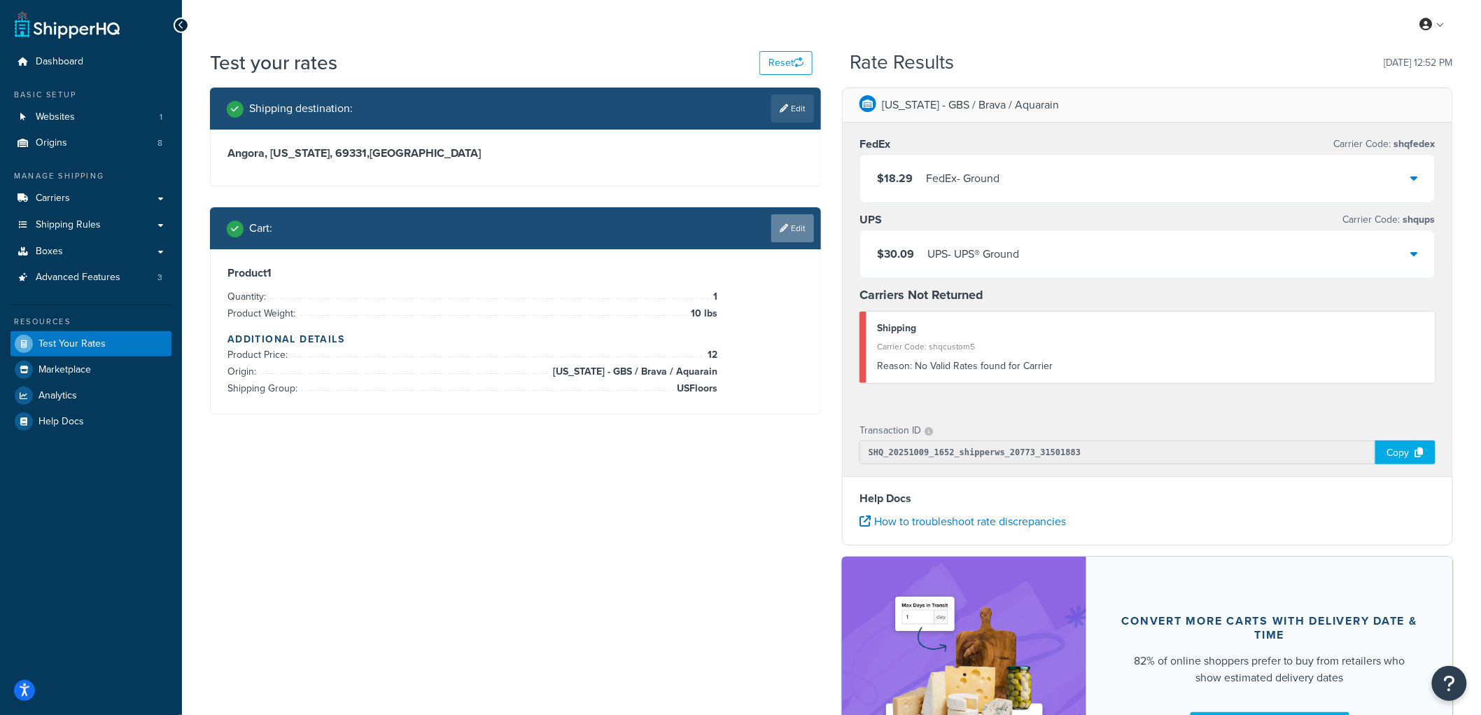
click at [810, 241] on link "Edit" at bounding box center [792, 228] width 43 height 28
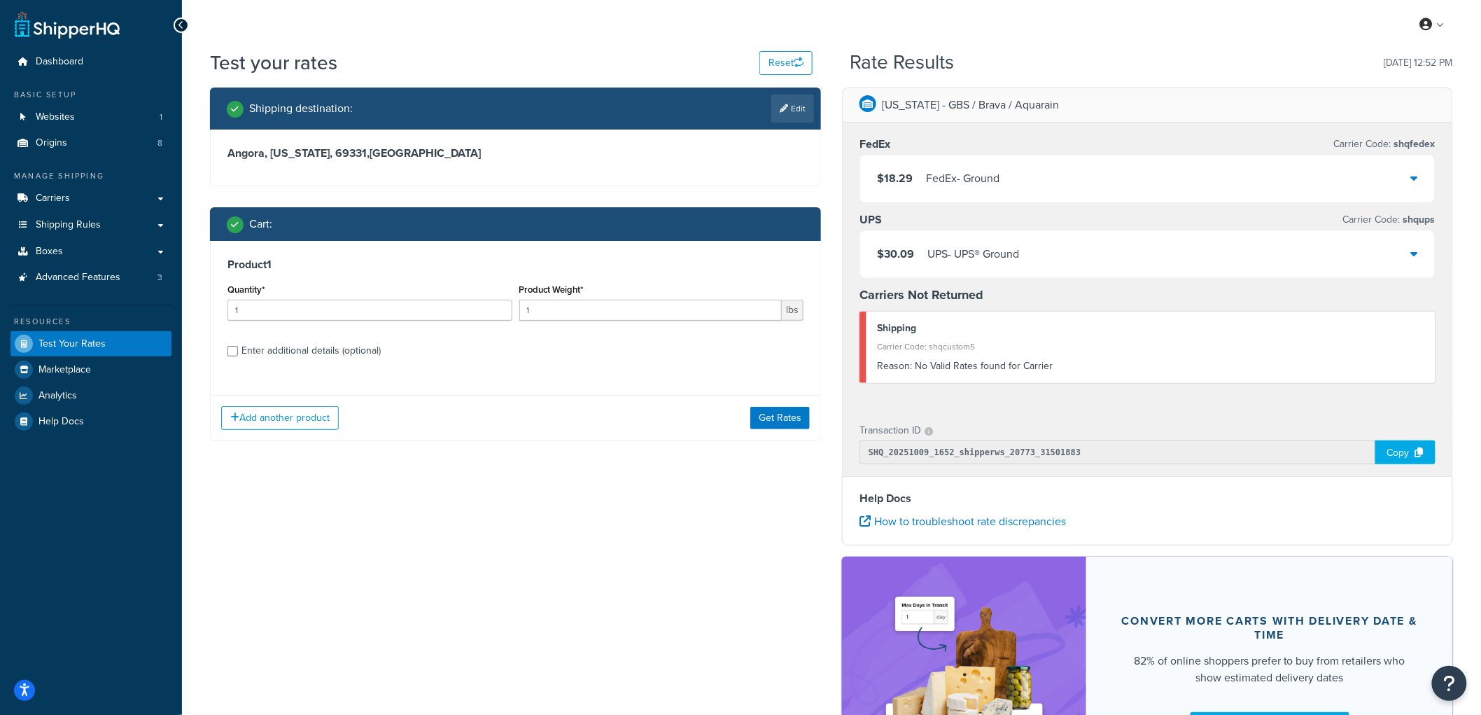
click at [337, 353] on div "Enter additional details (optional)" at bounding box center [310, 351] width 139 height 20
click at [238, 353] on input "Enter additional details (optional)" at bounding box center [232, 351] width 10 height 10
checkbox input "true"
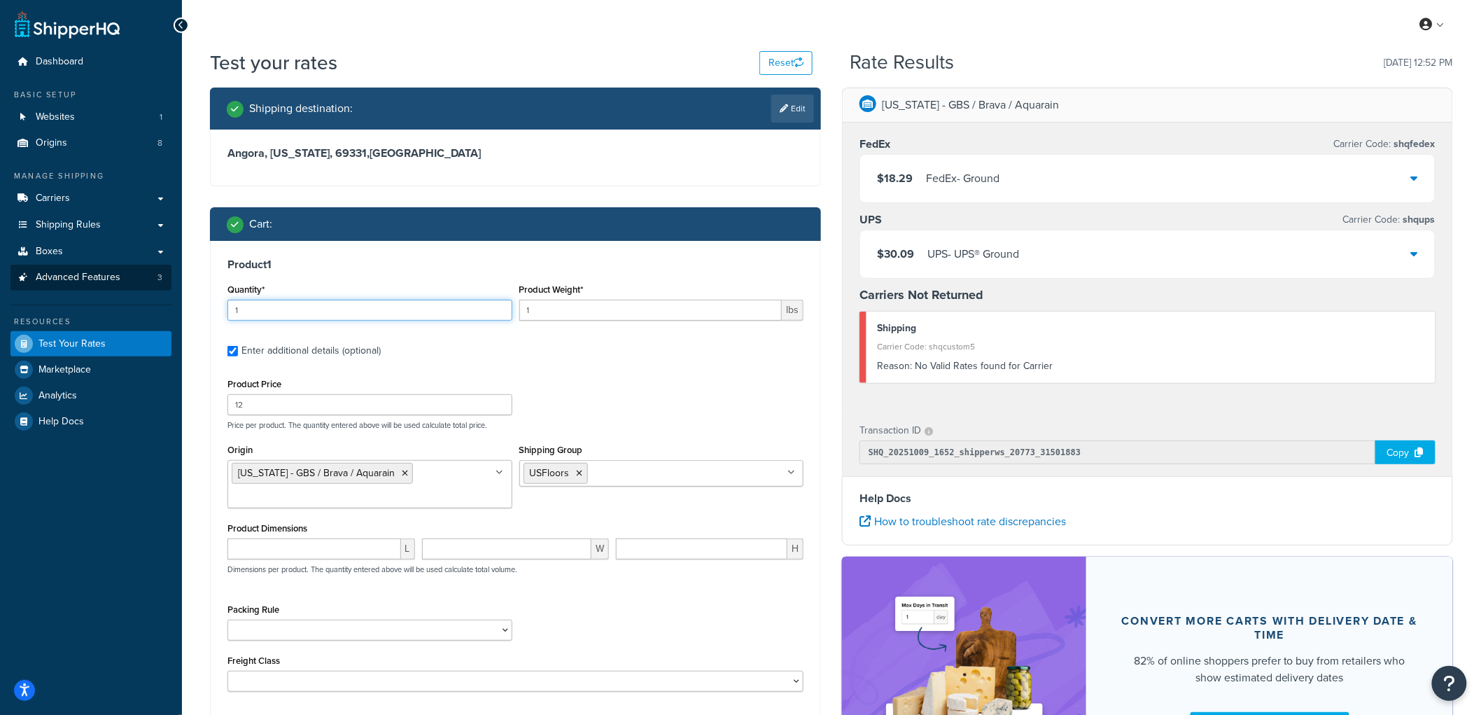
drag, startPoint x: 367, startPoint y: 308, endPoint x: 166, endPoint y: 281, distance: 203.4
click at [166, 281] on div "Dashboard Basic Setup Websites 1 Origins 8 Manage Shipping Carriers Carriers Al…" at bounding box center [740, 439] width 1481 height 879
type input "2"
drag, startPoint x: 693, startPoint y: 308, endPoint x: 407, endPoint y: 274, distance: 288.2
click at [407, 274] on div "Product 1 Quantity* 2 Product Weight* 1 lbs Enter additional details (optional)…" at bounding box center [516, 480] width 610 height 478
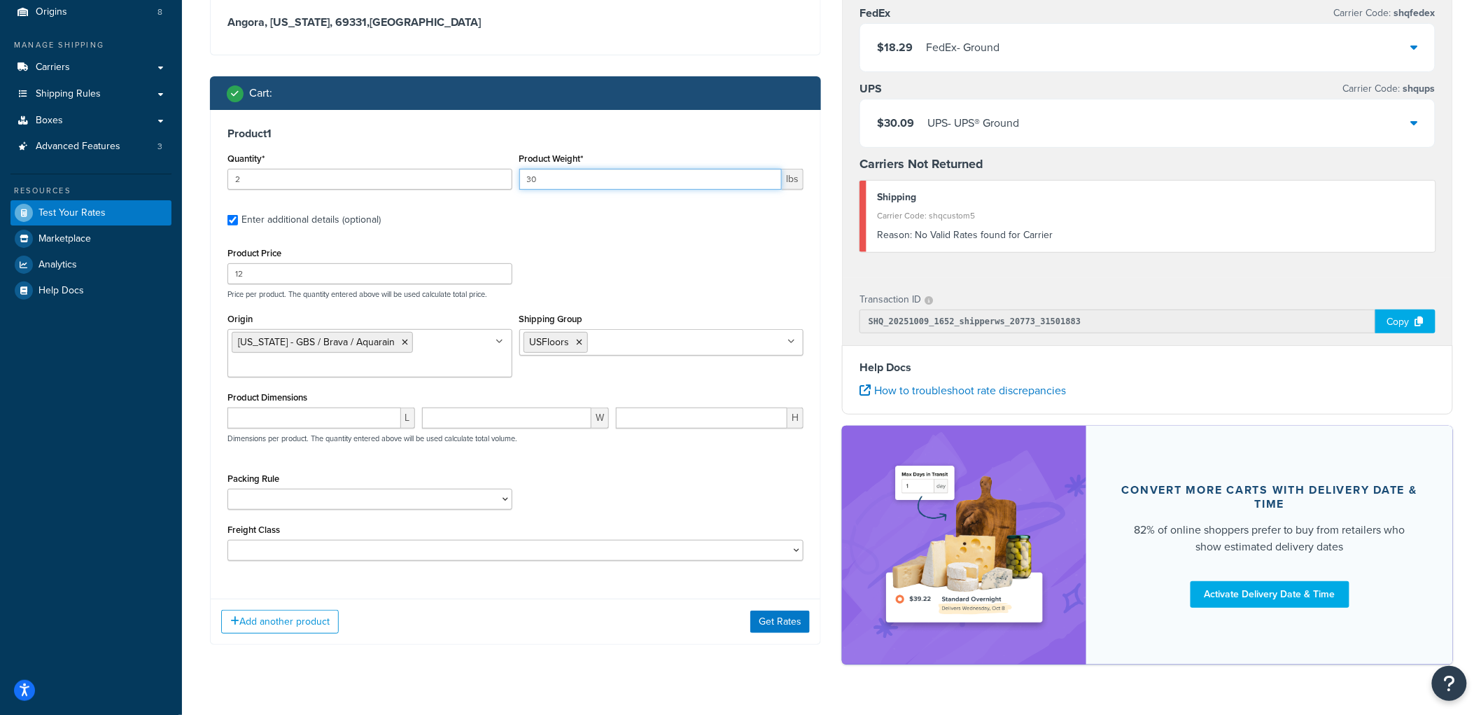
scroll to position [165, 0]
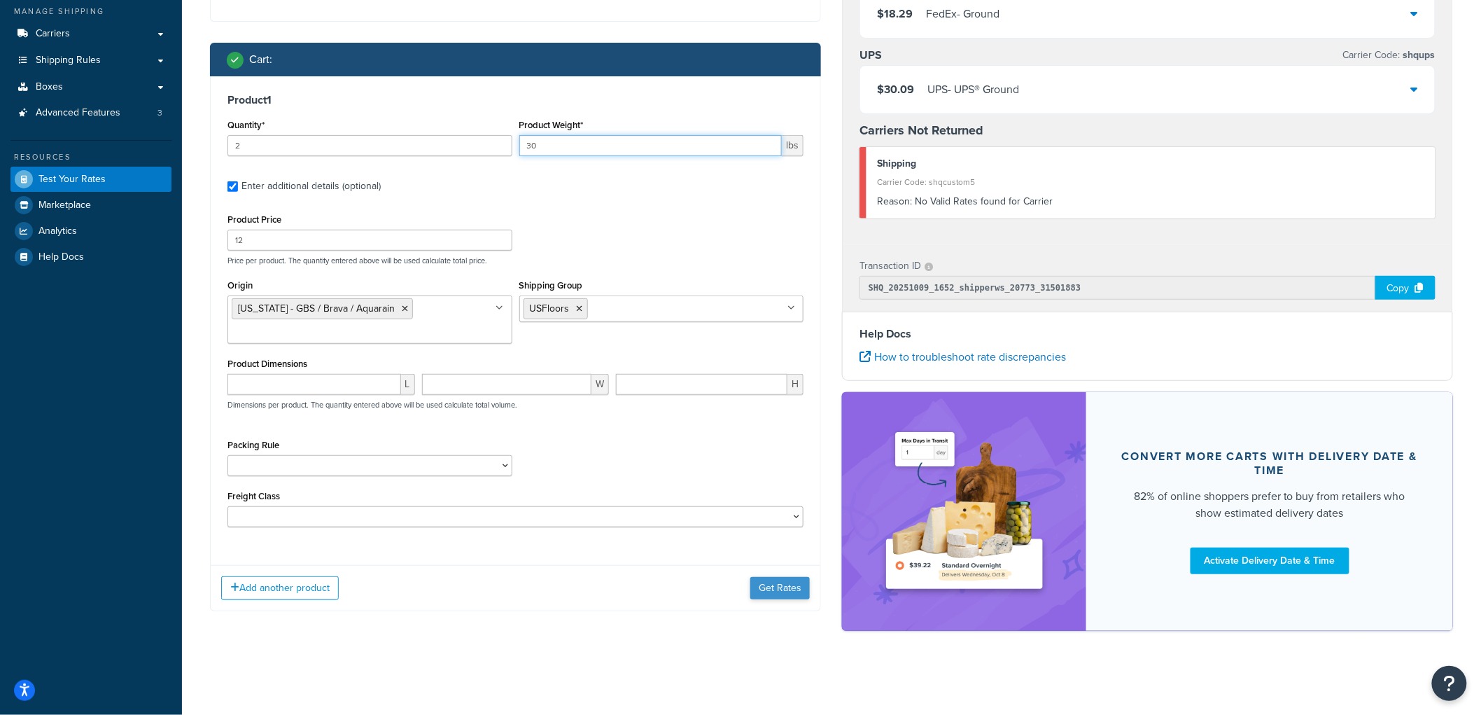
type input "30"
click at [780, 588] on button "Get Rates" at bounding box center [779, 588] width 59 height 22
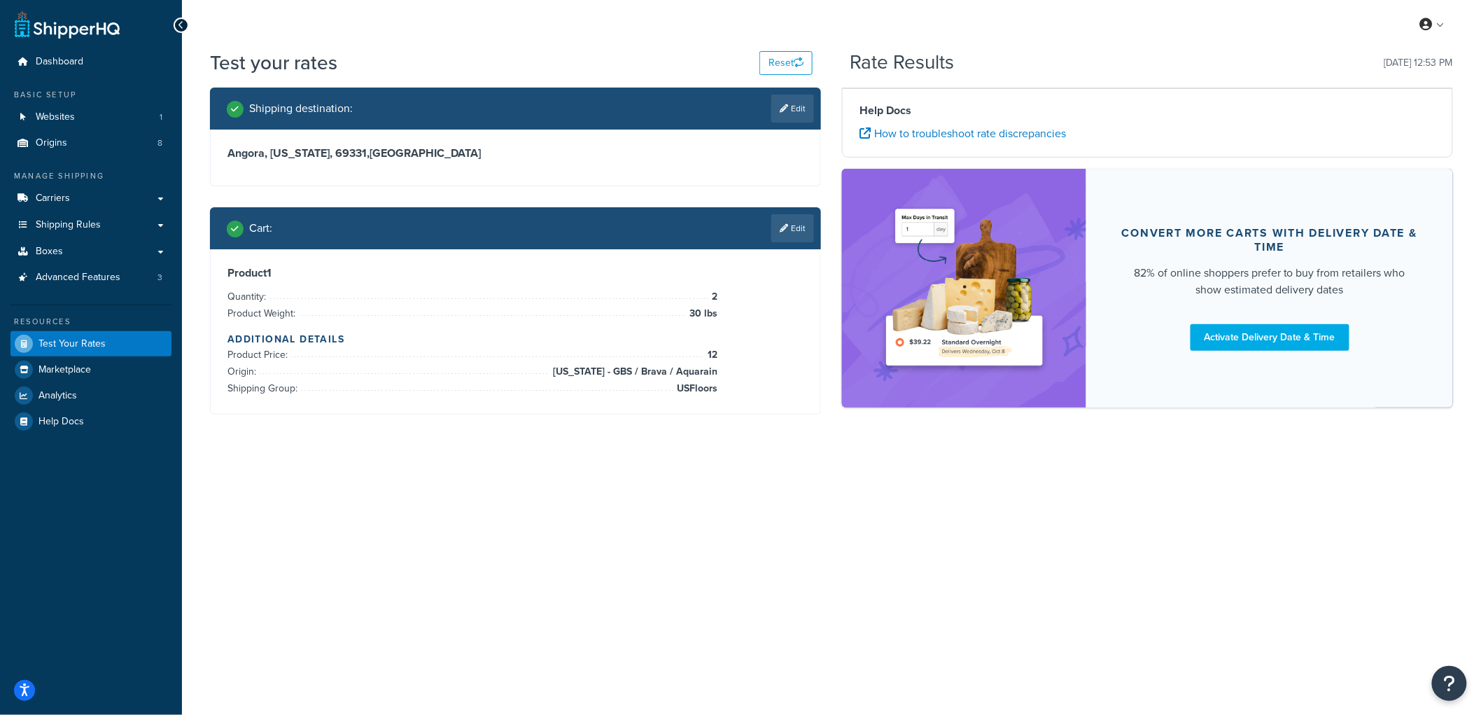
scroll to position [0, 0]
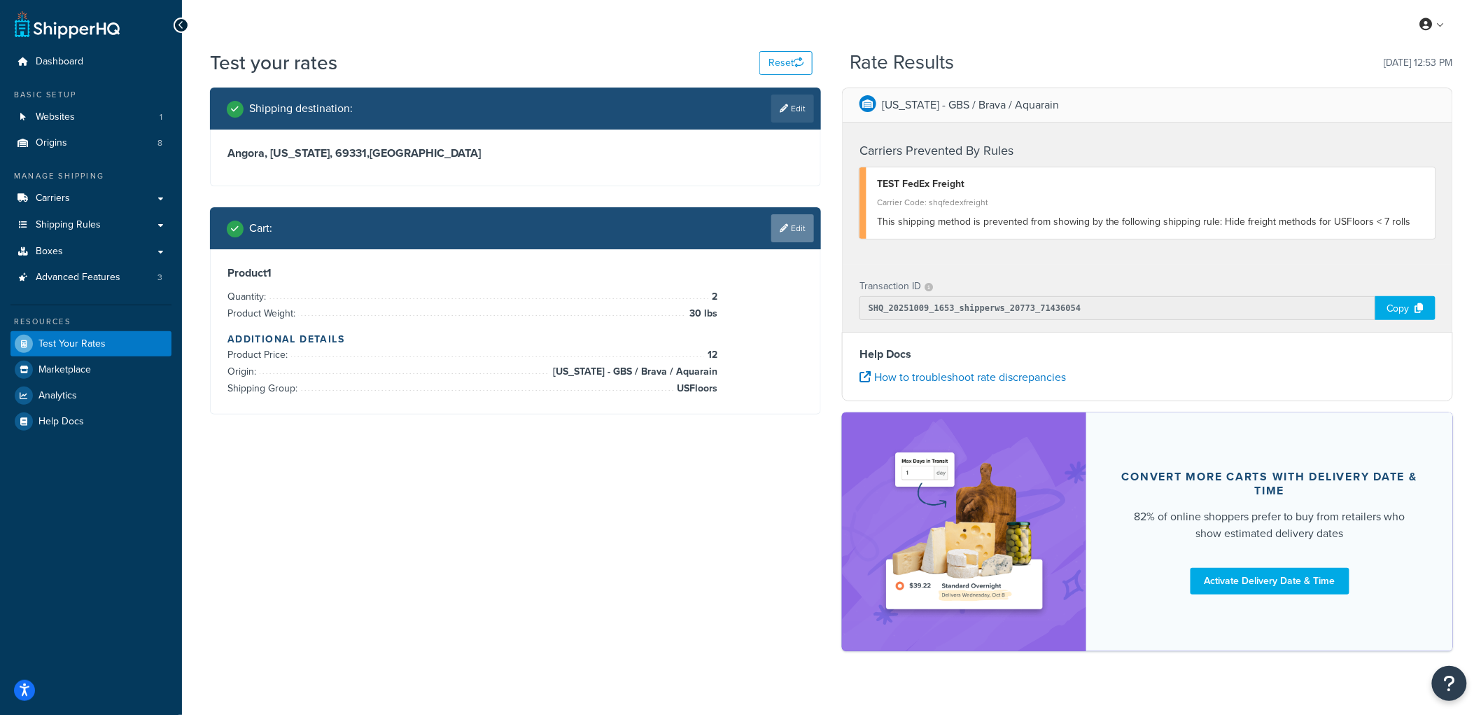
click at [785, 224] on icon at bounding box center [784, 228] width 8 height 8
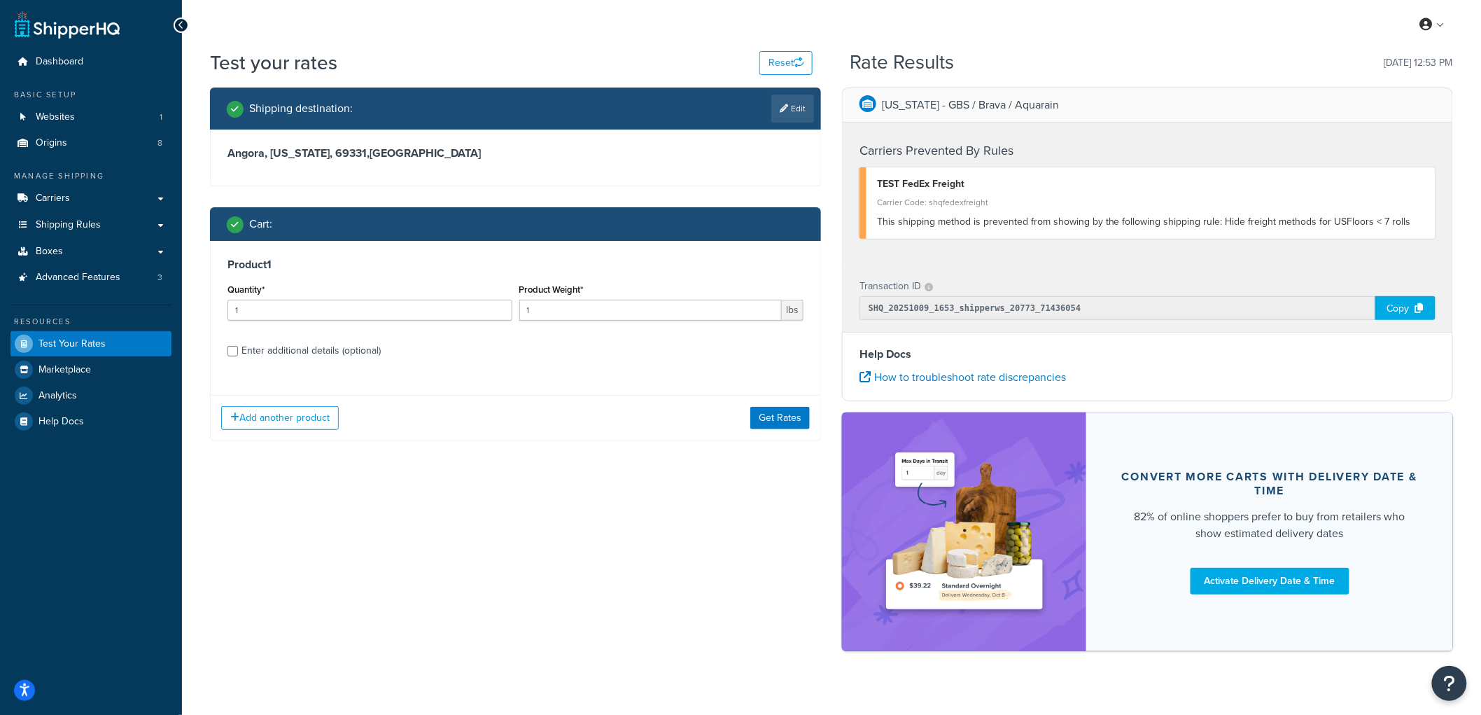
click at [285, 356] on div "Enter additional details (optional)" at bounding box center [310, 351] width 139 height 20
click at [238, 356] on input "Enter additional details (optional)" at bounding box center [232, 351] width 10 height 10
checkbox input "true"
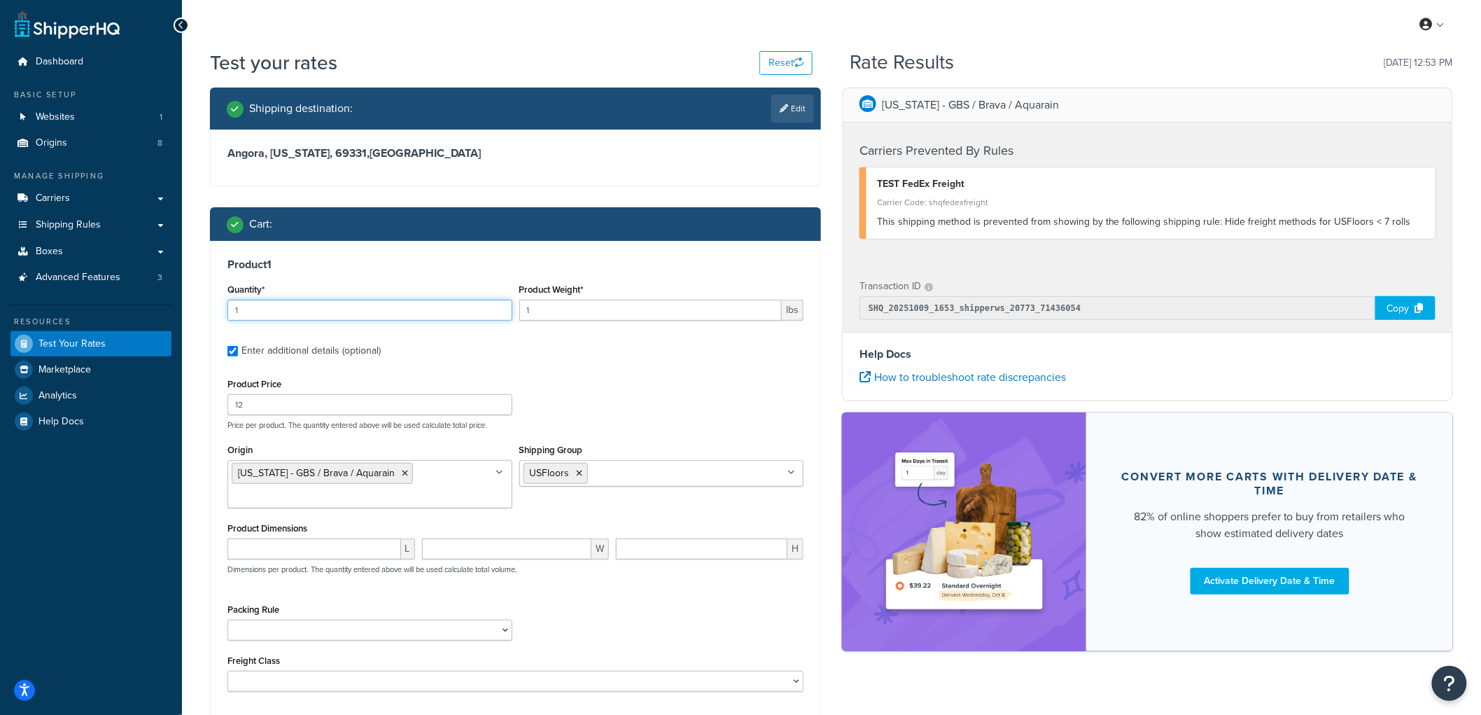
drag, startPoint x: 302, startPoint y: 309, endPoint x: 228, endPoint y: 318, distance: 74.7
click at [228, 318] on input "1" at bounding box center [369, 310] width 285 height 21
type input "2"
click at [574, 300] on input "1" at bounding box center [650, 310] width 263 height 21
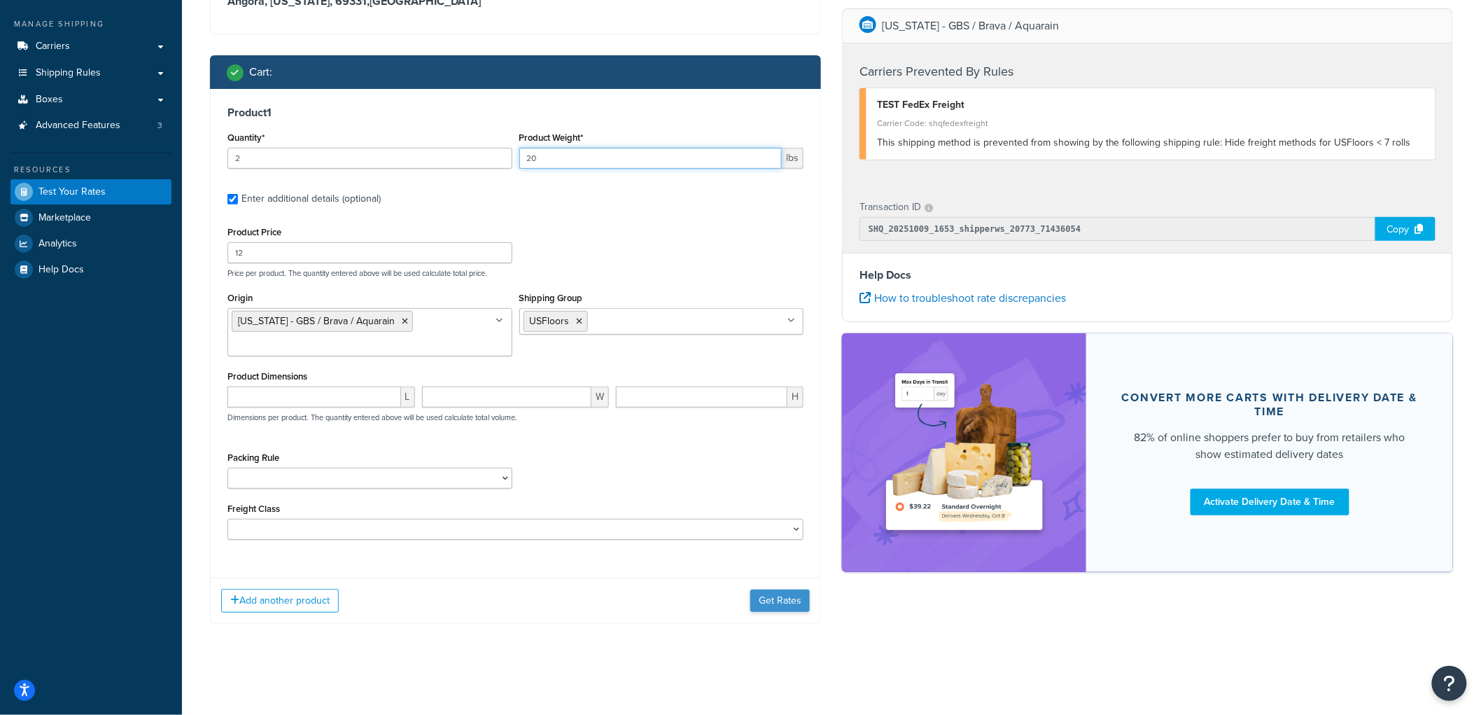
type input "20"
click at [796, 595] on button "Get Rates" at bounding box center [779, 600] width 59 height 22
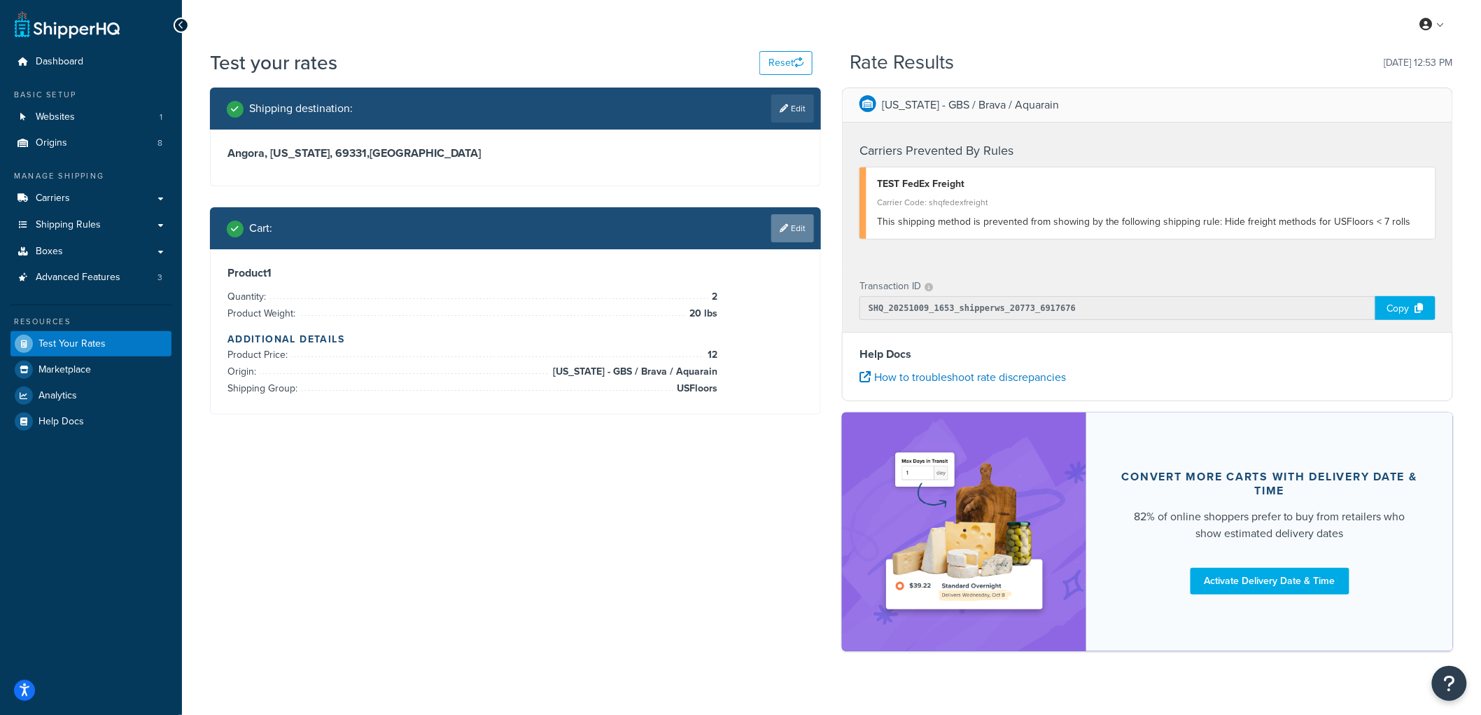
click at [794, 220] on link "Edit" at bounding box center [792, 228] width 43 height 28
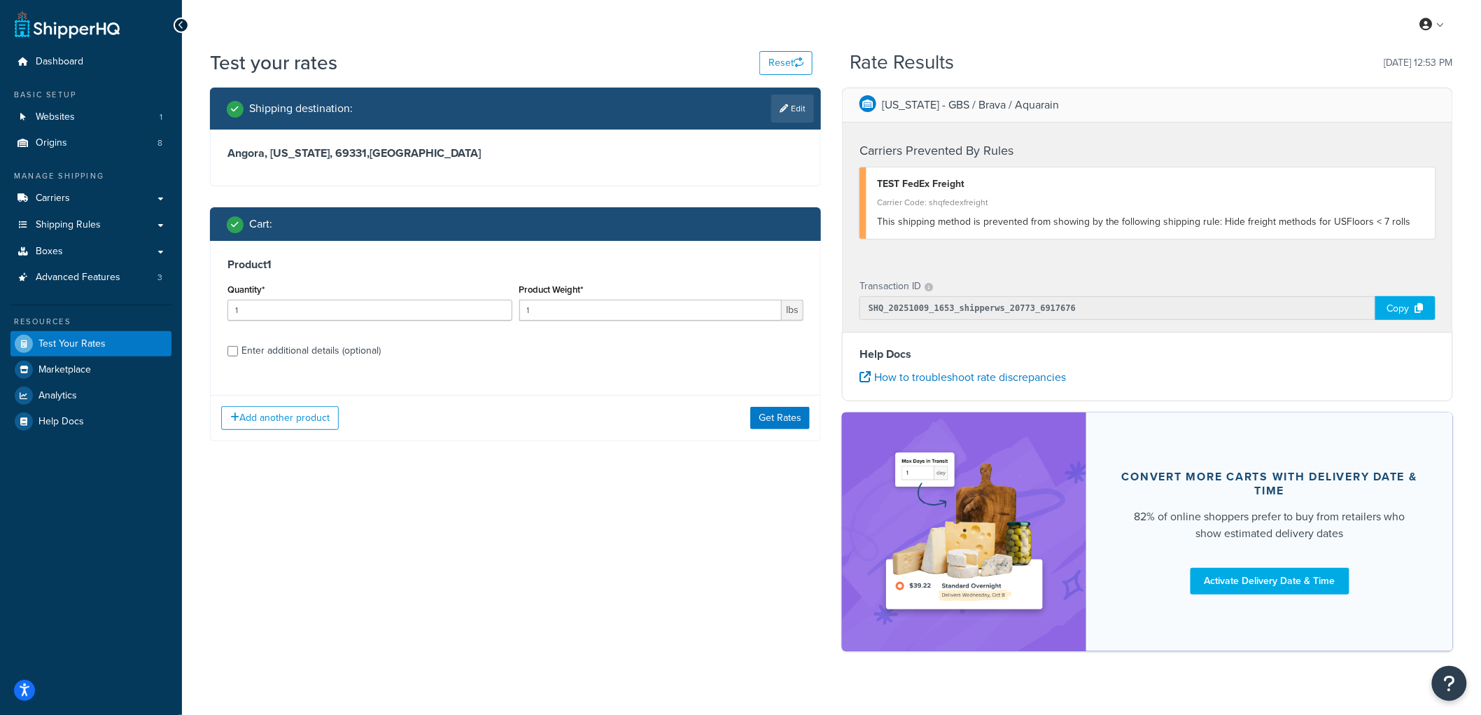
click at [264, 358] on div "Enter additional details (optional)" at bounding box center [310, 351] width 139 height 20
click at [238, 356] on input "Enter additional details (optional)" at bounding box center [232, 351] width 10 height 10
checkbox input "true"
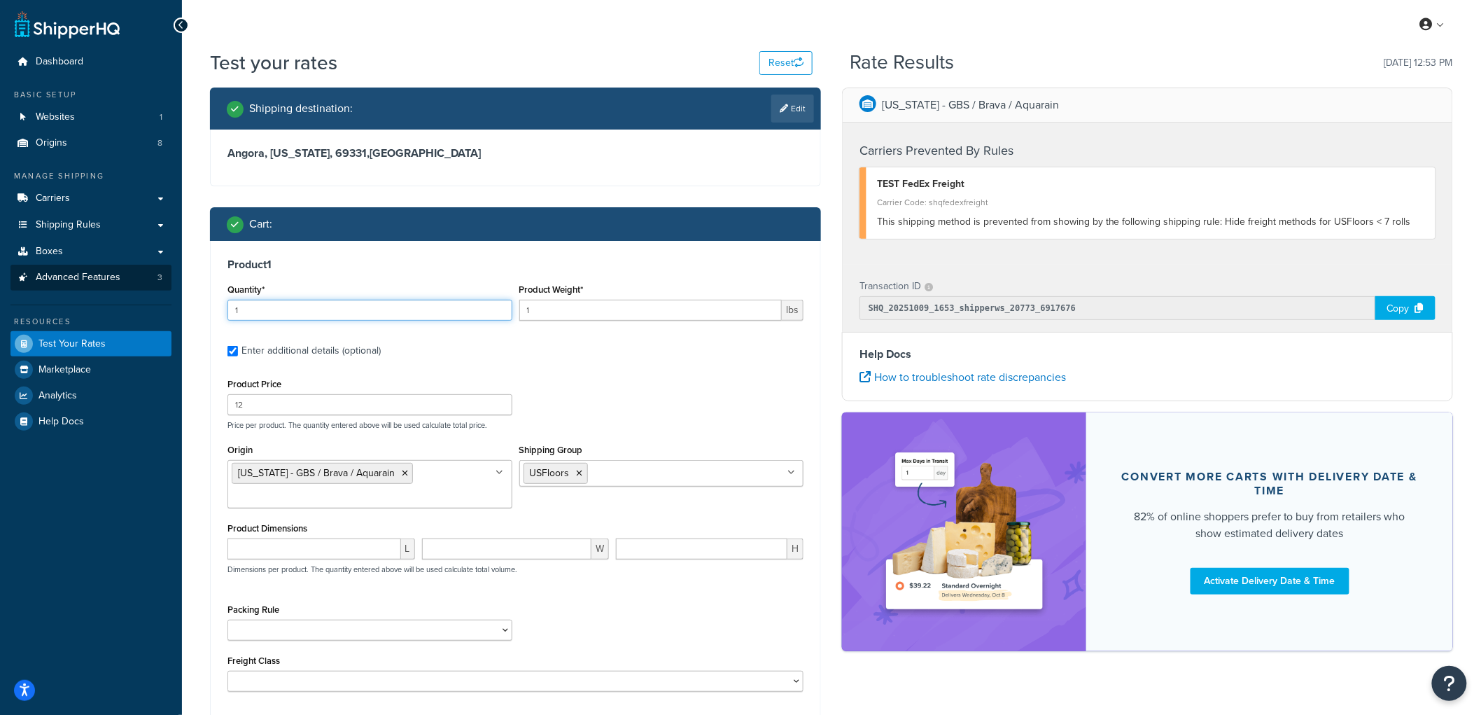
drag, startPoint x: 390, startPoint y: 309, endPoint x: 58, endPoint y: 282, distance: 333.5
click at [59, 282] on div "Dashboard Basic Setup Websites 1 Origins 8 Manage Shipping Carriers Carriers Al…" at bounding box center [740, 434] width 1481 height 868
type input "2"
click at [605, 304] on input "1" at bounding box center [650, 310] width 263 height 21
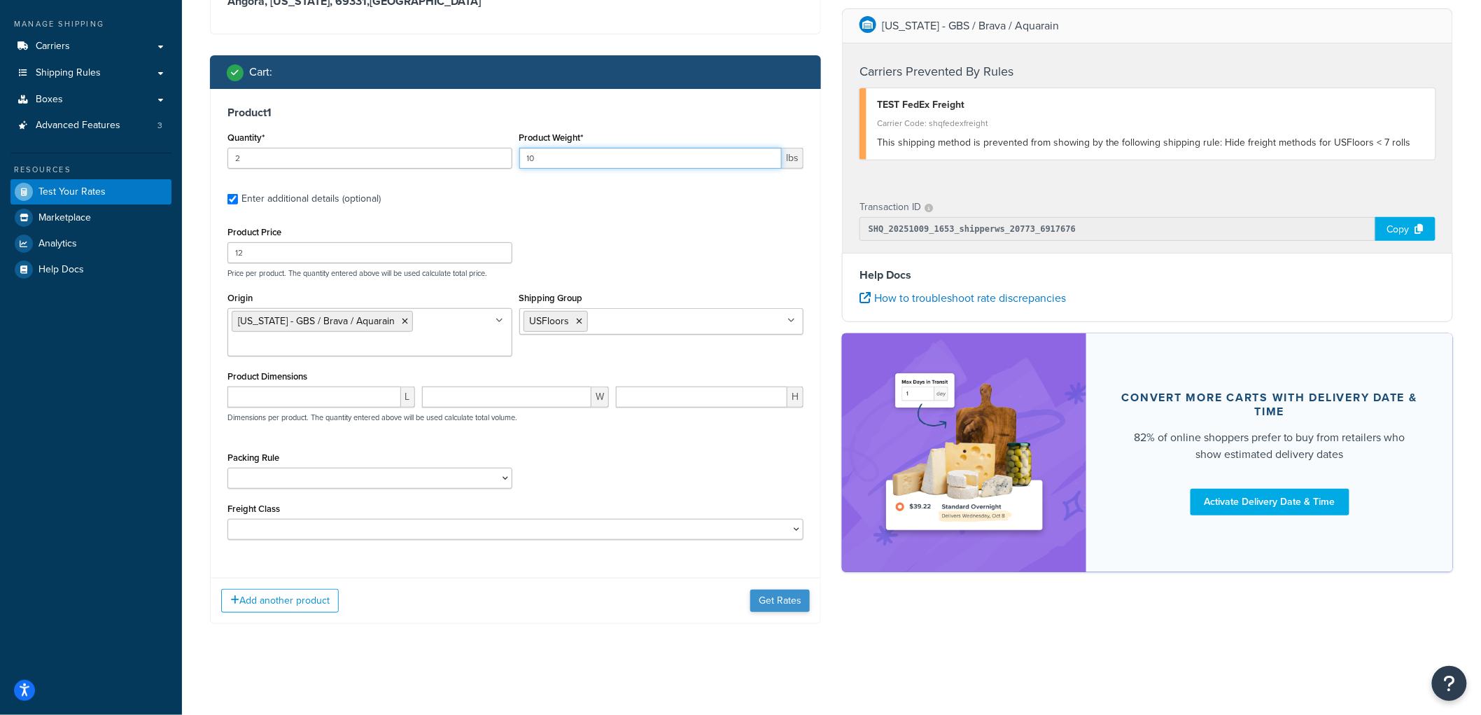
type input "10"
click at [761, 596] on button "Get Rates" at bounding box center [779, 600] width 59 height 22
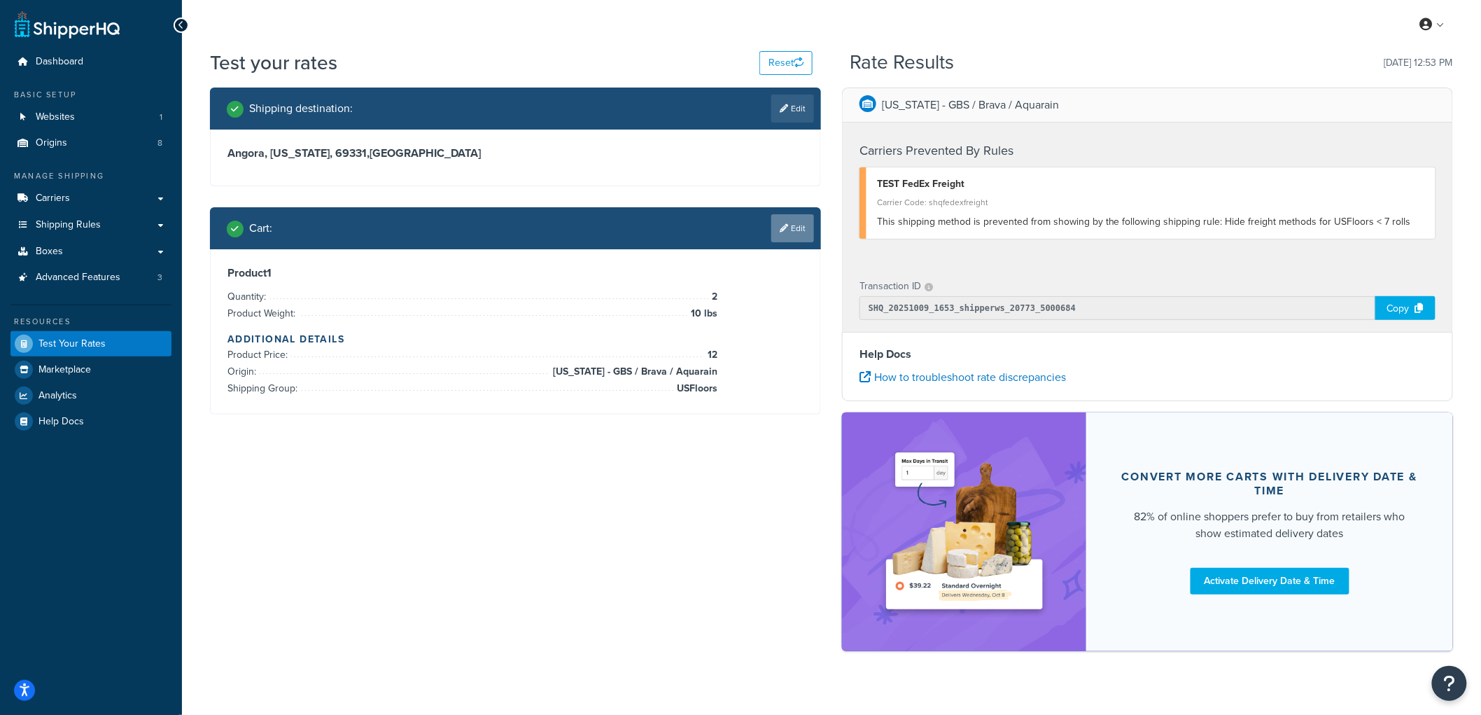
click at [789, 234] on link "Edit" at bounding box center [792, 228] width 43 height 28
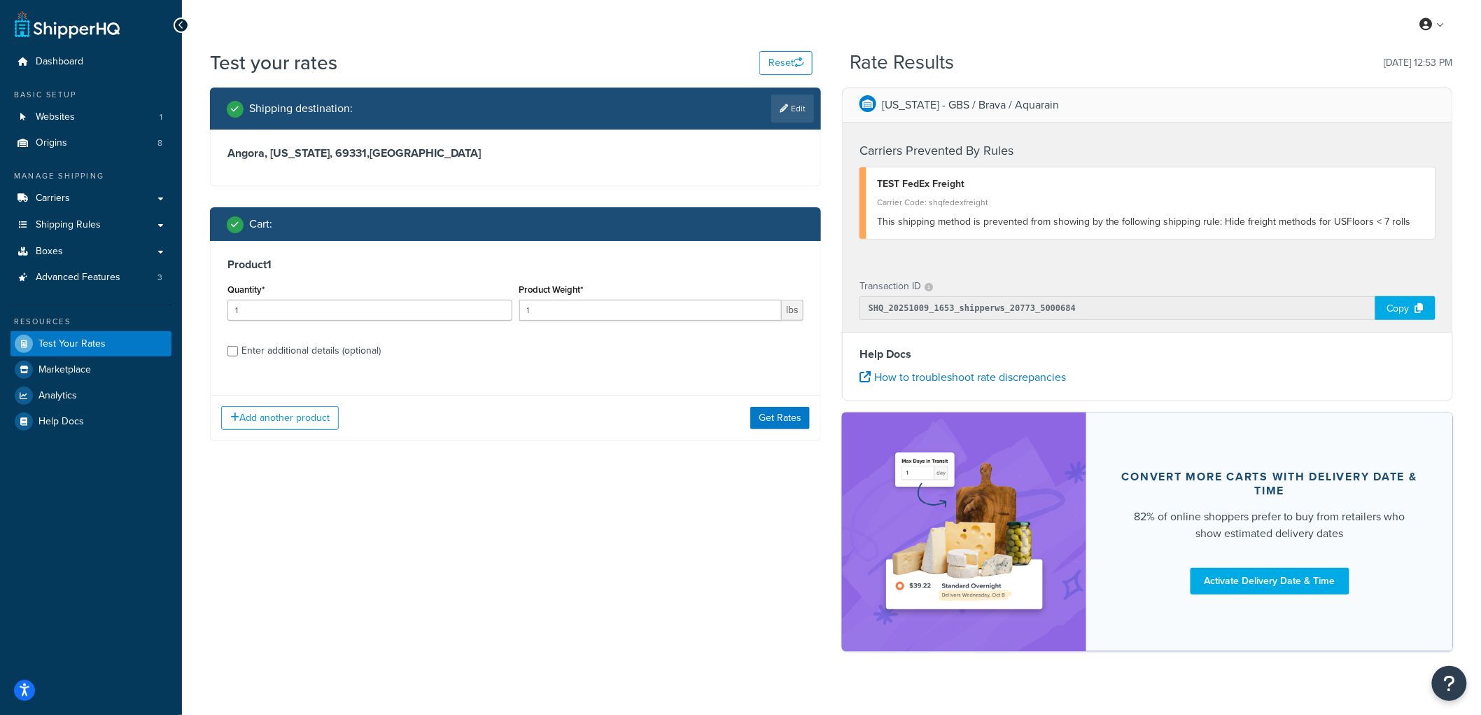
click at [286, 353] on div "Enter additional details (optional)" at bounding box center [310, 351] width 139 height 20
click at [238, 353] on input "Enter additional details (optional)" at bounding box center [232, 351] width 10 height 10
checkbox input "true"
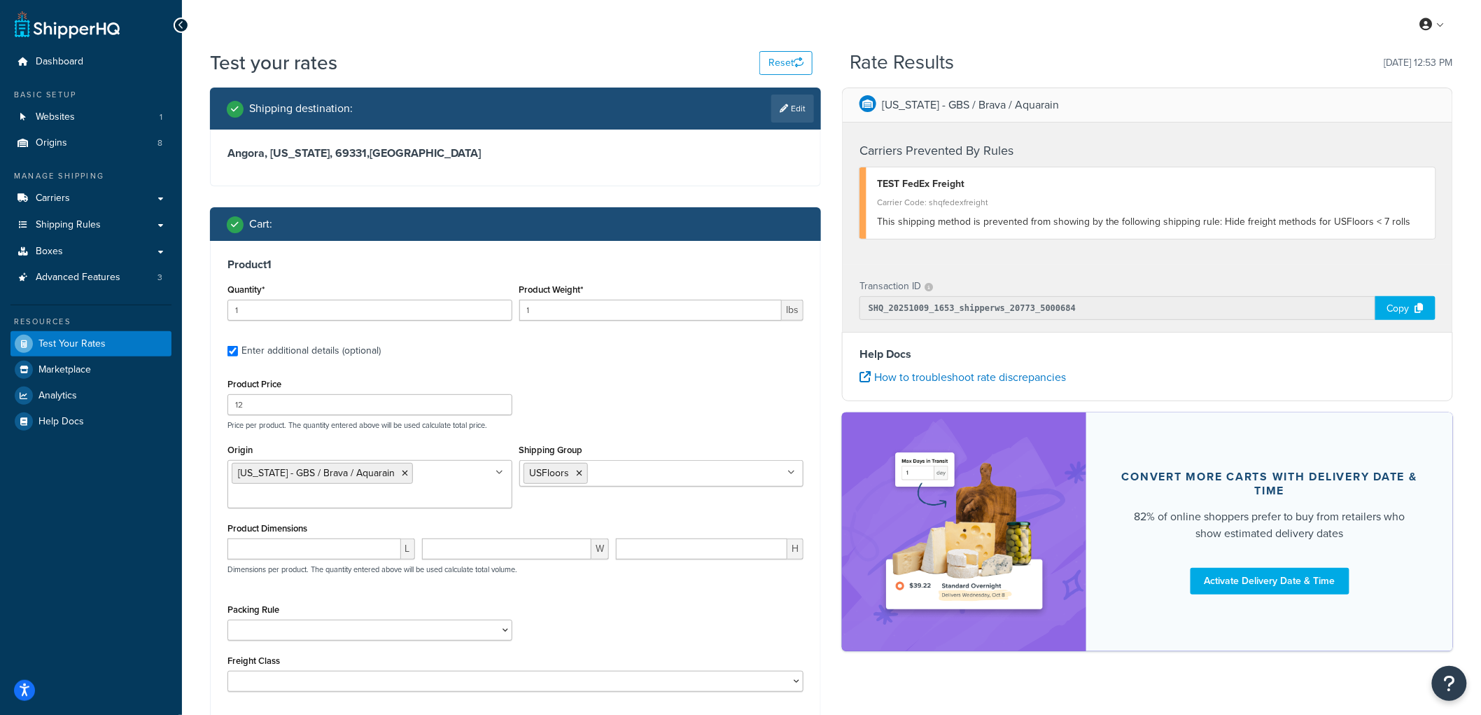
click at [560, 255] on div "Product 1 Quantity* 1 Product Weight* 1 lbs Enter additional details (optional)…" at bounding box center [516, 480] width 610 height 478
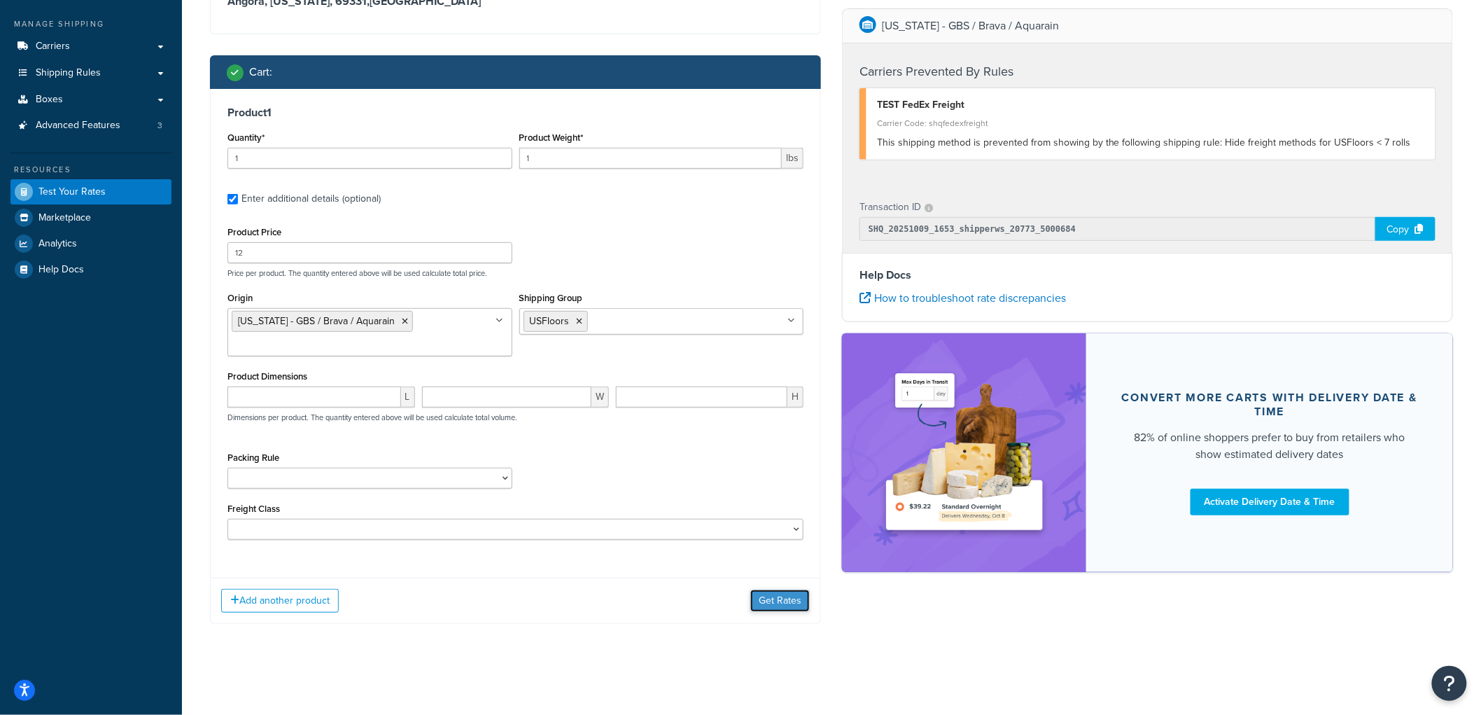
click at [780, 593] on button "Get Rates" at bounding box center [779, 600] width 59 height 22
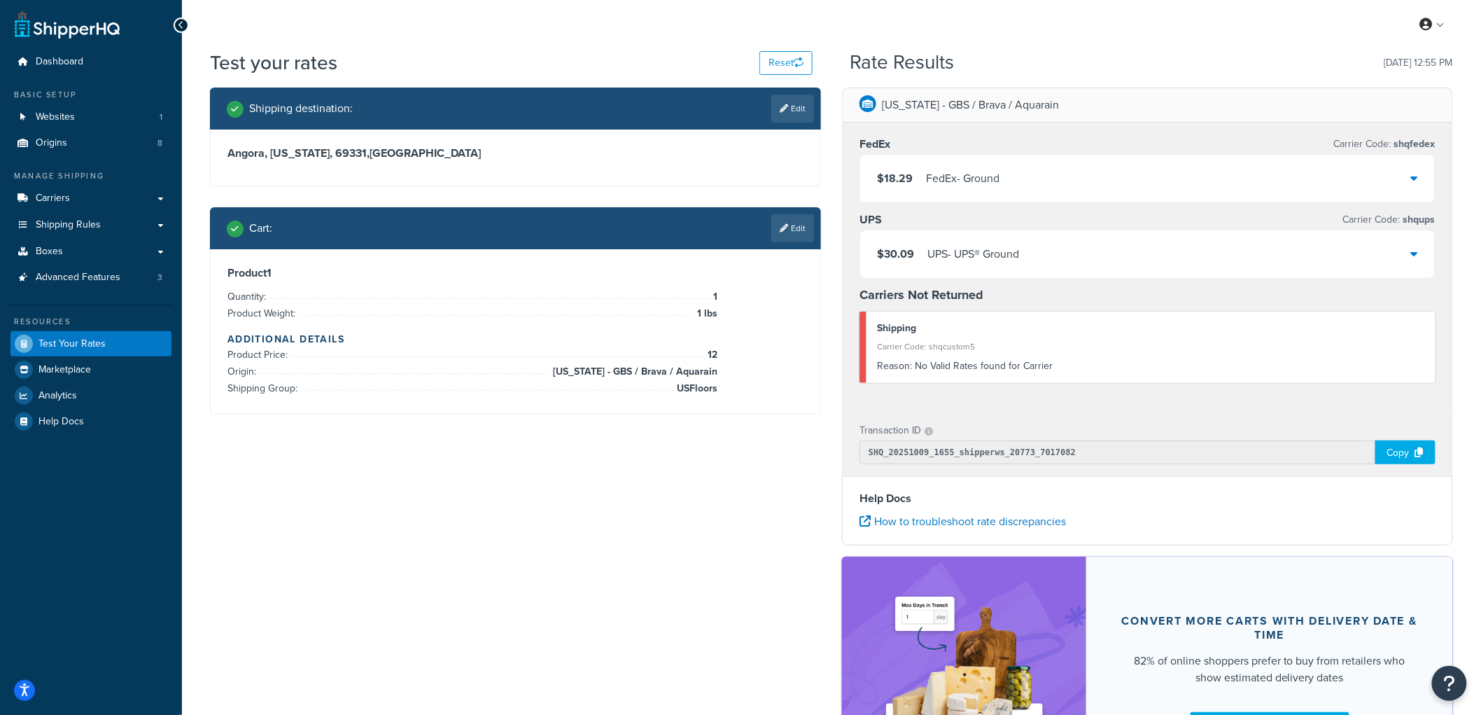
click at [933, 183] on div "FedEx - Ground" at bounding box center [962, 179] width 73 height 20
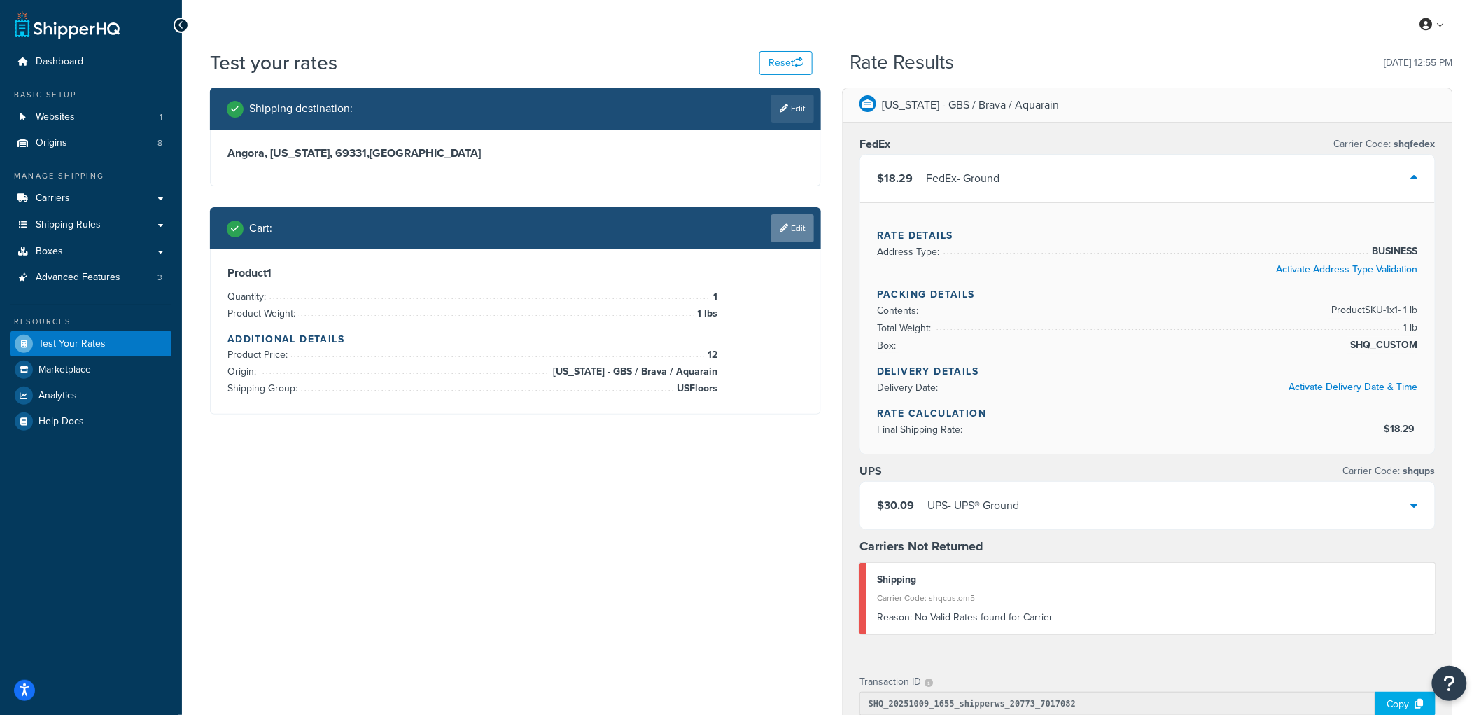
click at [788, 222] on link "Edit" at bounding box center [792, 228] width 43 height 28
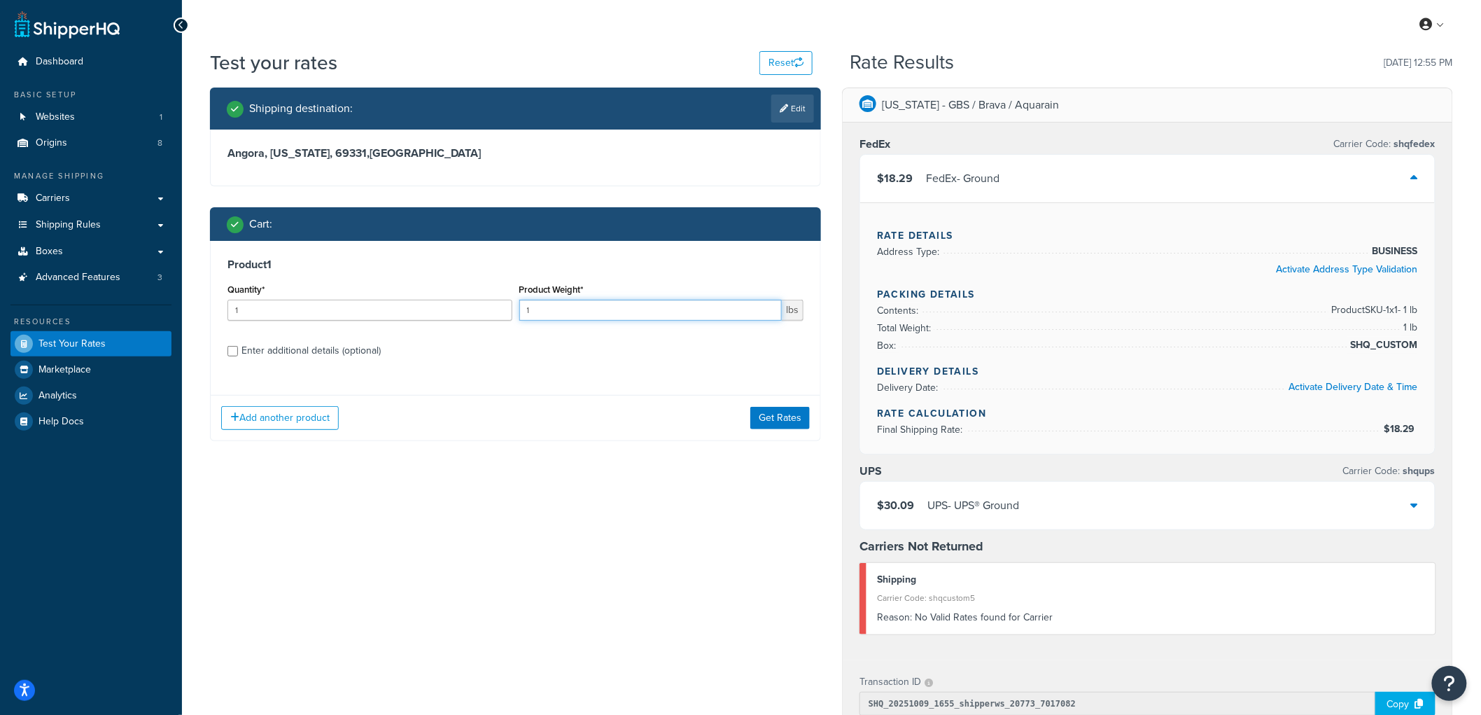
drag, startPoint x: 586, startPoint y: 315, endPoint x: 451, endPoint y: 267, distance: 144.1
click at [451, 267] on div "Product 1 Quantity* 1 Product Weight* 1 lbs Enter additional details (optional)" at bounding box center [516, 312] width 610 height 143
type input "10"
click at [777, 420] on button "Get Rates" at bounding box center [779, 418] width 59 height 22
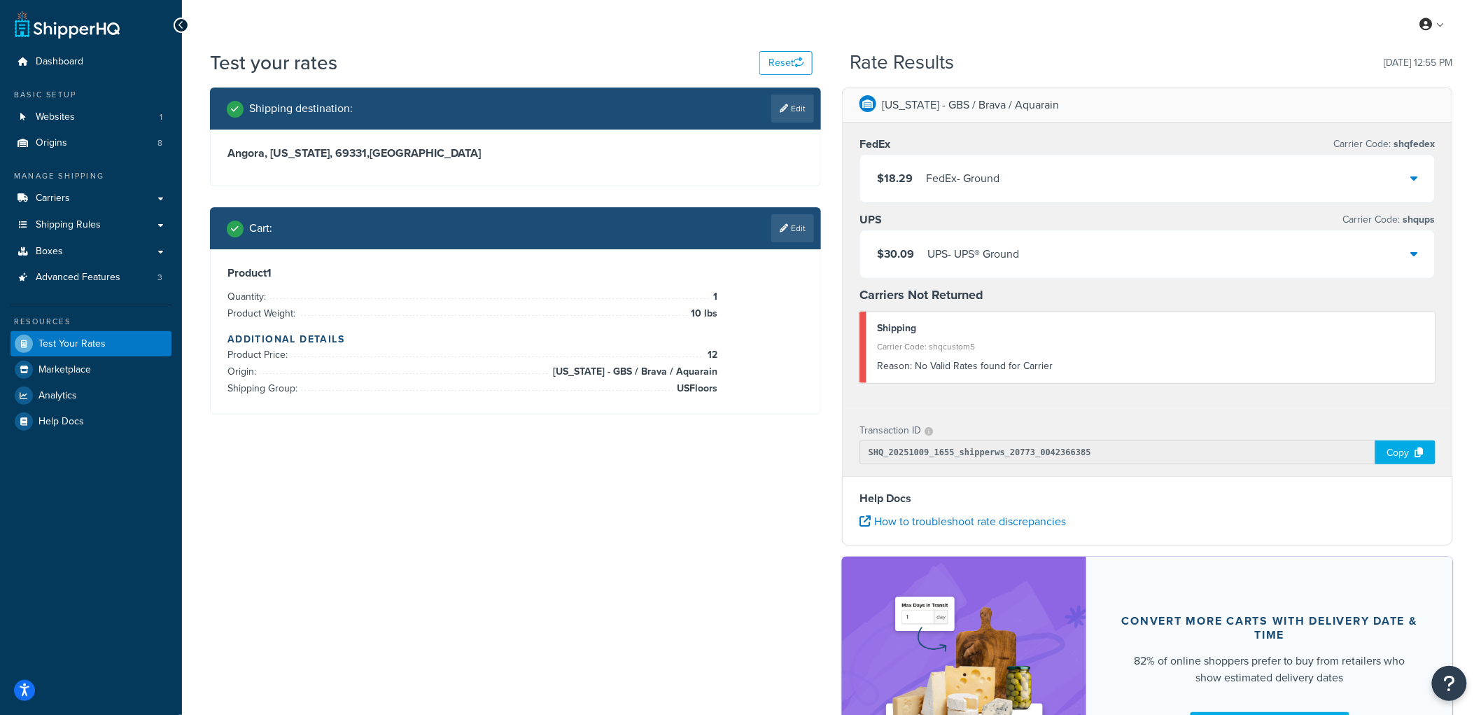
click at [779, 243] on div "Cart : Edit" at bounding box center [515, 228] width 611 height 42
click at [779, 234] on link "Edit" at bounding box center [792, 228] width 43 height 28
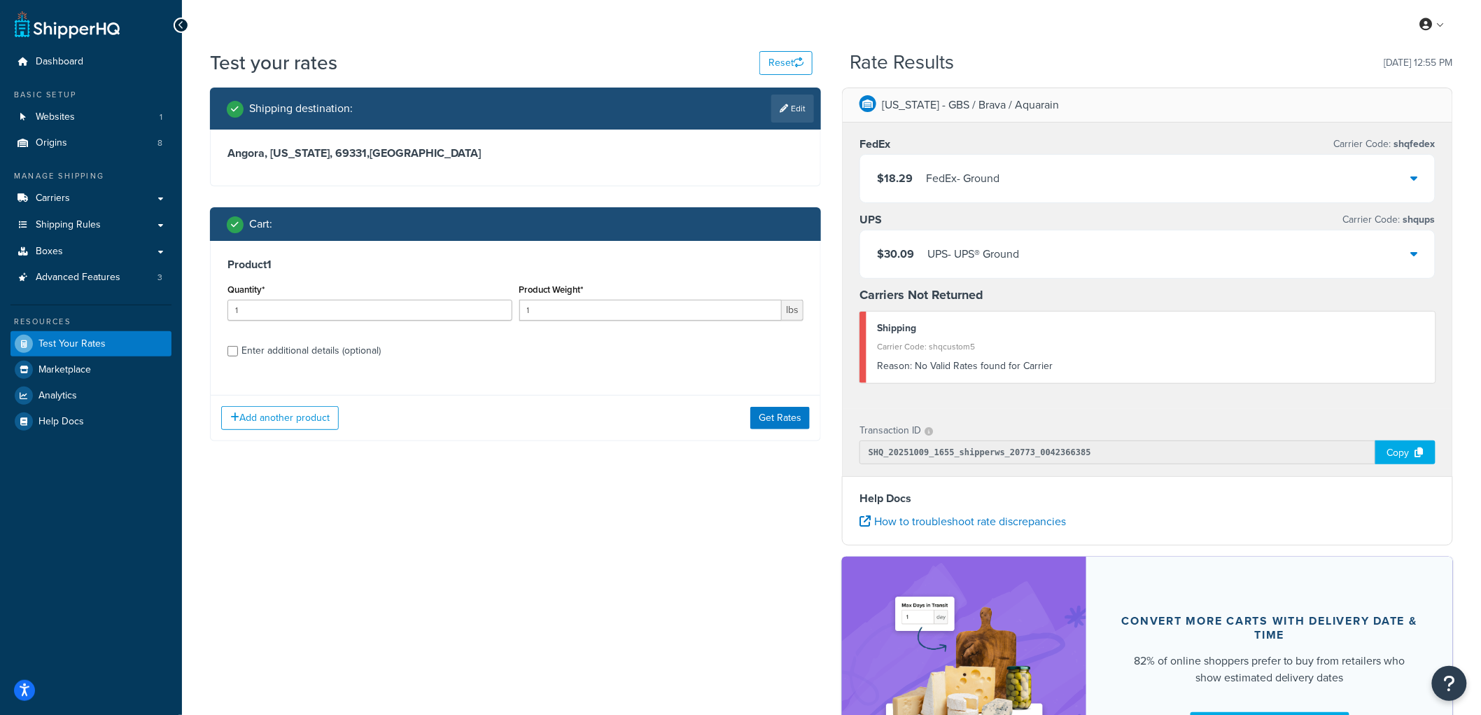
click at [258, 351] on div "Enter additional details (optional)" at bounding box center [310, 351] width 139 height 20
click at [238, 351] on input "Enter additional details (optional)" at bounding box center [232, 351] width 10 height 10
checkbox input "true"
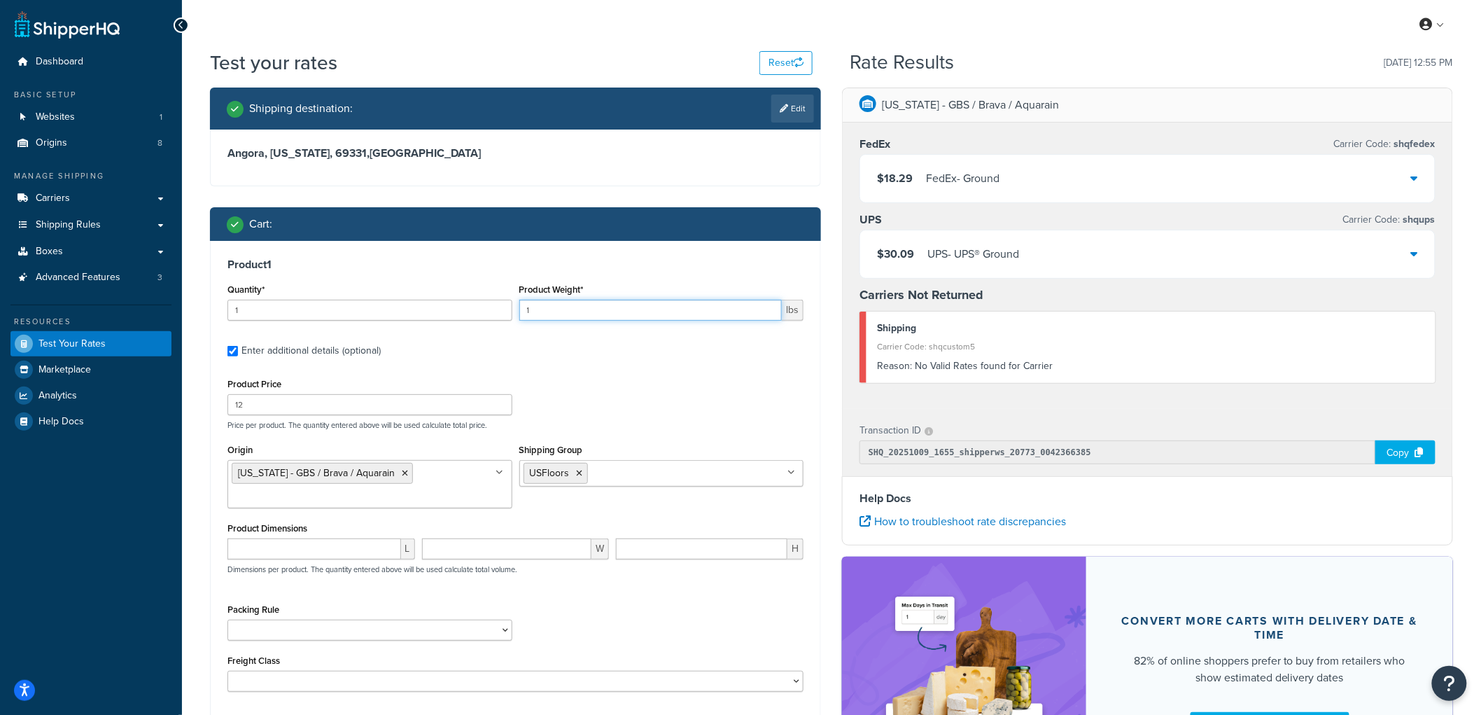
click at [593, 311] on input "1" at bounding box center [650, 310] width 263 height 21
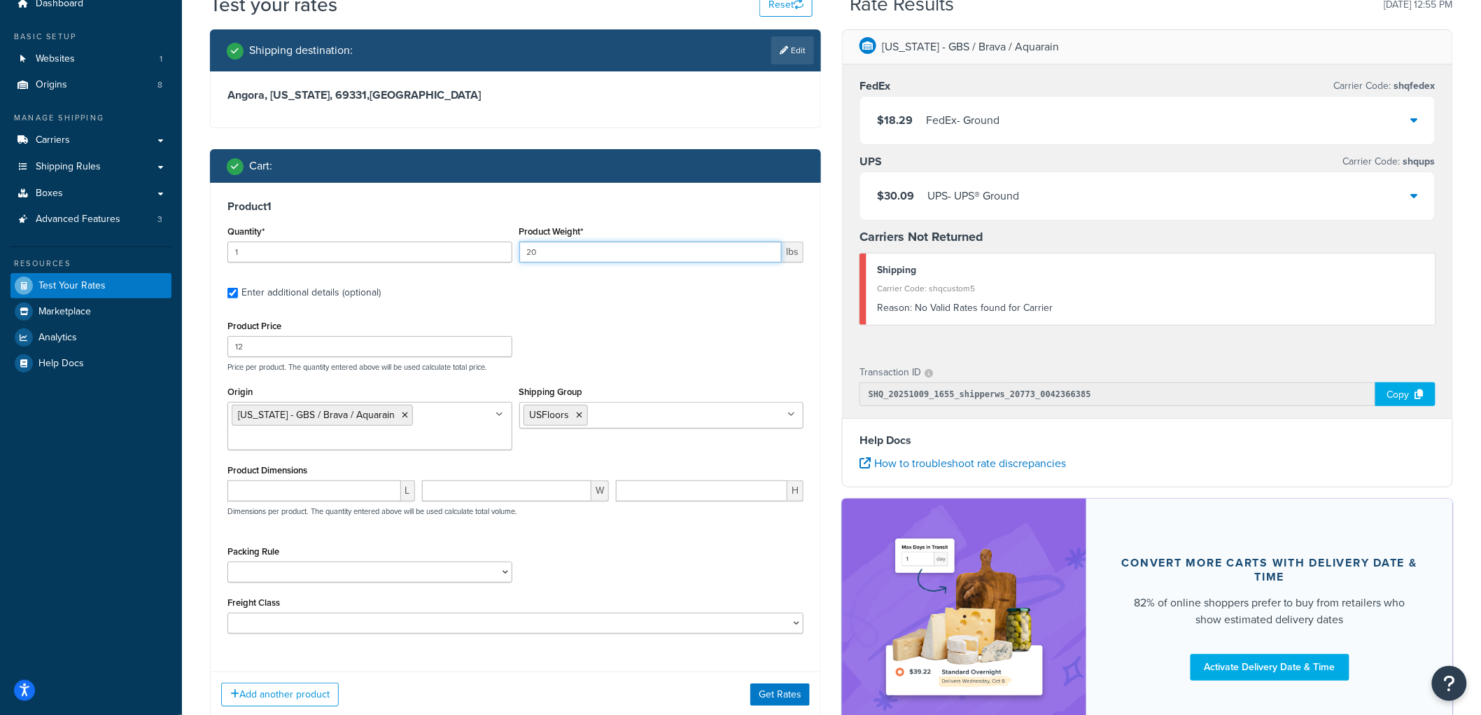
scroll to position [165, 0]
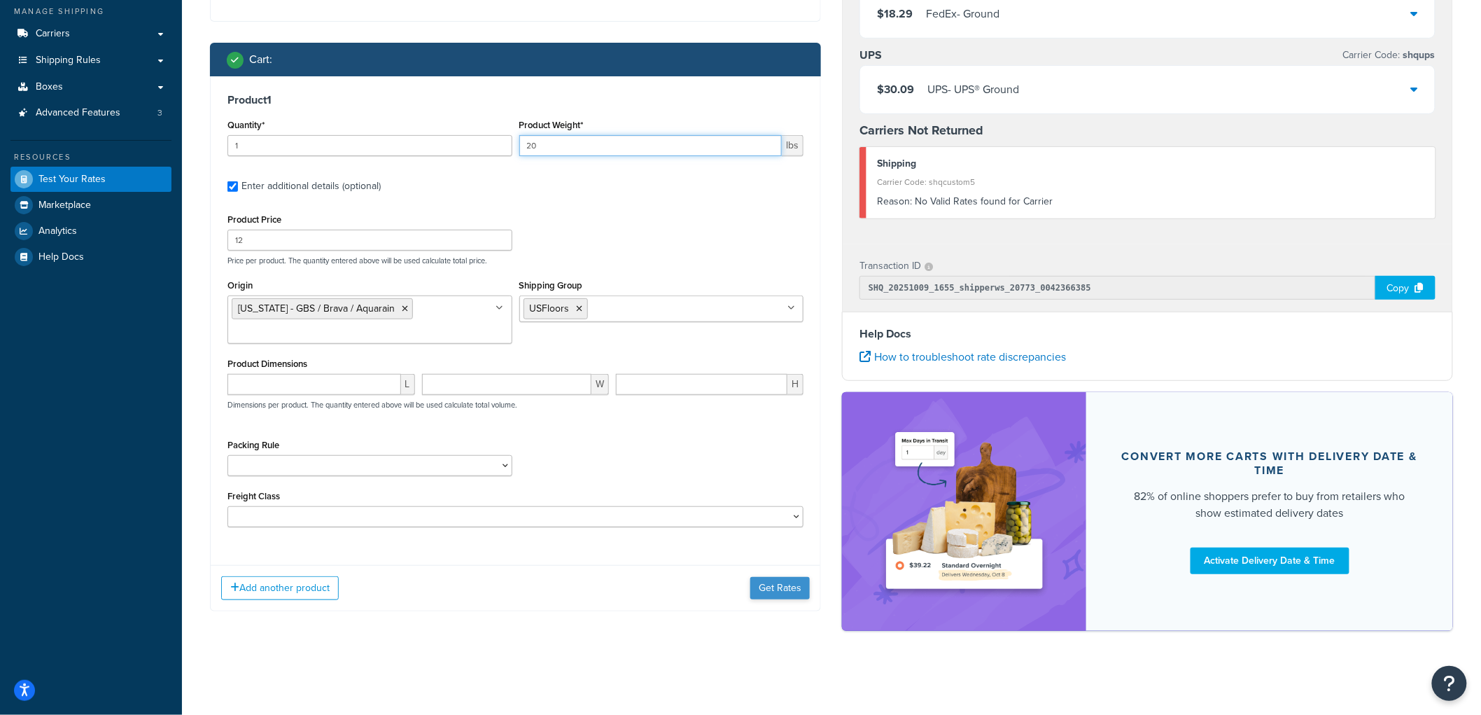
type input "20"
click at [777, 591] on button "Get Rates" at bounding box center [779, 588] width 59 height 22
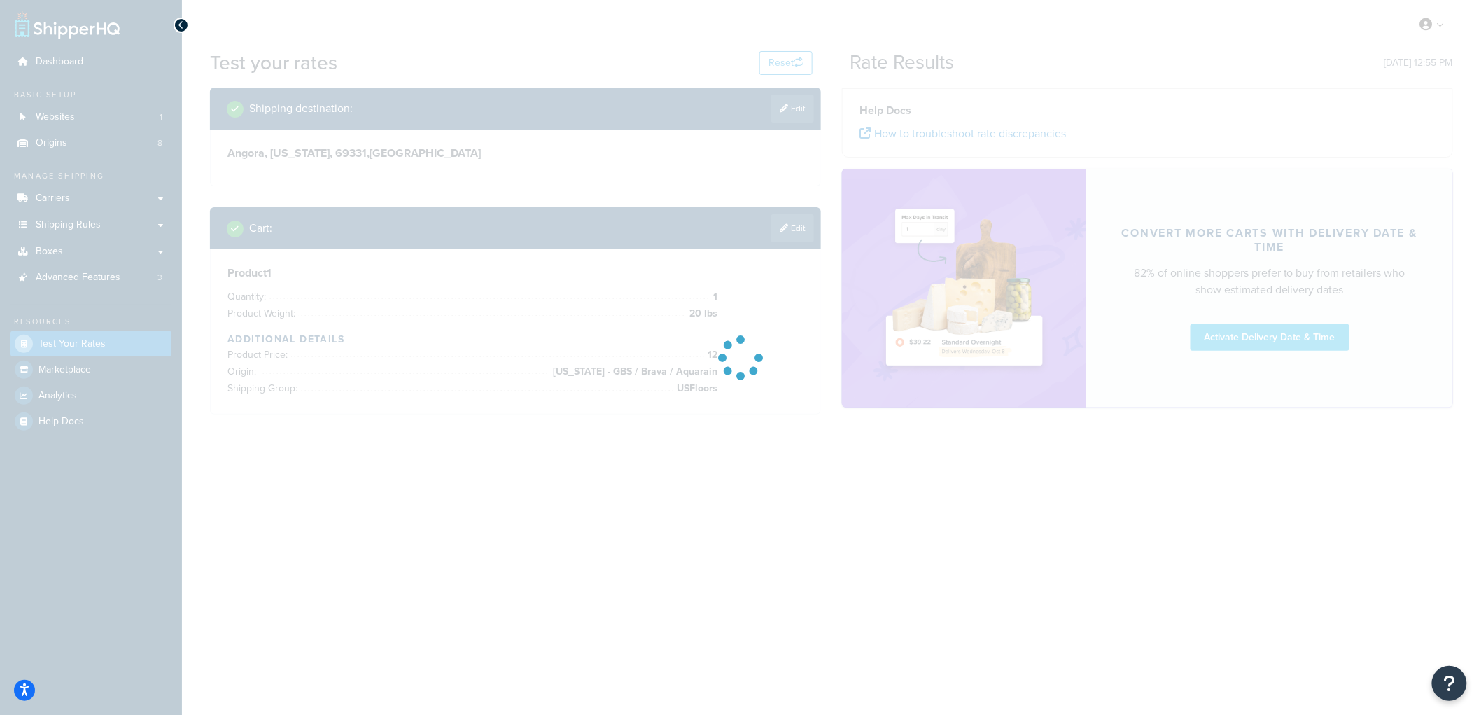
scroll to position [0, 0]
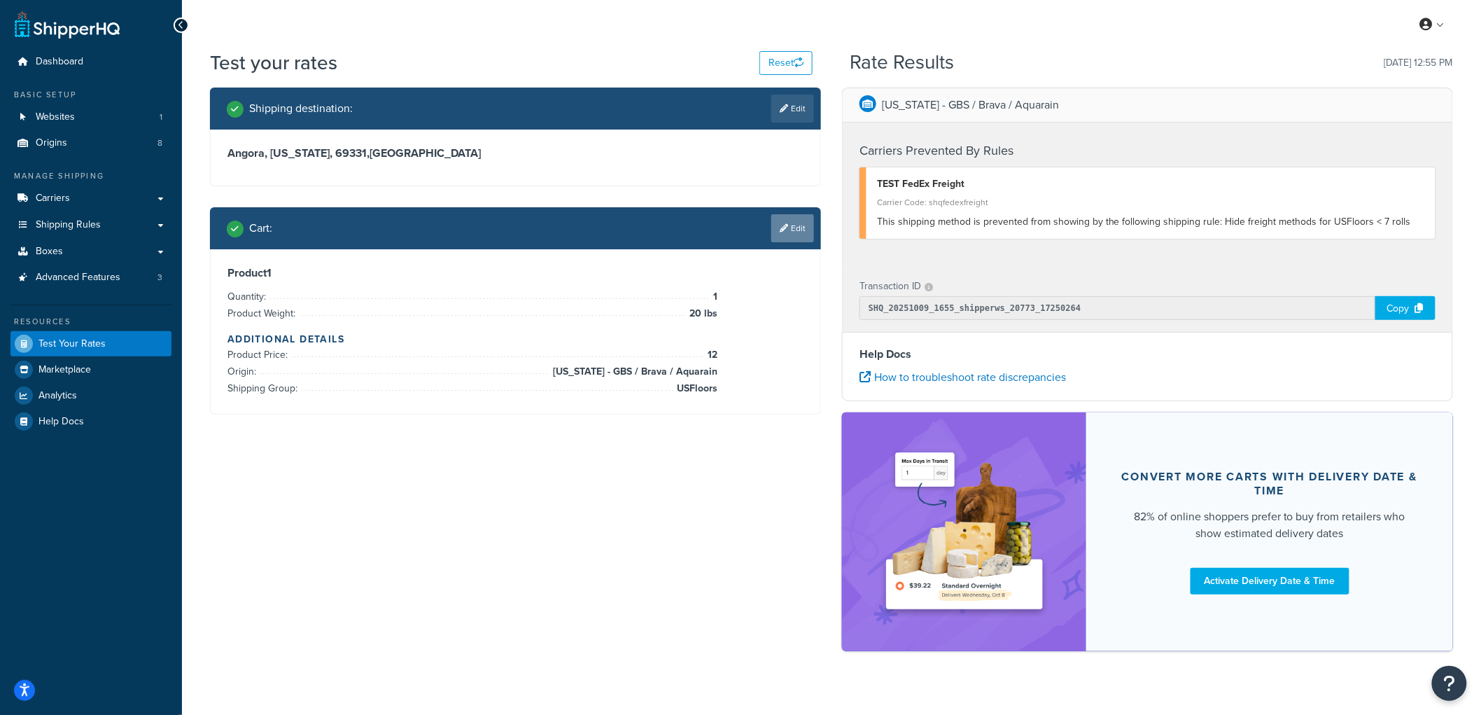
click at [782, 236] on link "Edit" at bounding box center [792, 228] width 43 height 28
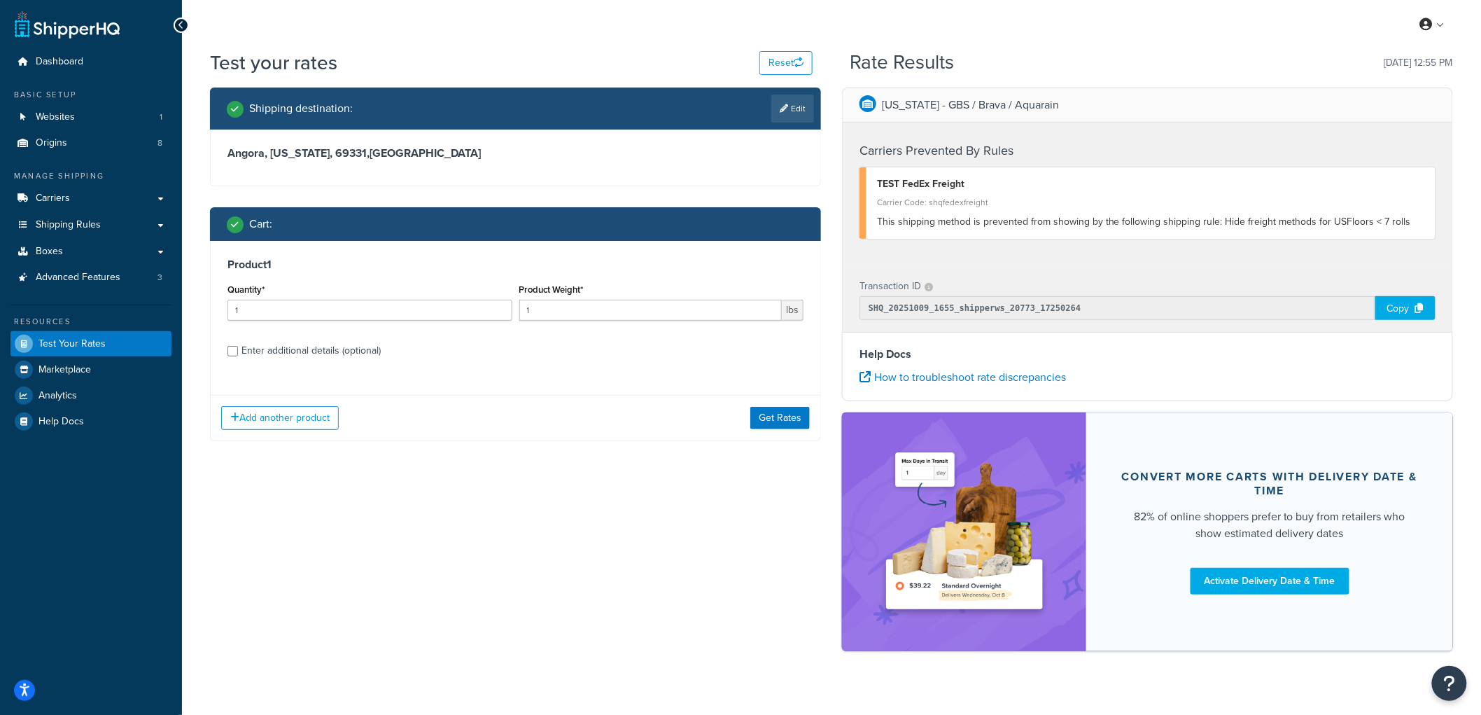
click at [276, 351] on div "Enter additional details (optional)" at bounding box center [310, 351] width 139 height 20
click at [238, 351] on input "Enter additional details (optional)" at bounding box center [232, 351] width 10 height 10
checkbox input "true"
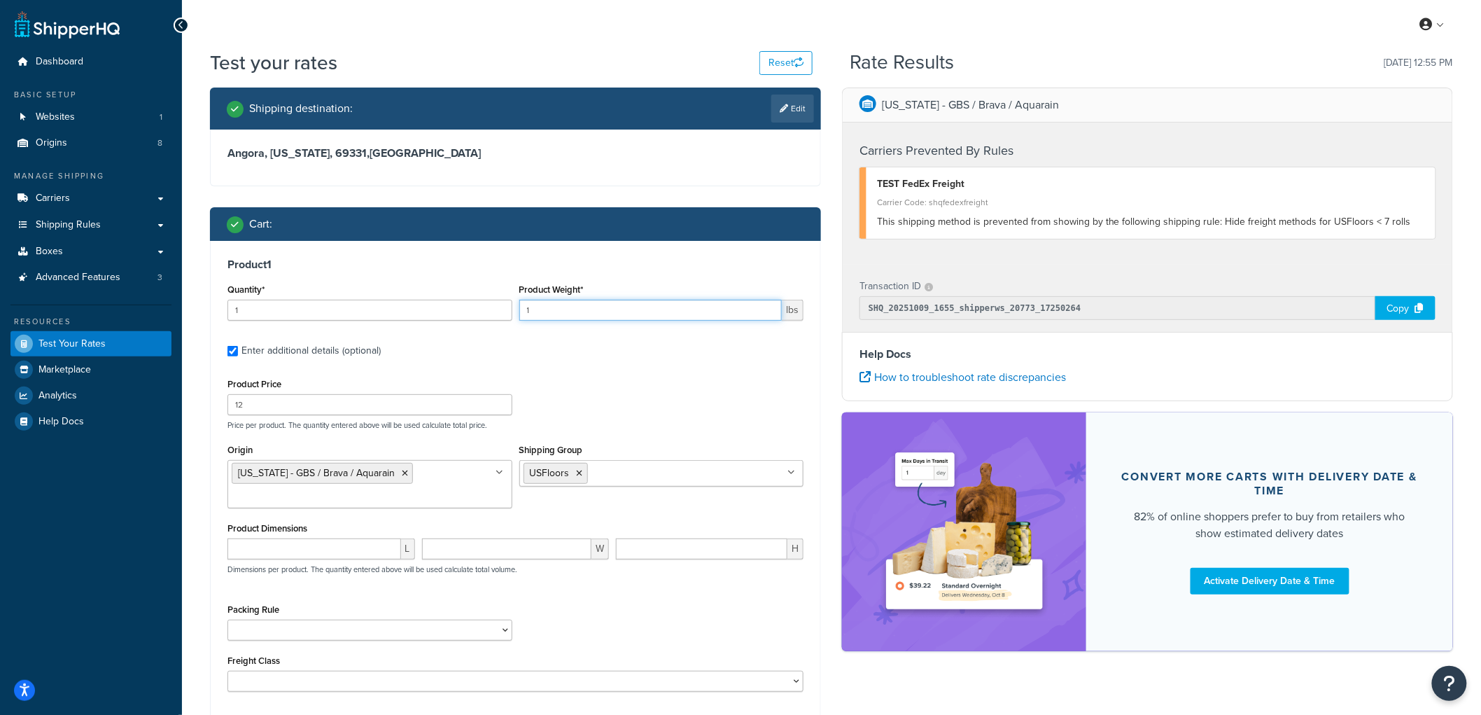
click at [549, 312] on input "1" at bounding box center [650, 310] width 263 height 21
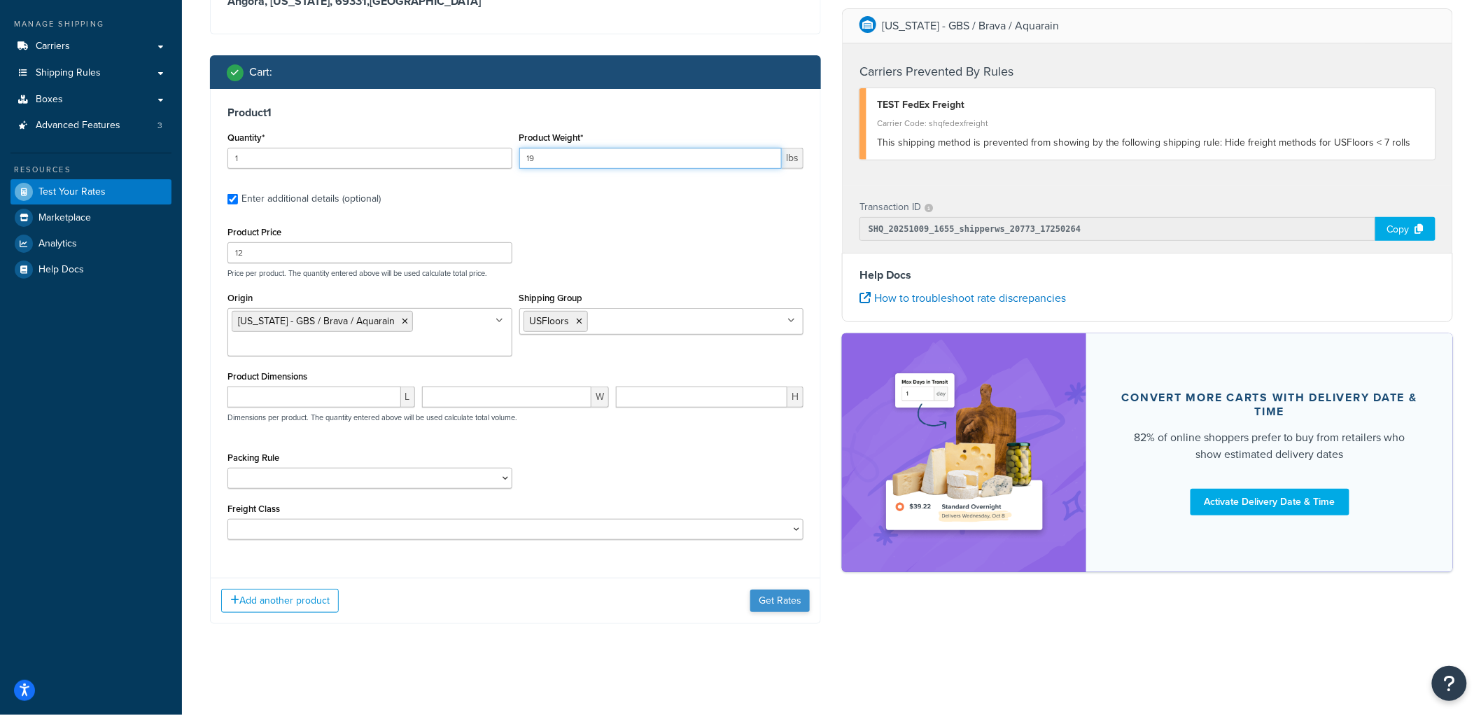
type input "19"
click at [798, 593] on button "Get Rates" at bounding box center [779, 600] width 59 height 22
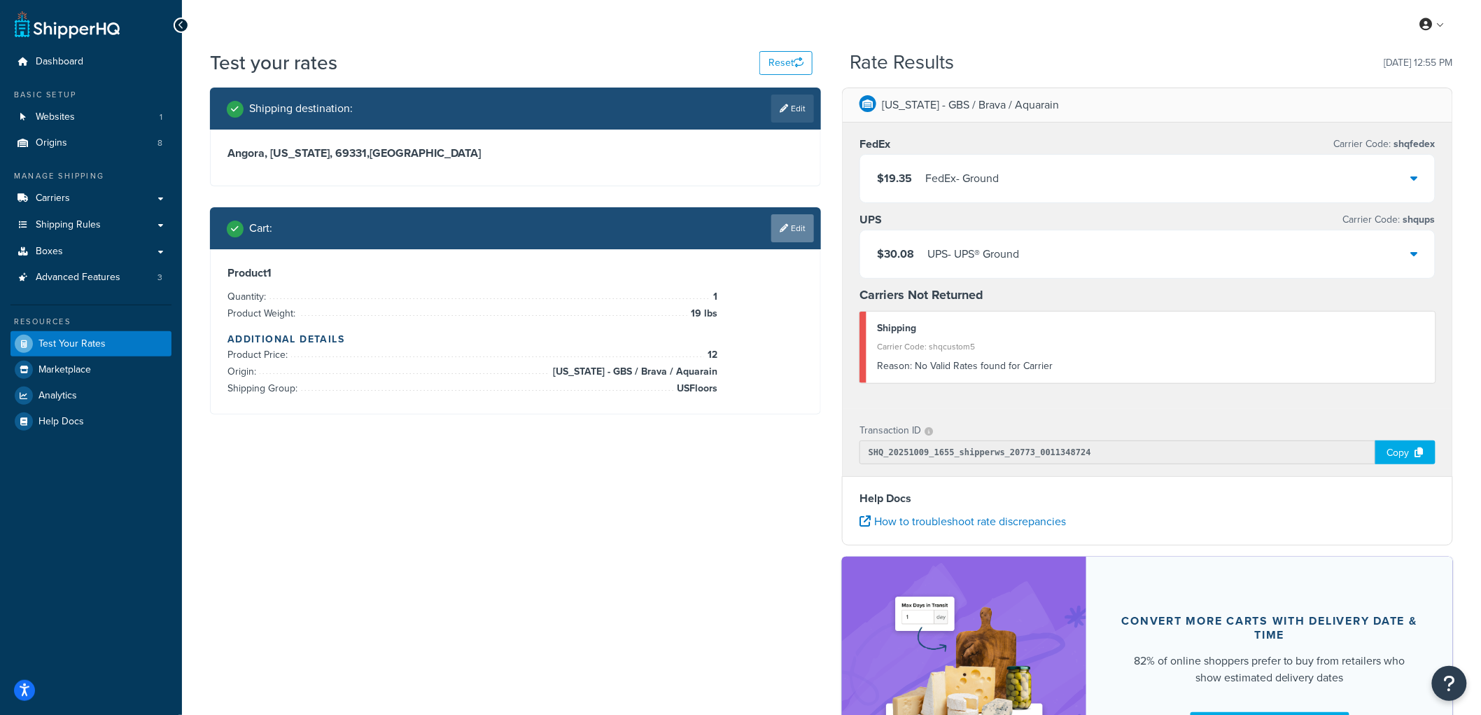
click at [795, 234] on link "Edit" at bounding box center [792, 228] width 43 height 28
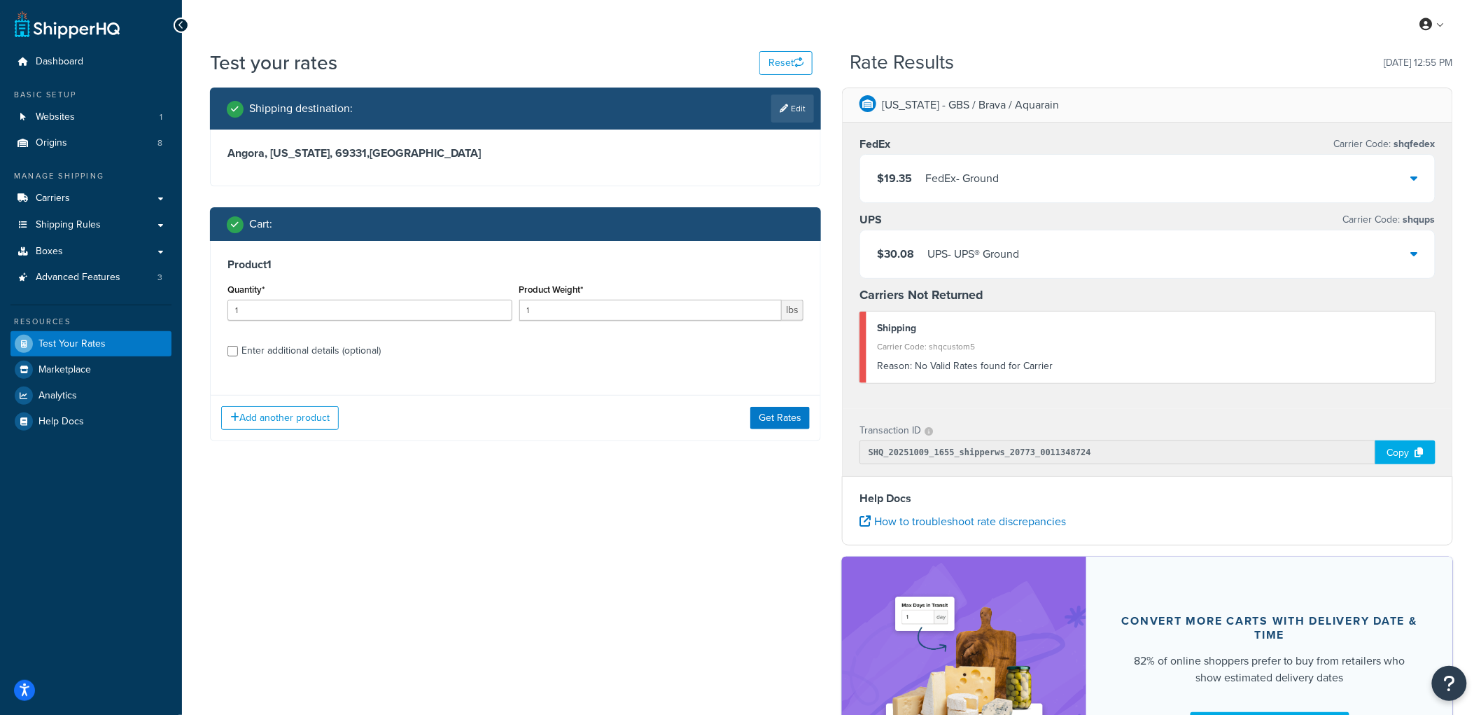
click at [295, 356] on div "Enter additional details (optional)" at bounding box center [310, 351] width 139 height 20
click at [238, 356] on input "Enter additional details (optional)" at bounding box center [232, 351] width 10 height 10
checkbox input "true"
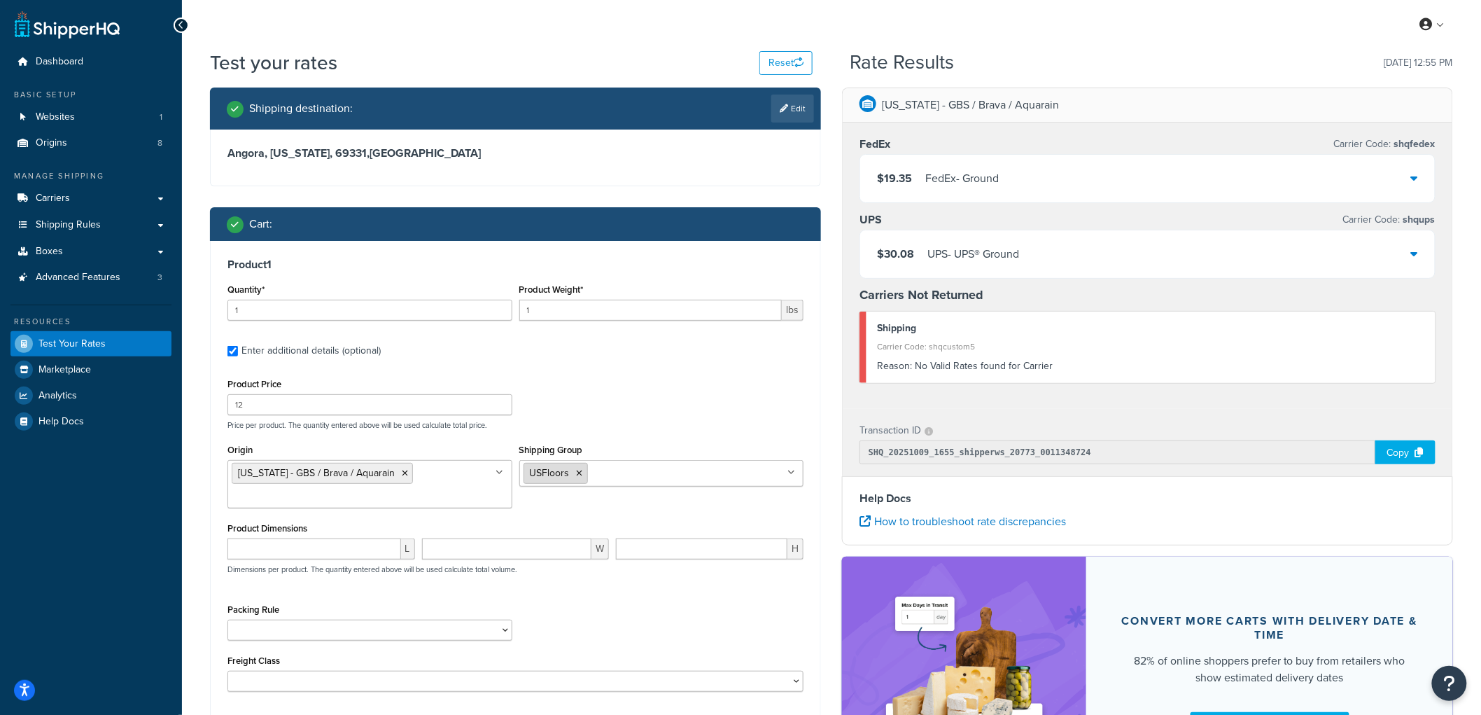
click at [577, 474] on icon at bounding box center [580, 473] width 6 height 8
click at [743, 422] on p "Price per product. The quantity entered above will be used calculate total pric…" at bounding box center [515, 425] width 583 height 10
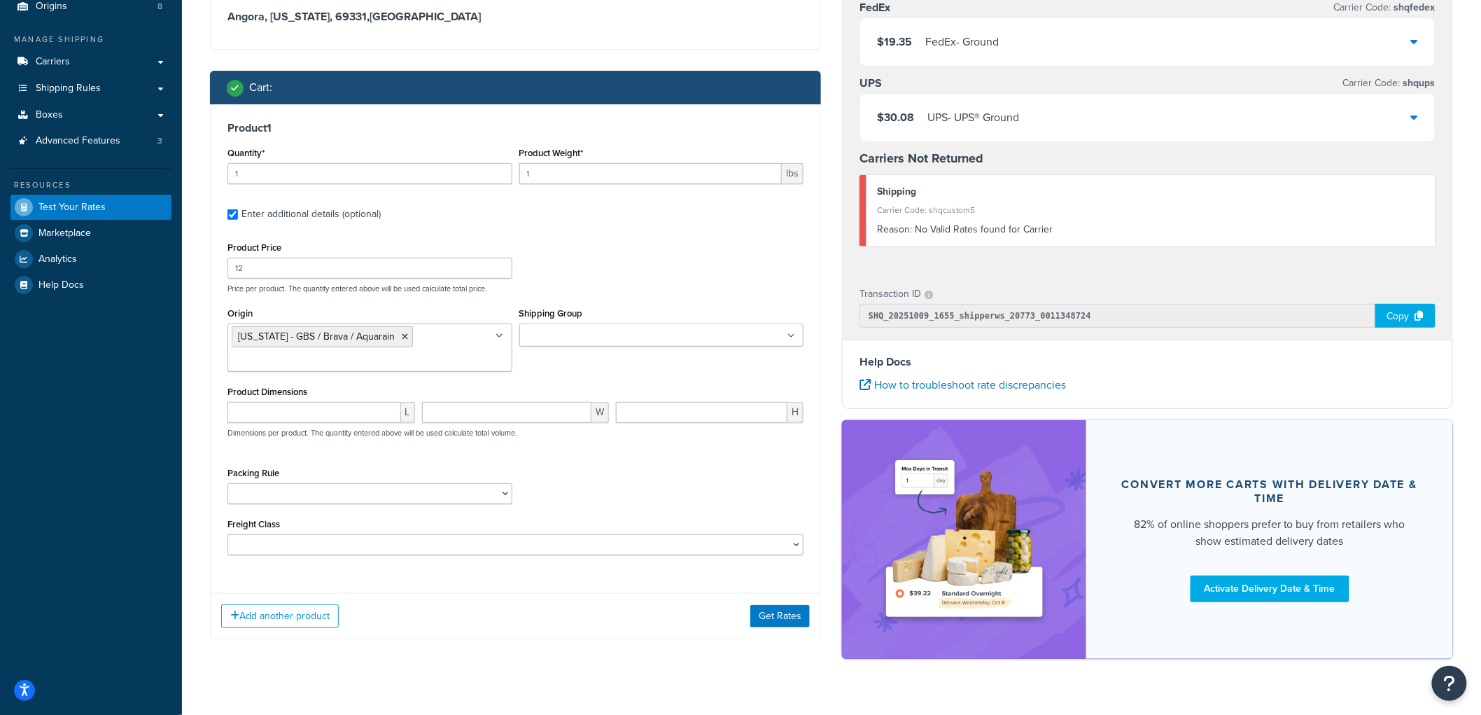
scroll to position [165, 0]
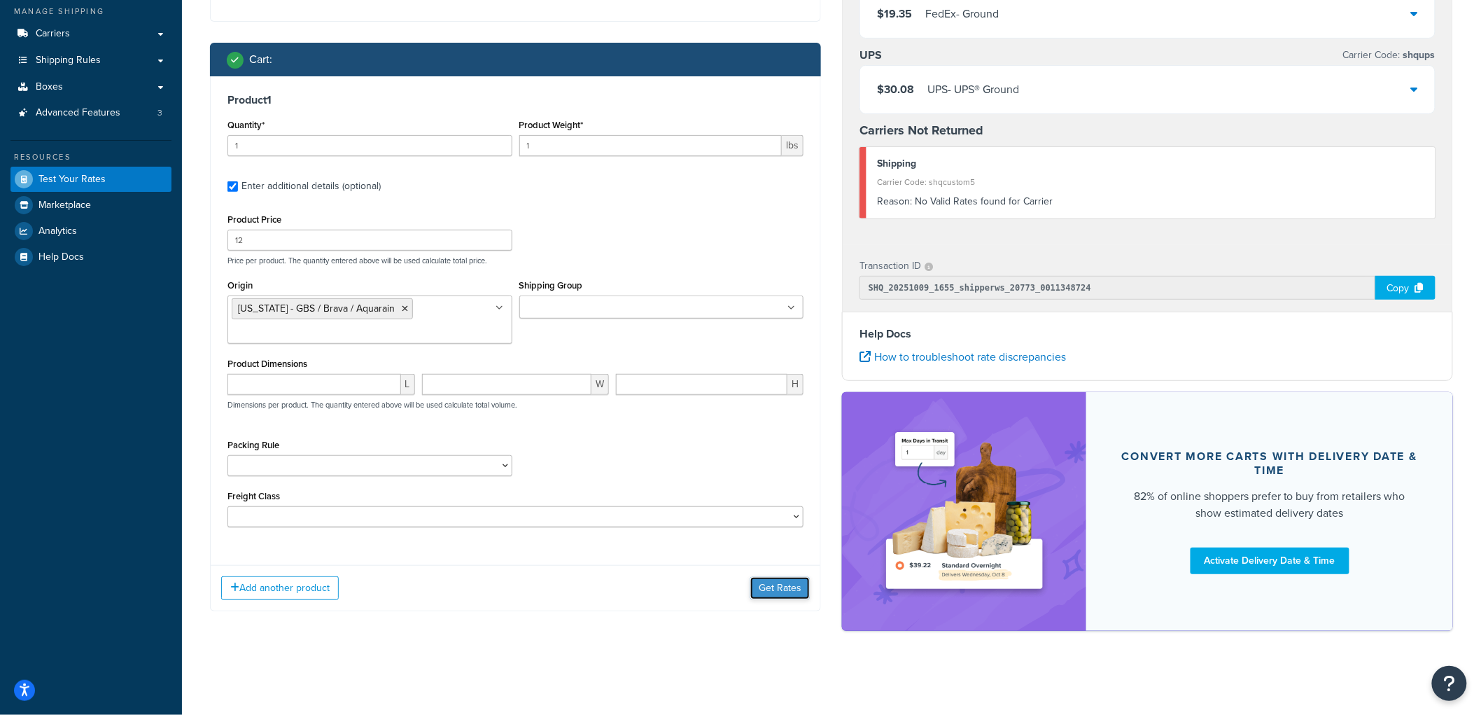
click at [782, 589] on button "Get Rates" at bounding box center [779, 588] width 59 height 22
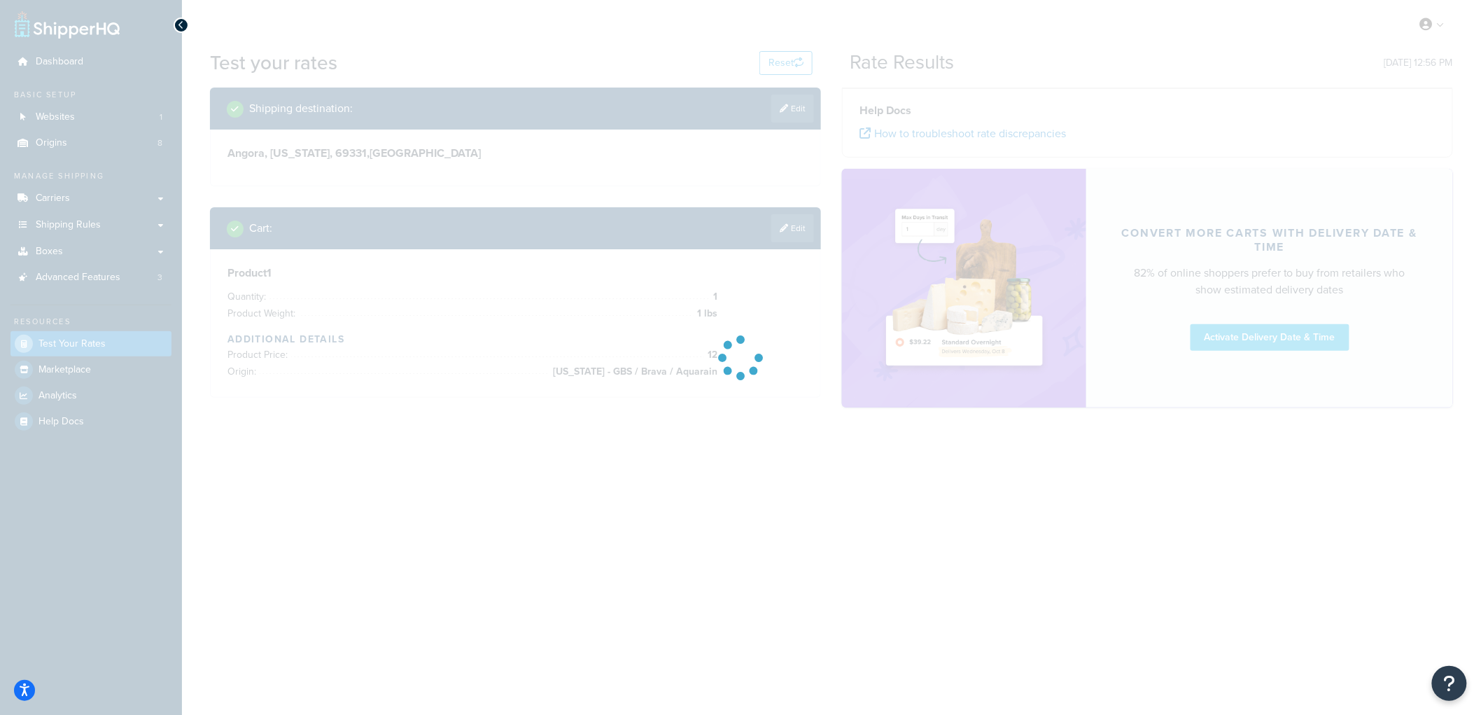
scroll to position [0, 0]
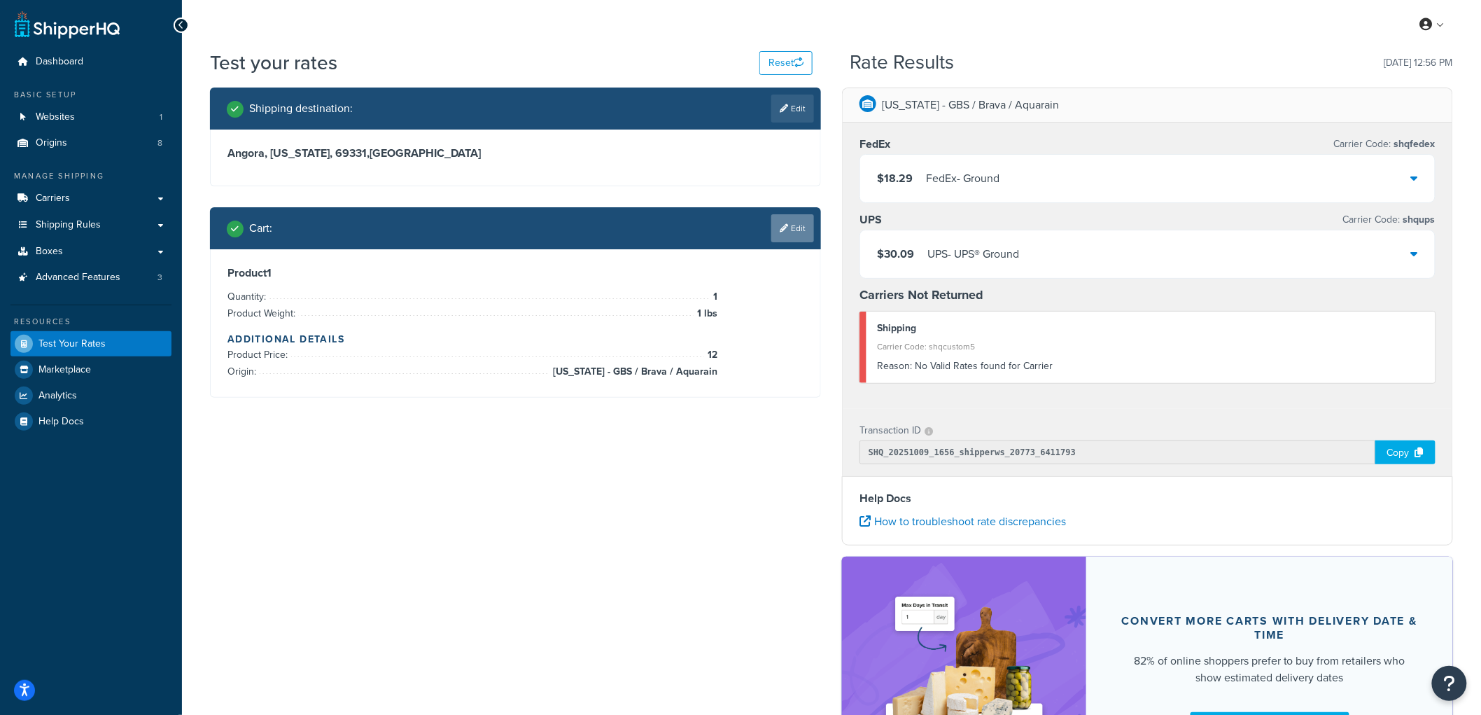
click at [798, 217] on link "Edit" at bounding box center [792, 228] width 43 height 28
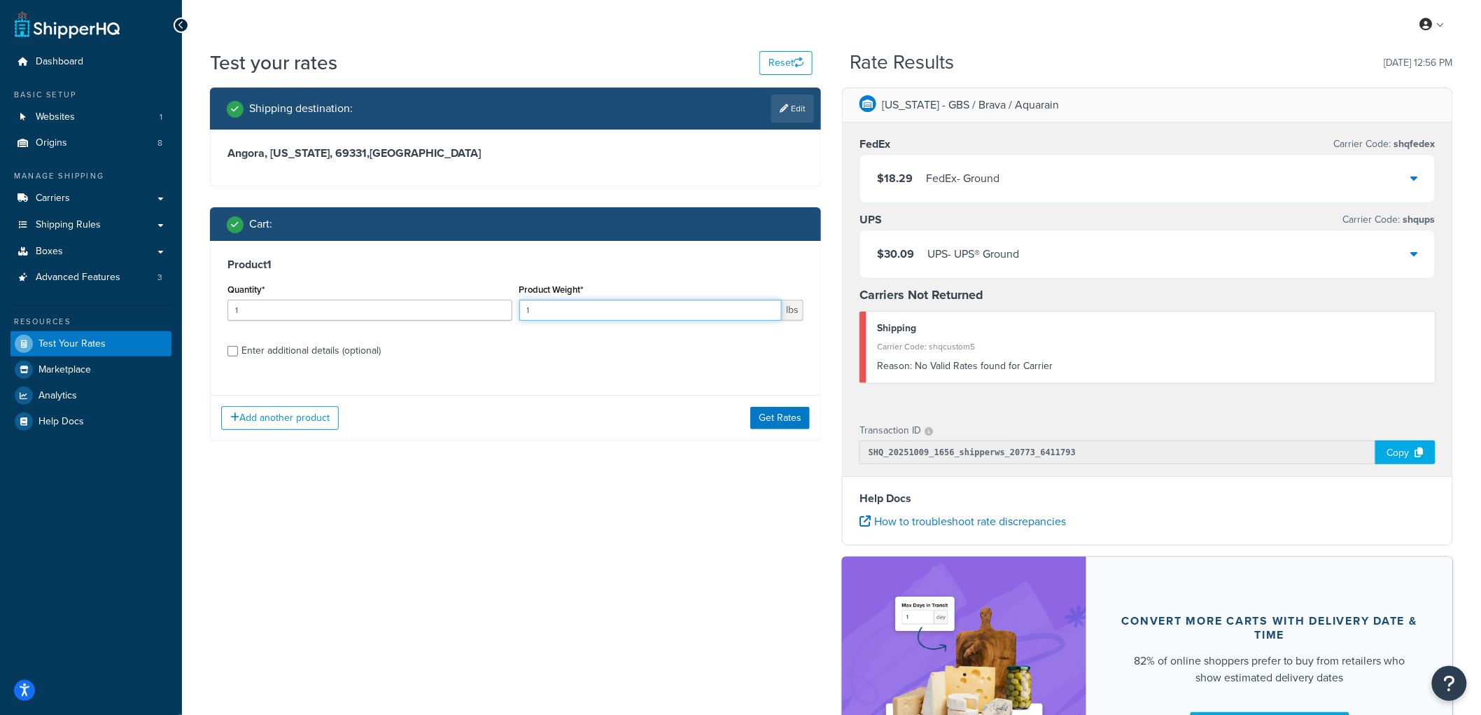
click at [563, 320] on input "1" at bounding box center [650, 310] width 263 height 21
type input "19"
click at [798, 420] on button "Get Rates" at bounding box center [779, 418] width 59 height 22
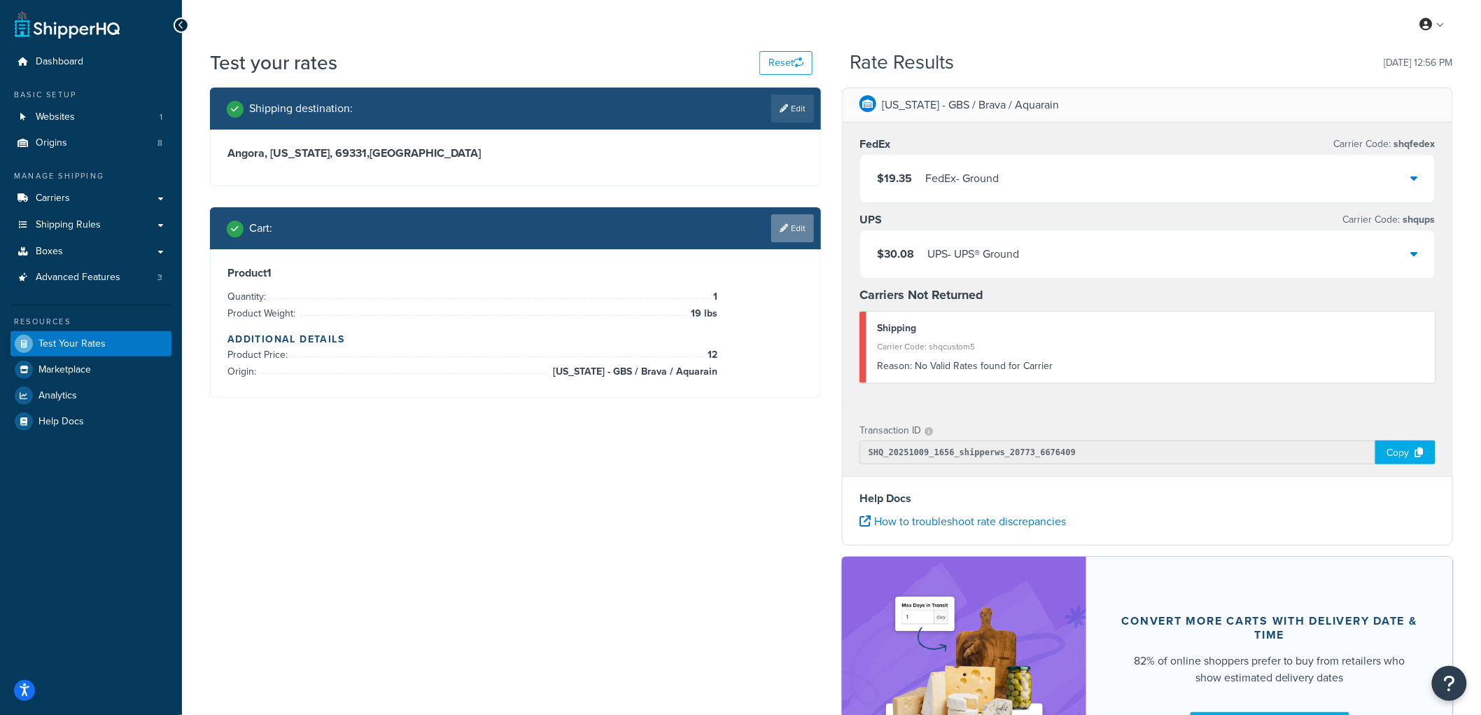
click at [796, 226] on link "Edit" at bounding box center [792, 228] width 43 height 28
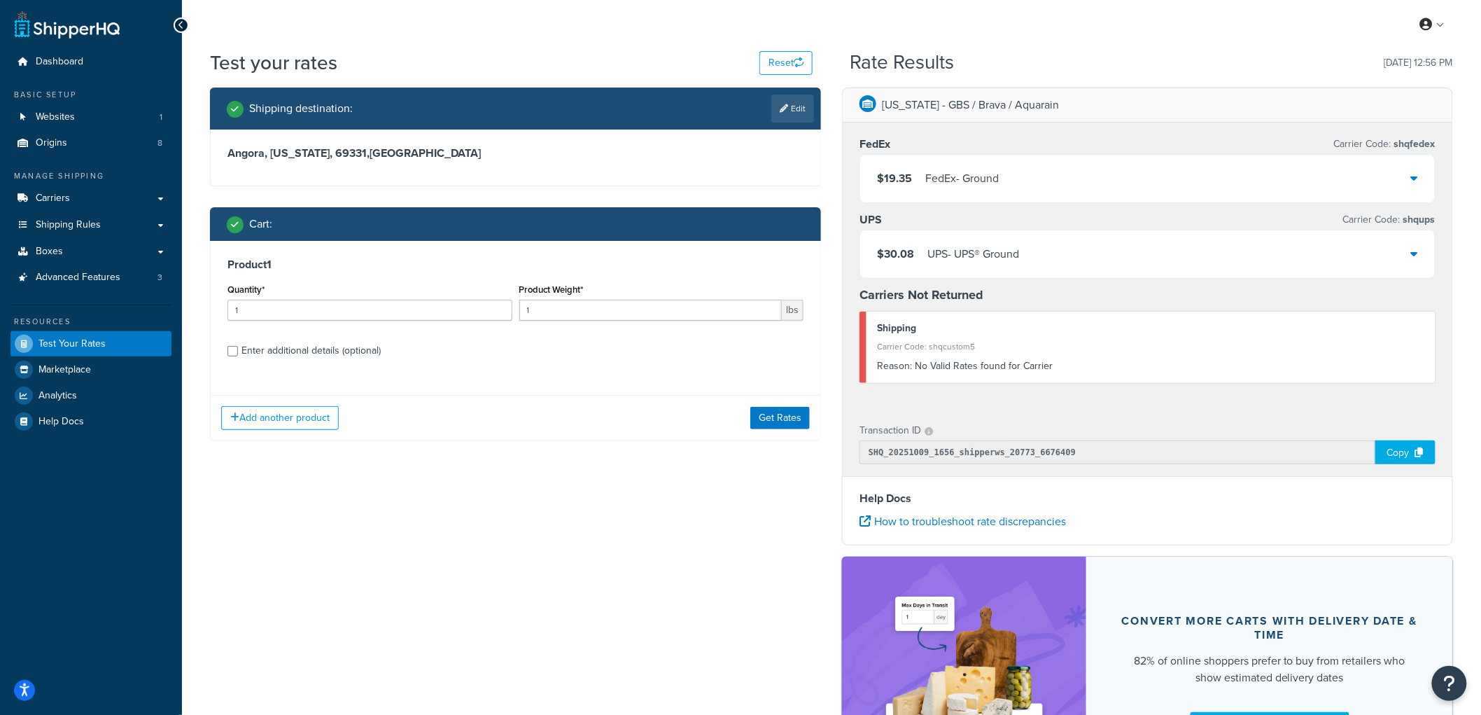
click at [270, 346] on div "Enter additional details (optional)" at bounding box center [310, 351] width 139 height 20
click at [238, 346] on input "Enter additional details (optional)" at bounding box center [232, 351] width 10 height 10
checkbox input "true"
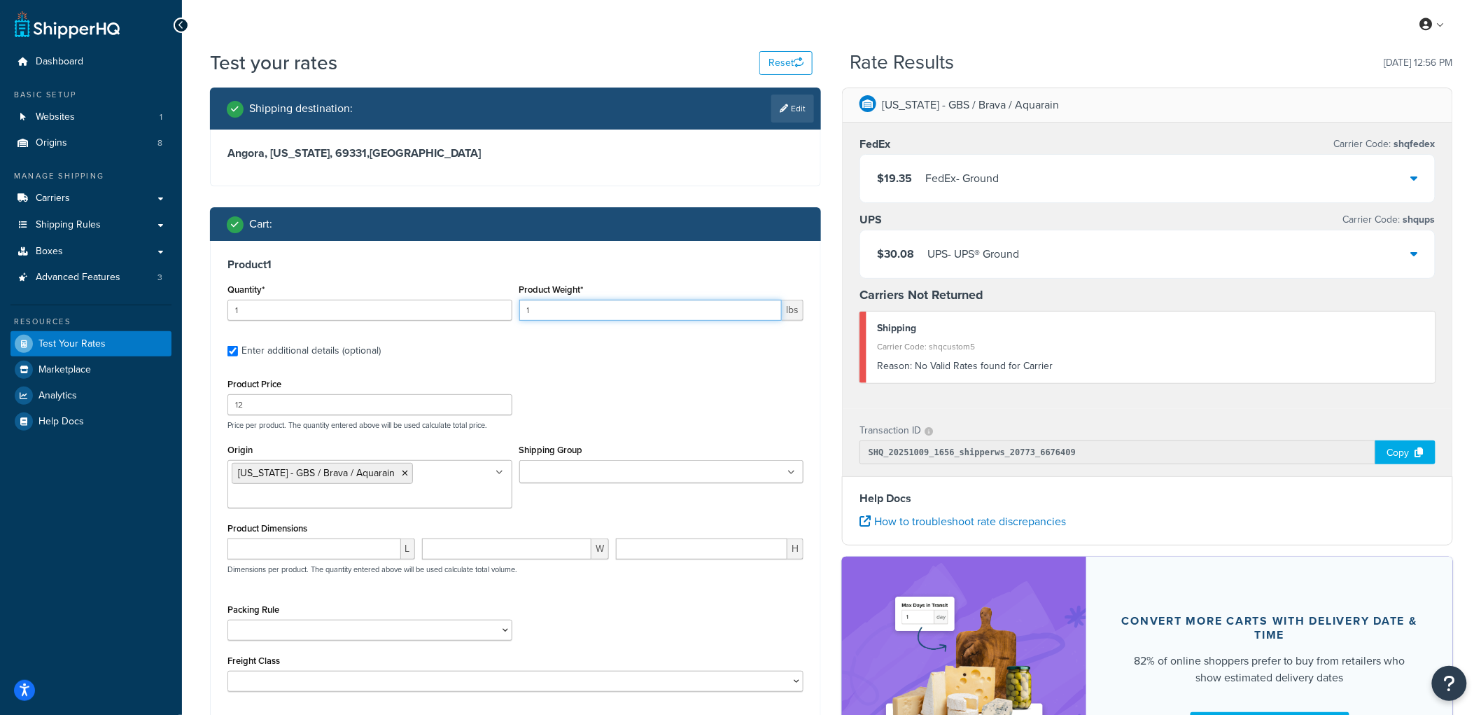
drag, startPoint x: 591, startPoint y: 313, endPoint x: 444, endPoint y: 272, distance: 152.7
click at [444, 272] on div "Product 1 Quantity* 1 Product Weight* 1 lbs Enter additional details (optional)…" at bounding box center [516, 480] width 610 height 479
type input "20"
click at [544, 198] on div "Shipping destination : Edit Angora, Nebraska, 69331 , United States Cart : Prod…" at bounding box center [515, 442] width 632 height 710
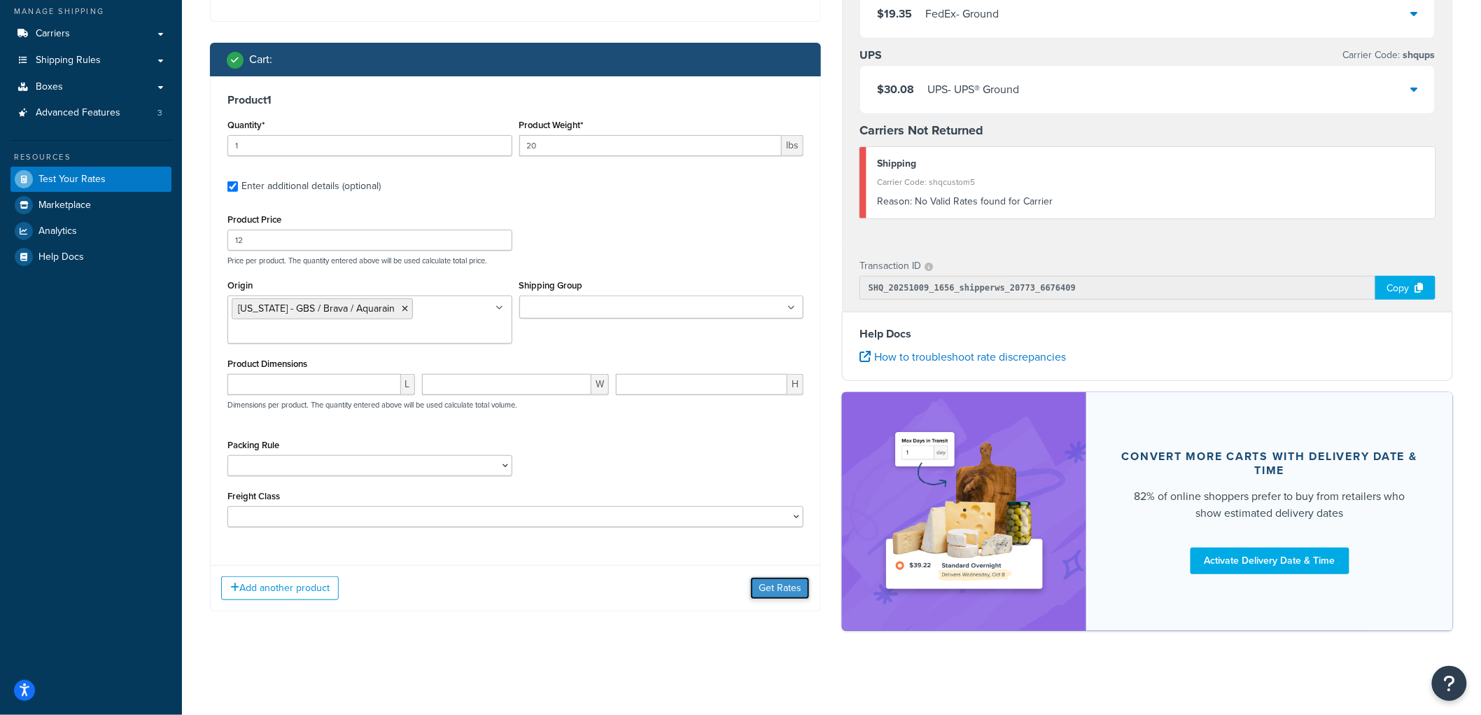
click at [803, 596] on button "Get Rates" at bounding box center [779, 588] width 59 height 22
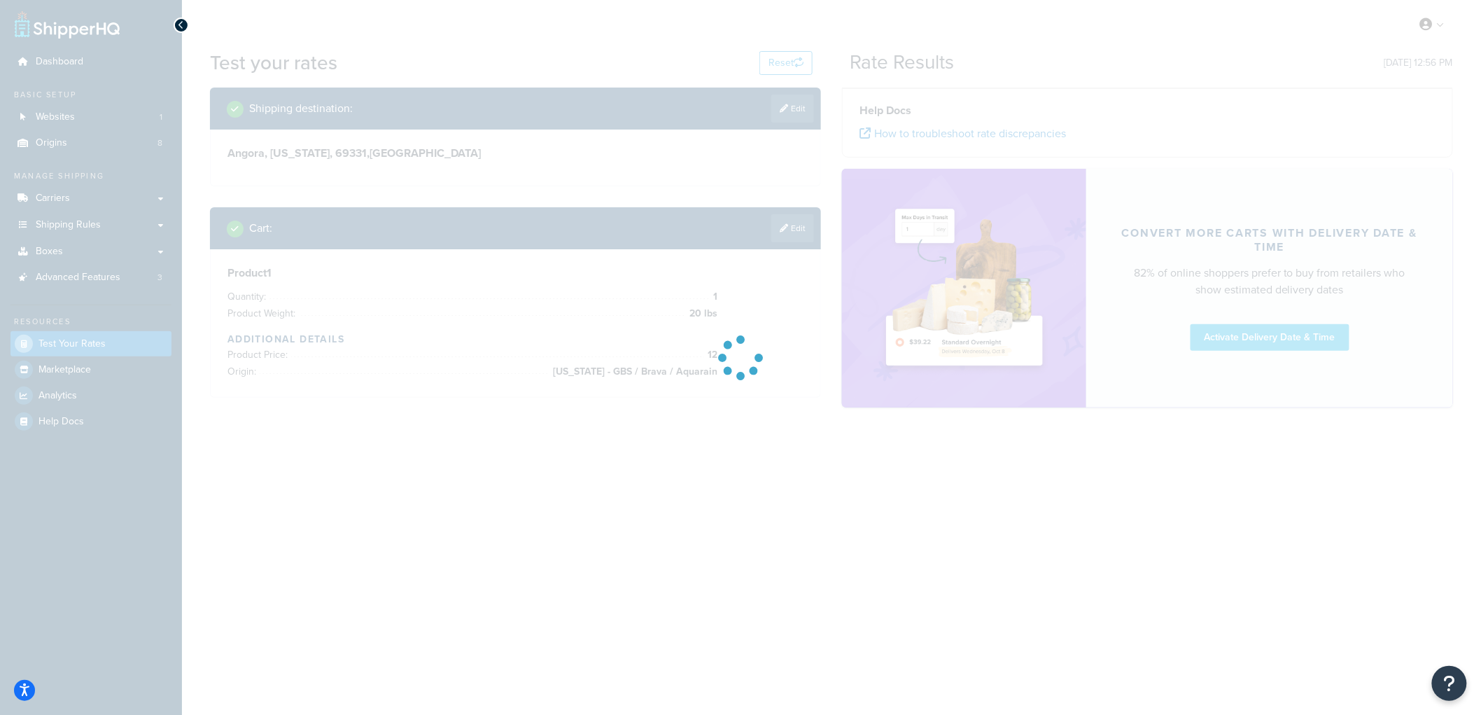
scroll to position [0, 0]
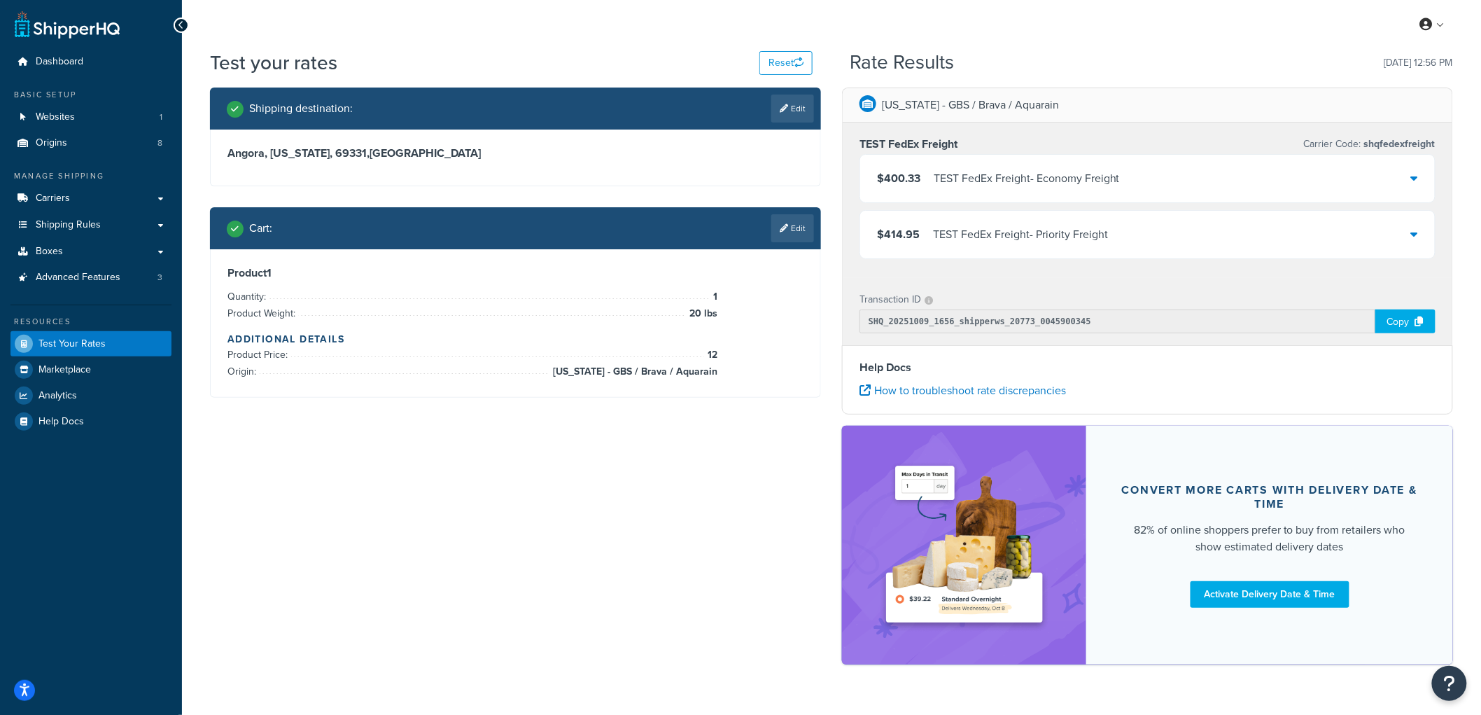
click at [835, 184] on div "Iowa - GBS / Brava / Aquarain TEST FedEx Freight Carrier Code: shqfedexfreight …" at bounding box center [1147, 382] width 632 height 591
click at [809, 234] on link "Edit" at bounding box center [792, 228] width 43 height 28
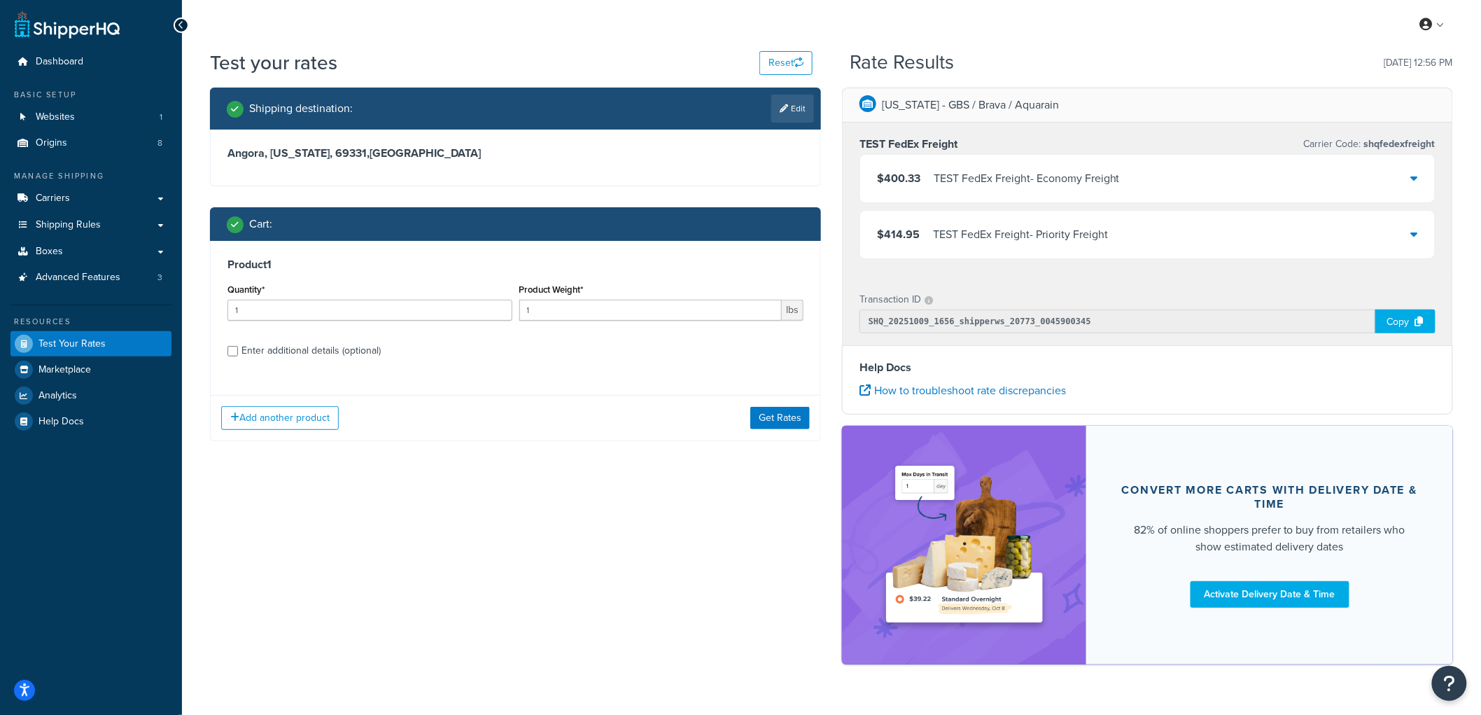
click at [292, 351] on div "Enter additional details (optional)" at bounding box center [310, 351] width 139 height 20
click at [238, 351] on input "Enter additional details (optional)" at bounding box center [232, 351] width 10 height 10
checkbox input "true"
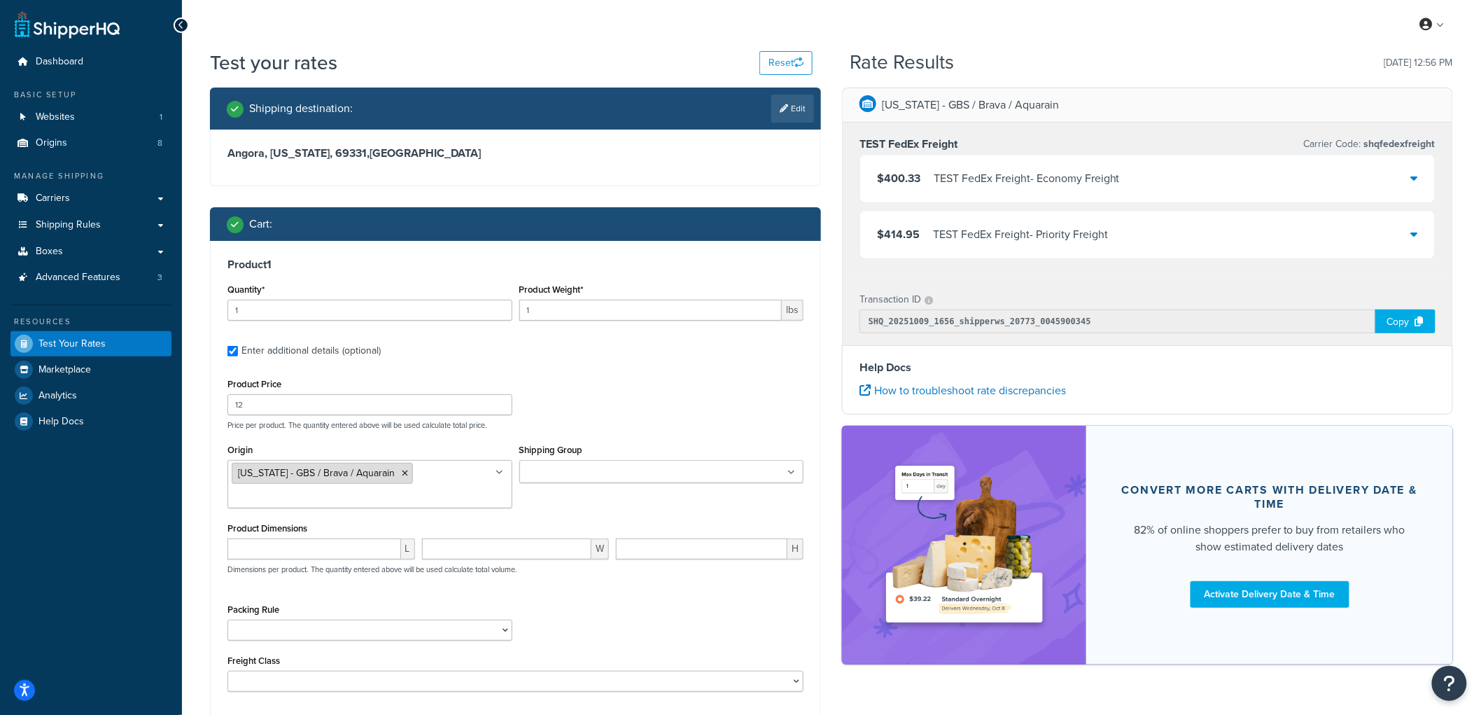
click at [402, 477] on icon at bounding box center [405, 473] width 6 height 8
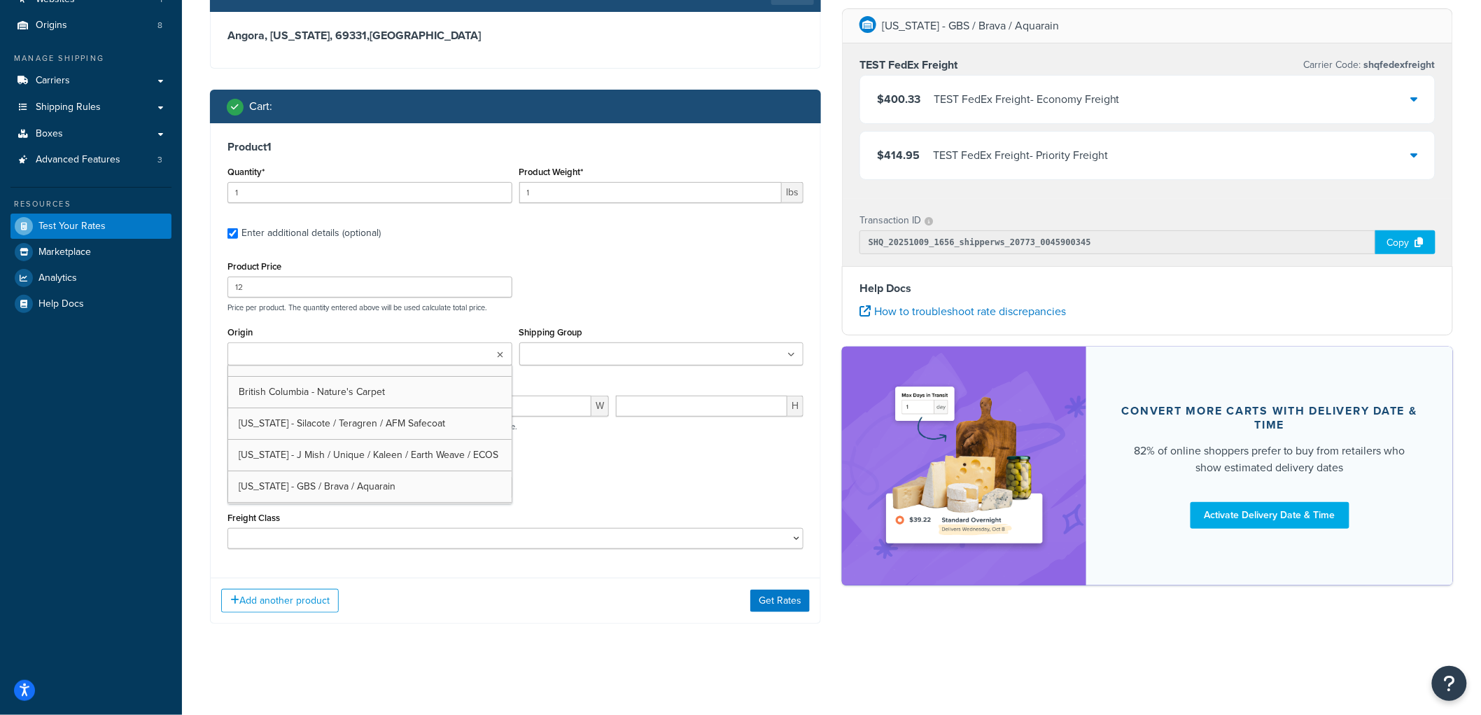
scroll to position [122, 0]
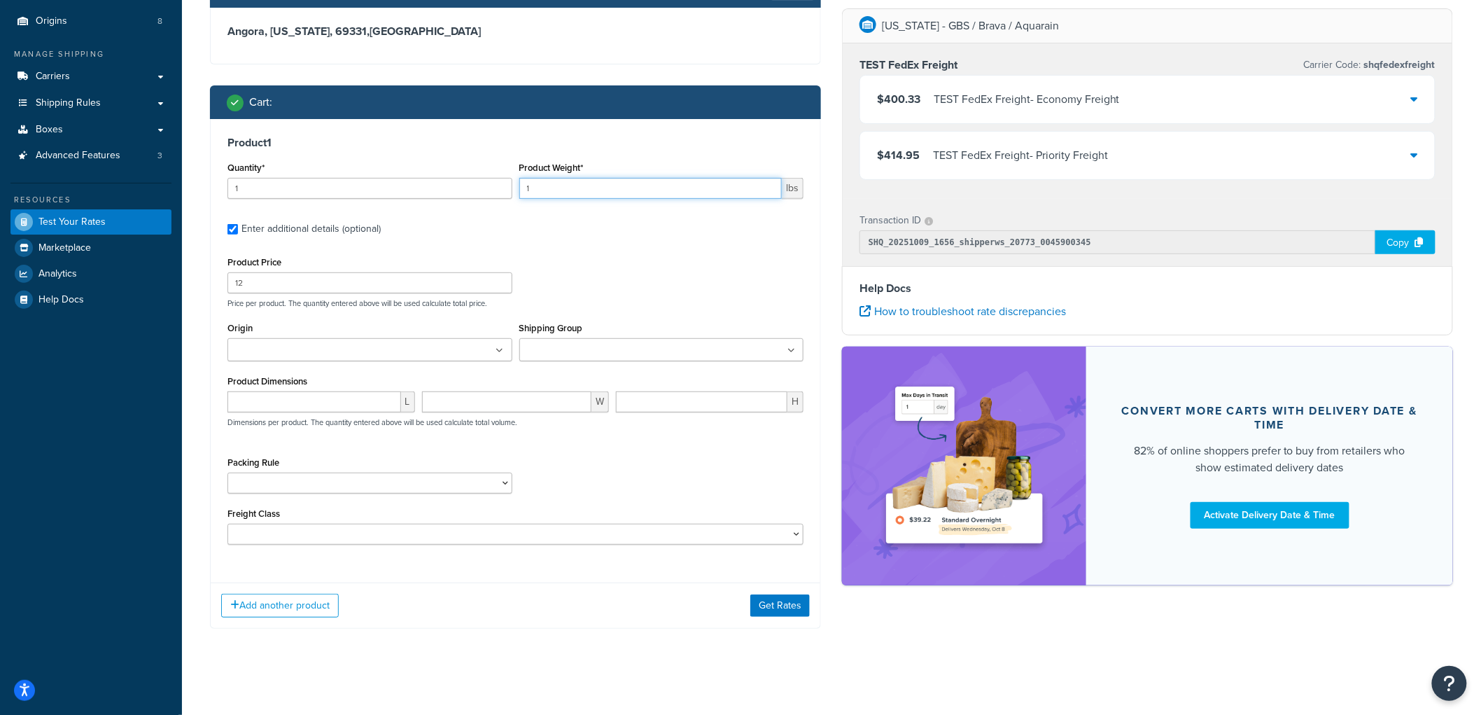
drag, startPoint x: 570, startPoint y: 185, endPoint x: 449, endPoint y: 171, distance: 121.9
click at [449, 171] on div "Quantity* 1 Product Weight* 1 lbs" at bounding box center [515, 183] width 583 height 51
type input "20"
click at [784, 609] on button "Get Rates" at bounding box center [779, 605] width 59 height 22
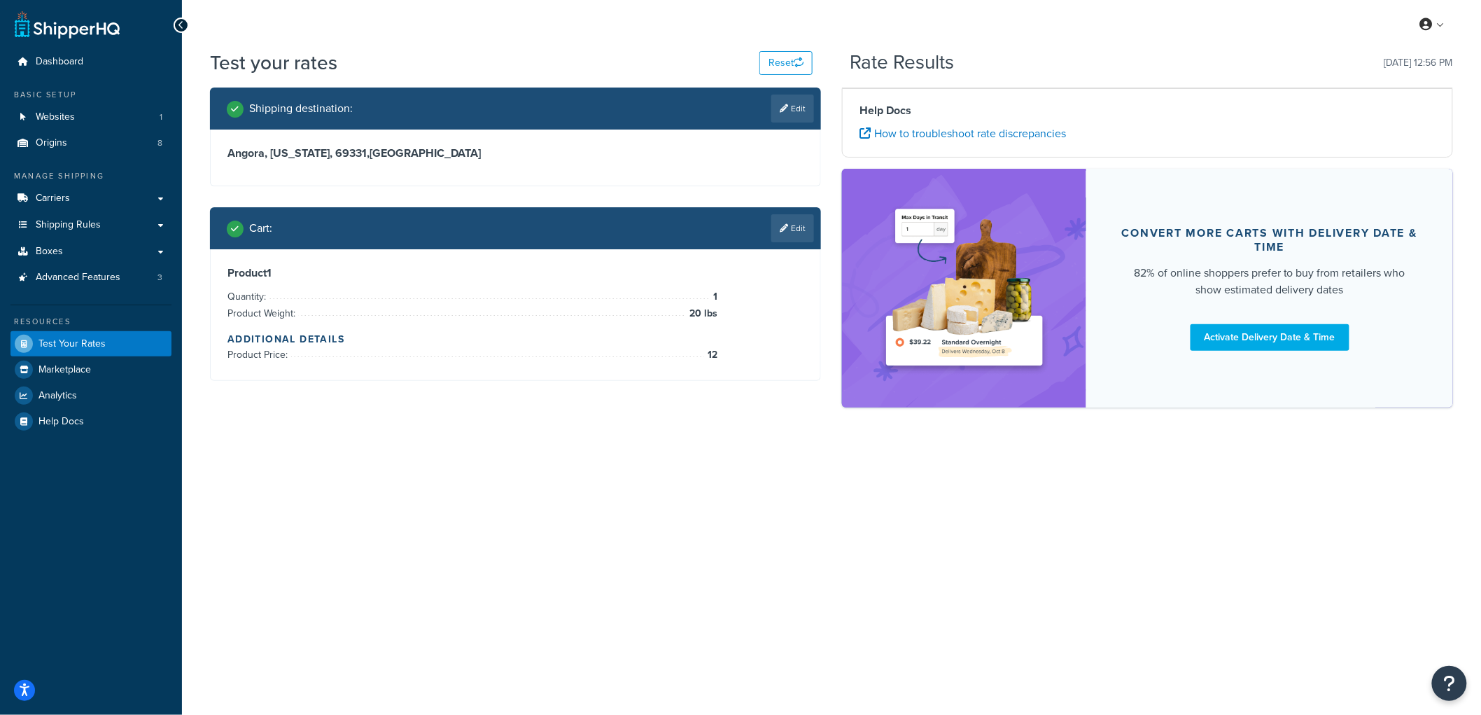
scroll to position [0, 0]
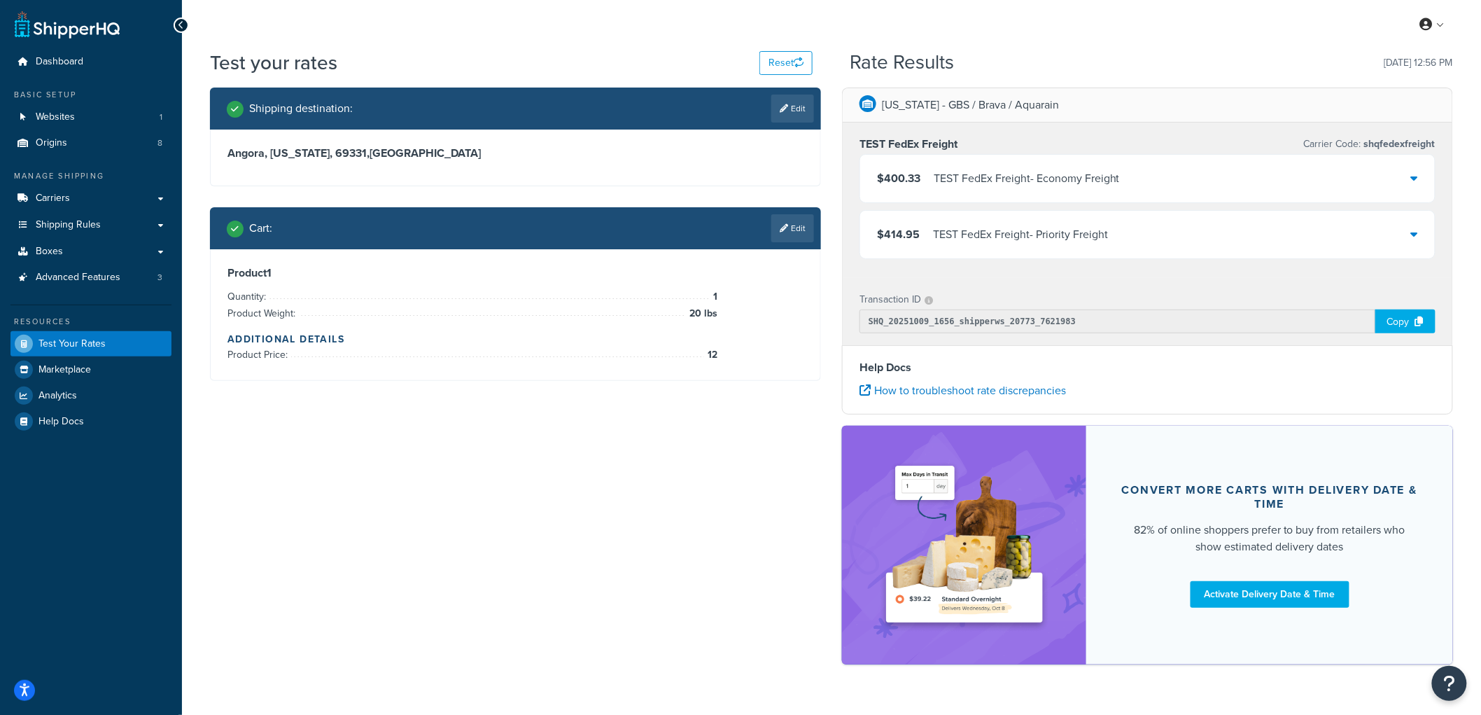
click at [828, 245] on div "Shipping destination : Edit Angora, Nebraska, 69331 , United States Cart : Edit…" at bounding box center [515, 244] width 632 height 314
click at [798, 112] on link "Edit" at bounding box center [792, 108] width 43 height 28
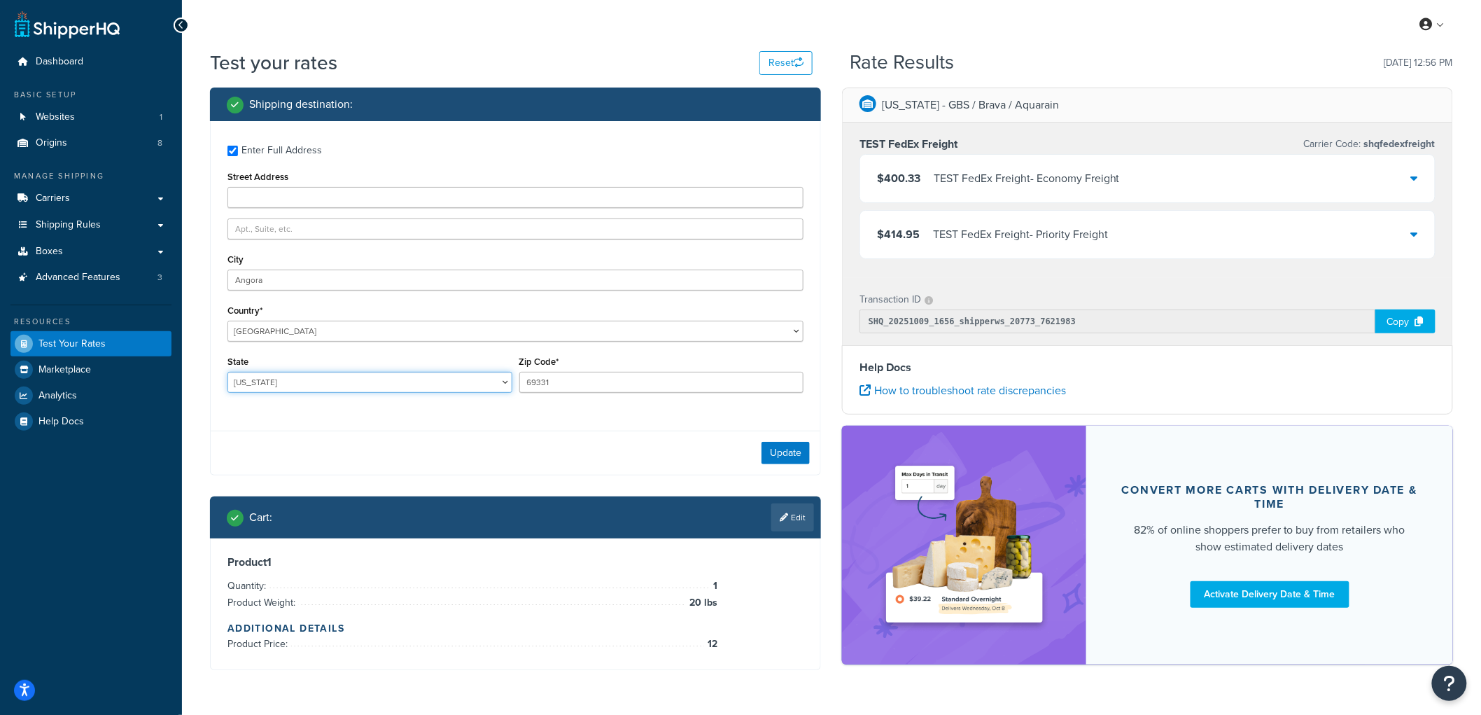
click at [361, 379] on select "Alabama Alaska American Samoa Arizona Arkansas Armed Forces Americas Armed Forc…" at bounding box center [369, 382] width 285 height 21
select select "IA"
click at [227, 372] on select "Alabama Alaska American Samoa Arizona Arkansas Armed Forces Americas Armed Forc…" at bounding box center [369, 382] width 285 height 21
drag, startPoint x: 558, startPoint y: 386, endPoint x: 486, endPoint y: 372, distance: 73.3
click at [486, 372] on div "State Alabama Alaska American Samoa Arizona Arkansas Armed Forces Americas Arme…" at bounding box center [515, 377] width 583 height 51
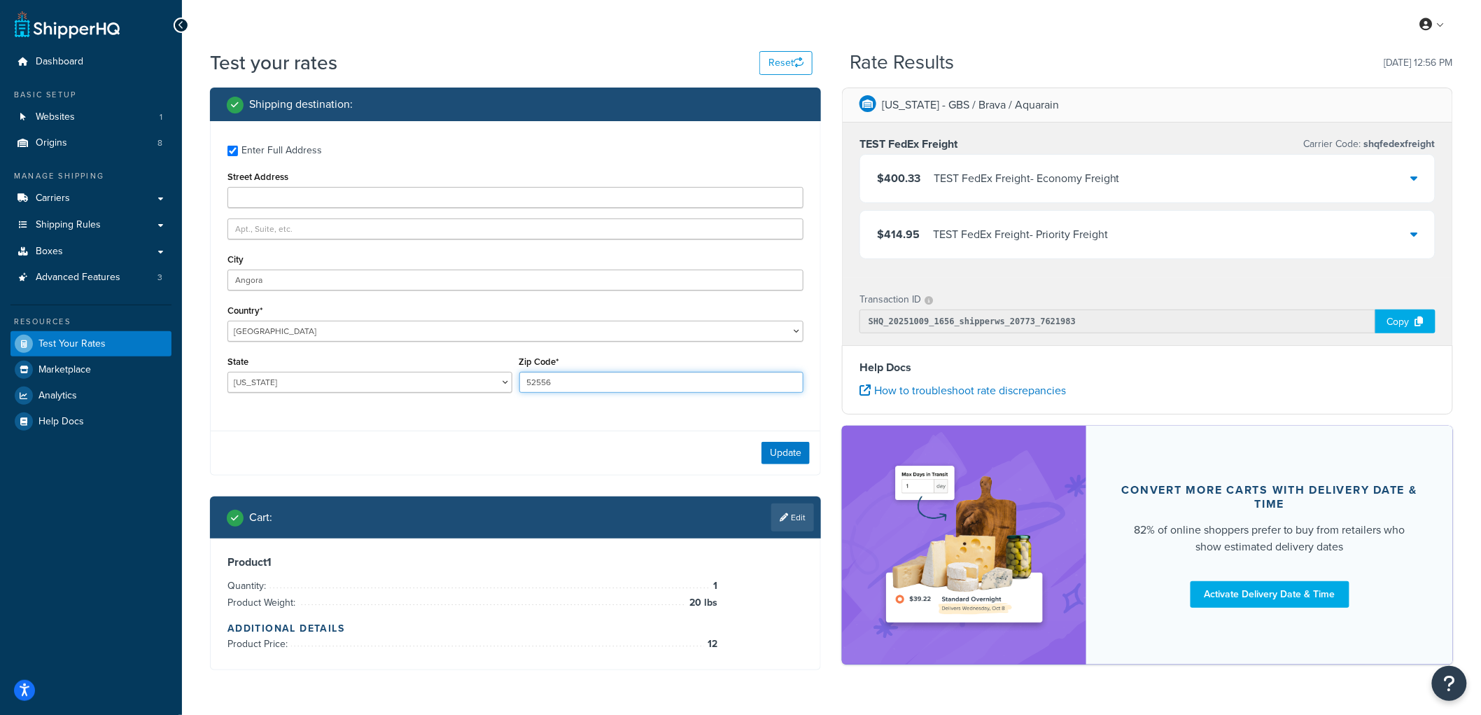
type input "52556"
click at [484, 282] on input "Angora" at bounding box center [515, 279] width 576 height 21
click at [782, 444] on button "Update" at bounding box center [785, 453] width 48 height 22
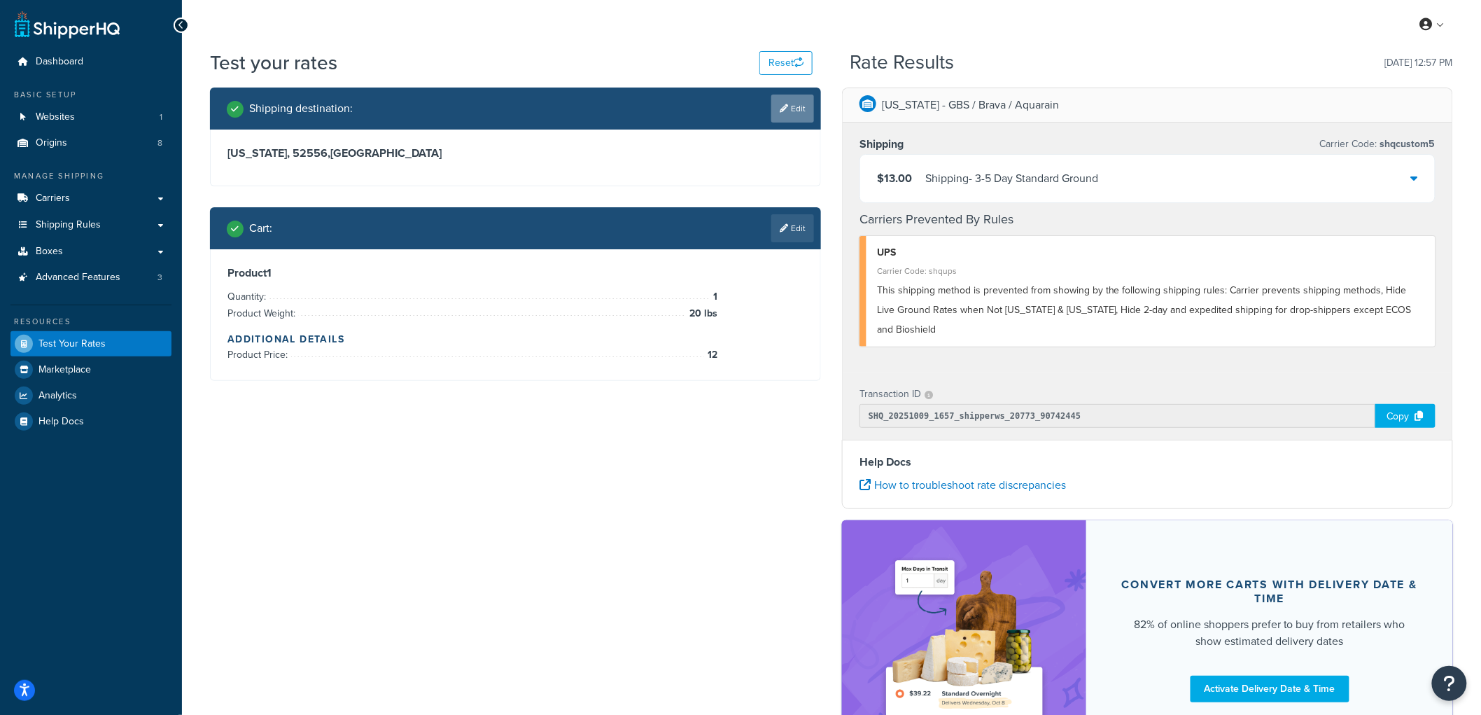
click at [788, 106] on link "Edit" at bounding box center [792, 108] width 43 height 28
select select "IA"
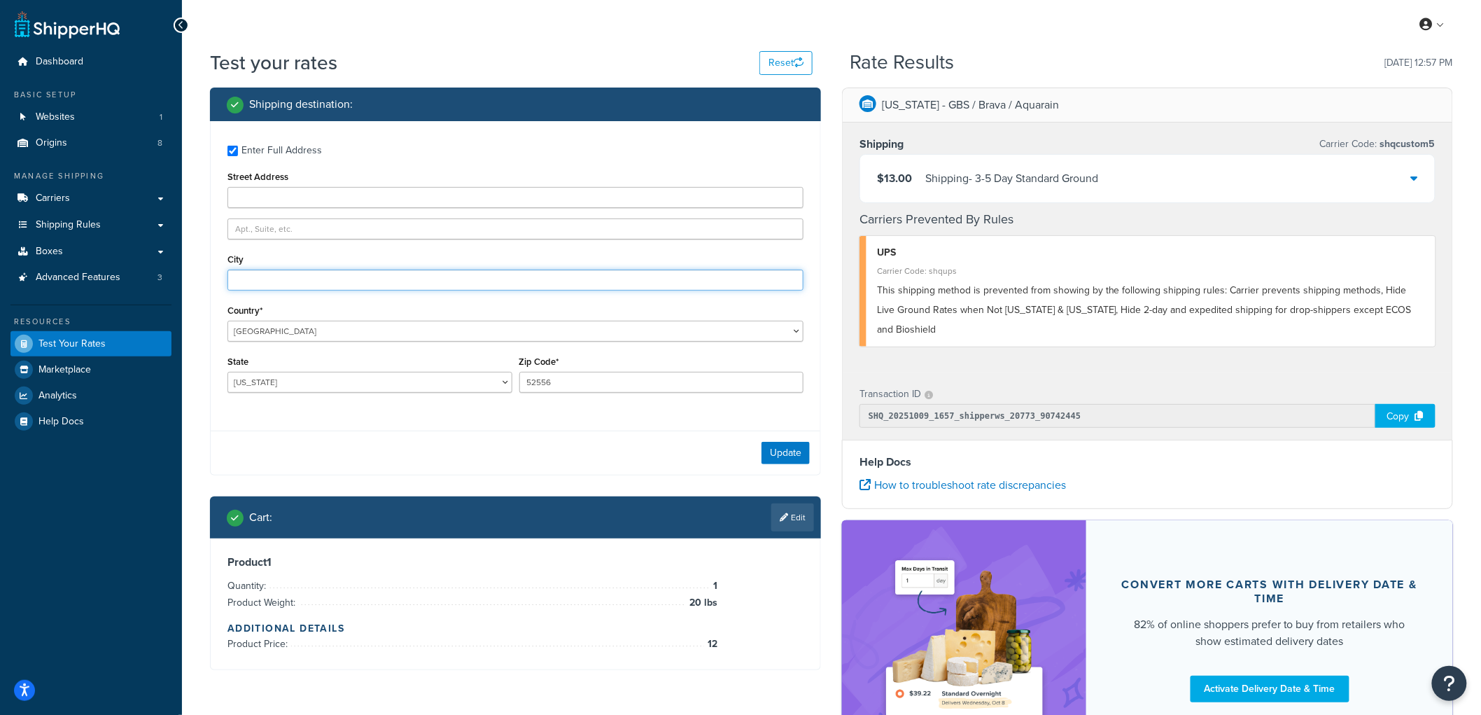
click at [260, 284] on input "City" at bounding box center [515, 279] width 576 height 21
type input "Angora"
click at [297, 388] on select "Alabama Alaska American Samoa Arizona Arkansas Armed Forces Americas Armed Forc…" at bounding box center [369, 382] width 285 height 21
select select "NE"
click at [227, 372] on select "Alabama Alaska American Samoa Arizona Arkansas Armed Forces Americas Armed Forc…" at bounding box center [369, 382] width 285 height 21
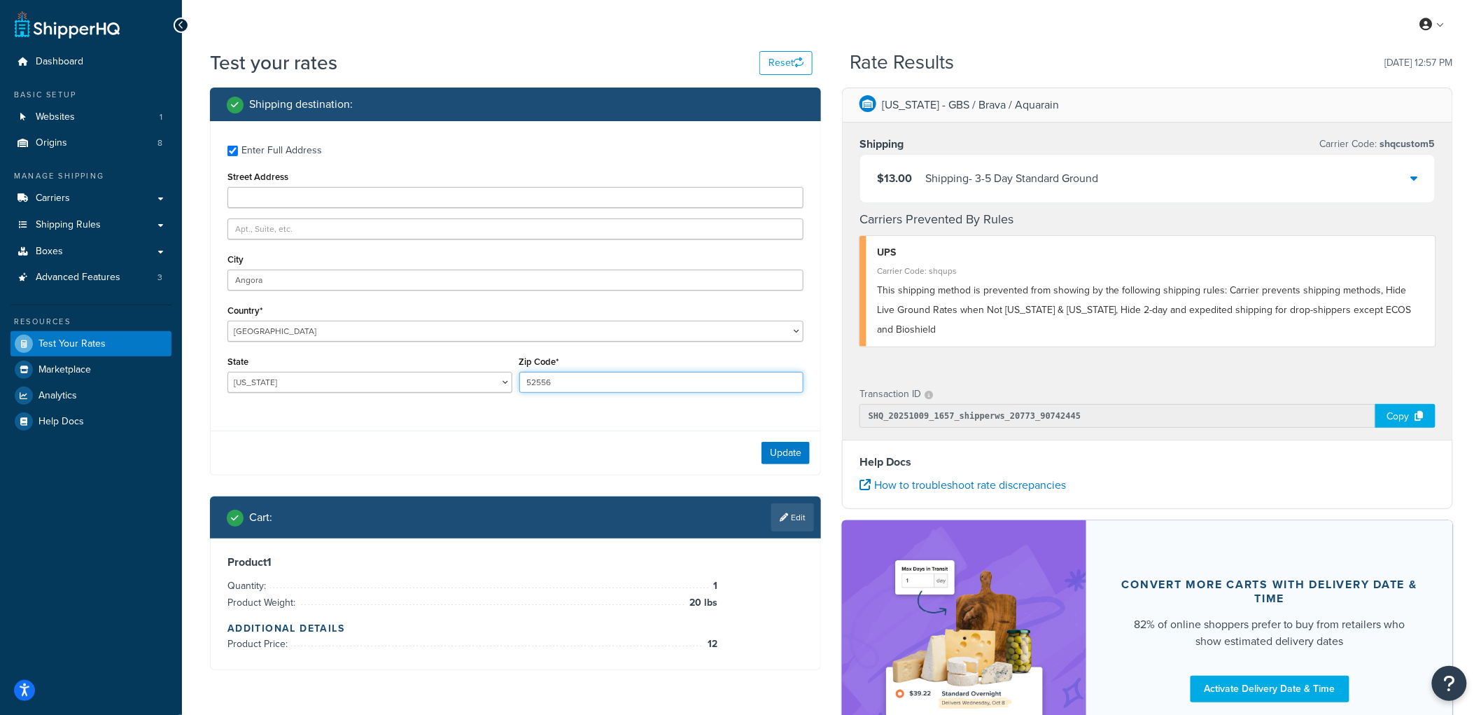
click at [546, 375] on input "52556" at bounding box center [661, 382] width 285 height 21
type input "69331"
click at [795, 460] on button "Update" at bounding box center [785, 453] width 48 height 22
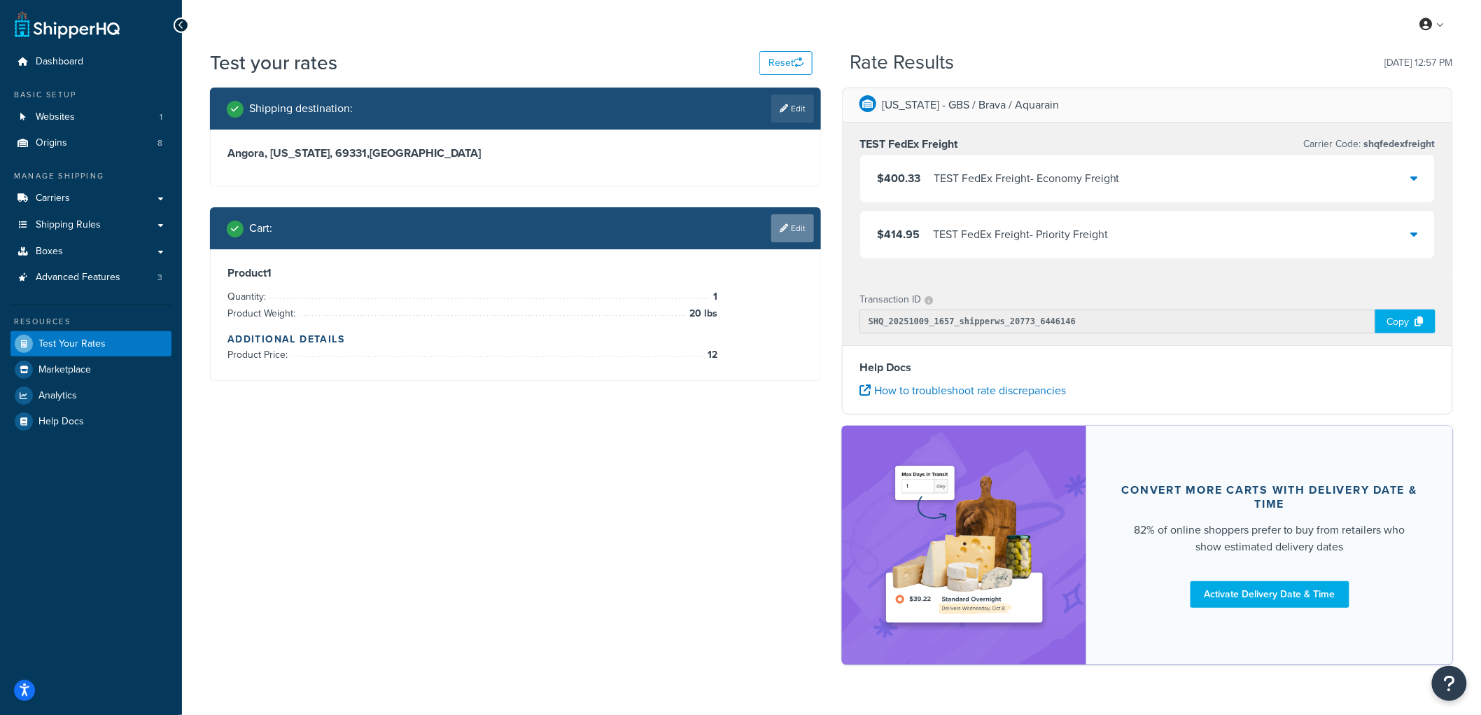
click at [810, 232] on link "Edit" at bounding box center [792, 228] width 43 height 28
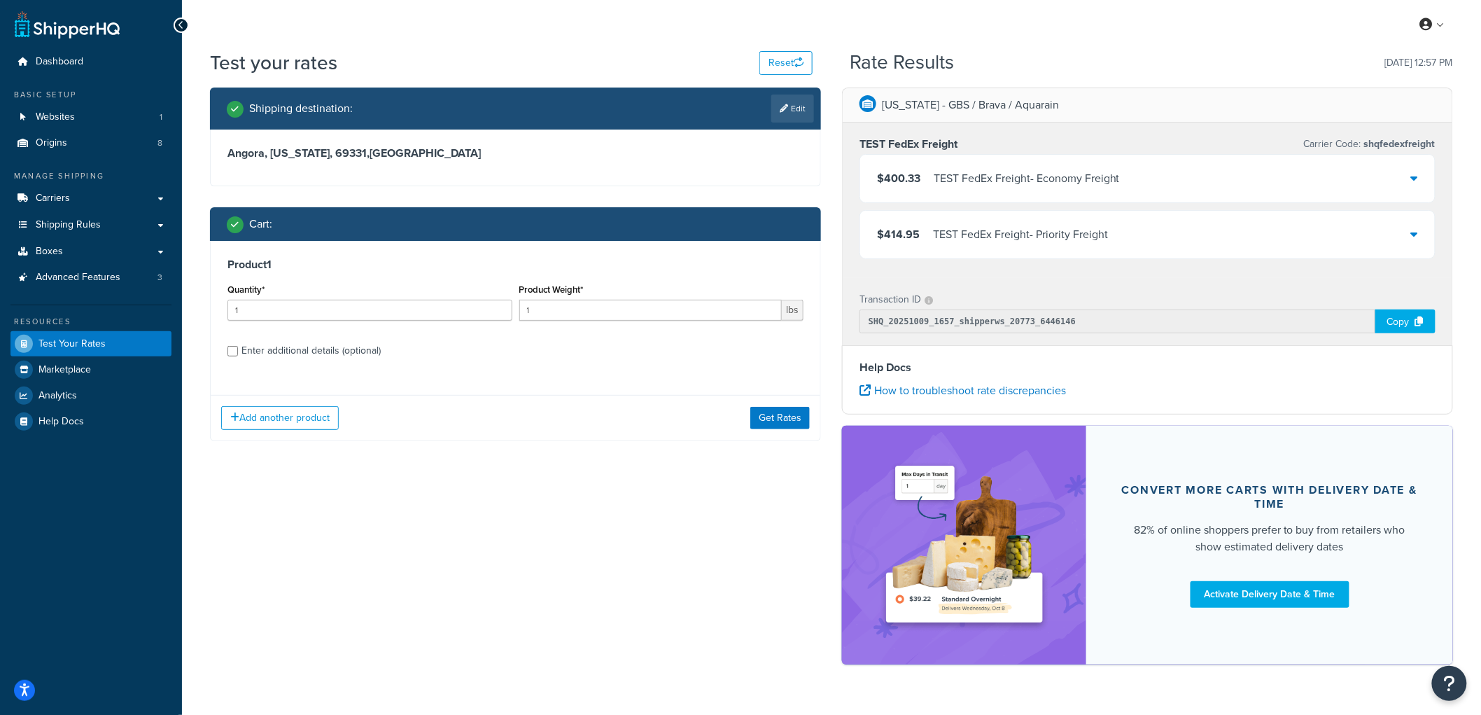
click at [319, 356] on div "Enter additional details (optional)" at bounding box center [310, 351] width 139 height 20
click at [238, 356] on input "Enter additional details (optional)" at bounding box center [232, 351] width 10 height 10
checkbox input "true"
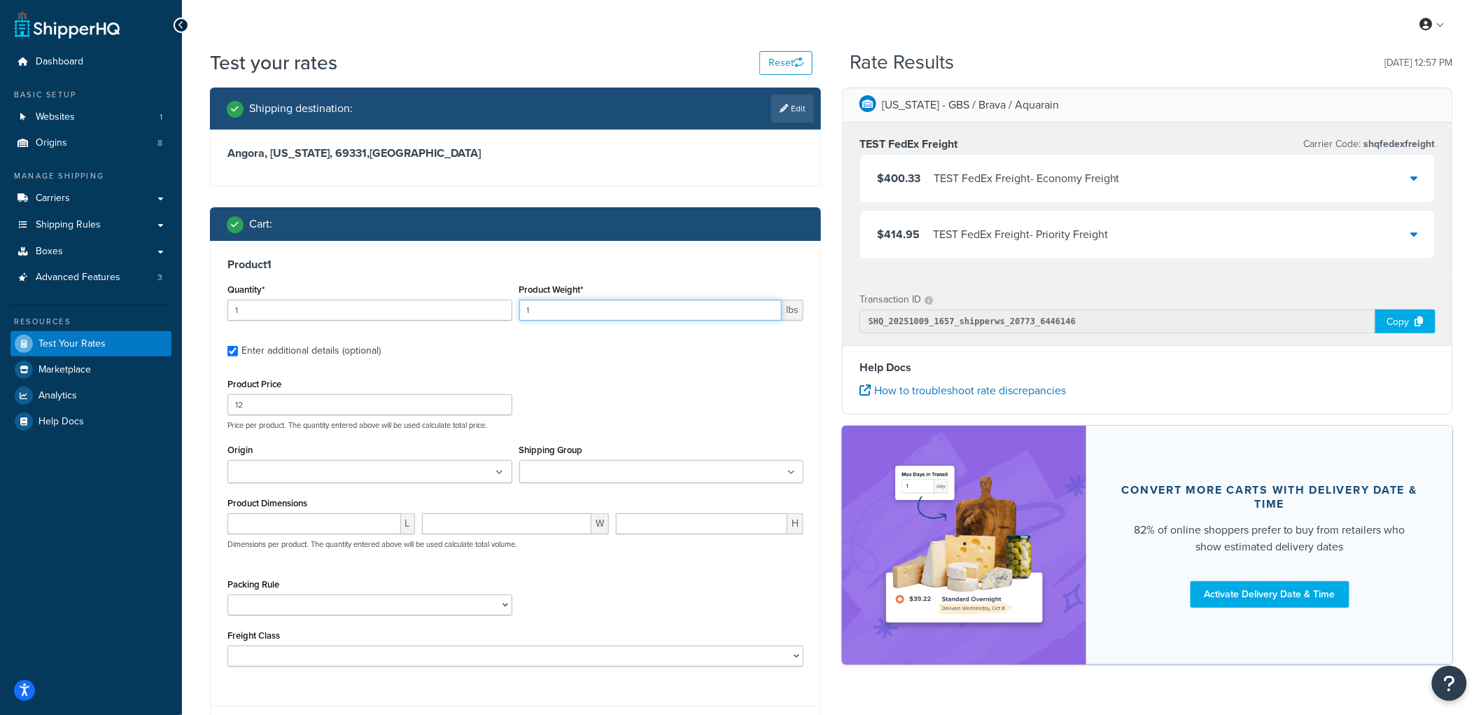
drag, startPoint x: 554, startPoint y: 306, endPoint x: 404, endPoint y: 324, distance: 151.6
click at [404, 324] on div "Quantity* 1 Product Weight* 1 lbs" at bounding box center [515, 305] width 583 height 51
type input "20"
click at [546, 477] on input "Shipping Group" at bounding box center [585, 472] width 124 height 15
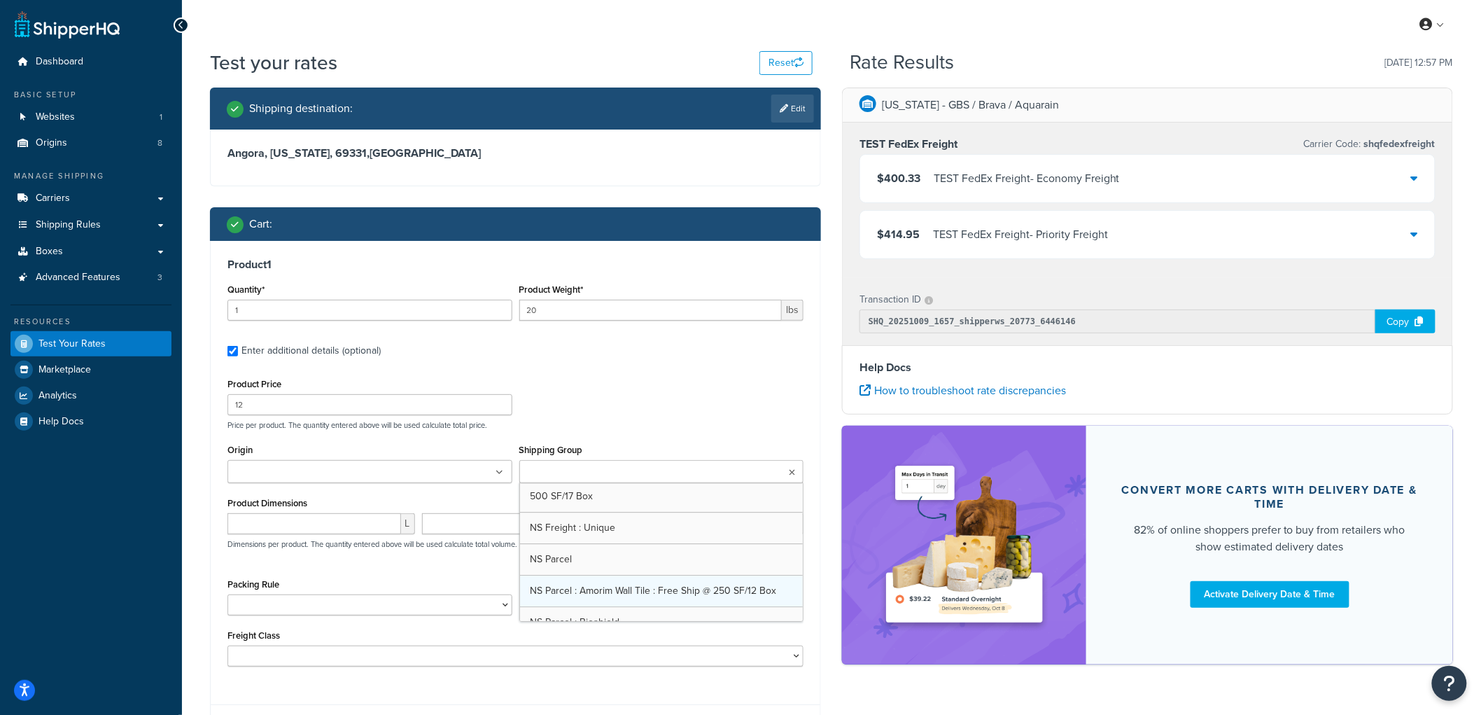
scroll to position [1855, 0]
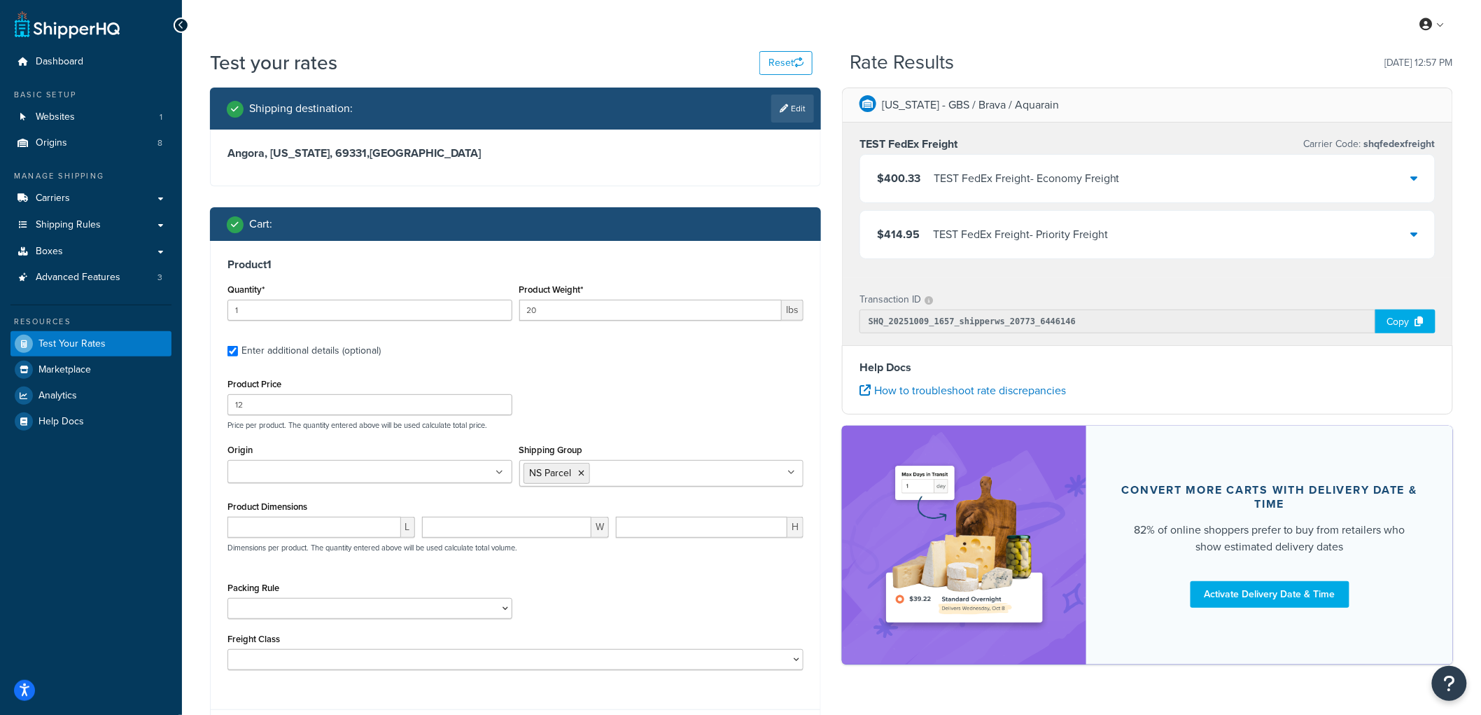
click at [704, 375] on div "Product Price 12 Price per product. The quantity entered above will be used cal…" at bounding box center [515, 401] width 583 height 55
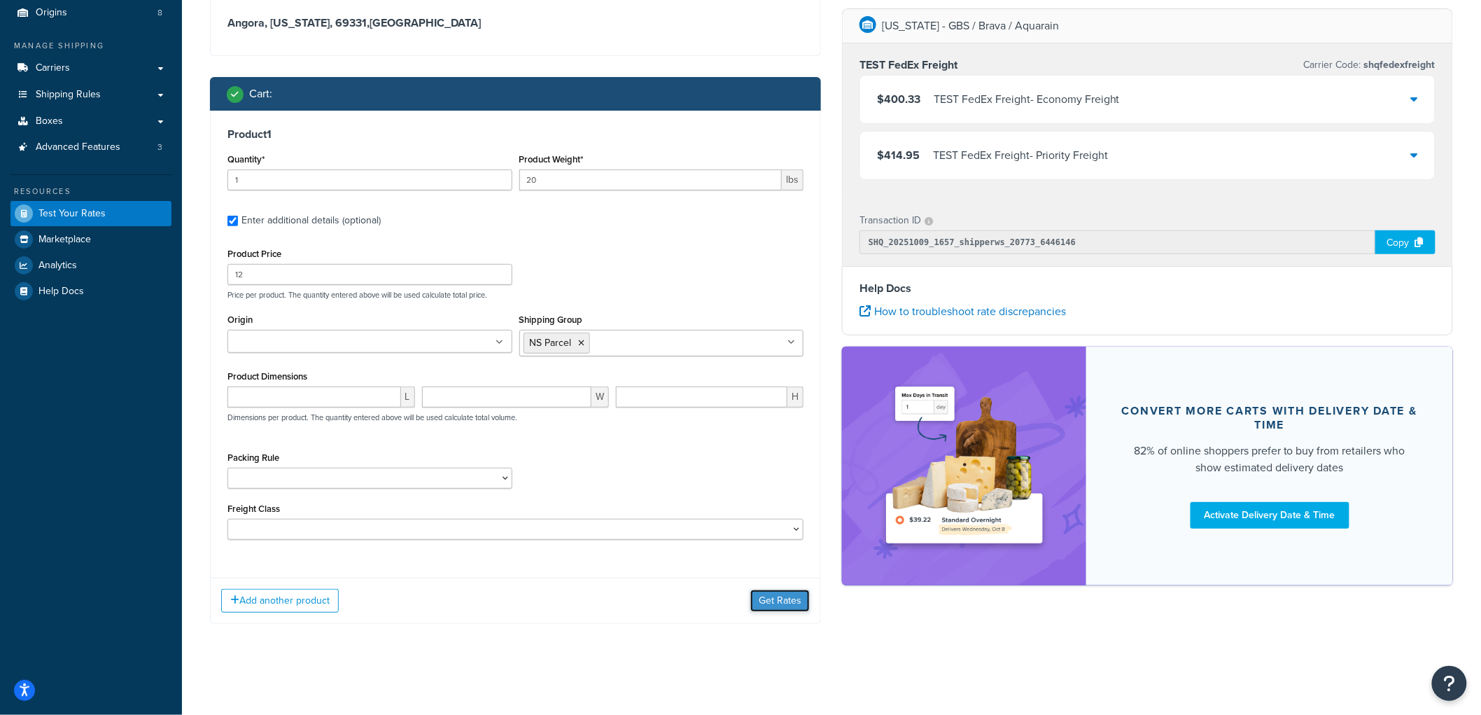
click at [792, 603] on button "Get Rates" at bounding box center [779, 600] width 59 height 22
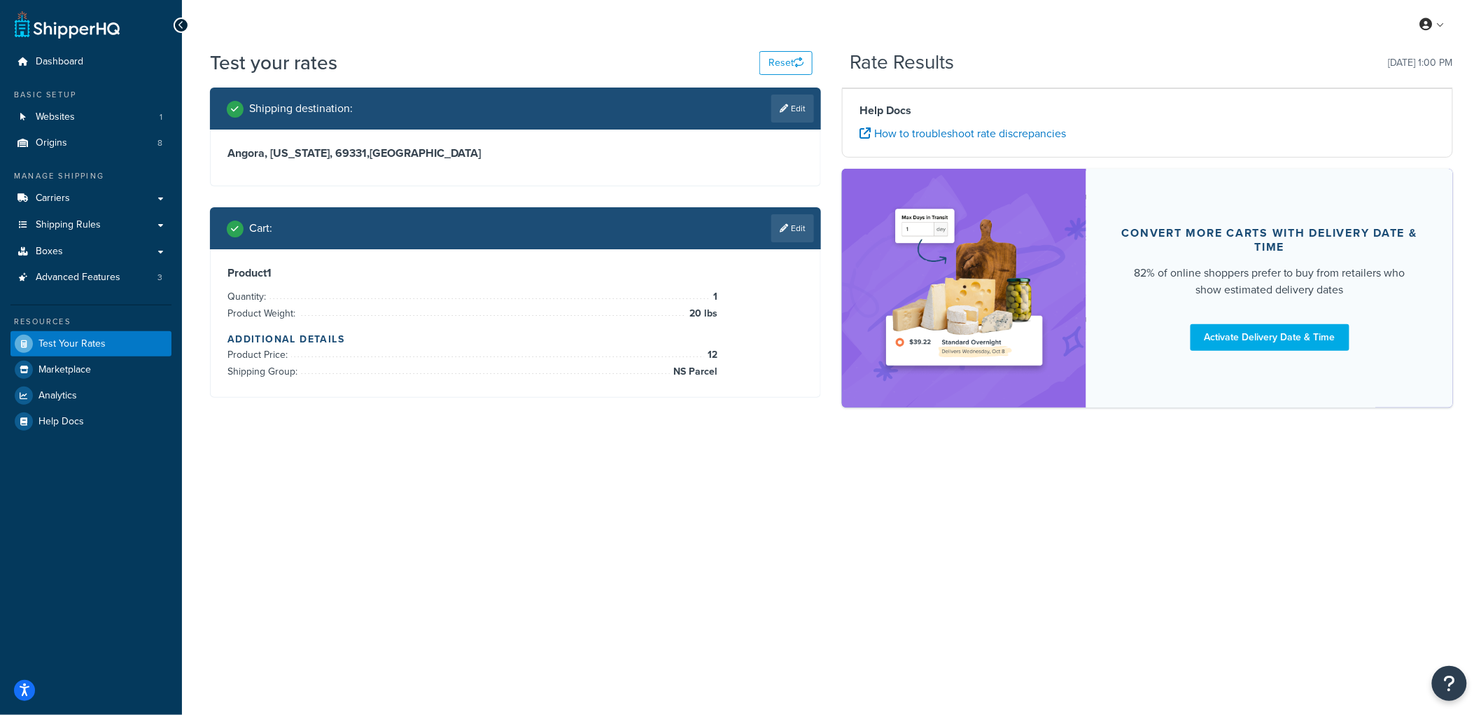
scroll to position [0, 0]
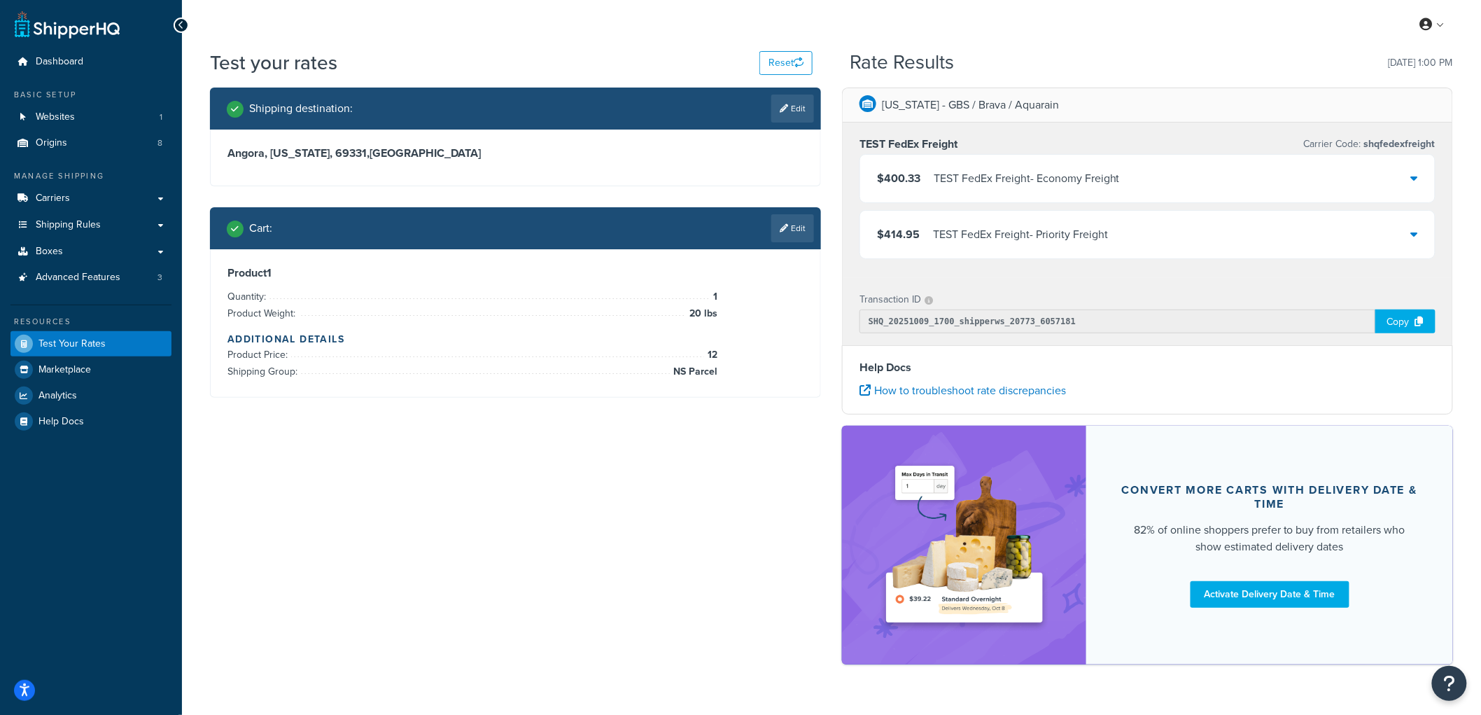
click at [1071, 60] on div "Rate Results 10/09/2025, 1:00 PM" at bounding box center [1151, 63] width 603 height 22
click at [620, 411] on div "Shipping destination : Edit Angora, Nebraska, 69331 , United States Cart : Edit…" at bounding box center [515, 252] width 632 height 331
drag, startPoint x: 536, startPoint y: 180, endPoint x: 224, endPoint y: 146, distance: 314.0
click at [224, 146] on div "Shipping destination : Edit Angora, Nebraska, 69331 , United States Cart : Edit…" at bounding box center [515, 252] width 632 height 331
click at [224, 146] on div "Angora, Nebraska, 69331 , United States" at bounding box center [516, 157] width 610 height 56
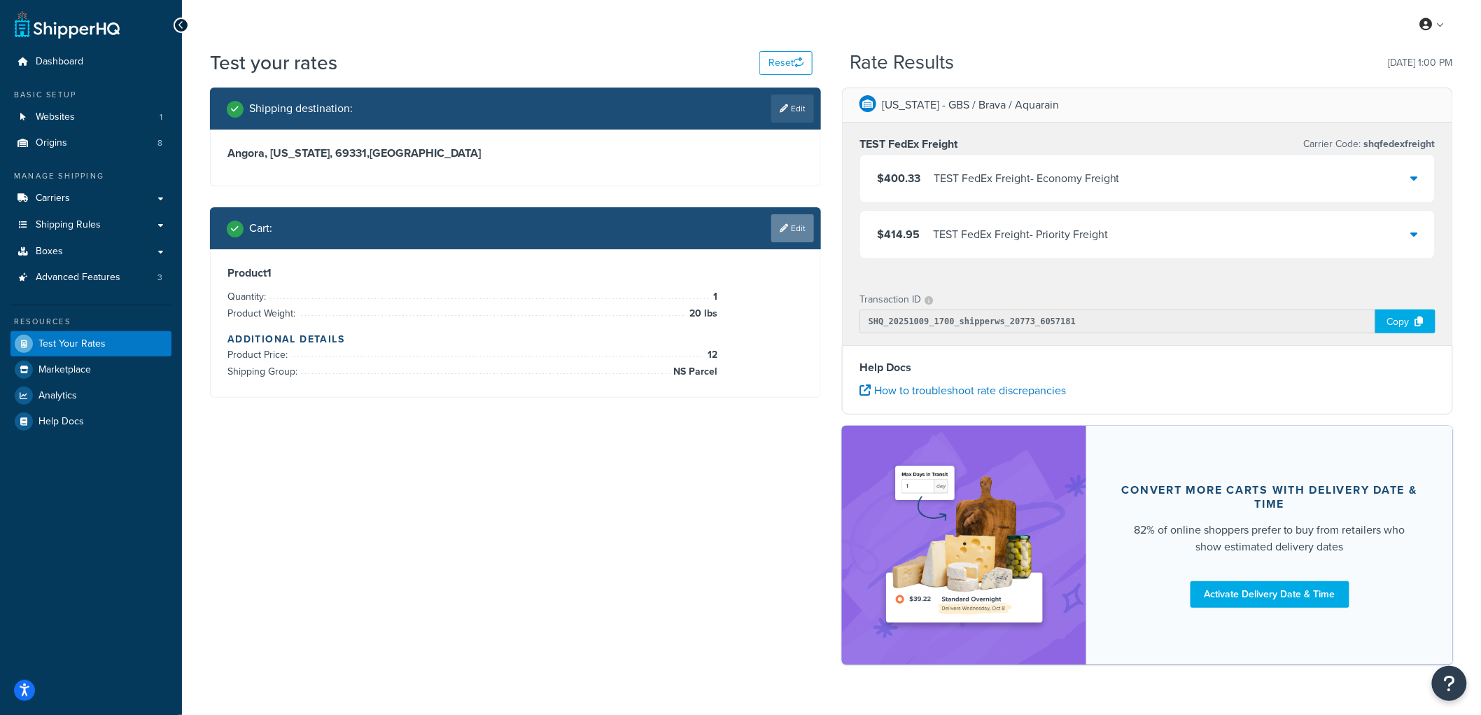
click at [792, 233] on link "Edit" at bounding box center [792, 228] width 43 height 28
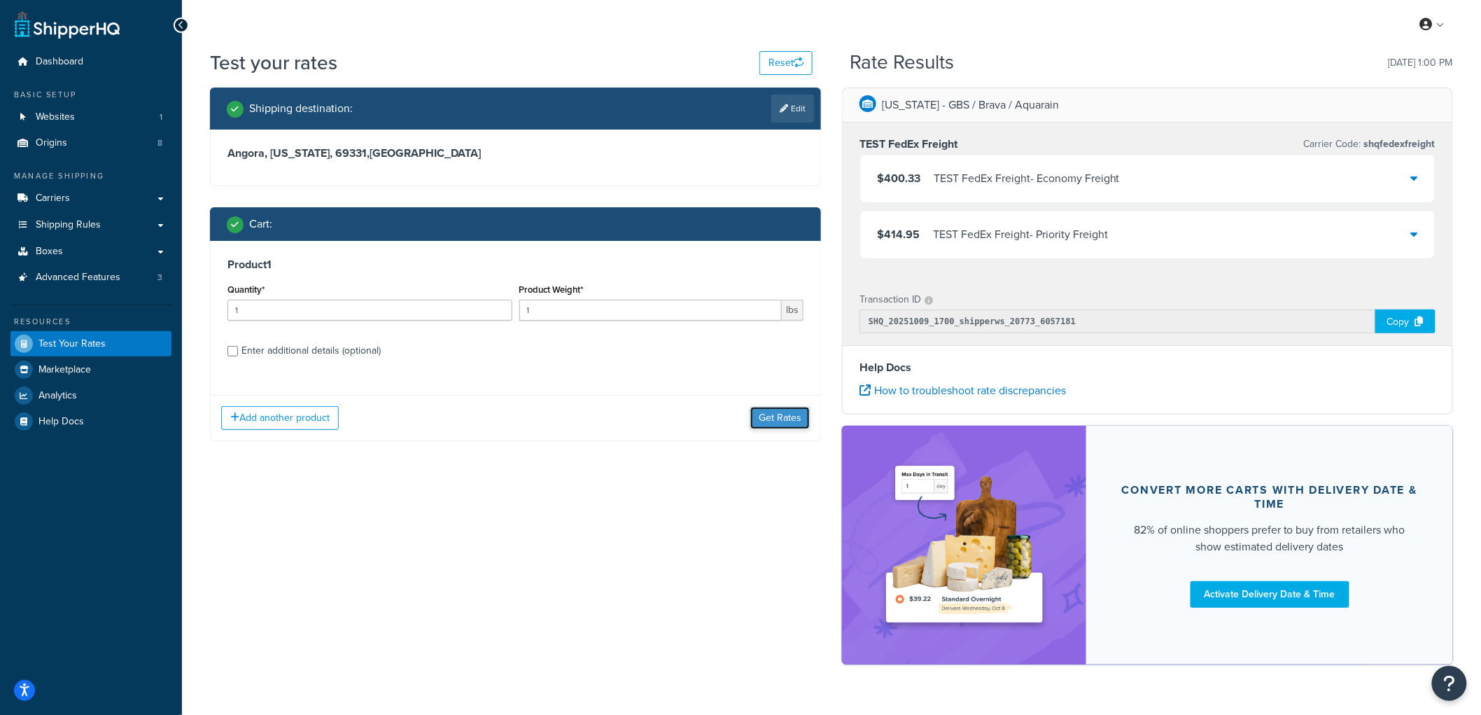
click at [761, 416] on button "Get Rates" at bounding box center [779, 418] width 59 height 22
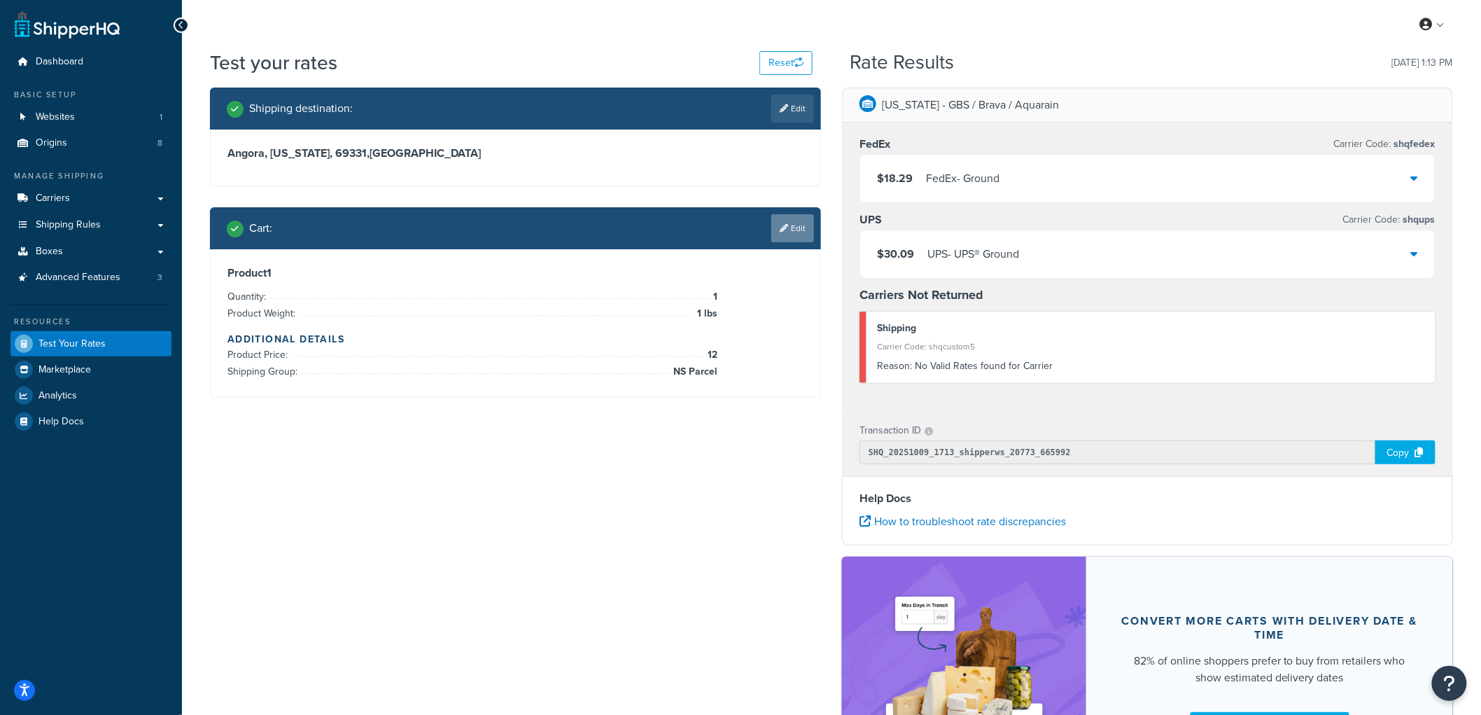
click at [782, 221] on link "Edit" at bounding box center [792, 228] width 43 height 28
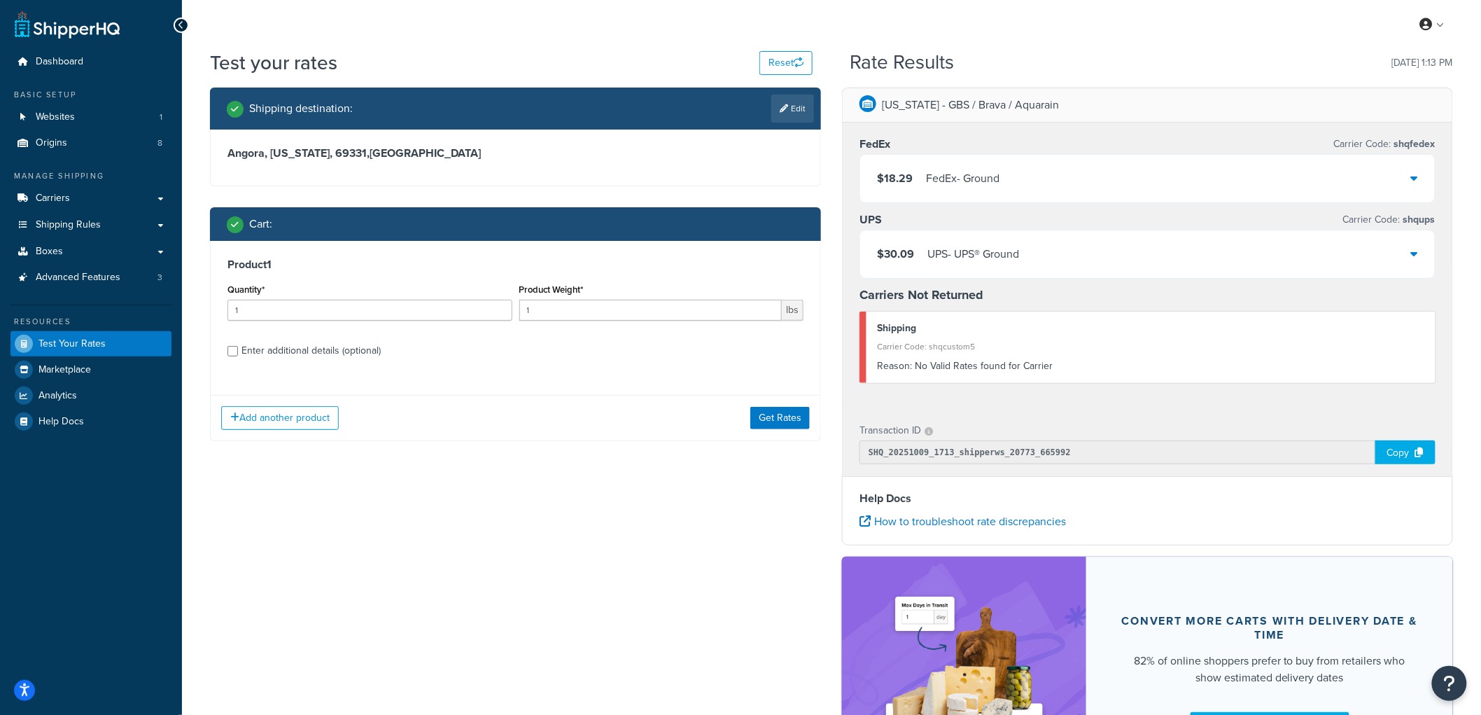
click at [281, 349] on div "Enter additional details (optional)" at bounding box center [310, 351] width 139 height 20
click at [238, 349] on input "Enter additional details (optional)" at bounding box center [232, 351] width 10 height 10
checkbox input "true"
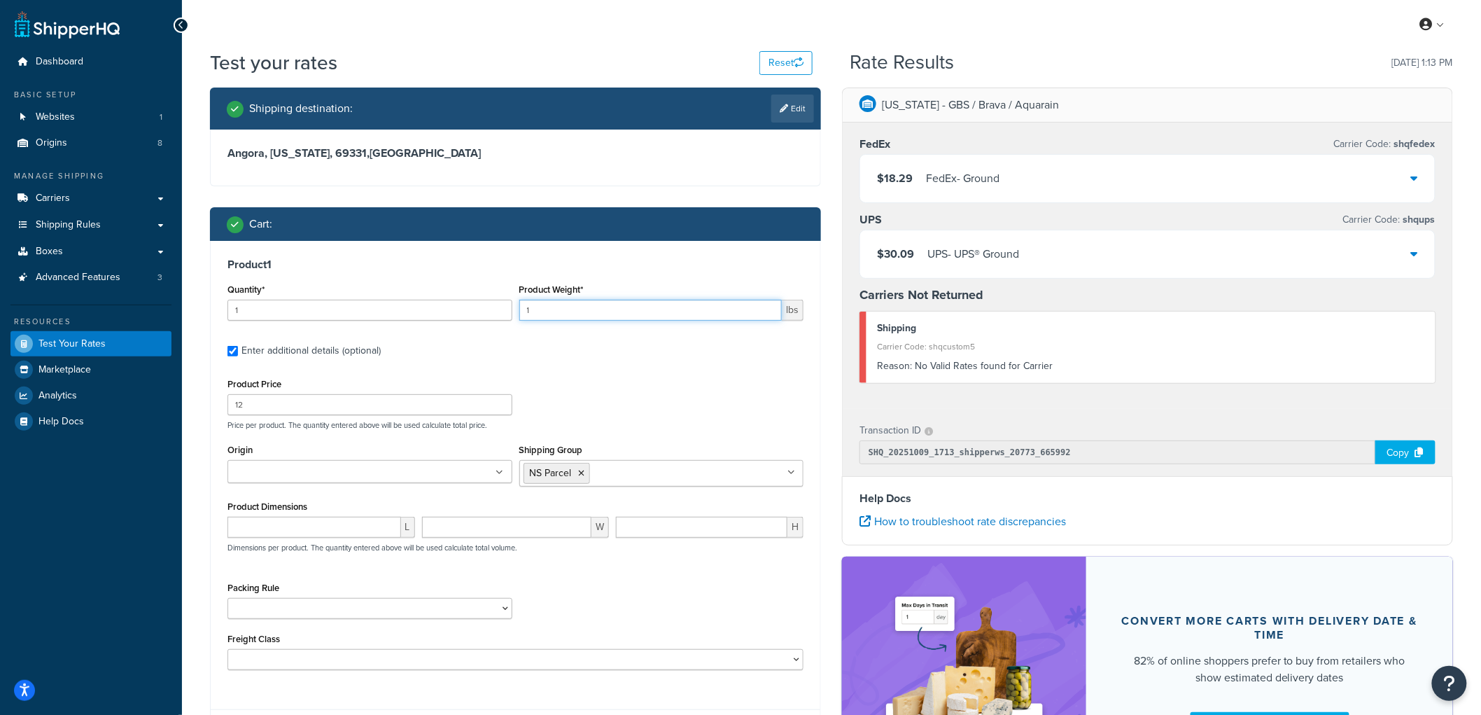
drag, startPoint x: 535, startPoint y: 311, endPoint x: 502, endPoint y: 303, distance: 33.8
click at [502, 303] on div "Quantity* 1 Product Weight* 1 lbs" at bounding box center [515, 305] width 583 height 51
type input "20"
click at [569, 236] on div "Cart :" at bounding box center [515, 224] width 611 height 34
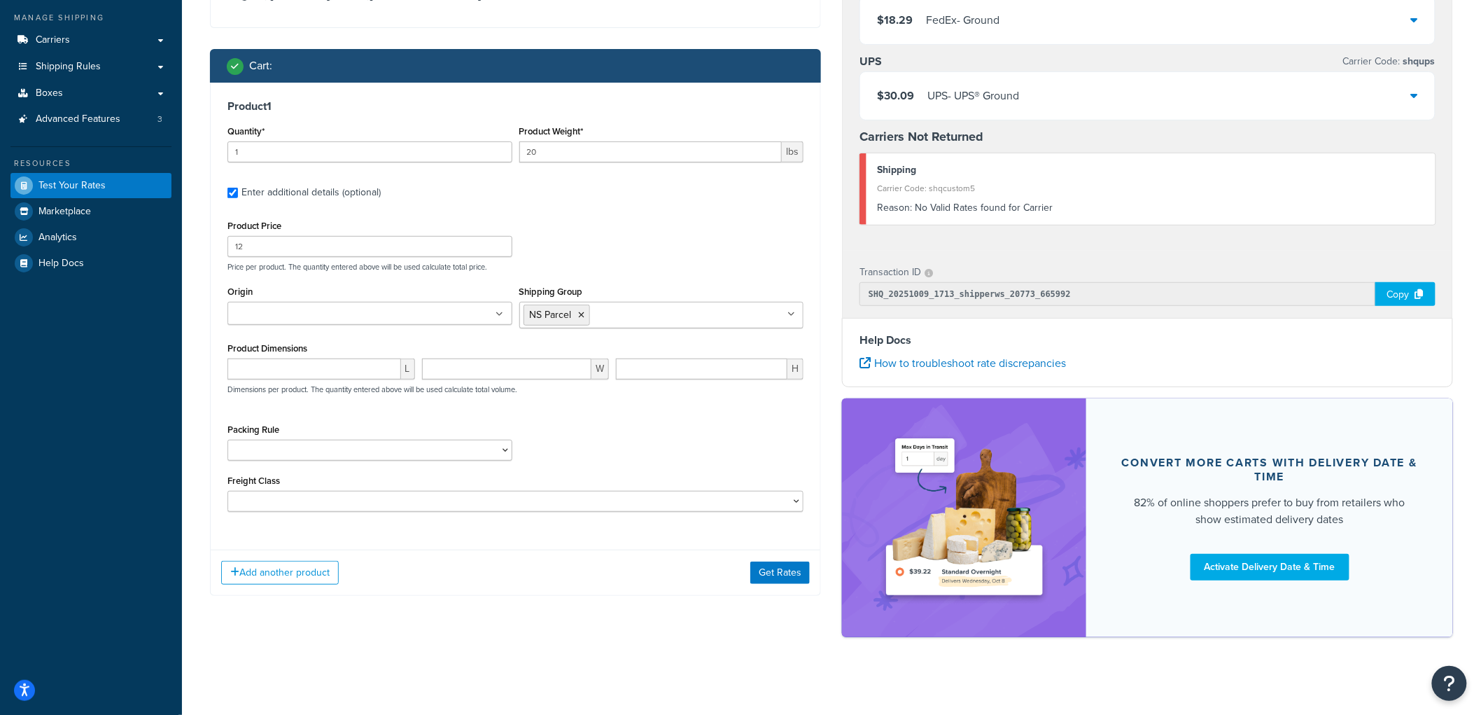
scroll to position [165, 0]
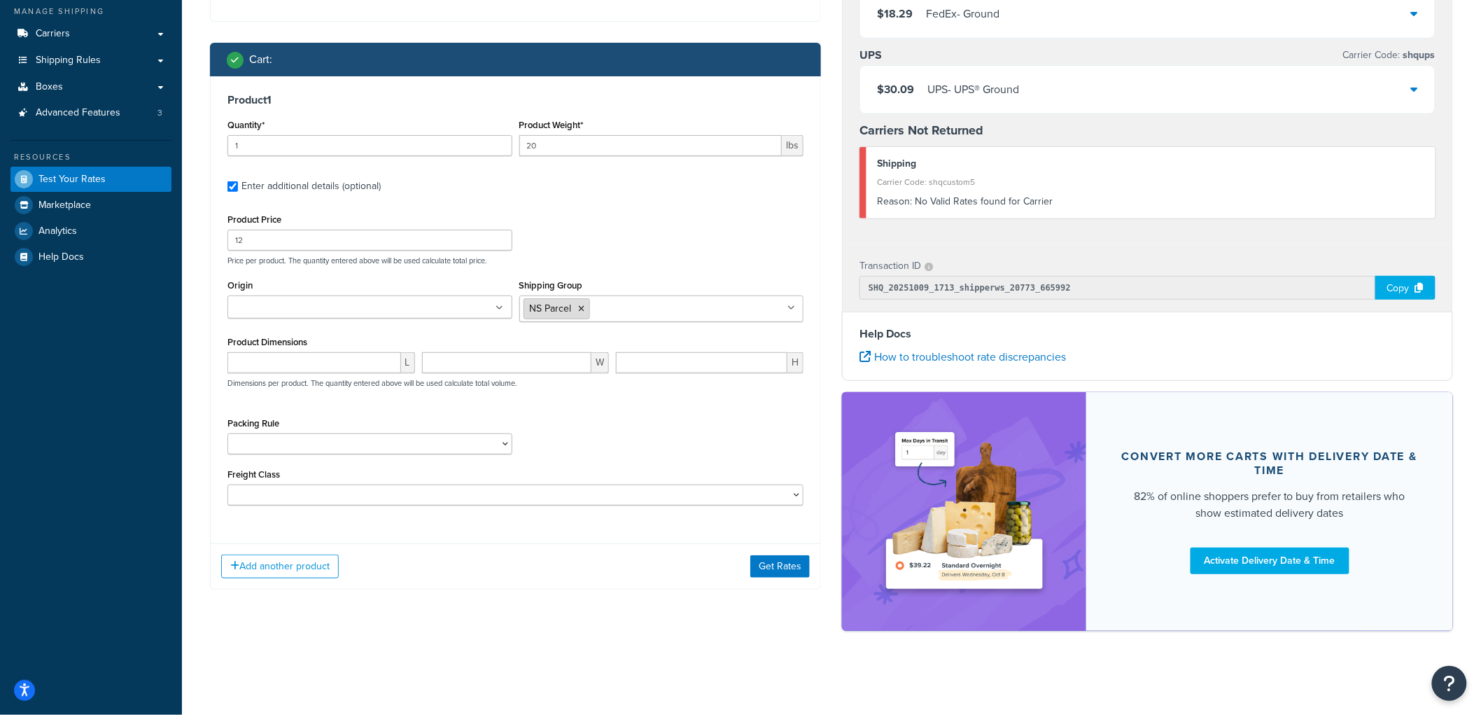
click at [579, 308] on icon at bounding box center [582, 308] width 6 height 8
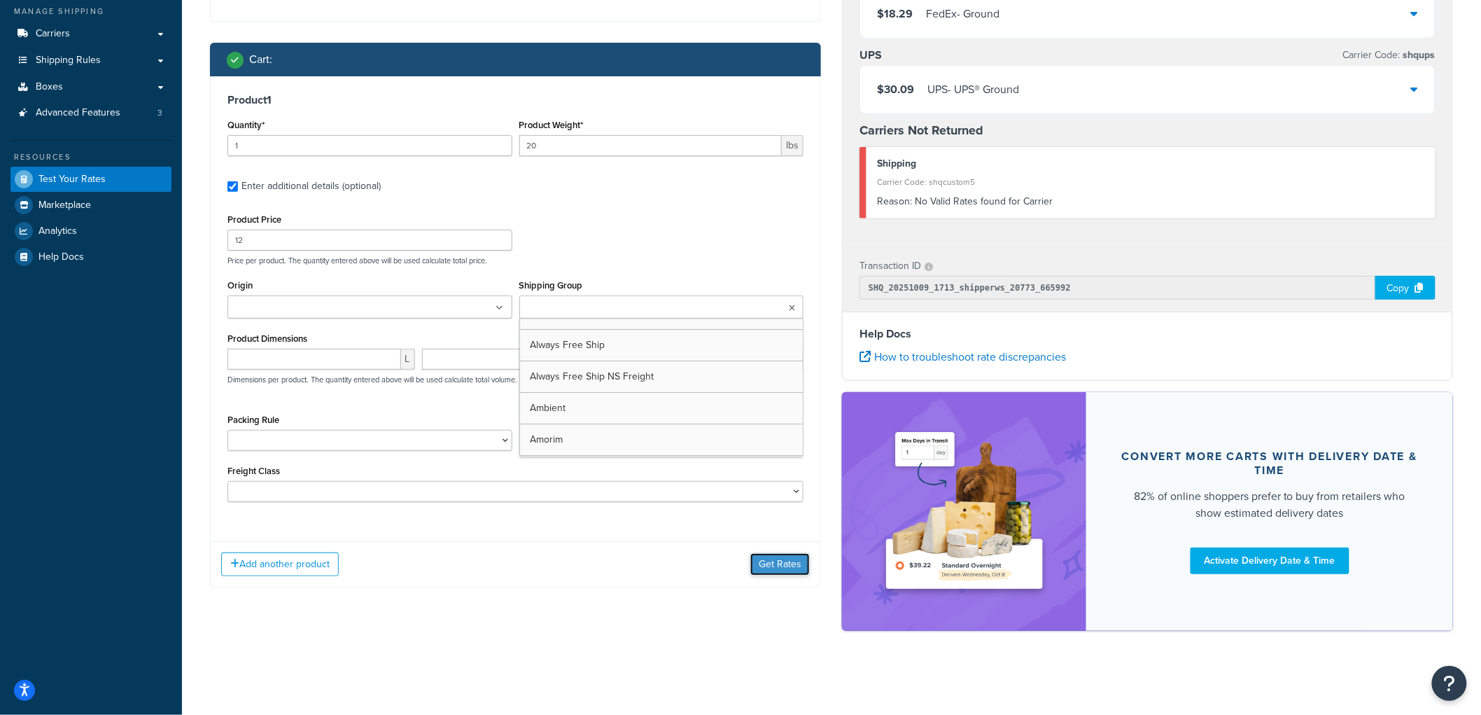
click at [782, 567] on button "Get Rates" at bounding box center [779, 564] width 59 height 22
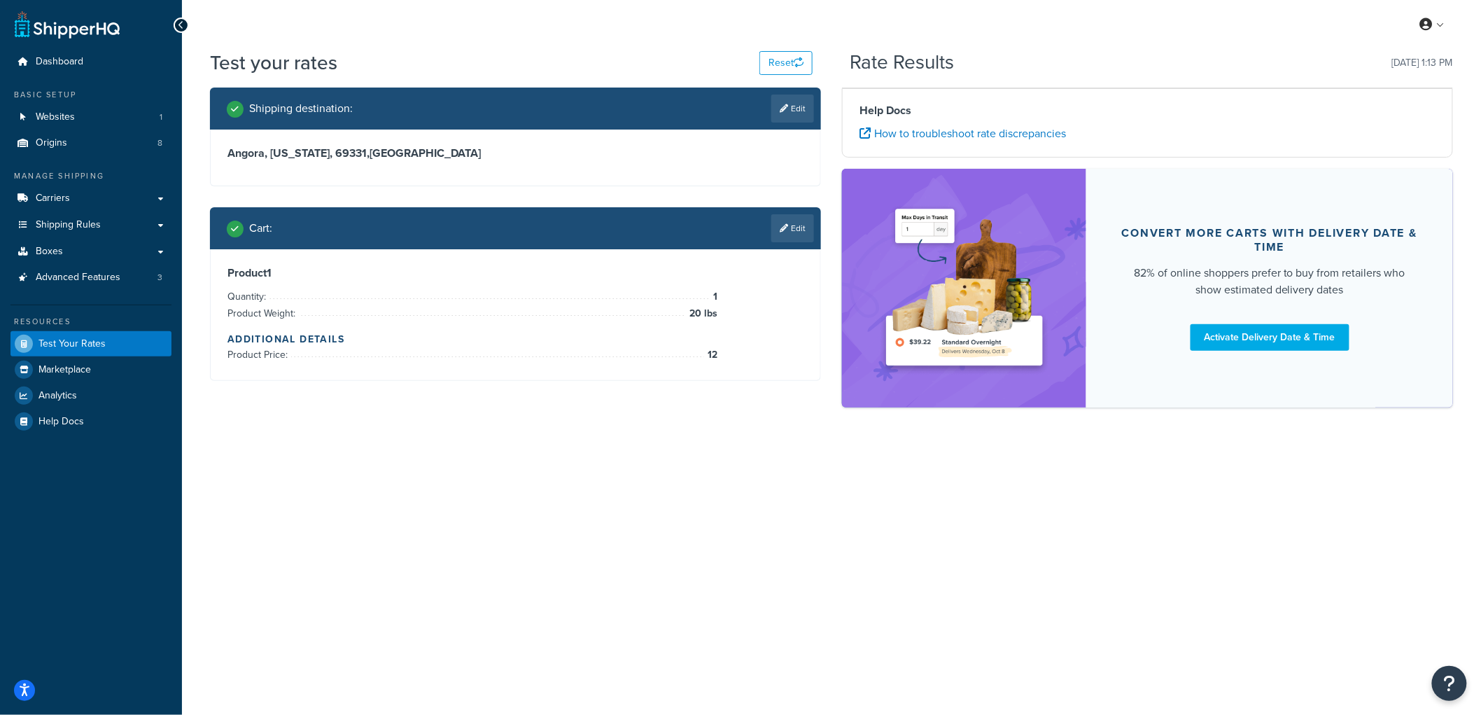
scroll to position [0, 0]
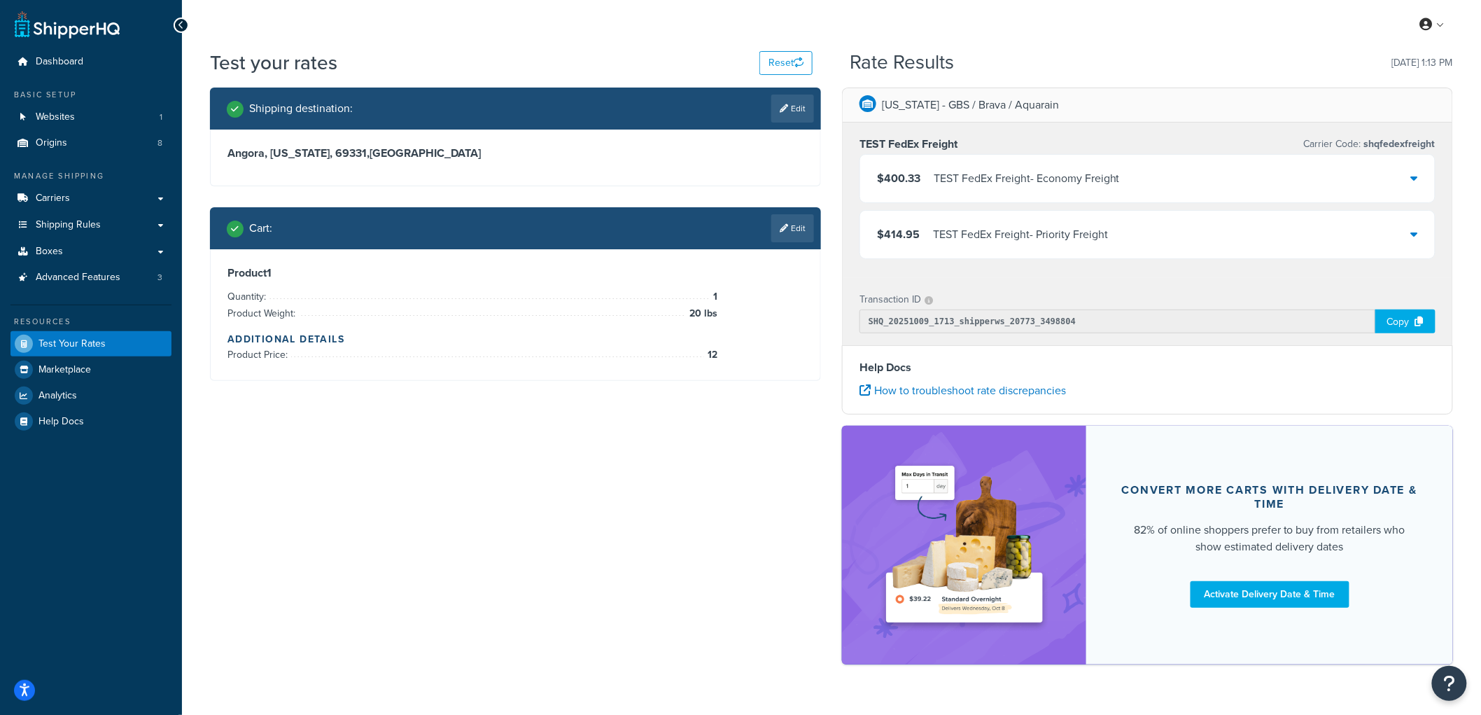
click at [1461, 370] on div "Iowa - GBS / Brava / Aquarain TEST FedEx Freight Carrier Code: shqfedexfreight …" at bounding box center [1147, 382] width 632 height 591
click at [787, 227] on link "Edit" at bounding box center [792, 228] width 43 height 28
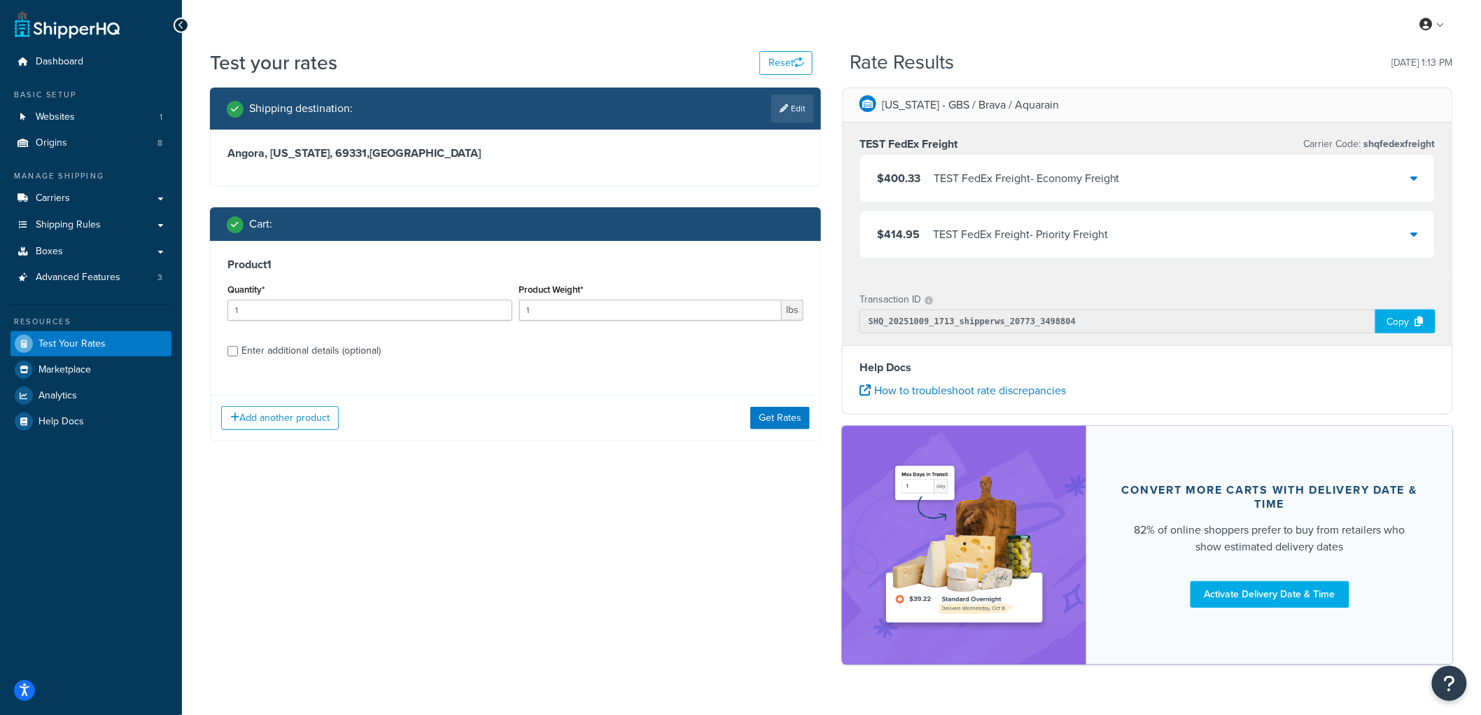
click at [294, 353] on div "Enter additional details (optional)" at bounding box center [310, 351] width 139 height 20
click at [238, 353] on input "Enter additional details (optional)" at bounding box center [232, 351] width 10 height 10
checkbox input "true"
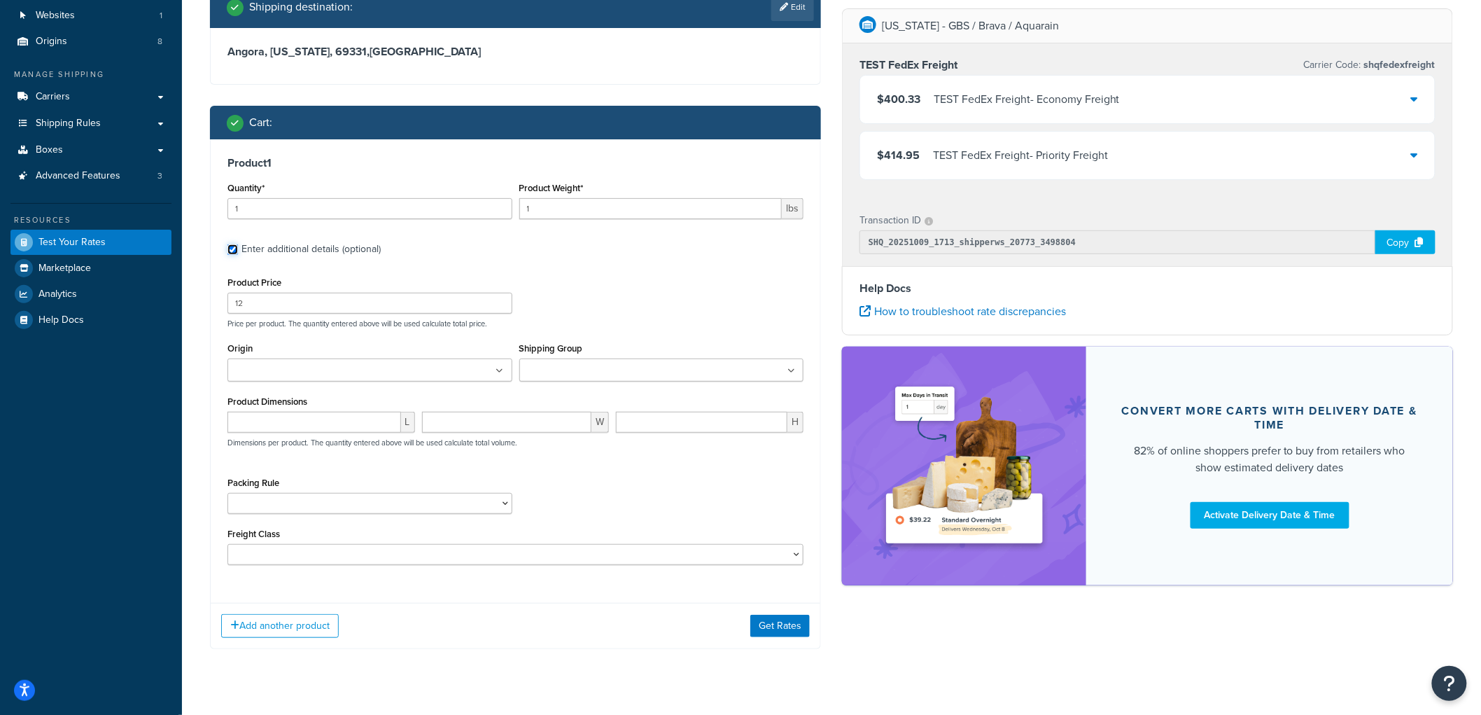
scroll to position [128, 0]
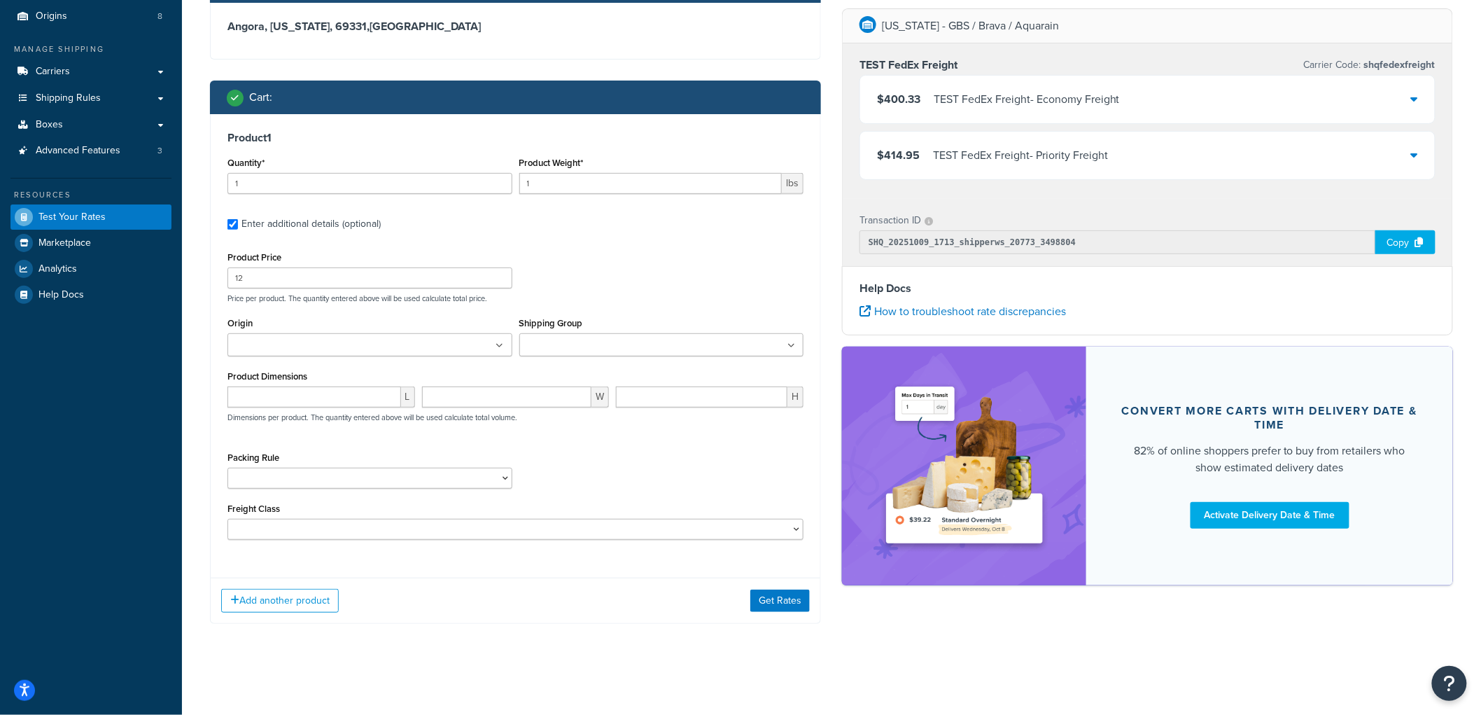
click at [554, 346] on input "Shipping Group" at bounding box center [585, 345] width 124 height 15
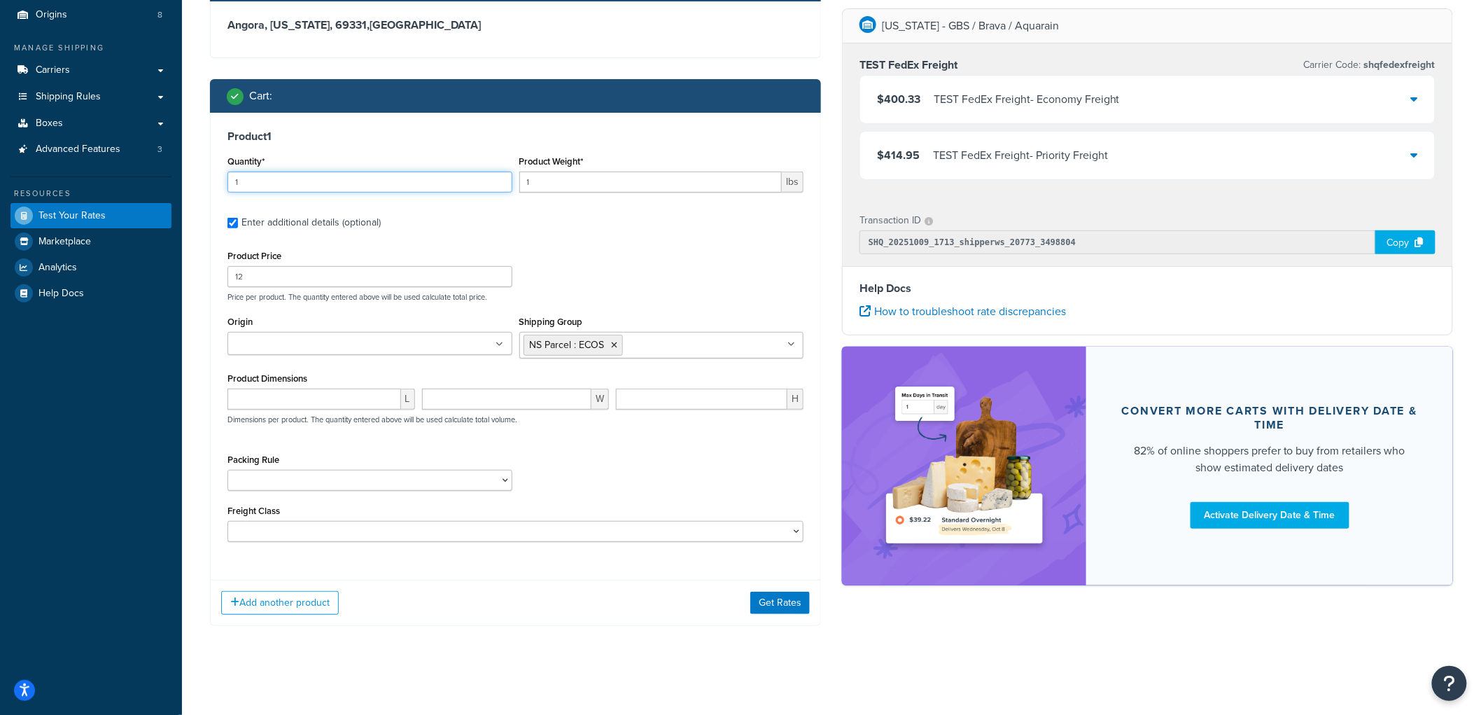
drag, startPoint x: 319, startPoint y: 194, endPoint x: 237, endPoint y: 171, distance: 85.6
click at [237, 171] on div "Quantity* 1" at bounding box center [370, 177] width 292 height 51
drag, startPoint x: 248, startPoint y: 182, endPoint x: 185, endPoint y: 185, distance: 63.1
click at [185, 185] on div "Test your rates Reset Rate Results 10/09/2025, 1:13 PM Shipping destination : E…" at bounding box center [831, 301] width 1299 height 761
type input "3"
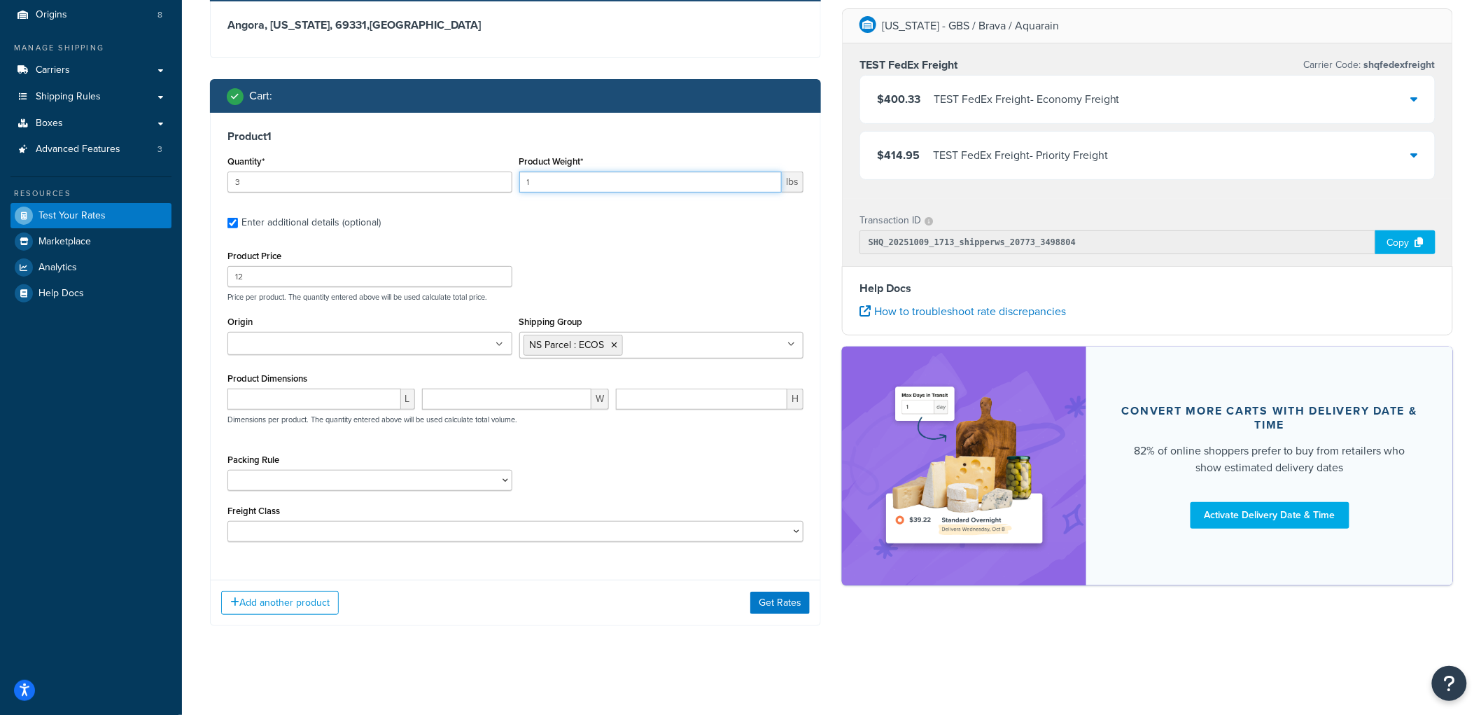
drag, startPoint x: 537, startPoint y: 179, endPoint x: 512, endPoint y: 176, distance: 25.3
click at [512, 176] on div "Quantity* 3 Product Weight* 1 lbs" at bounding box center [515, 177] width 583 height 51
type input "9"
click at [495, 120] on div "Product 1 Quantity* 3 Product Weight* 9 lbs Enter additional details (optional)…" at bounding box center [516, 341] width 610 height 456
click at [784, 607] on button "Get Rates" at bounding box center [779, 602] width 59 height 22
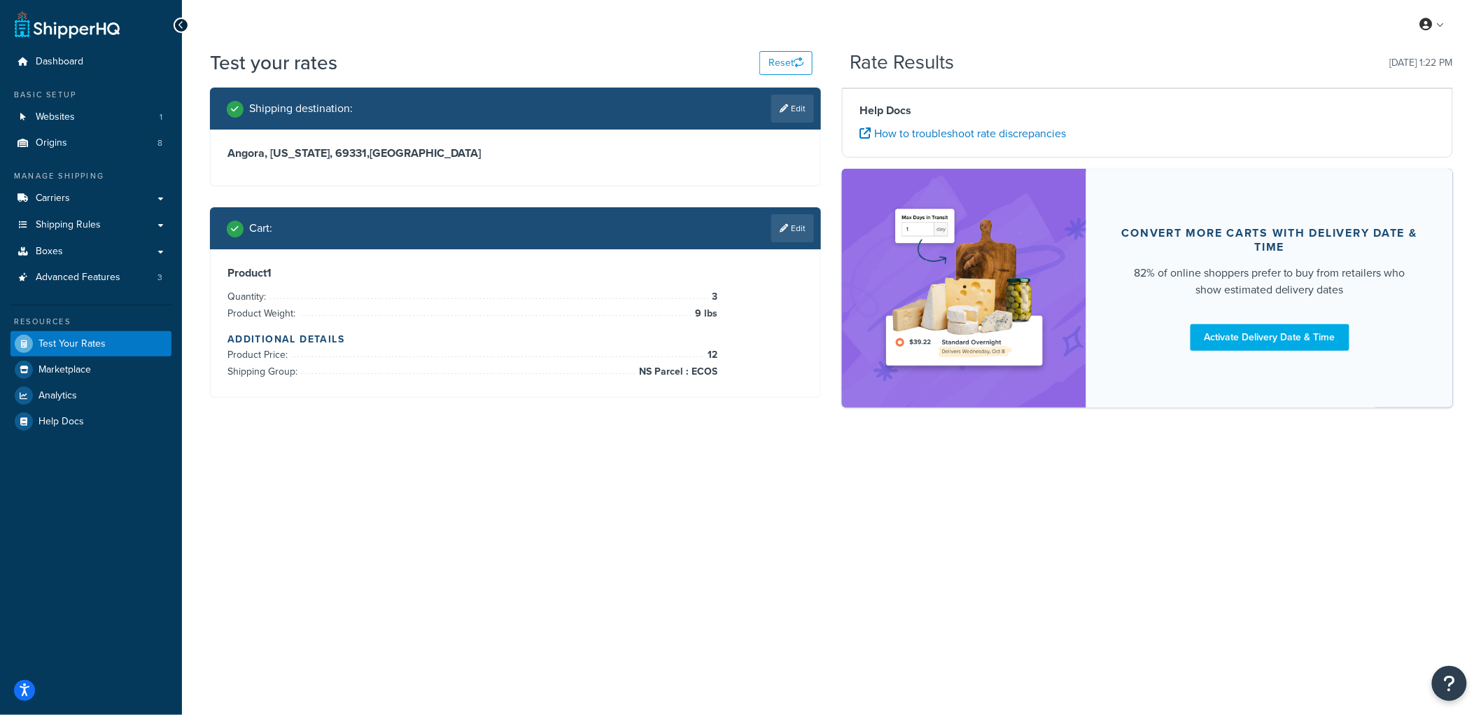
scroll to position [0, 0]
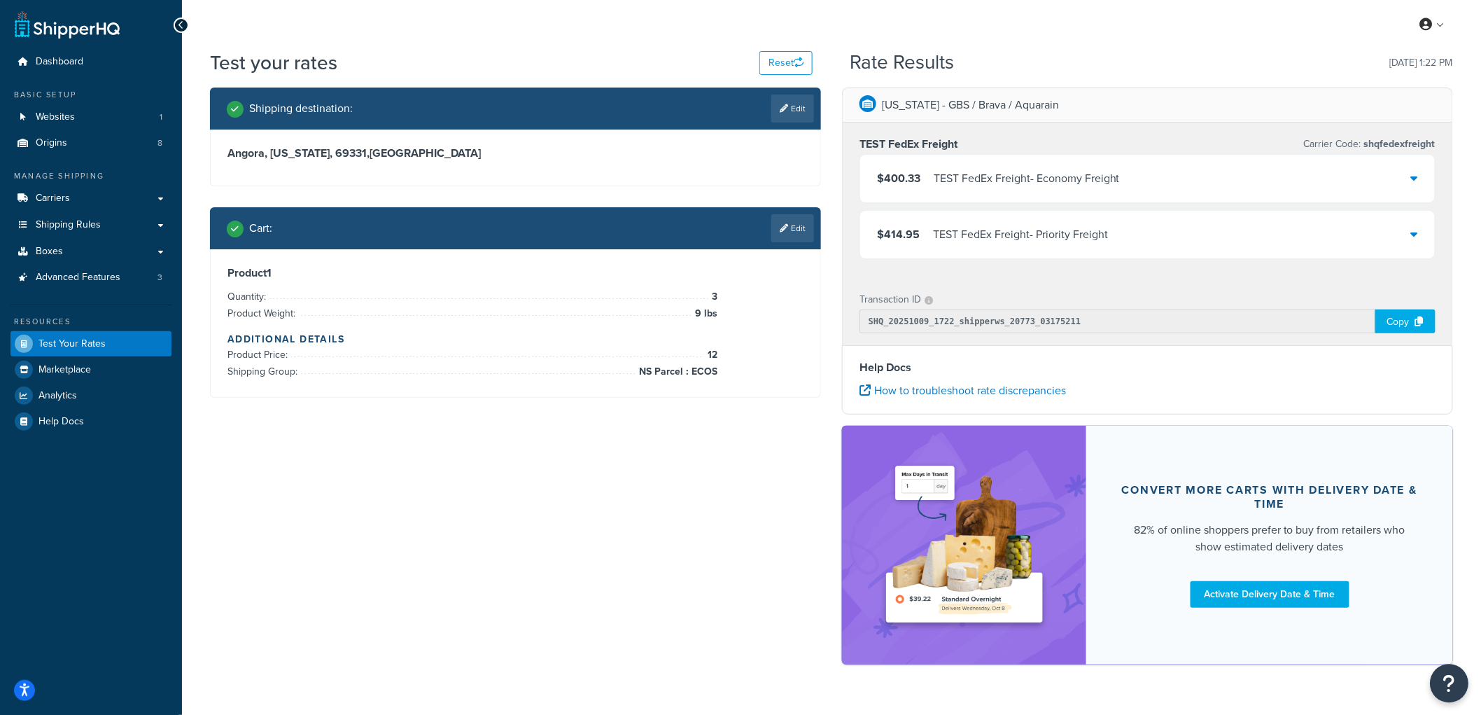
click at [1458, 680] on button "Open Resource Center" at bounding box center [1449, 683] width 38 height 38
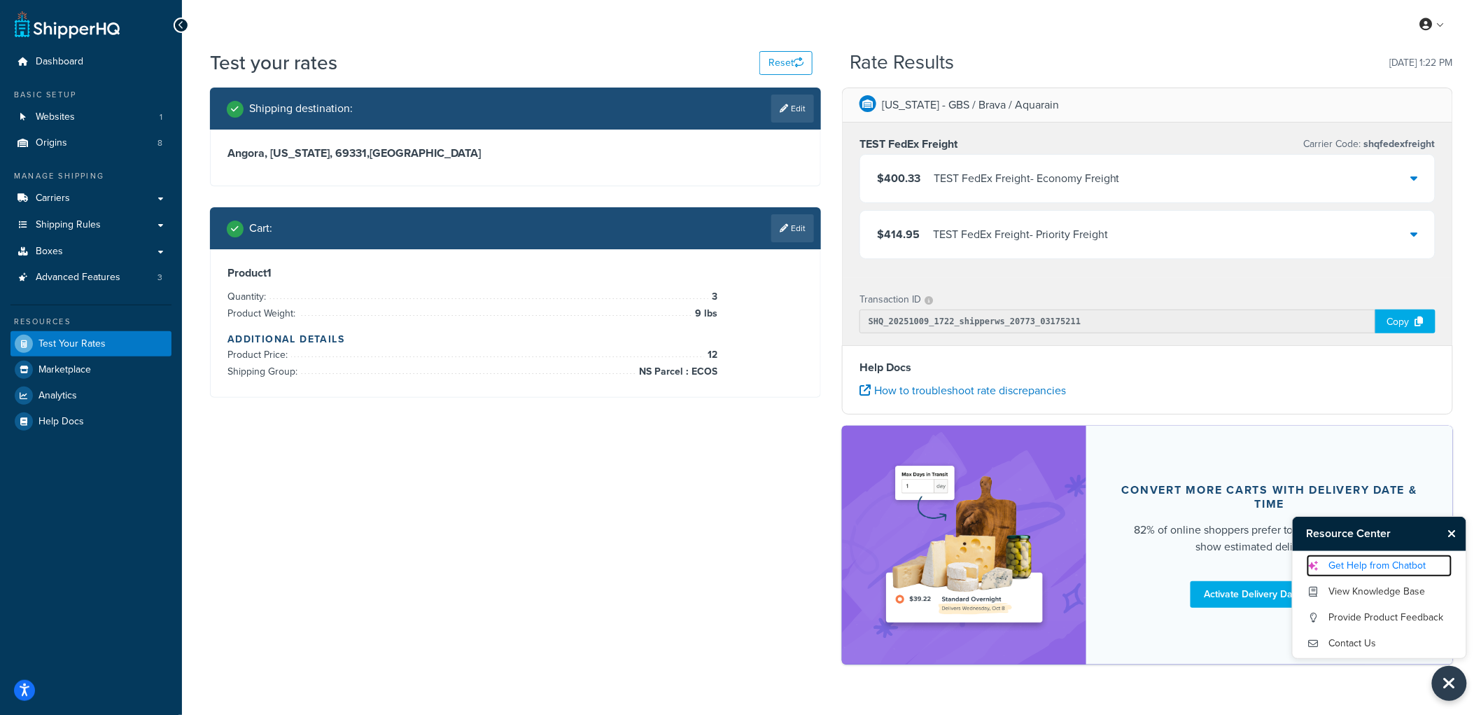
click at [1360, 569] on link "Get Help from Chatbot" at bounding box center [1380, 565] width 146 height 22
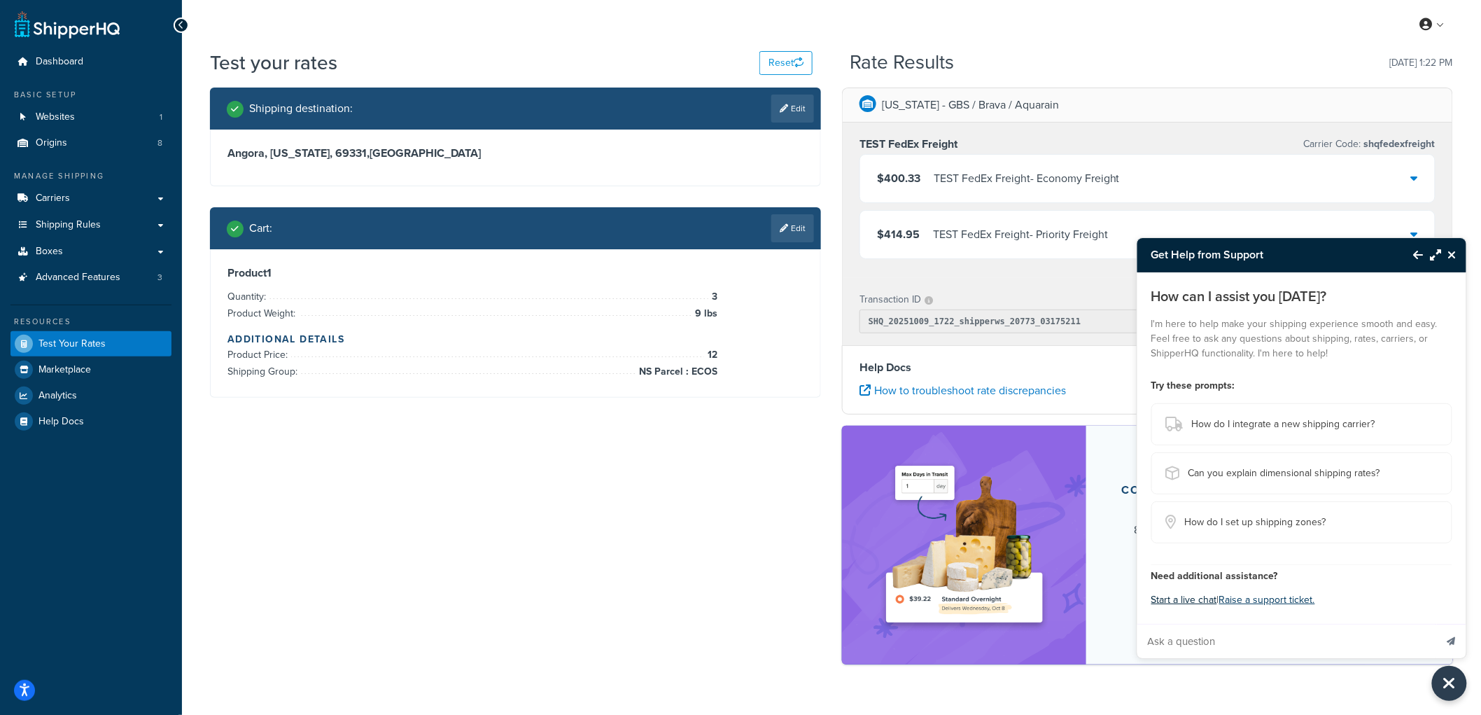
click at [1178, 593] on button "Start a live chat" at bounding box center [1184, 600] width 66 height 20
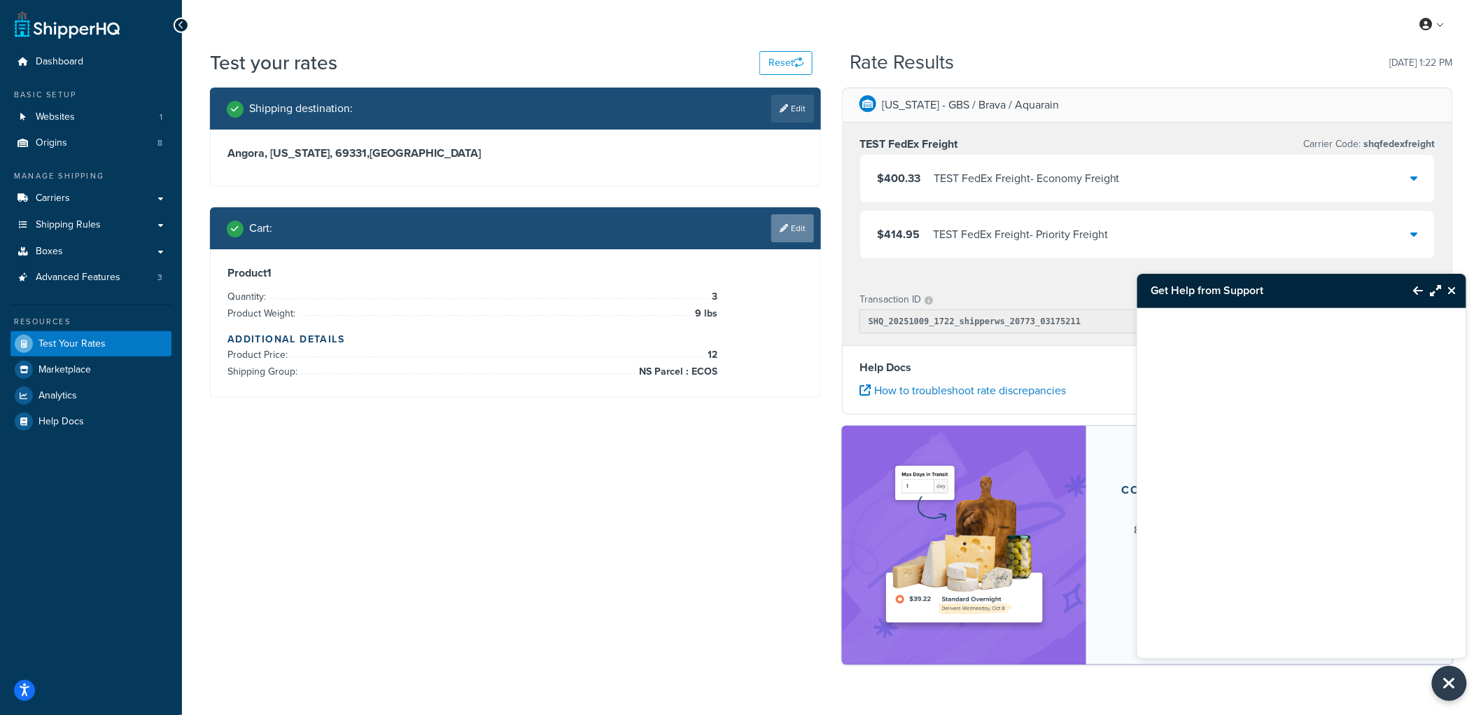
click at [801, 226] on link "Edit" at bounding box center [792, 228] width 43 height 28
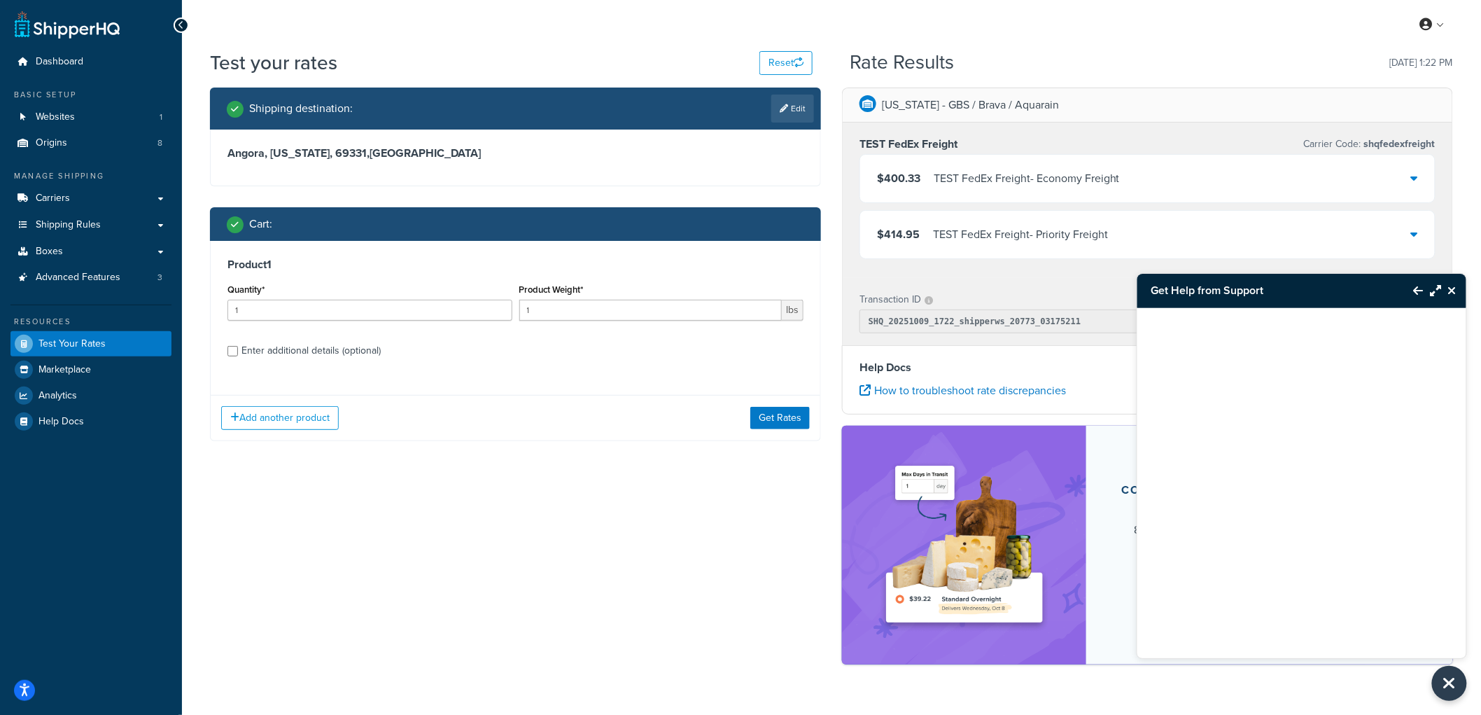
click at [337, 352] on div "Enter additional details (optional)" at bounding box center [310, 351] width 139 height 20
click at [238, 352] on input "Enter additional details (optional)" at bounding box center [232, 351] width 10 height 10
checkbox input "true"
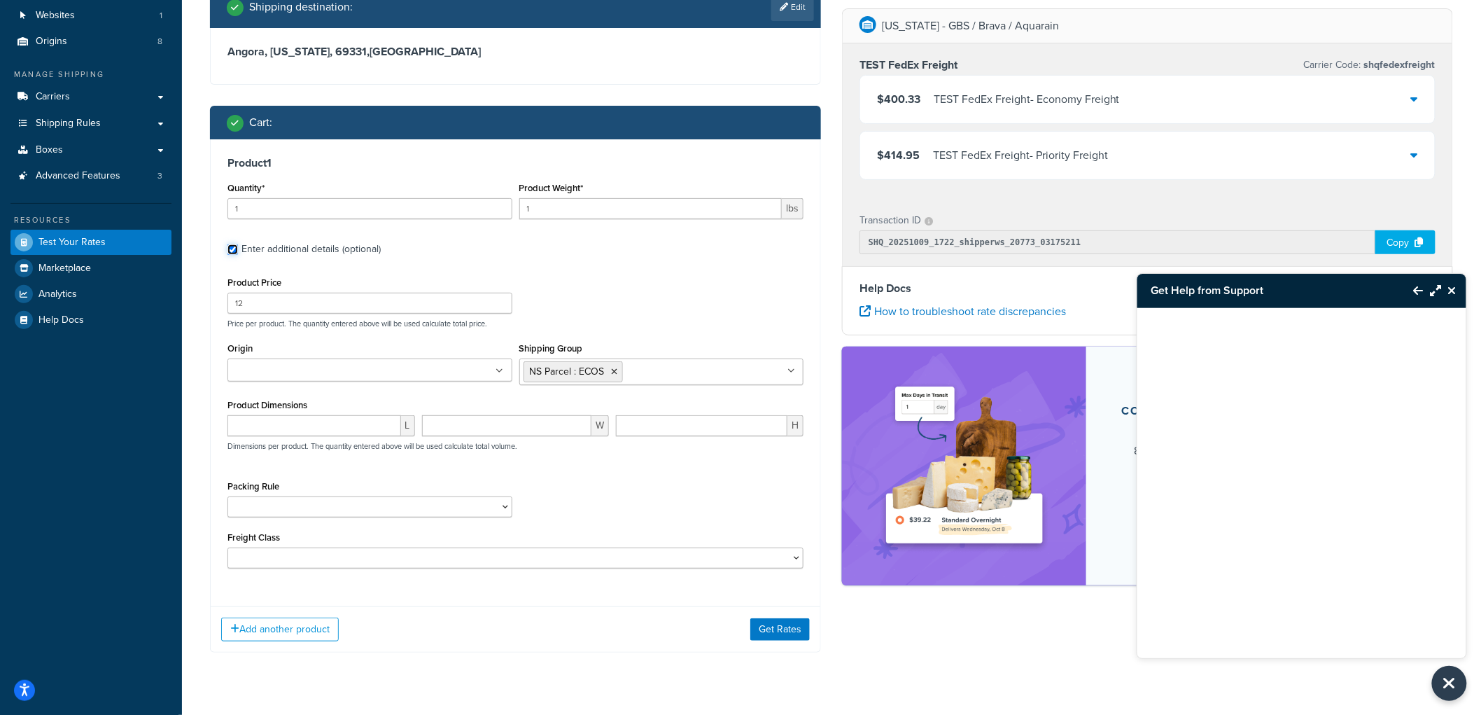
scroll to position [132, 0]
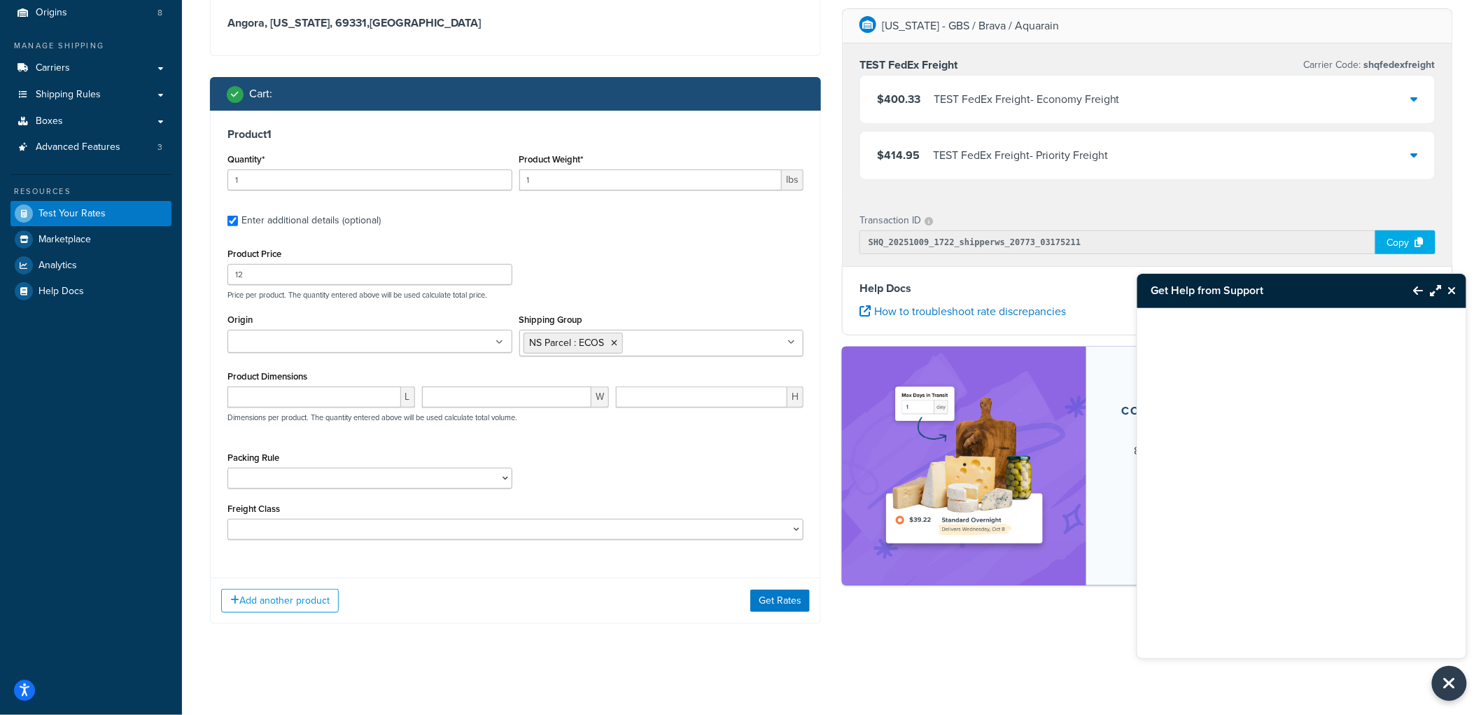
click at [547, 320] on label "Shipping Group" at bounding box center [551, 319] width 64 height 10
click at [626, 335] on input "Shipping Group" at bounding box center [688, 342] width 124 height 15
click at [547, 320] on label "Shipping Group" at bounding box center [551, 319] width 64 height 10
click at [626, 335] on input "Shipping Group" at bounding box center [688, 342] width 124 height 15
click at [547, 320] on label "Shipping Group" at bounding box center [551, 319] width 64 height 10
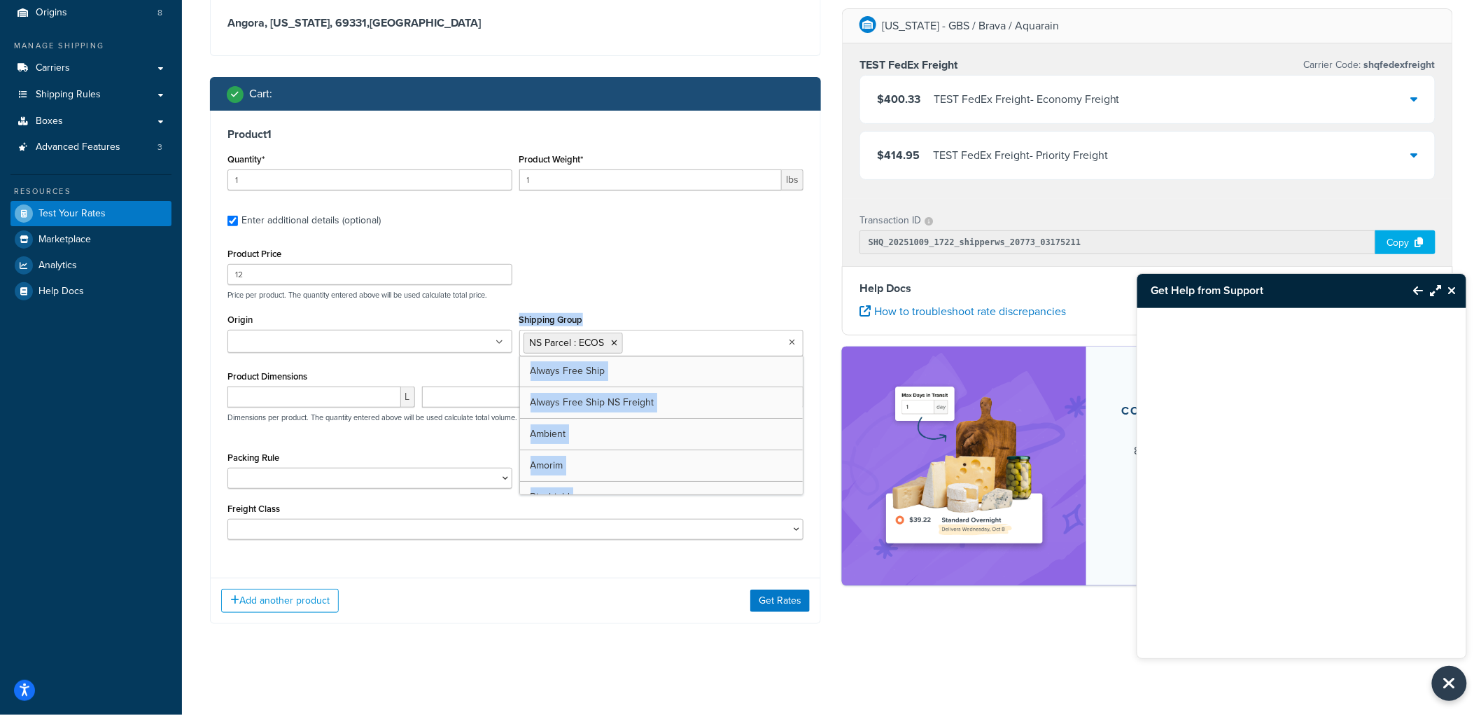
click at [626, 335] on input "Shipping Group" at bounding box center [688, 342] width 124 height 15
click at [570, 277] on div "Product Price 12 Price per product. The quantity entered above will be used cal…" at bounding box center [515, 271] width 583 height 55
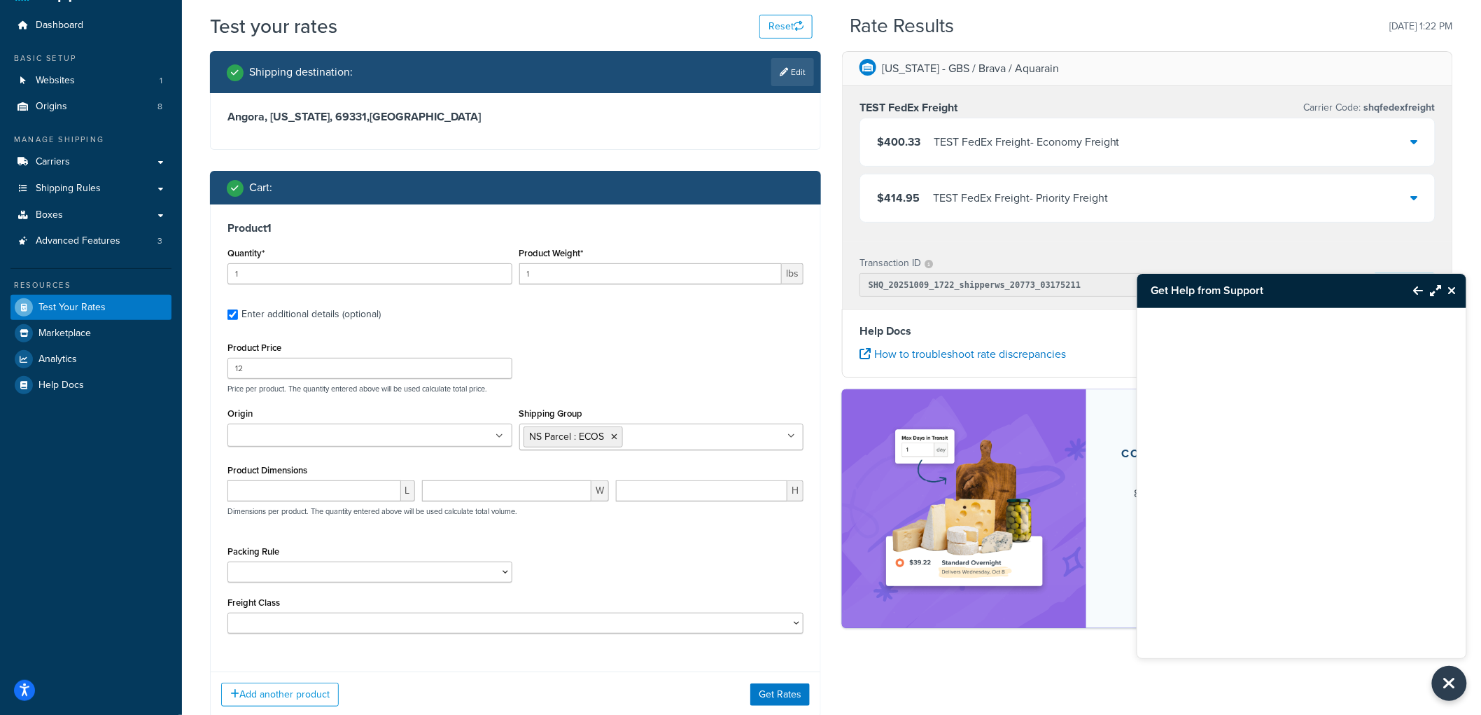
scroll to position [0, 0]
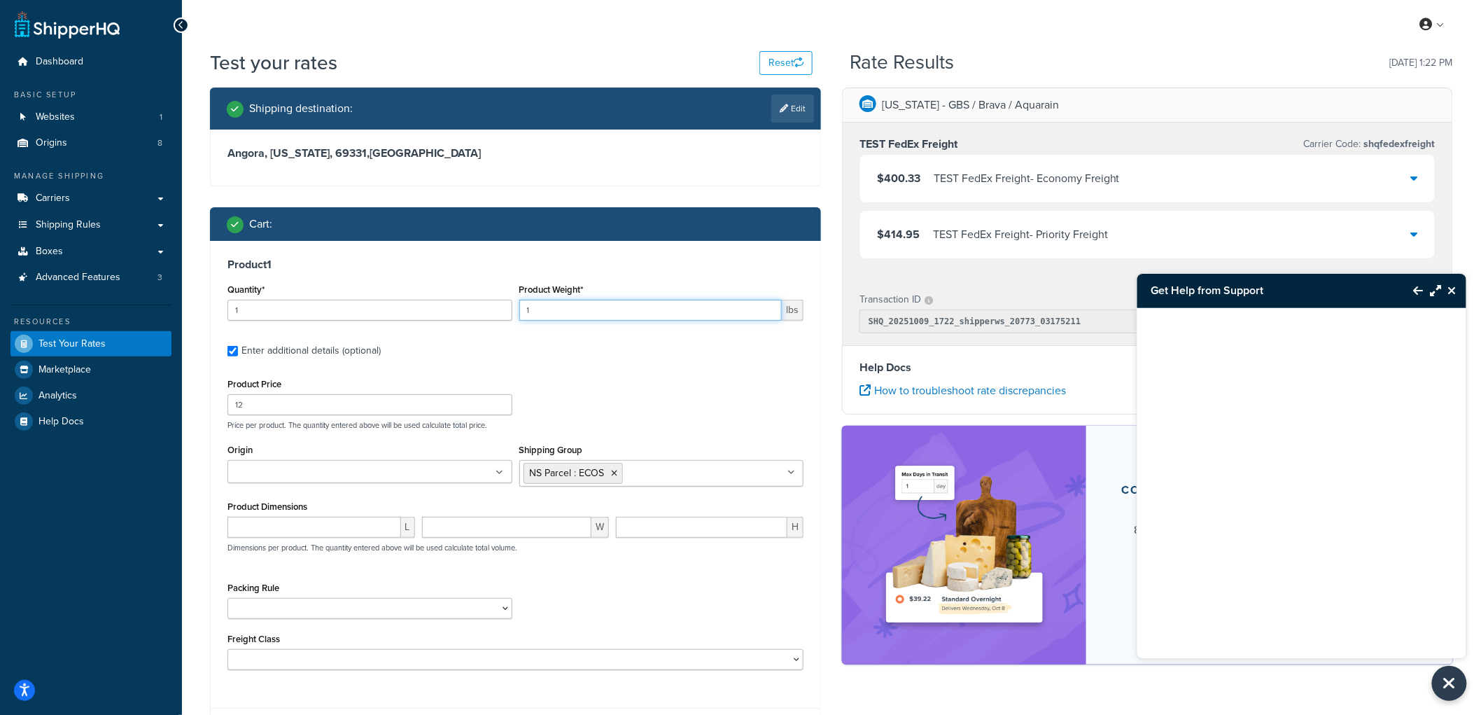
click at [558, 310] on input "1" at bounding box center [650, 310] width 263 height 21
drag, startPoint x: 452, startPoint y: 307, endPoint x: 234, endPoint y: 253, distance: 224.2
click at [172, 242] on div "Dashboard Basic Setup Websites 1 Origins 8 Manage Shipping Carriers Carriers Al…" at bounding box center [740, 422] width 1481 height 845
type input "4"
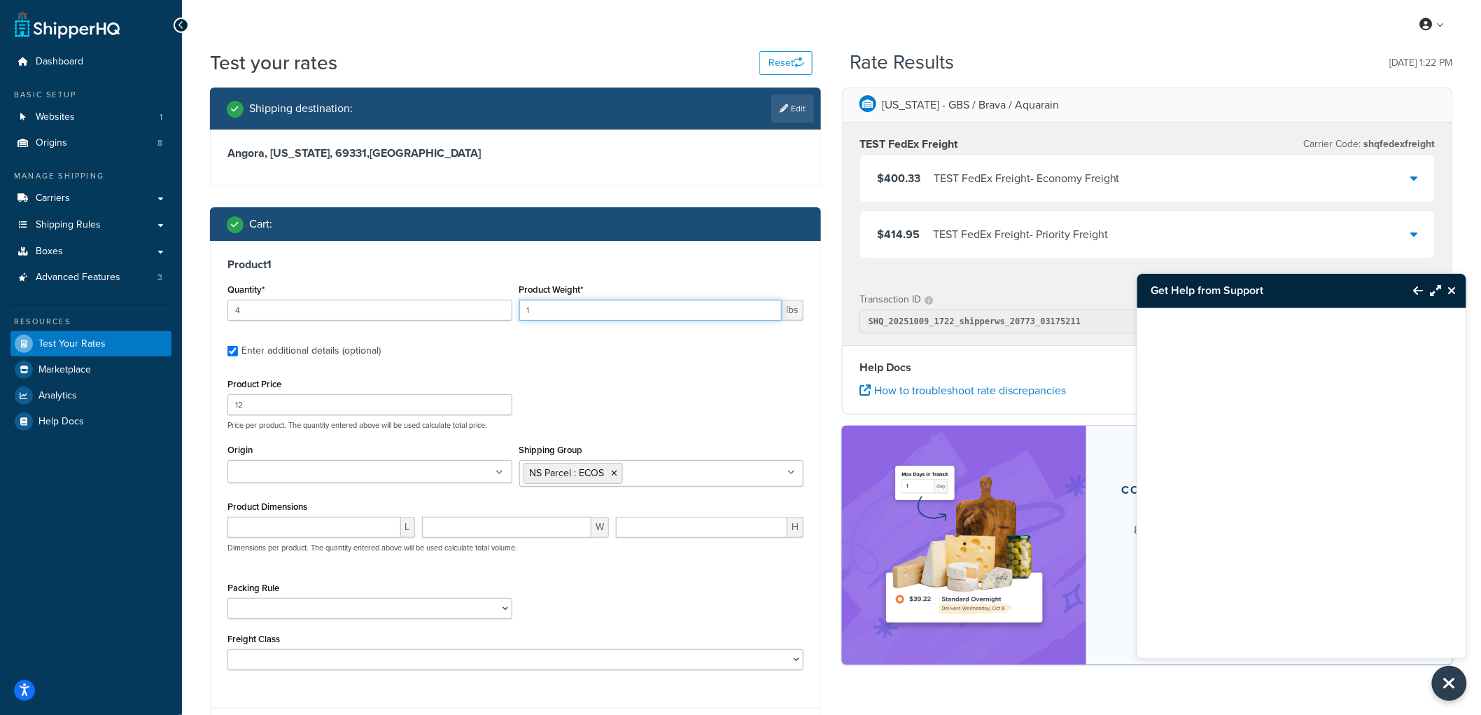
click at [558, 308] on input "1" at bounding box center [650, 310] width 263 height 21
type input "10"
click at [554, 265] on h3 "Product 1" at bounding box center [515, 265] width 576 height 14
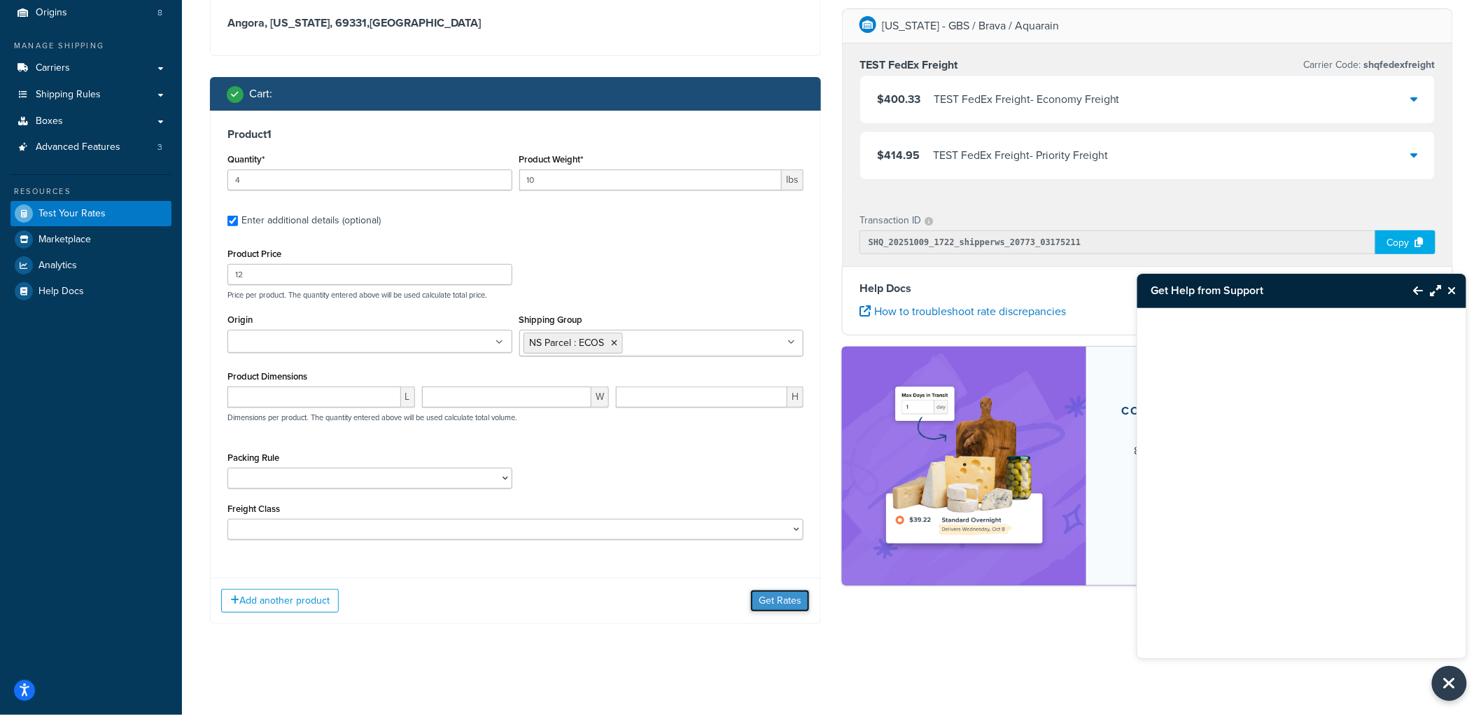
click at [800, 603] on button "Get Rates" at bounding box center [779, 600] width 59 height 22
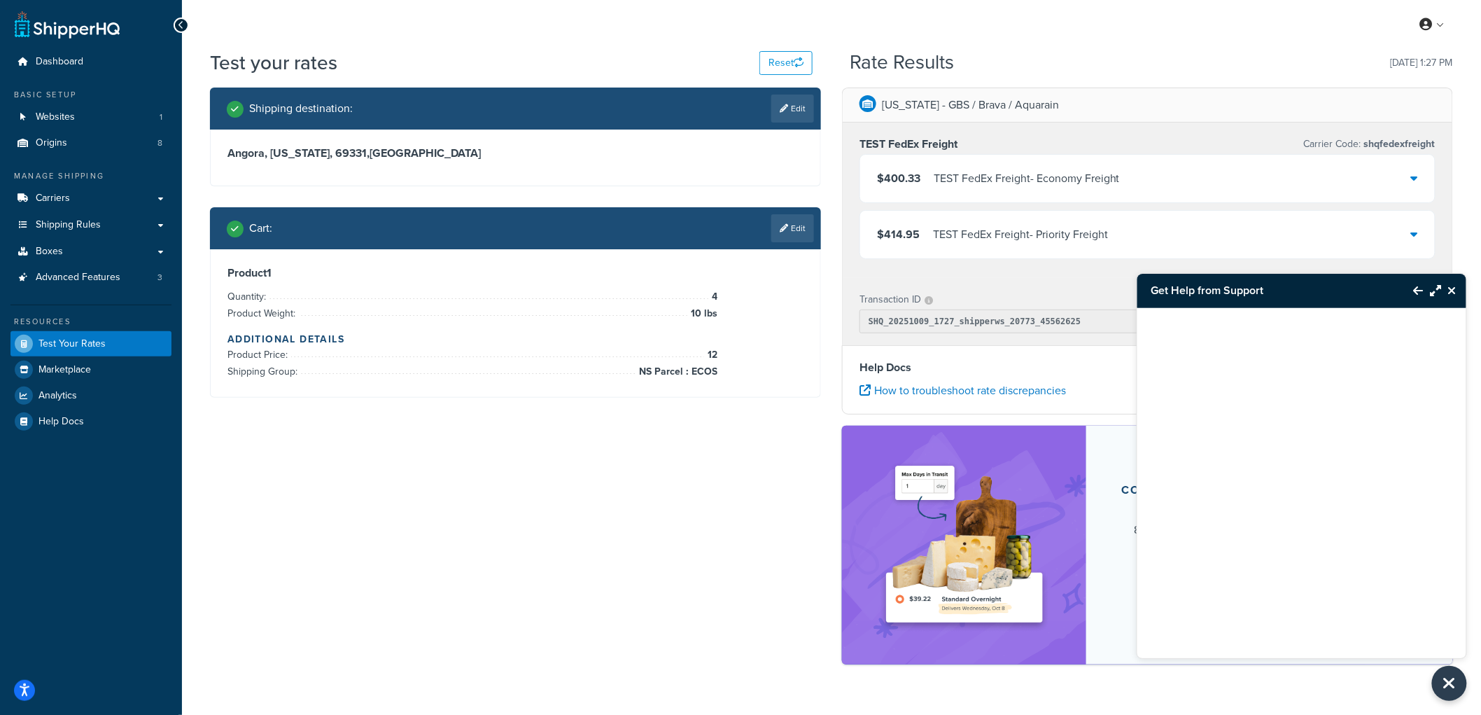
click at [791, 227] on link "Edit" at bounding box center [792, 228] width 43 height 28
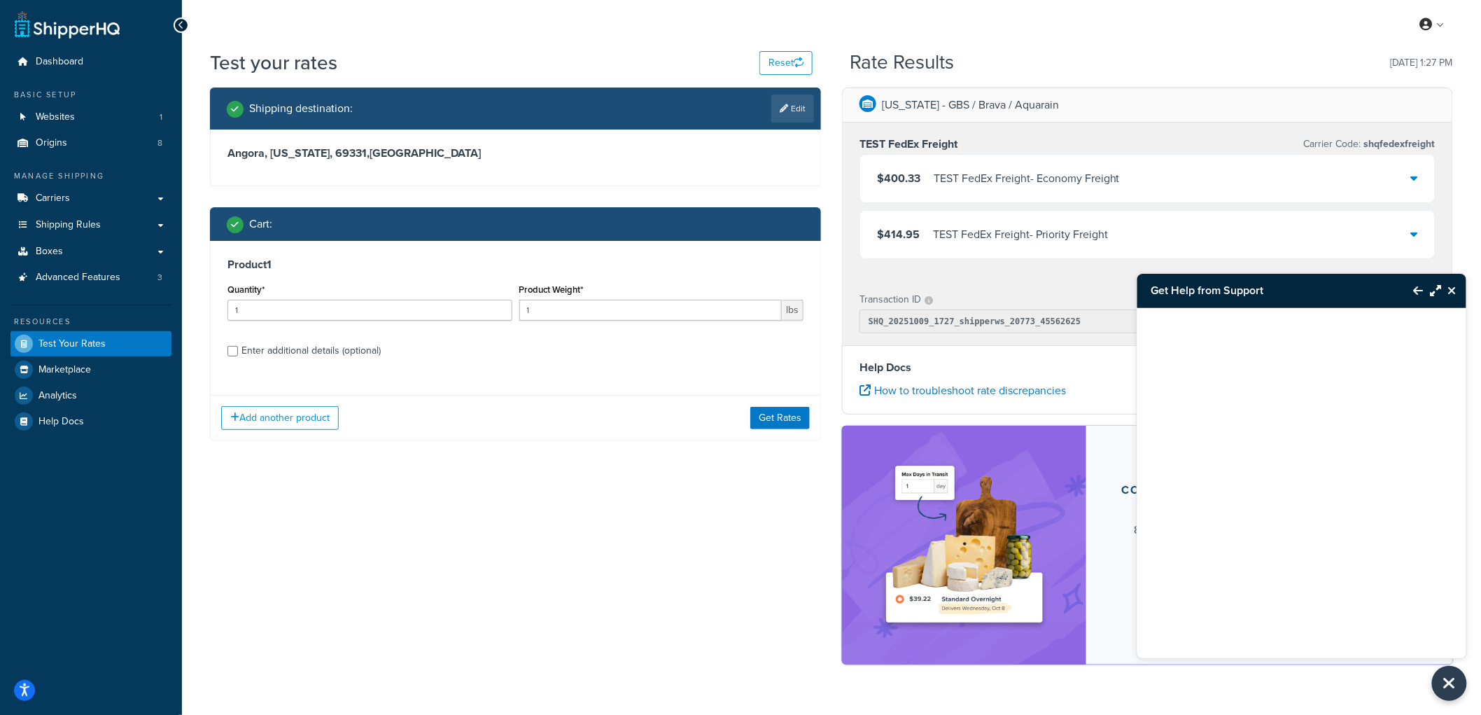
click at [302, 353] on div "Enter additional details (optional)" at bounding box center [310, 351] width 139 height 20
click at [238, 353] on input "Enter additional details (optional)" at bounding box center [232, 351] width 10 height 10
checkbox input "true"
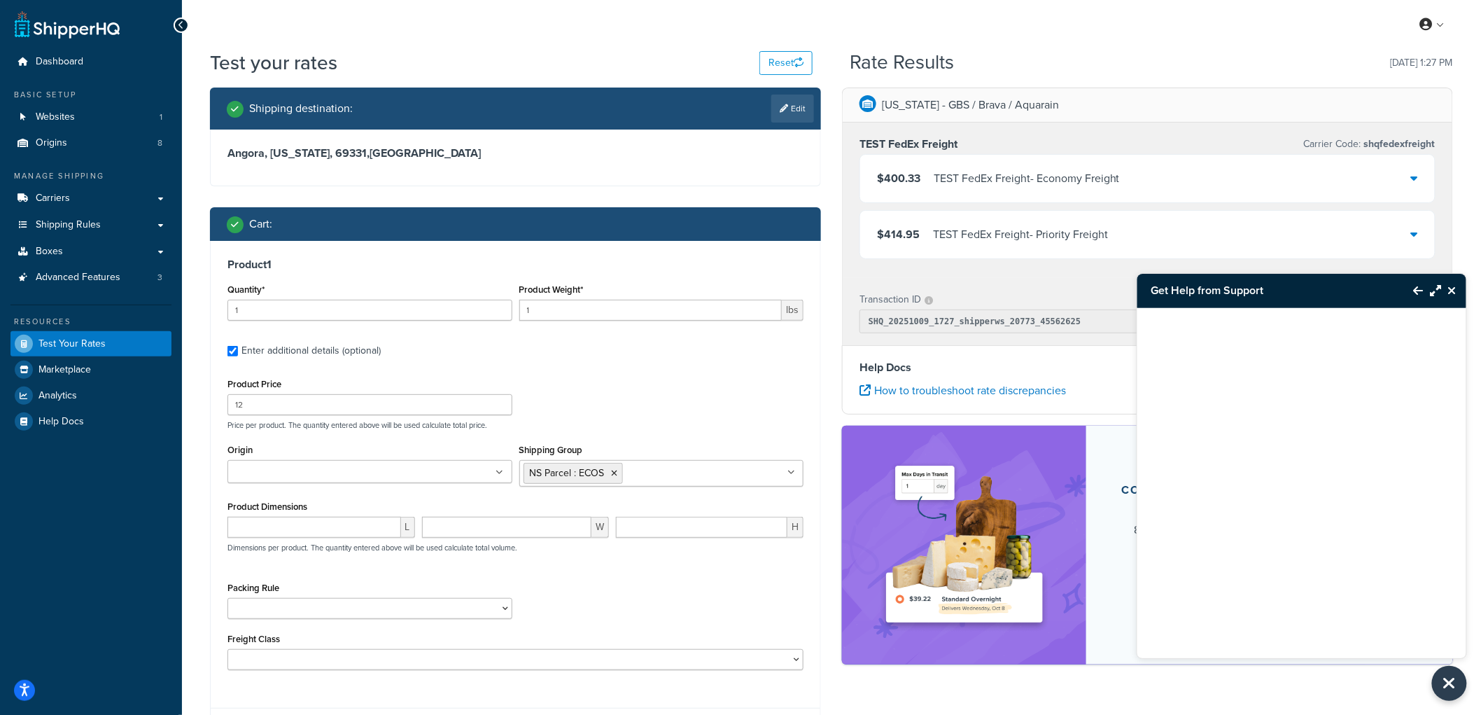
click at [614, 387] on div "Product Price 12 Price per product. The quantity entered above will be used cal…" at bounding box center [515, 401] width 583 height 55
drag, startPoint x: 298, startPoint y: 306, endPoint x: 167, endPoint y: 292, distance: 132.3
click at [167, 292] on div "Dashboard Basic Setup Websites 1 Origins 8 Manage Shipping Carriers Carriers Al…" at bounding box center [740, 422] width 1481 height 845
type input "4"
drag, startPoint x: 565, startPoint y: 302, endPoint x: 514, endPoint y: 291, distance: 52.2
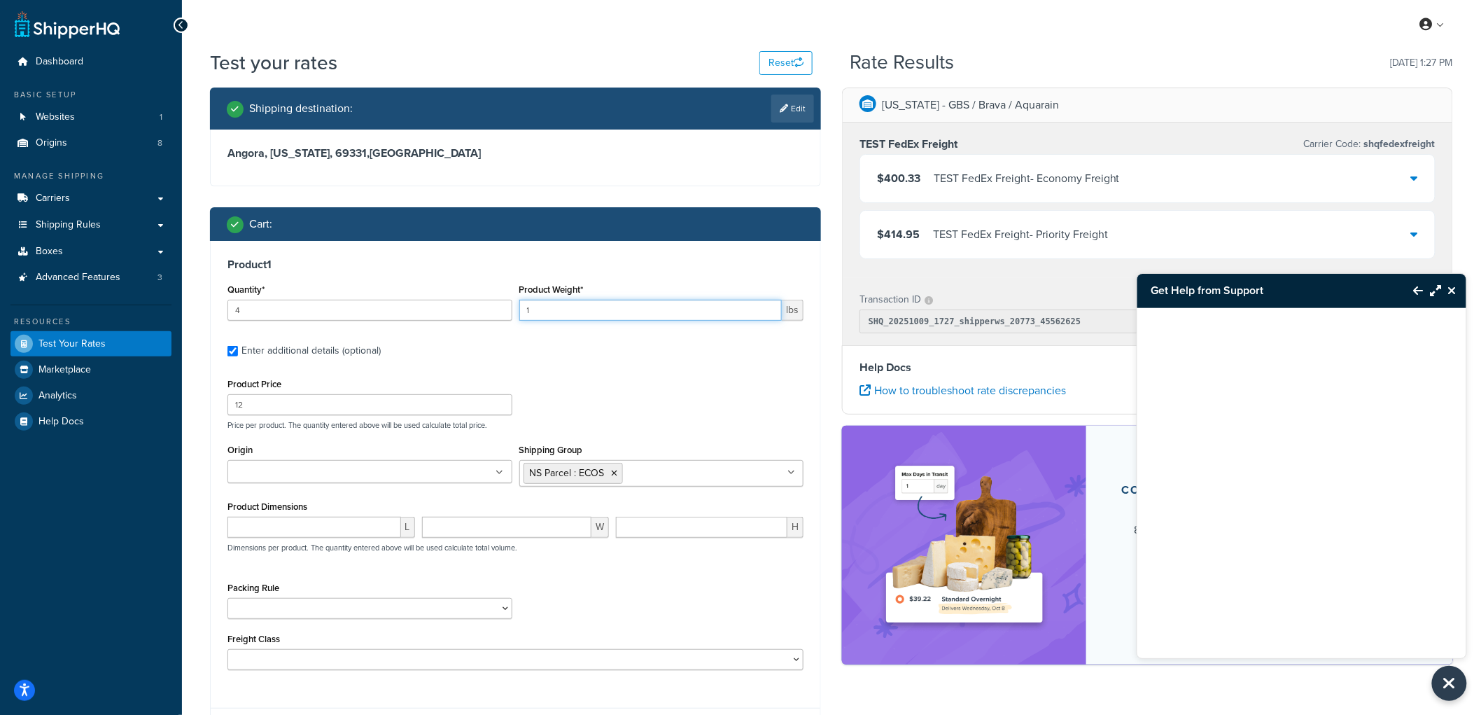
click at [514, 291] on div "Quantity* 4 Product Weight* 1 lbs" at bounding box center [515, 305] width 583 height 51
click at [1449, 288] on icon "Close Resource Center" at bounding box center [1452, 290] width 8 height 11
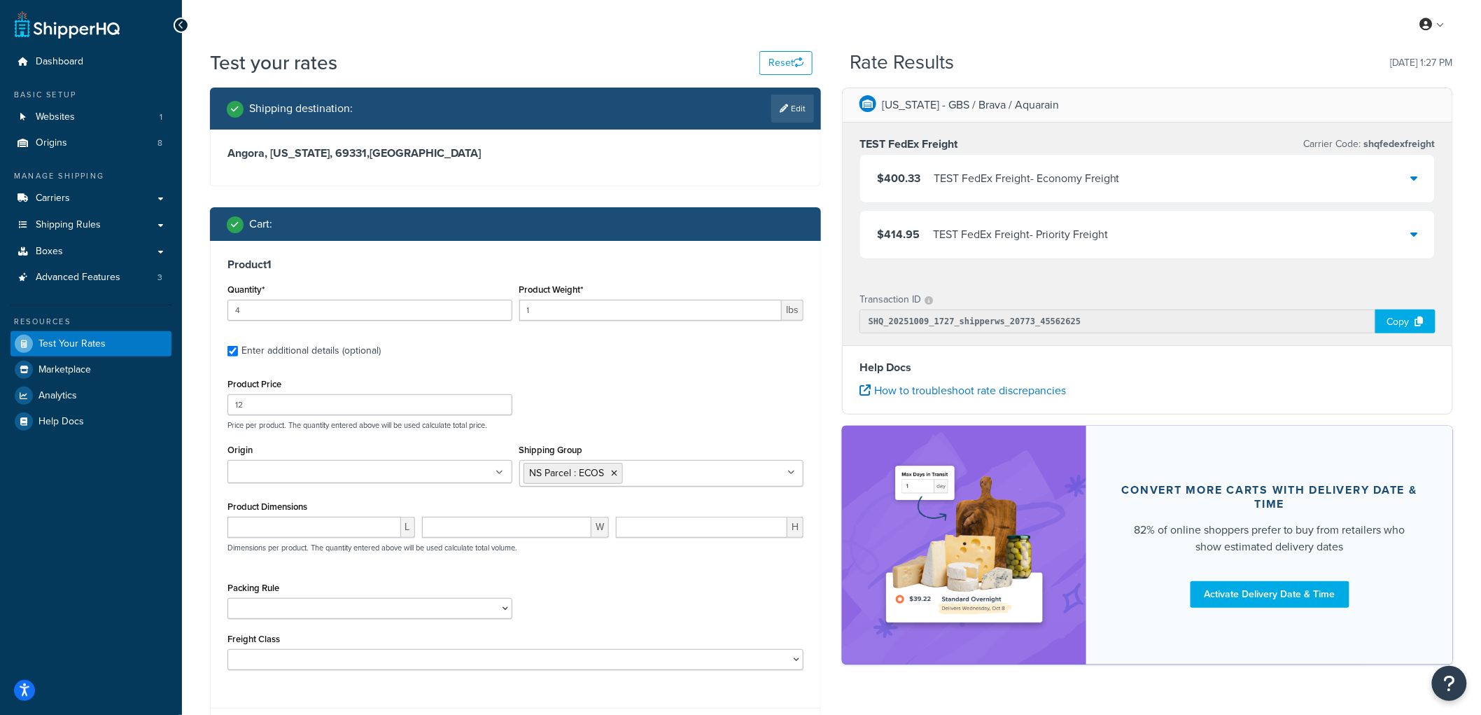
click at [723, 19] on div "My Profile Billing Global Settings Contact Us Logout" at bounding box center [831, 24] width 1299 height 49
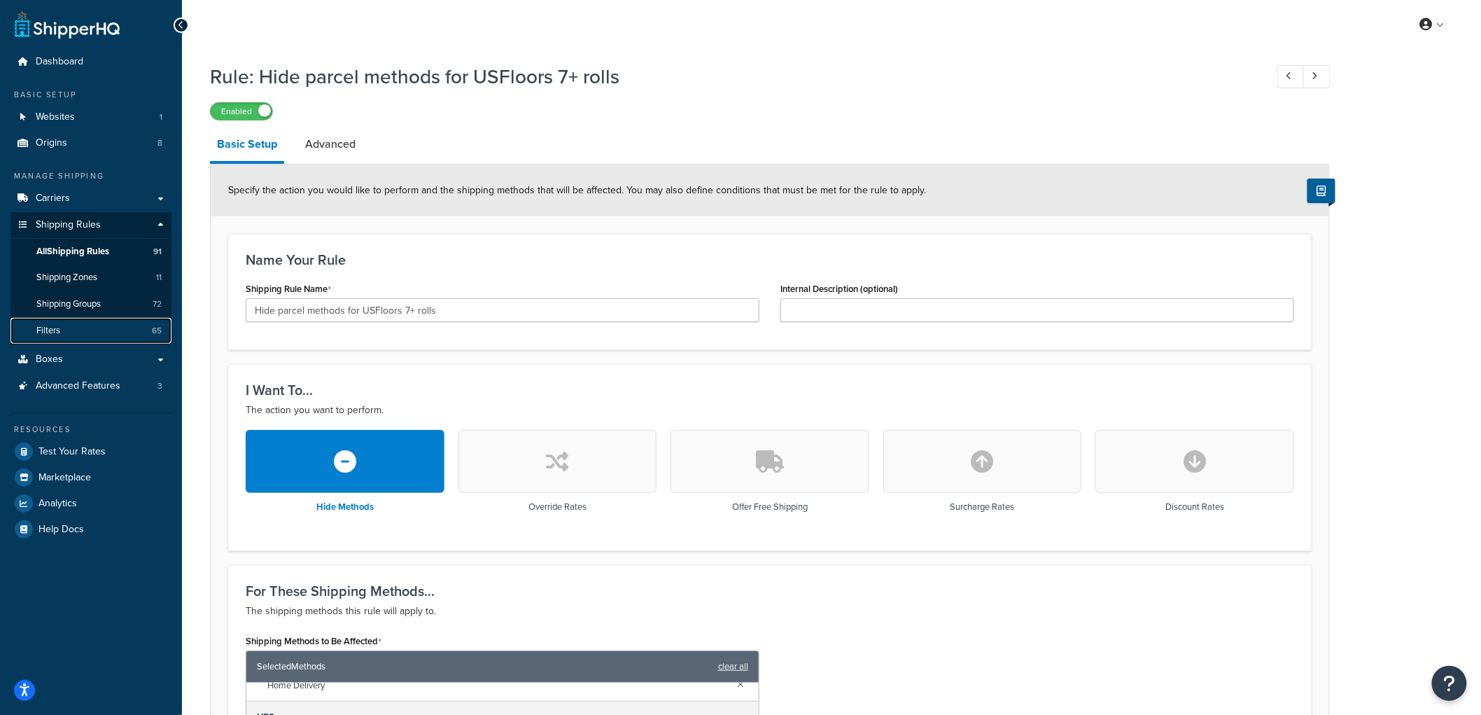
click at [55, 318] on link "Filters 65" at bounding box center [90, 331] width 161 height 26
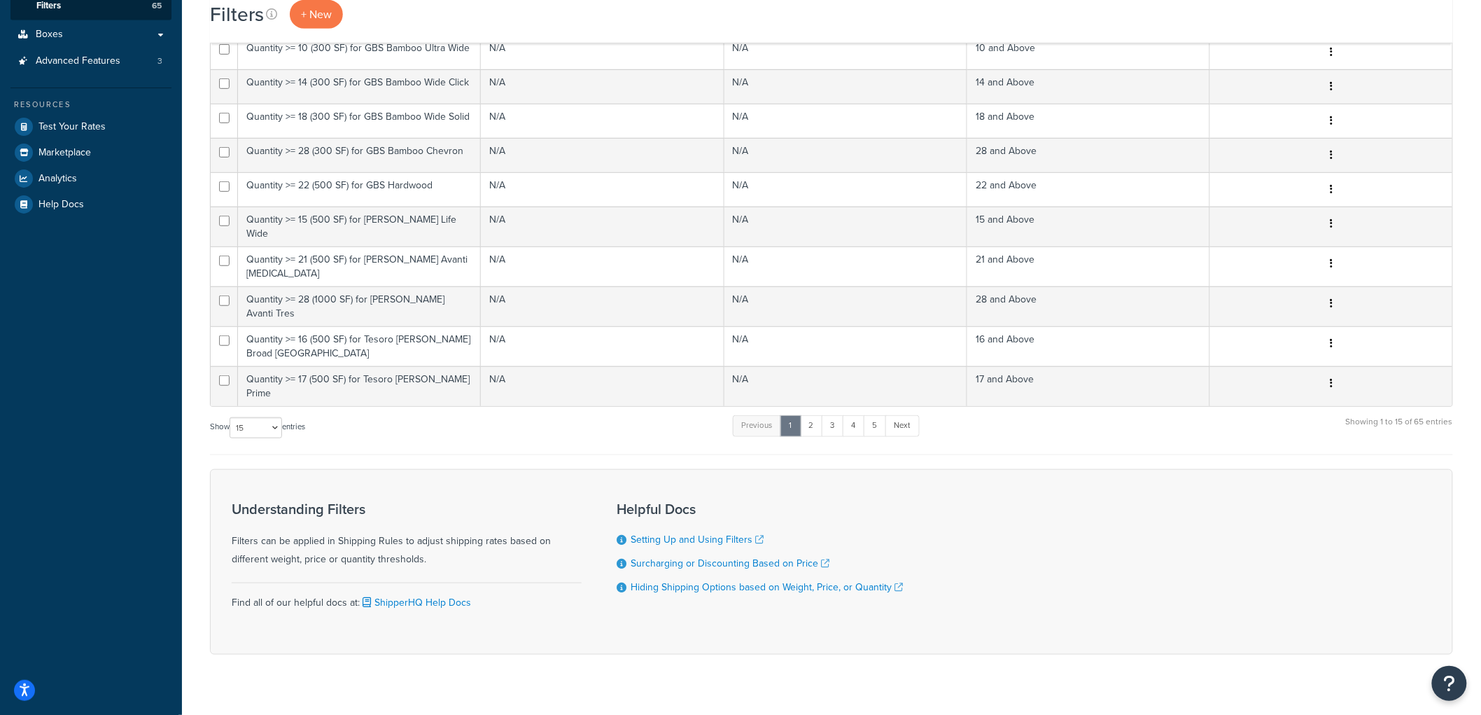
scroll to position [327, 0]
click at [274, 415] on select "10 15 25 50 100" at bounding box center [256, 425] width 52 height 21
select select "100"
click at [231, 436] on select "10 15 25 50 100" at bounding box center [256, 425] width 52 height 21
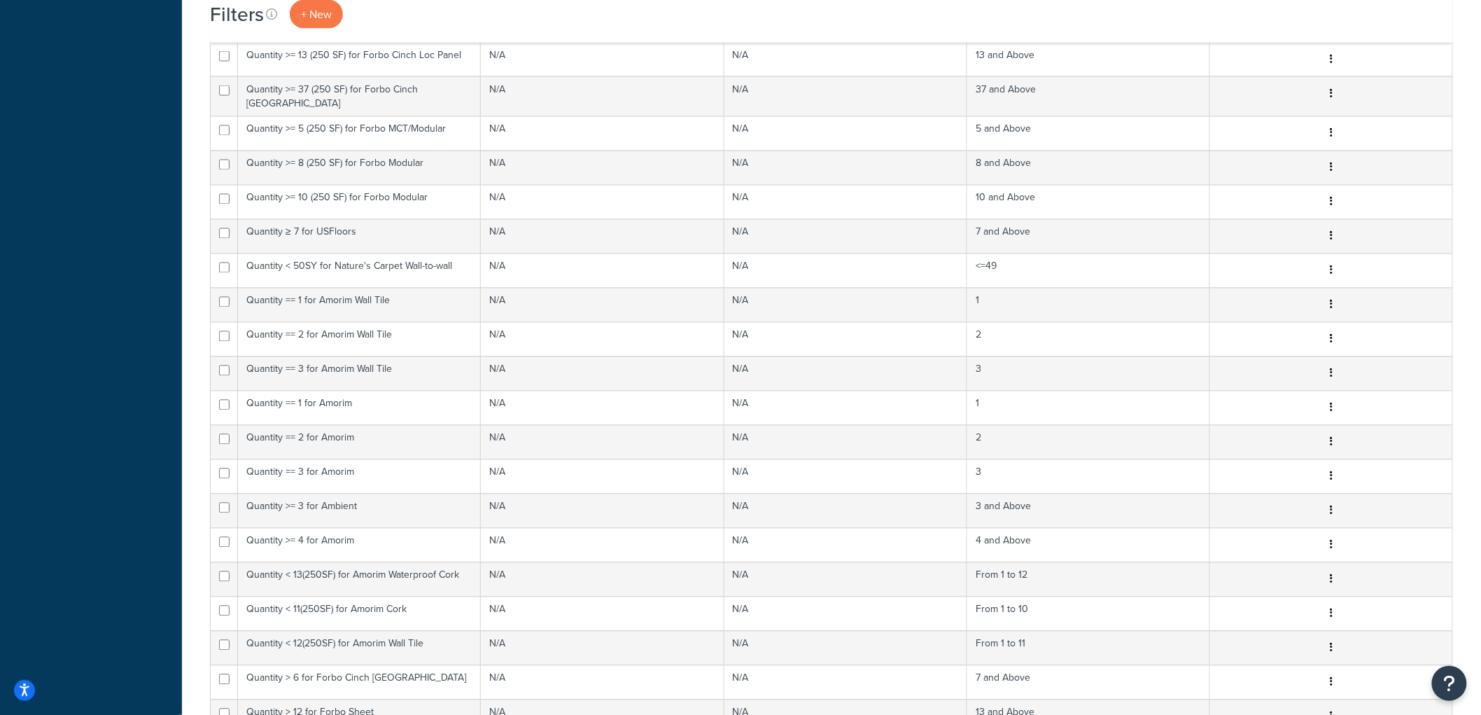
scroll to position [1027, 0]
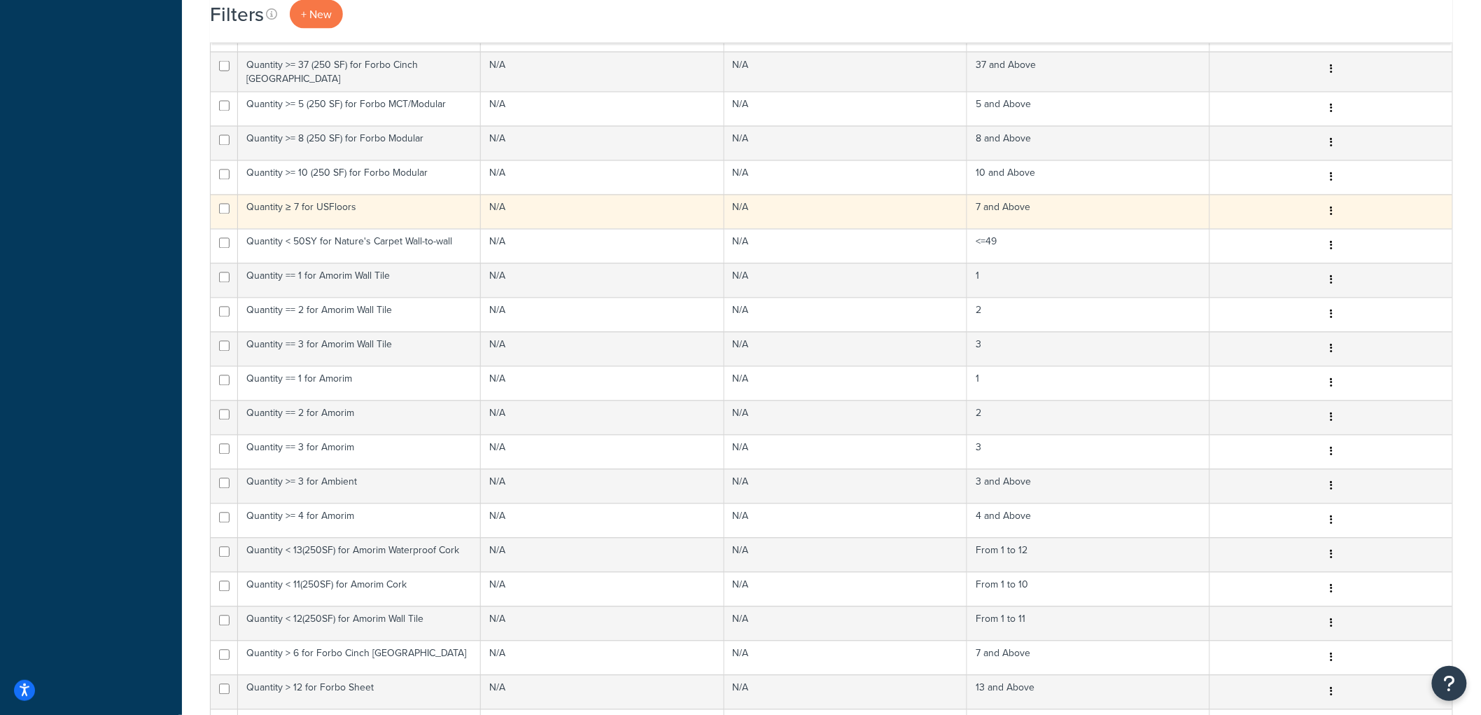
click at [406, 195] on td "Quantity ≥ 7 for USFloors" at bounding box center [359, 212] width 243 height 34
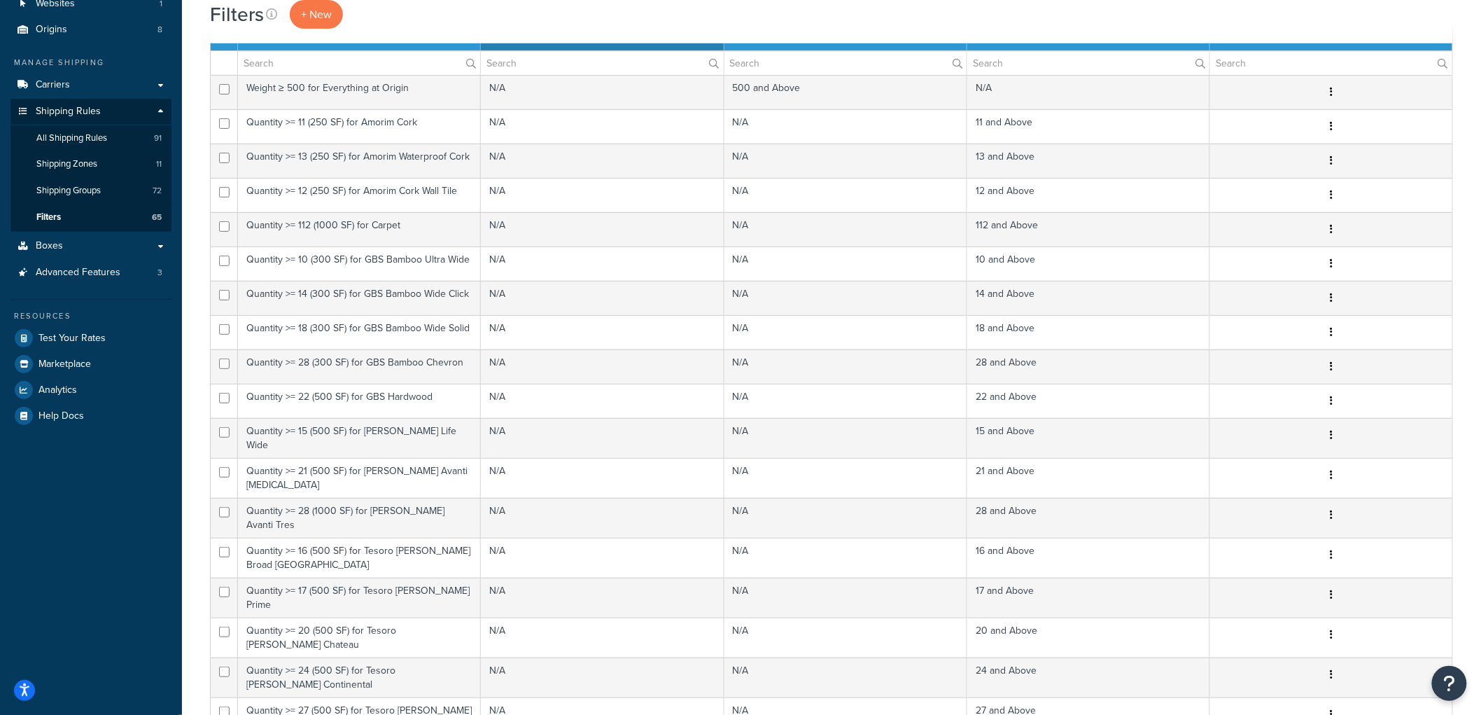
scroll to position [0, 0]
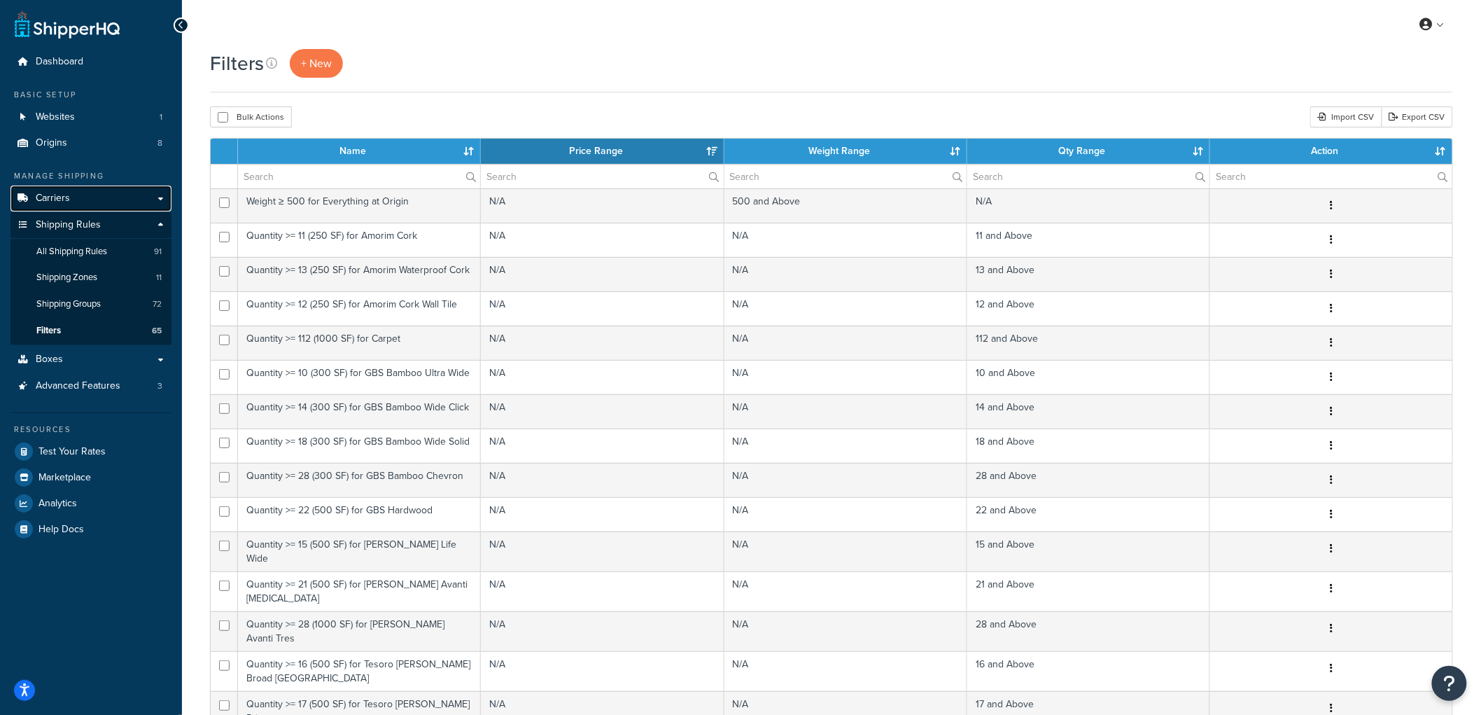
click at [99, 193] on link "Carriers" at bounding box center [90, 198] width 161 height 26
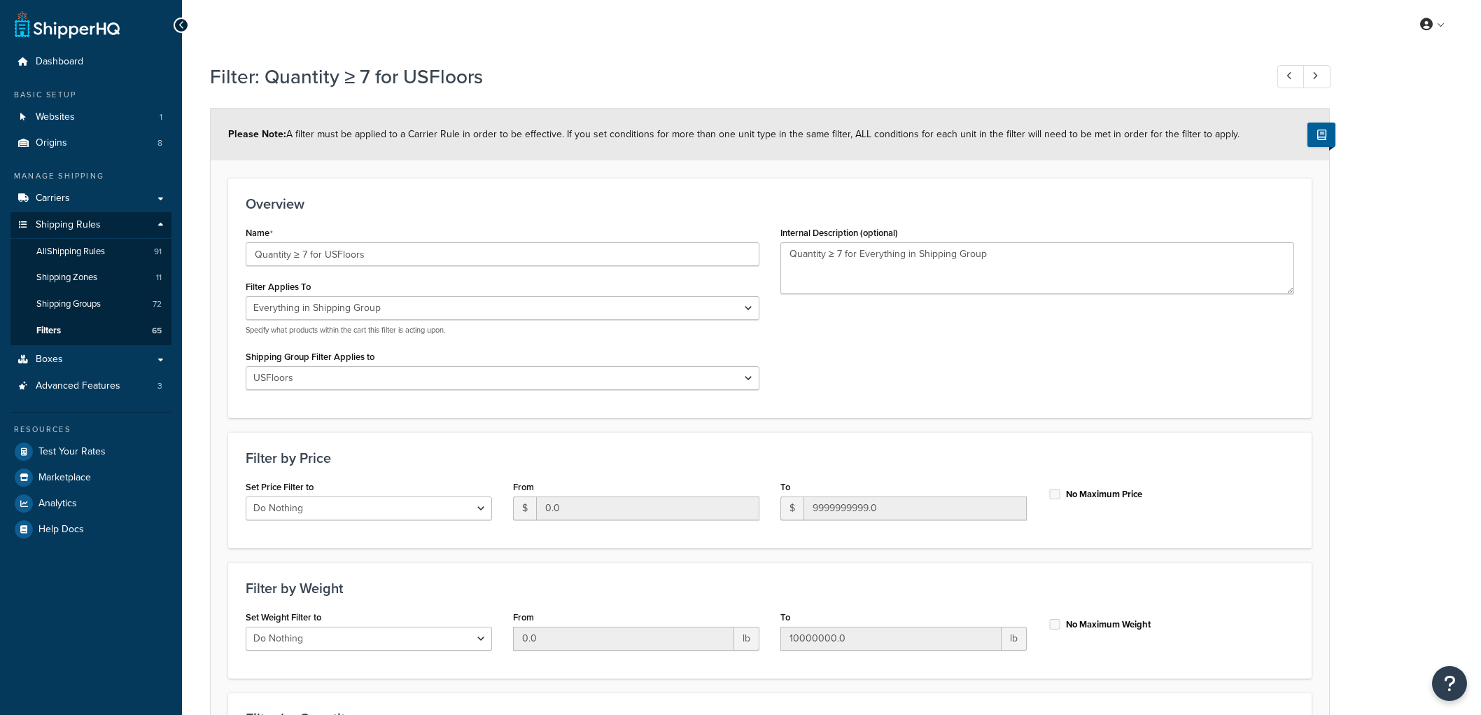
select select "SHIPPING_GROUP"
select select "298972"
select select "range"
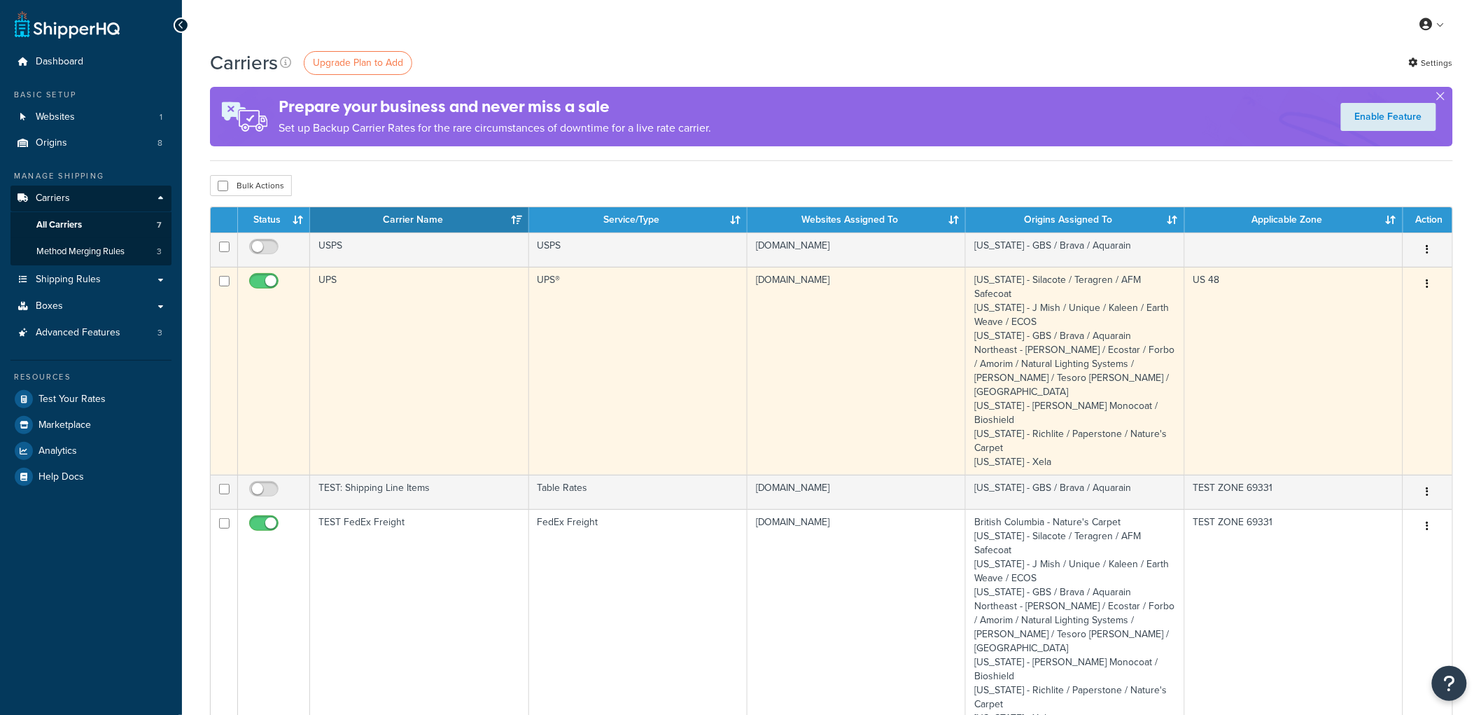
click at [423, 341] on td "UPS" at bounding box center [419, 371] width 218 height 208
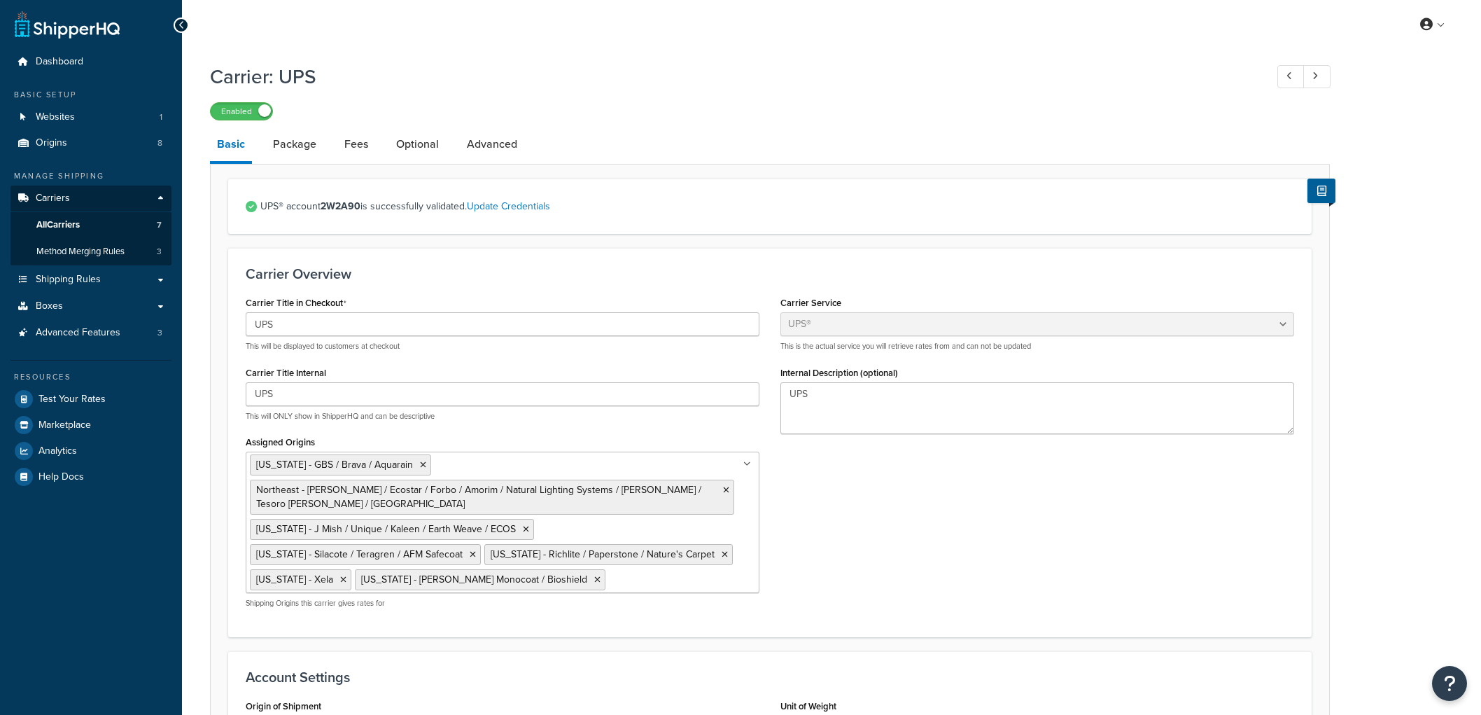
select select "ups"
click at [292, 128] on link "Package" at bounding box center [294, 144] width 57 height 34
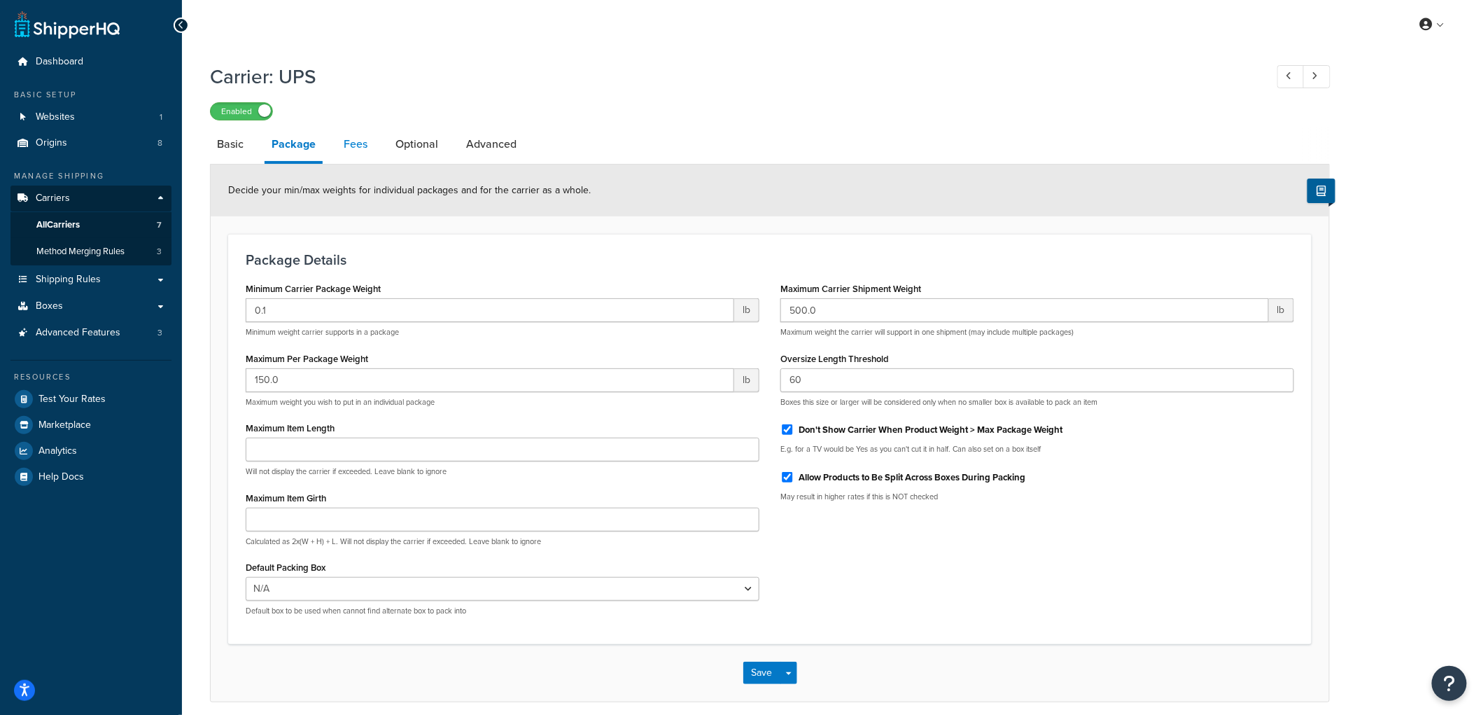
click at [358, 148] on link "Fees" at bounding box center [356, 144] width 38 height 34
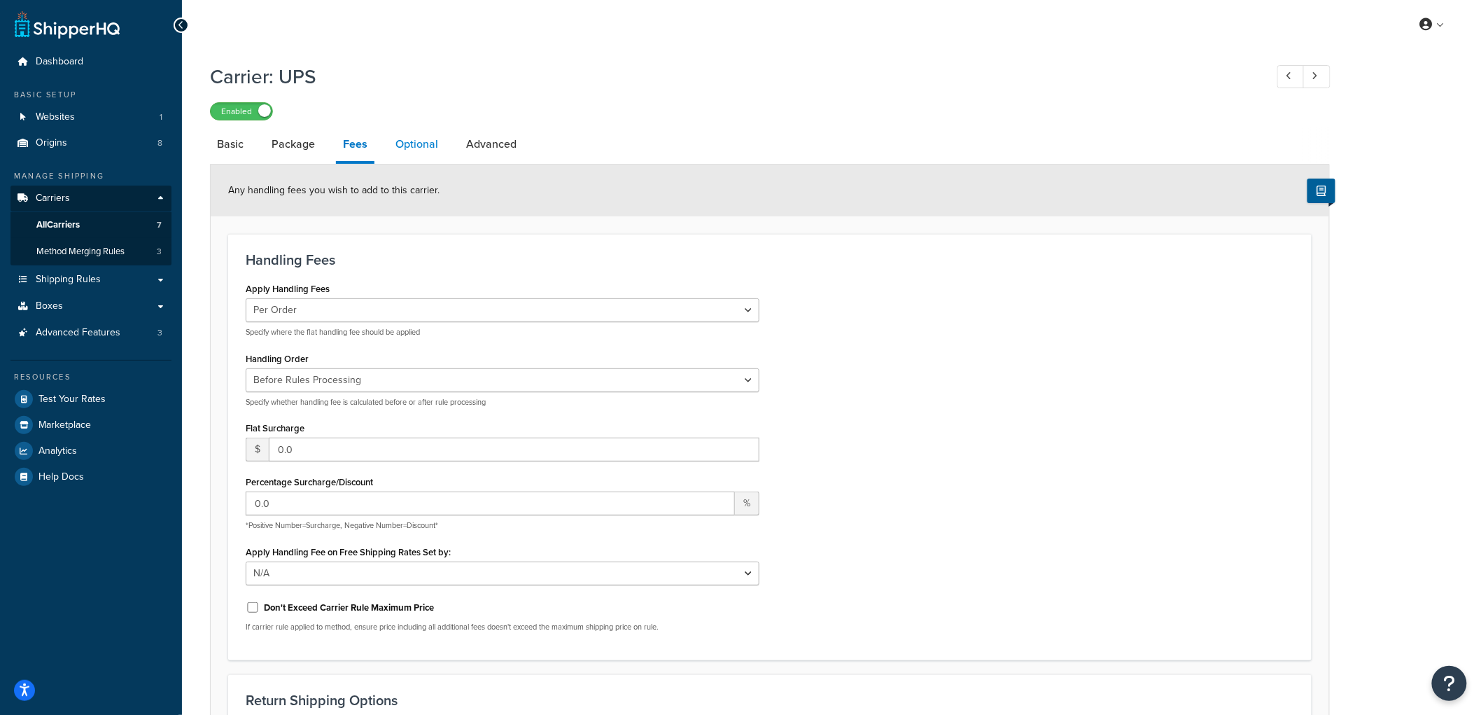
click at [415, 143] on link "Optional" at bounding box center [416, 144] width 57 height 34
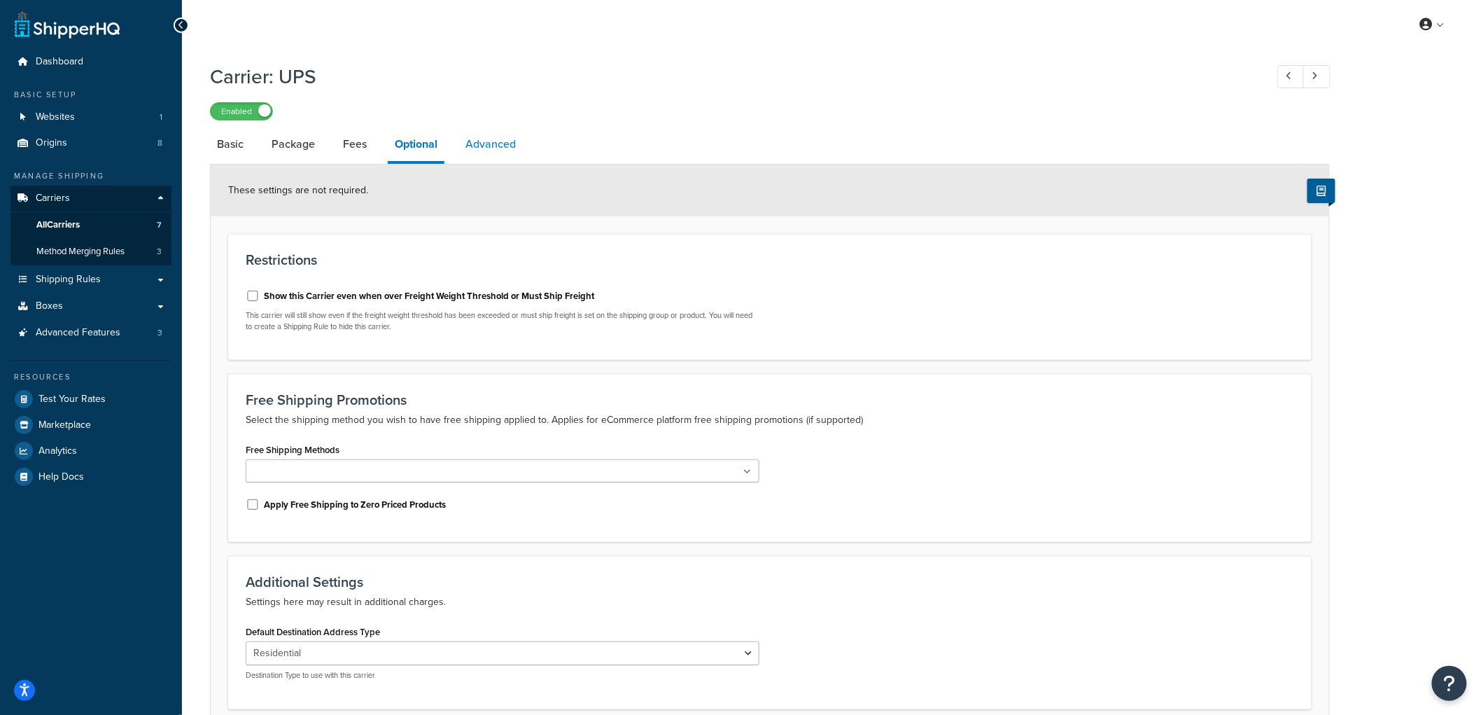
click at [476, 143] on link "Advanced" at bounding box center [490, 144] width 64 height 34
select select "false"
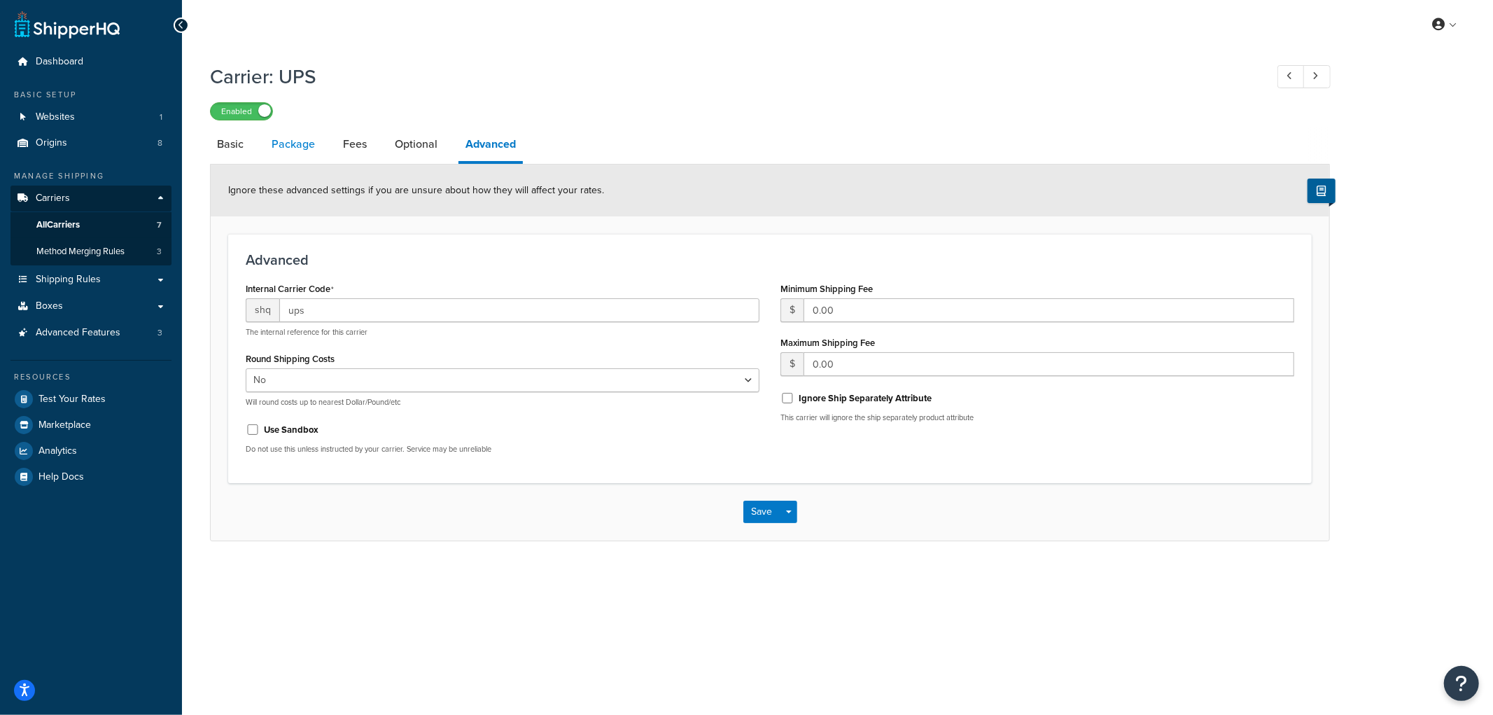
click at [295, 153] on link "Package" at bounding box center [293, 144] width 57 height 34
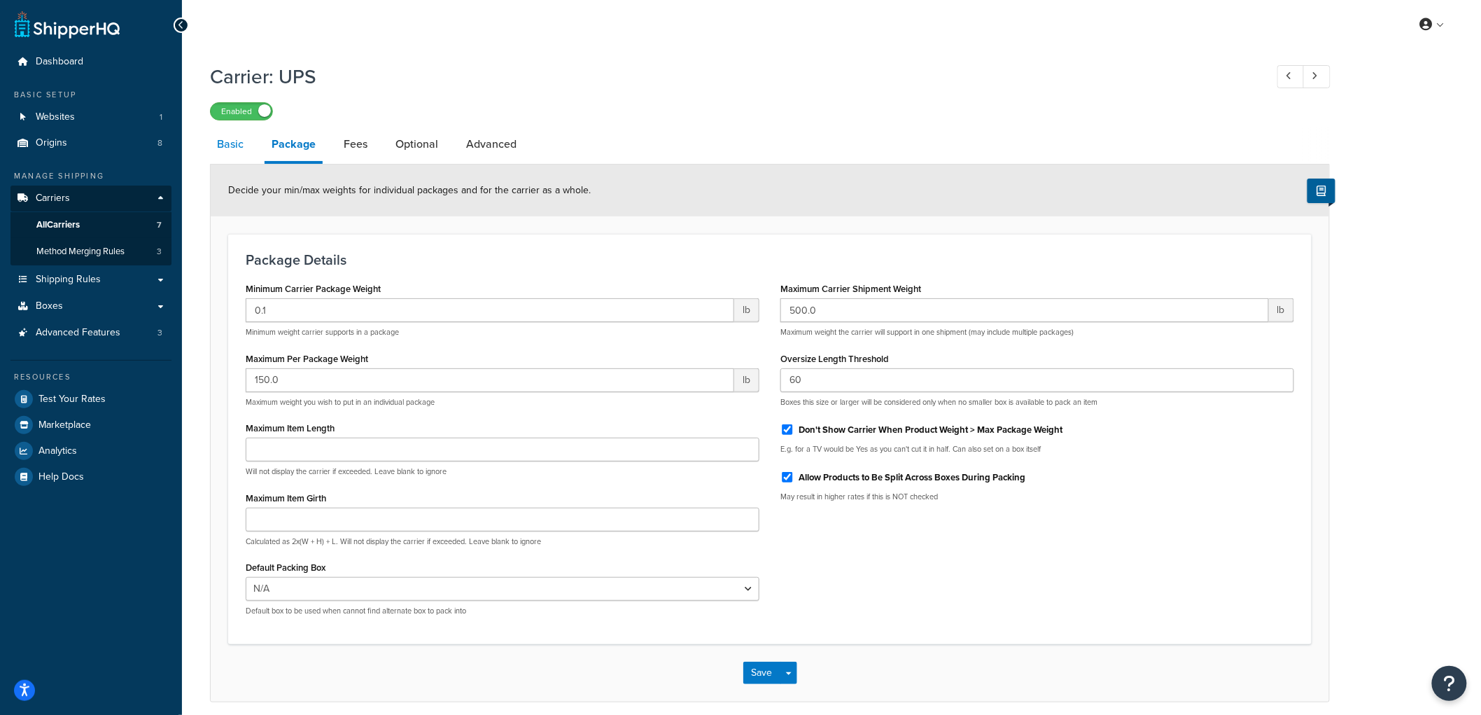
click at [237, 145] on link "Basic" at bounding box center [230, 144] width 41 height 34
select select "ups"
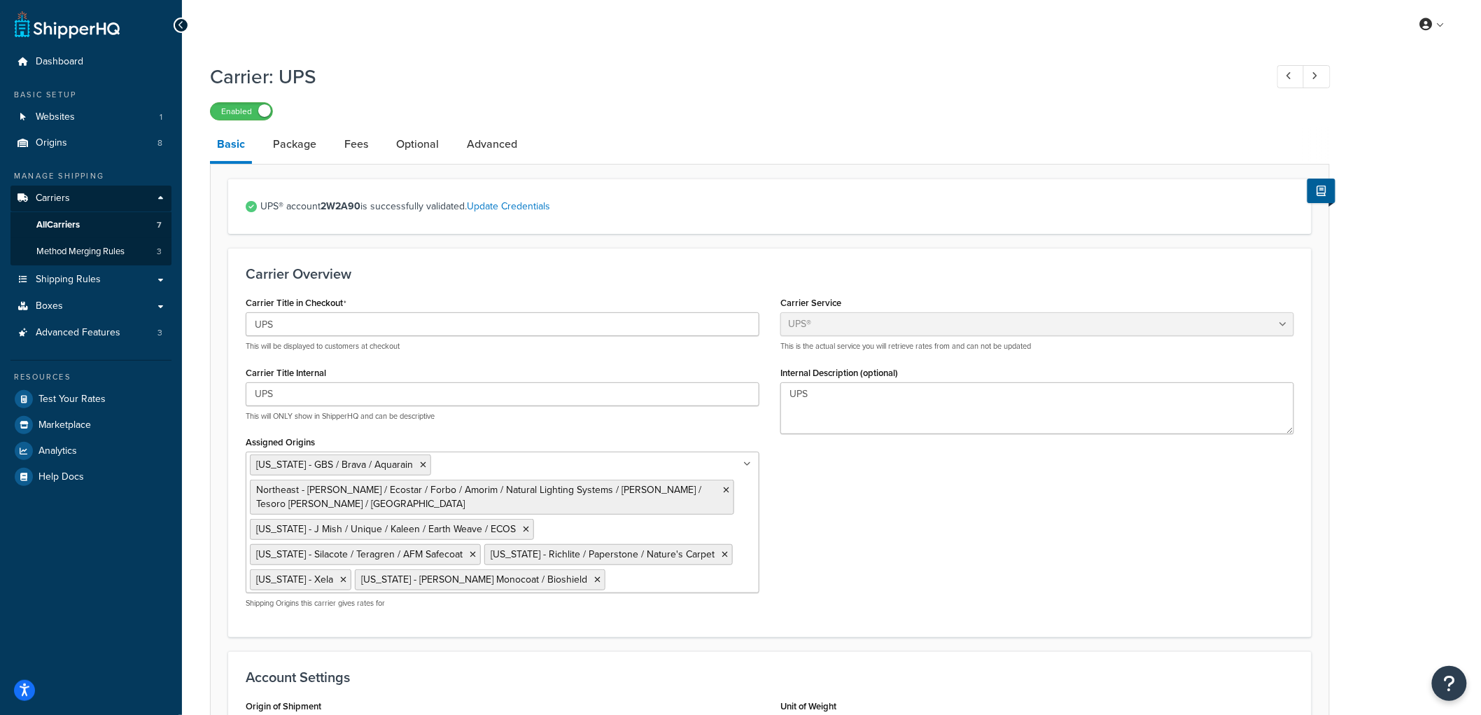
click at [481, 248] on div "Carrier Overview Carrier Title in Checkout UPS This will be displayed to custom…" at bounding box center [769, 442] width 1083 height 388
click at [87, 278] on span "Shipping Rules" at bounding box center [68, 280] width 65 height 12
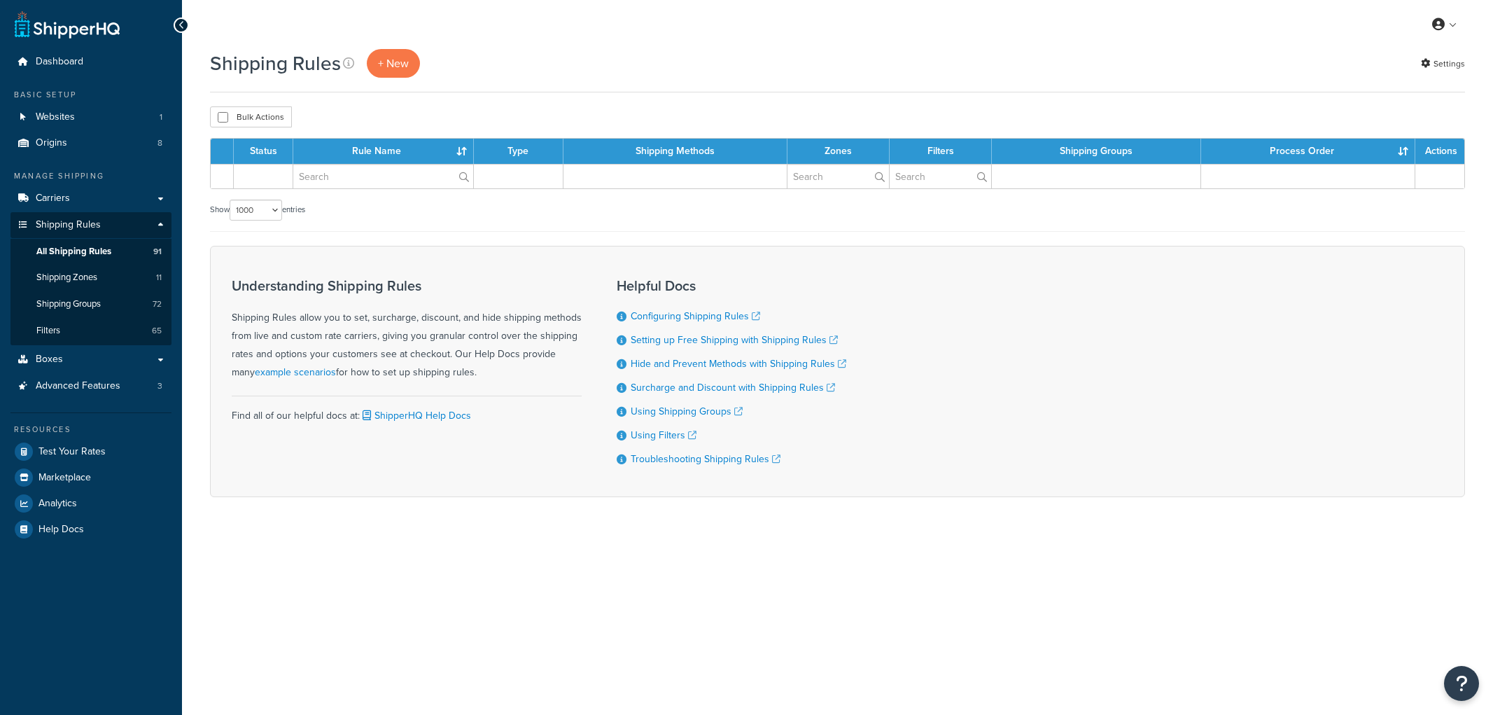
select select "1000"
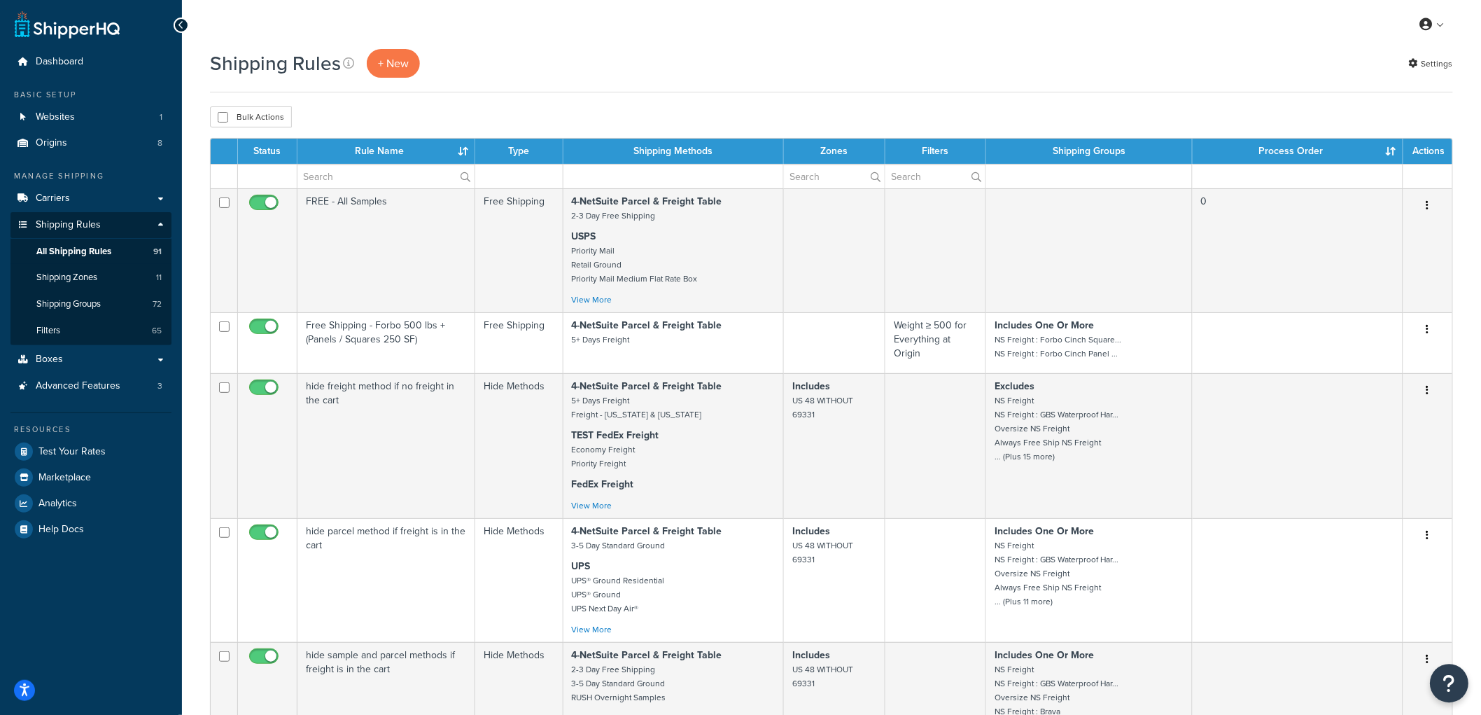
click at [1444, 677] on icon "Open Resource Center" at bounding box center [1449, 683] width 13 height 20
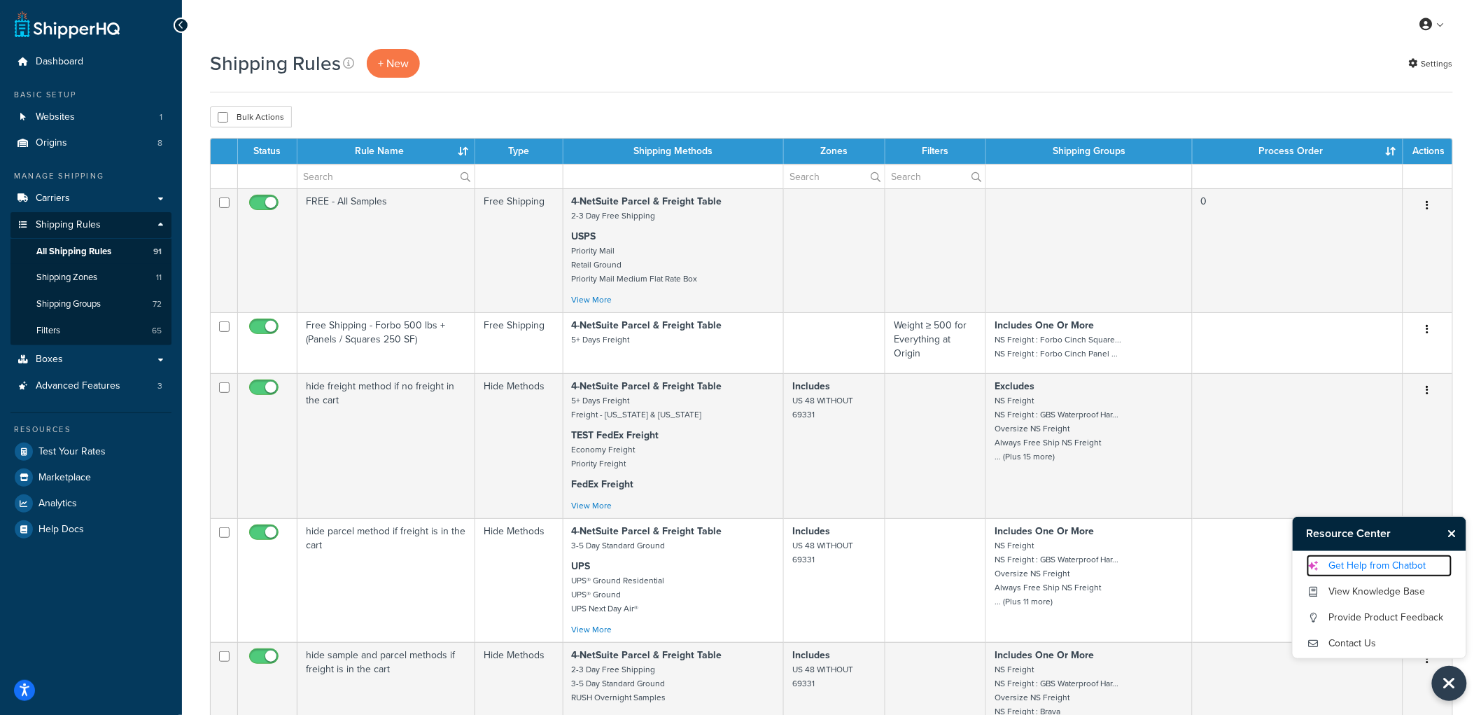
click at [1372, 558] on link "Get Help from Chatbot" at bounding box center [1380, 565] width 146 height 22
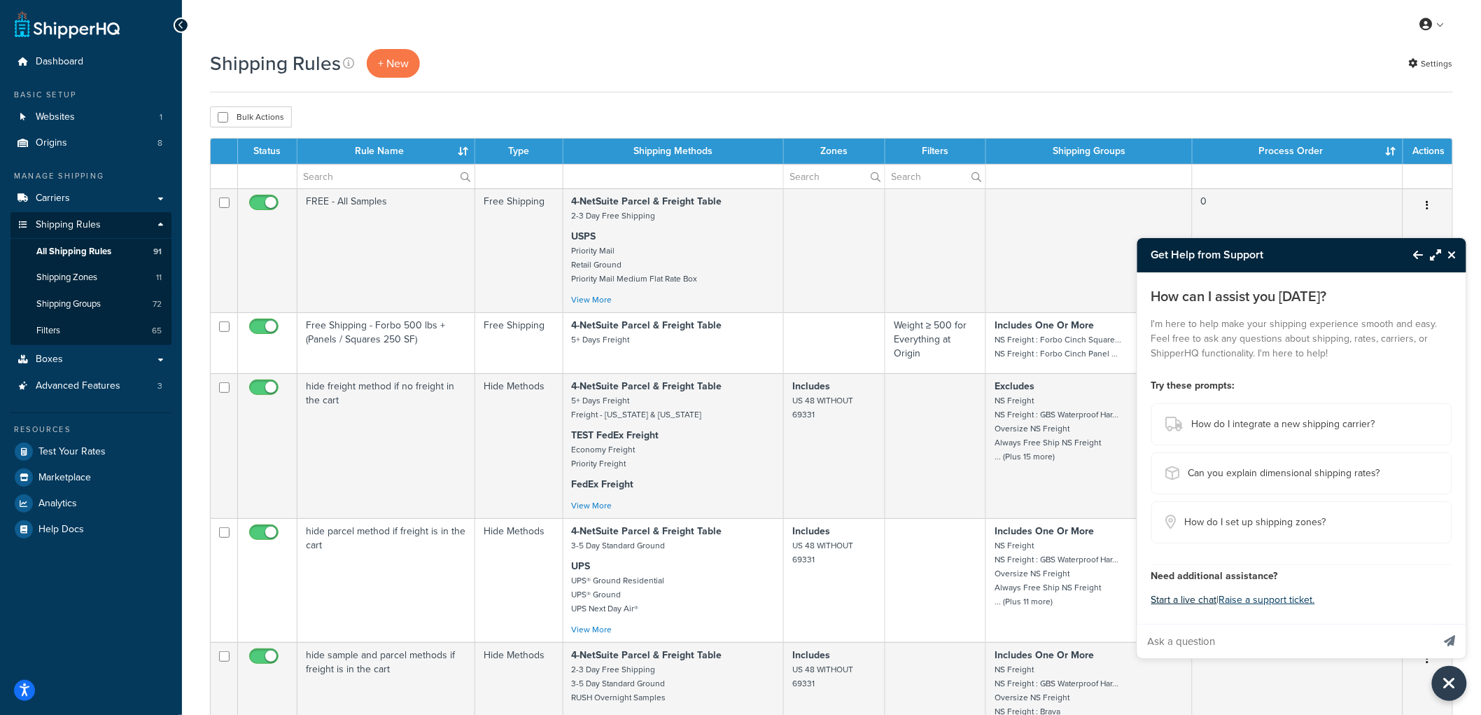
click at [1181, 602] on button "Start a live chat" at bounding box center [1184, 600] width 66 height 20
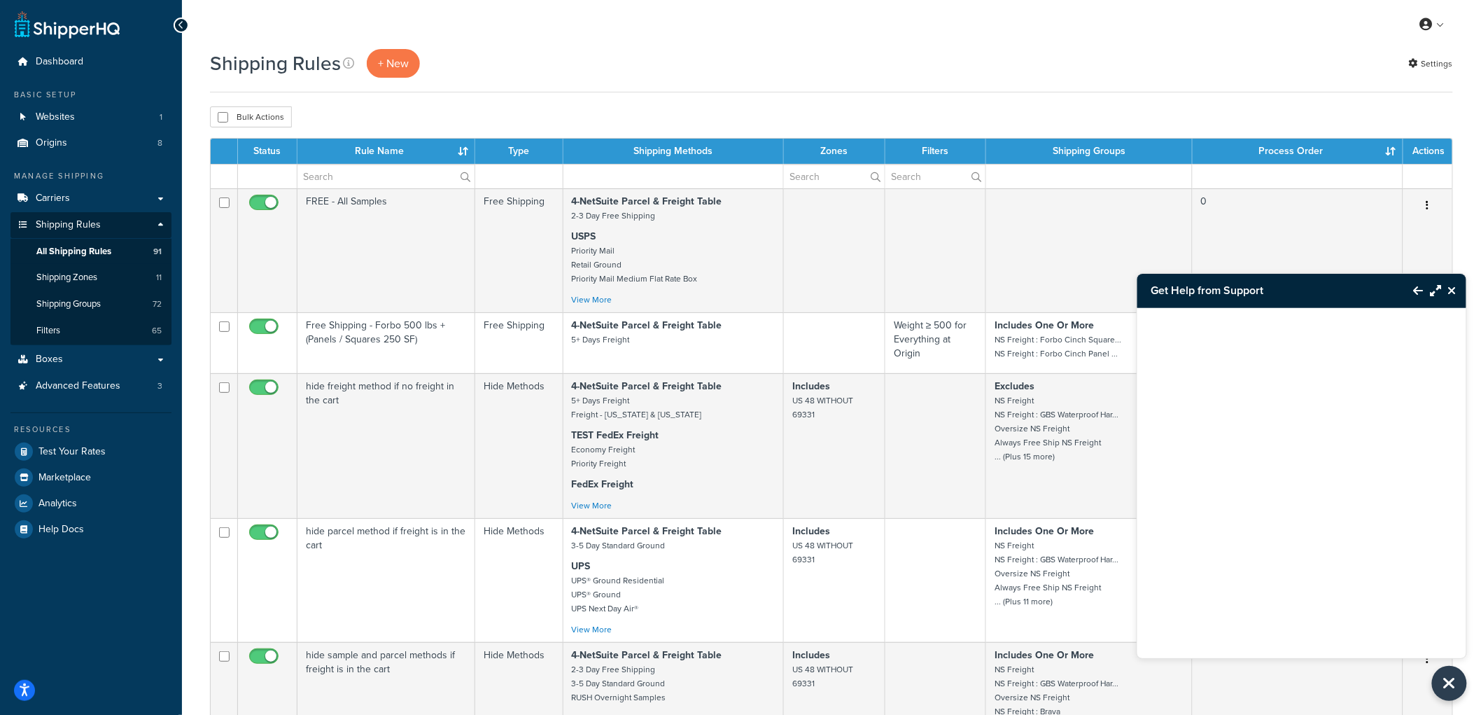
click at [903, 120] on div "Bulk Actions Duplicate Delete" at bounding box center [831, 116] width 1243 height 21
click at [1040, 81] on div "Shipping Rules + New Settings" at bounding box center [831, 70] width 1243 height 43
click at [868, 108] on div "Bulk Actions Duplicate Delete" at bounding box center [831, 116] width 1243 height 21
click at [714, 122] on div "Bulk Actions Duplicate Delete" at bounding box center [831, 116] width 1243 height 21
click at [848, 111] on div "Bulk Actions Duplicate Delete" at bounding box center [831, 116] width 1243 height 21
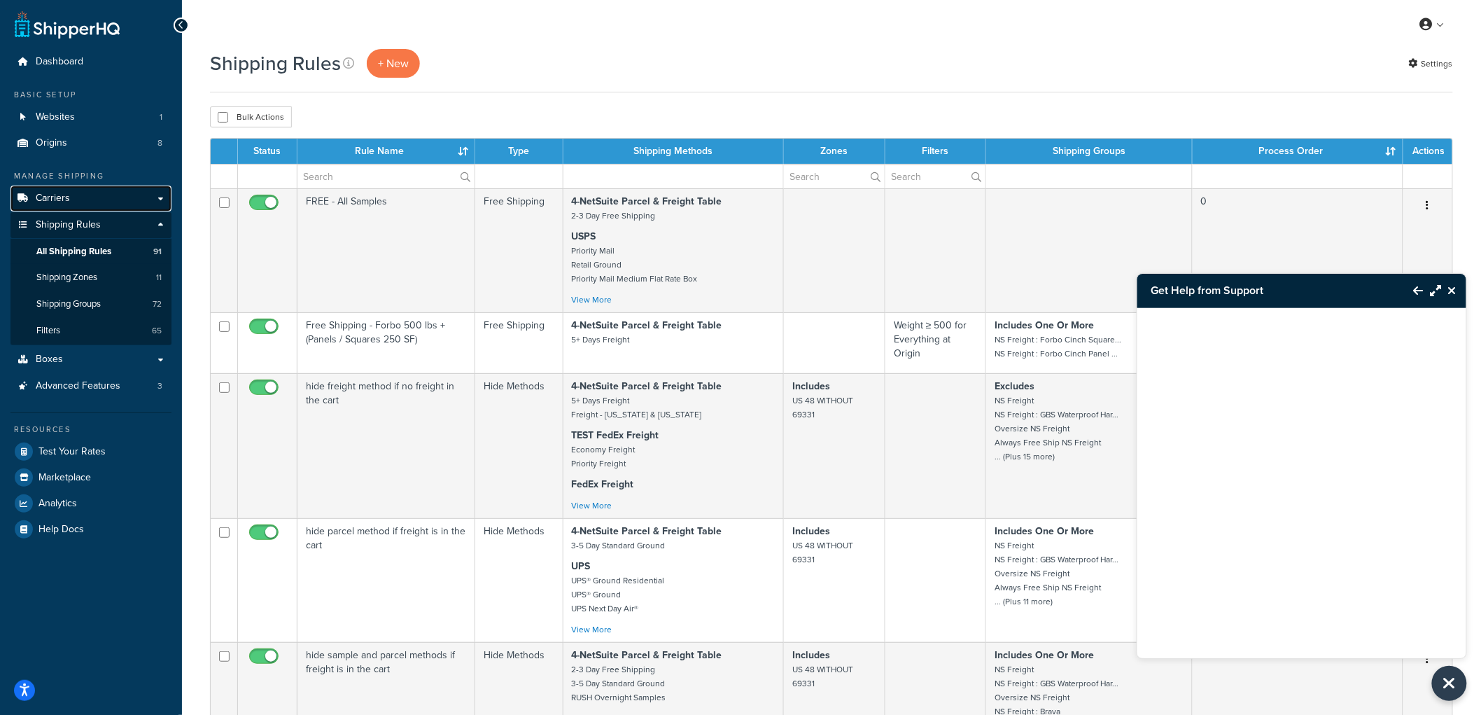
click at [59, 199] on span "Carriers" at bounding box center [53, 198] width 34 height 12
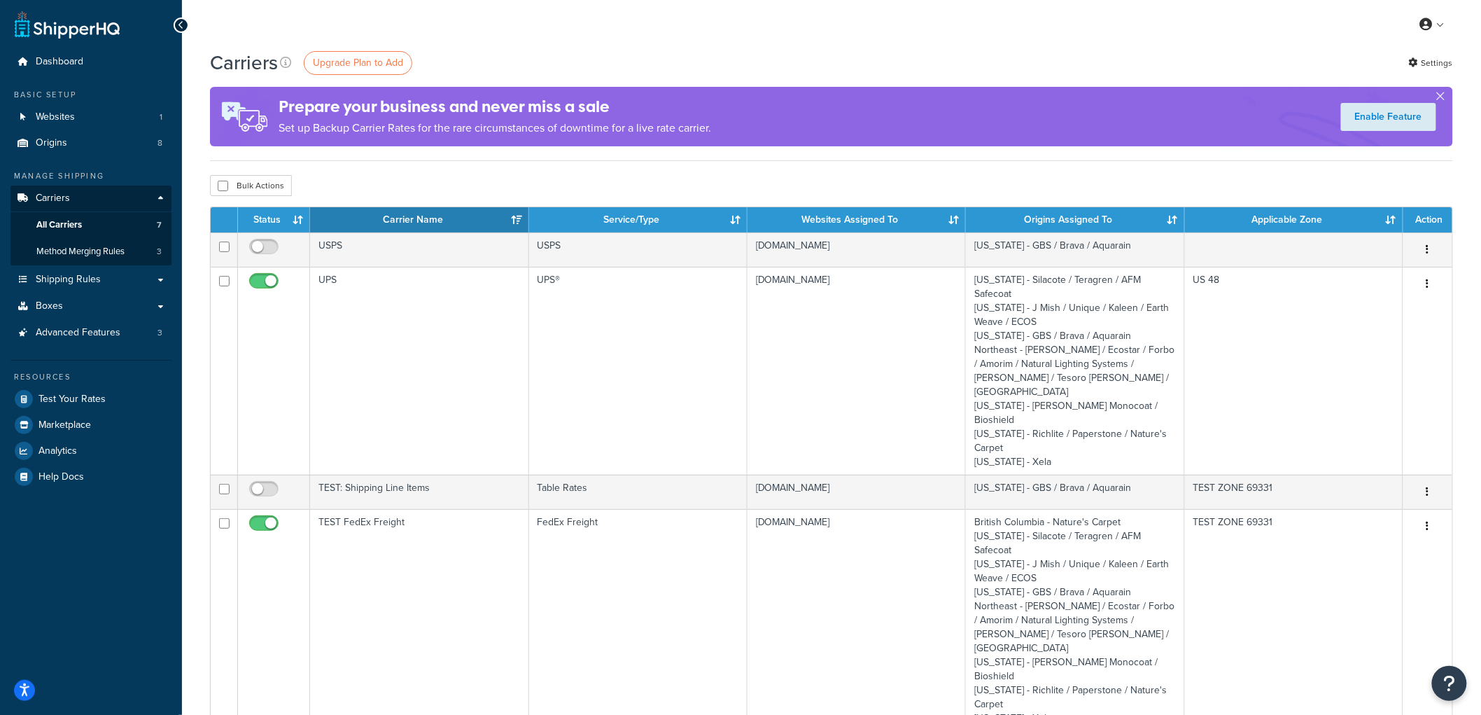
click at [500, 360] on td "UPS" at bounding box center [419, 371] width 218 height 208
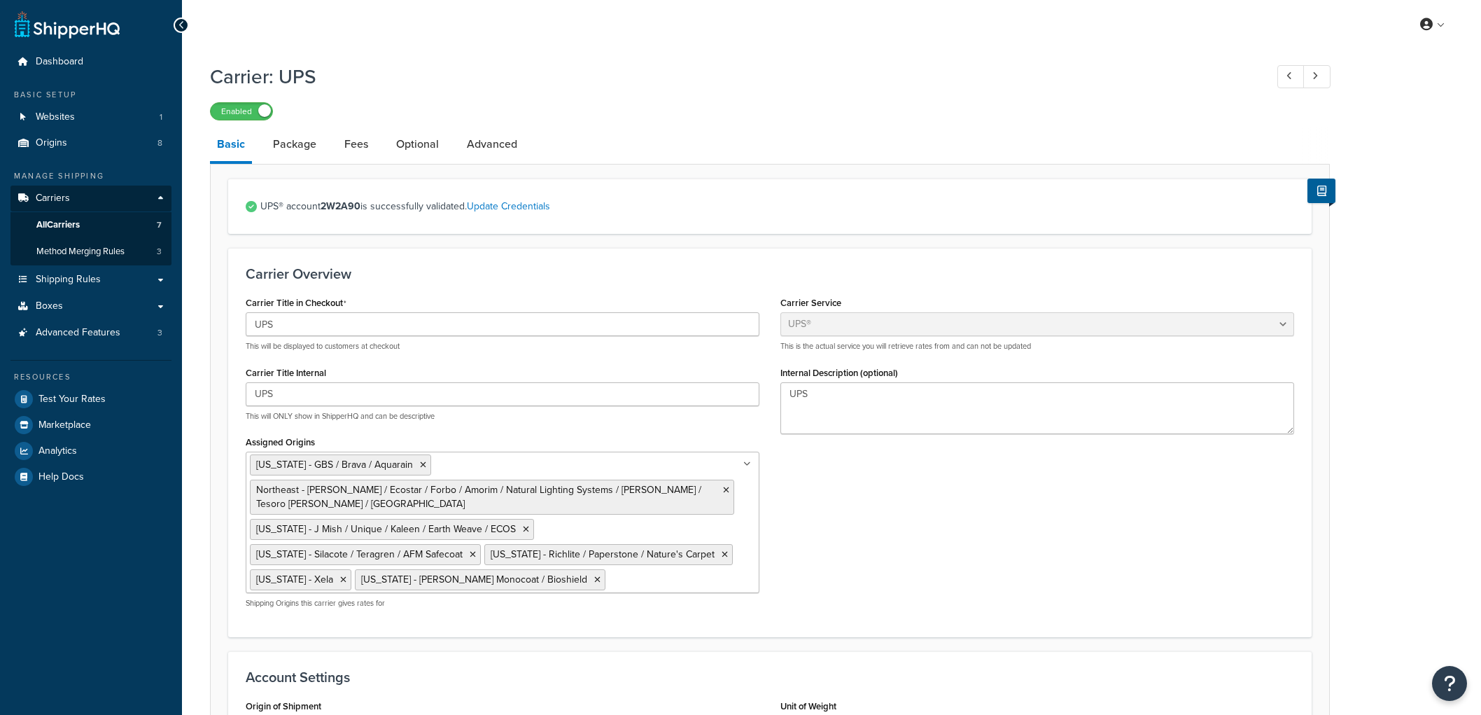
select select "ups"
click at [294, 141] on link "Package" at bounding box center [294, 144] width 57 height 34
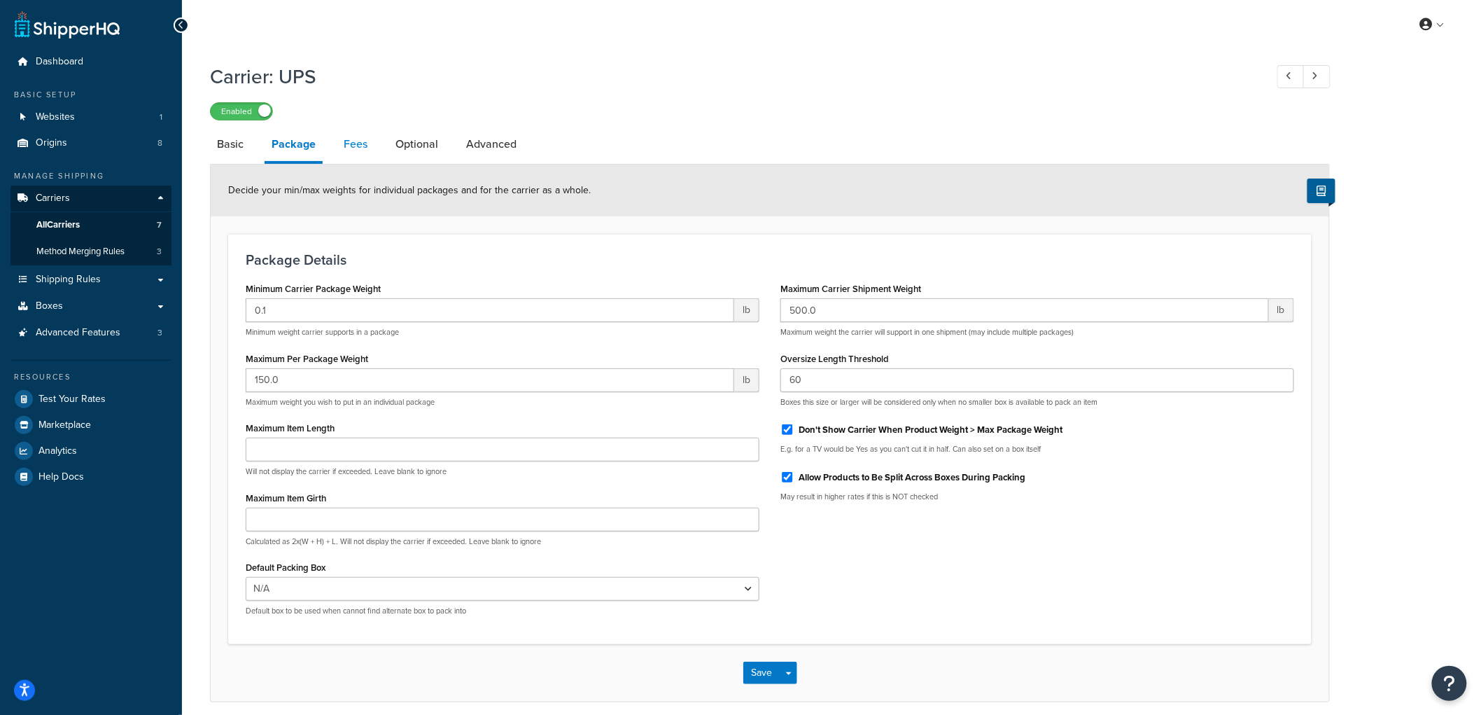
click at [358, 152] on link "Fees" at bounding box center [356, 144] width 38 height 34
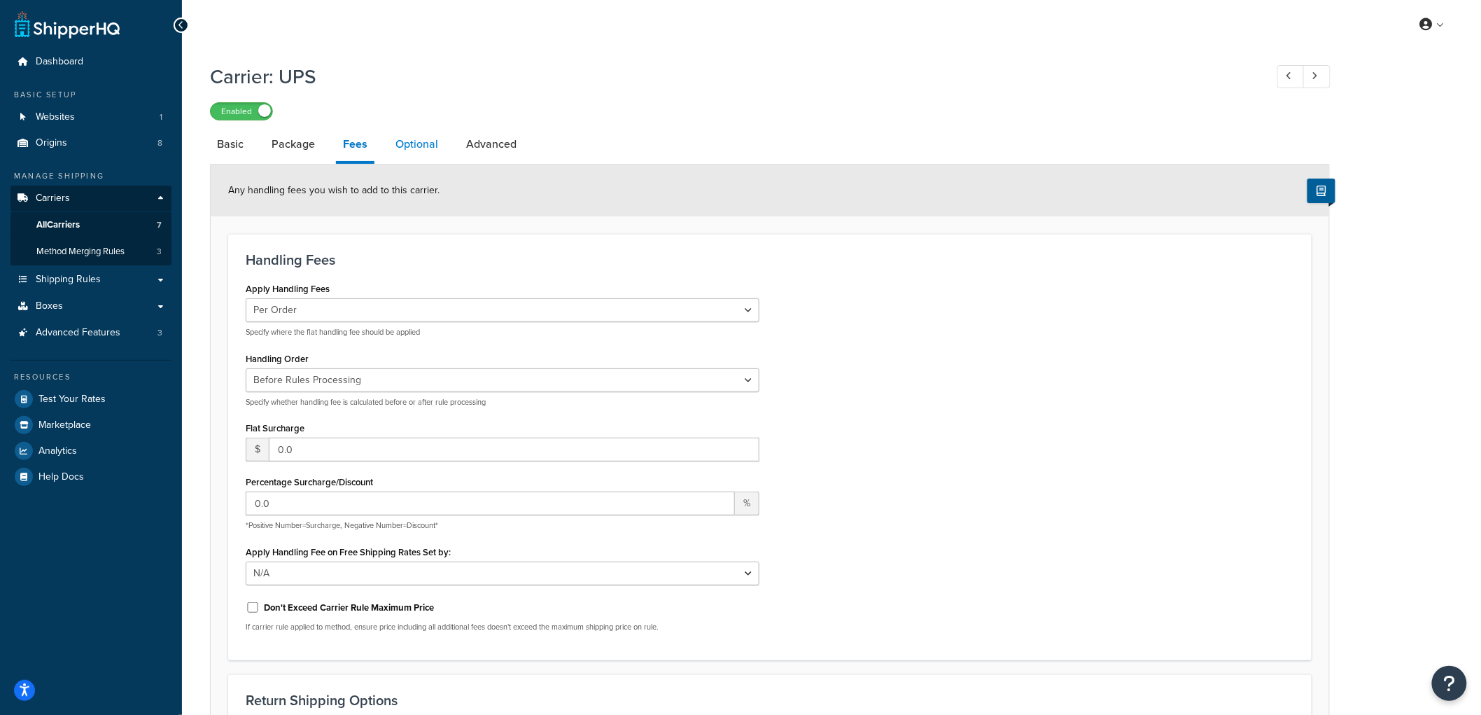
click at [420, 143] on link "Optional" at bounding box center [416, 144] width 57 height 34
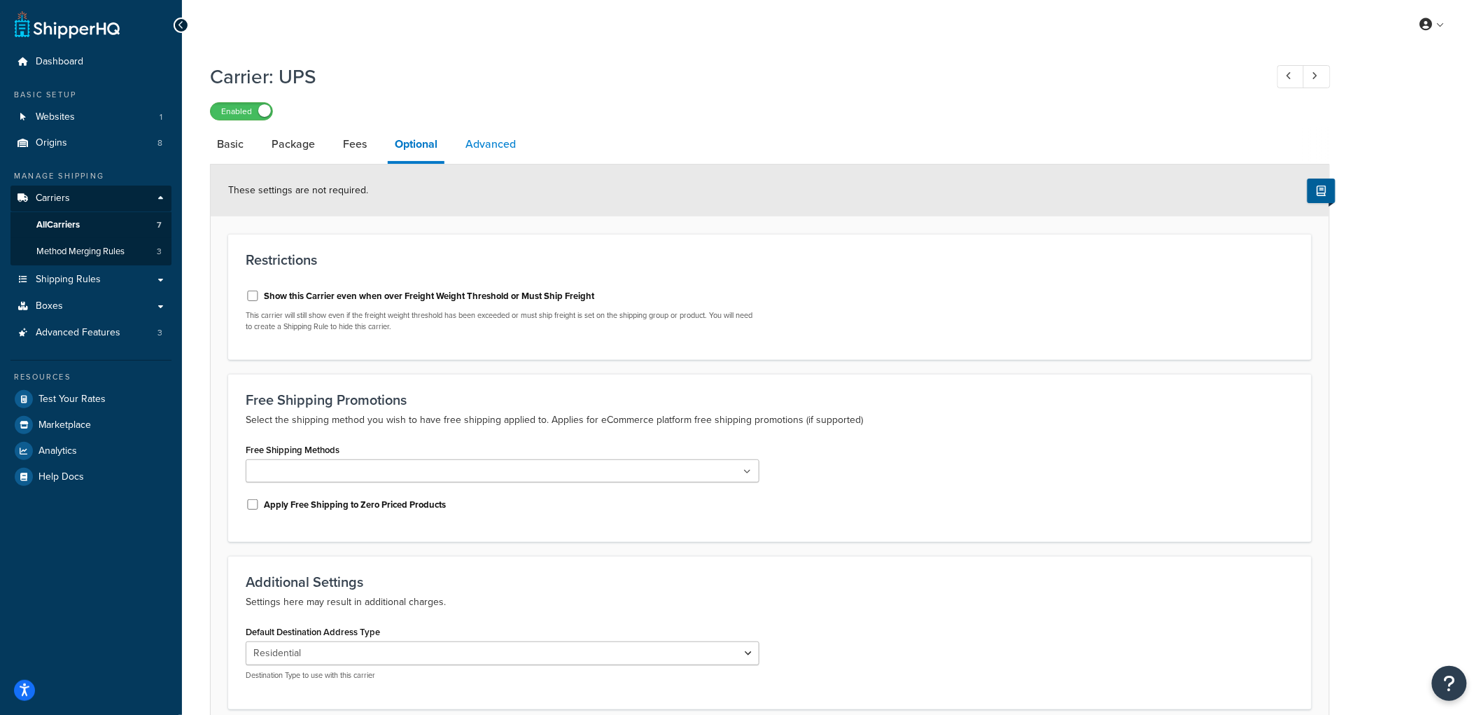
click at [493, 140] on link "Advanced" at bounding box center [490, 144] width 64 height 34
select select "false"
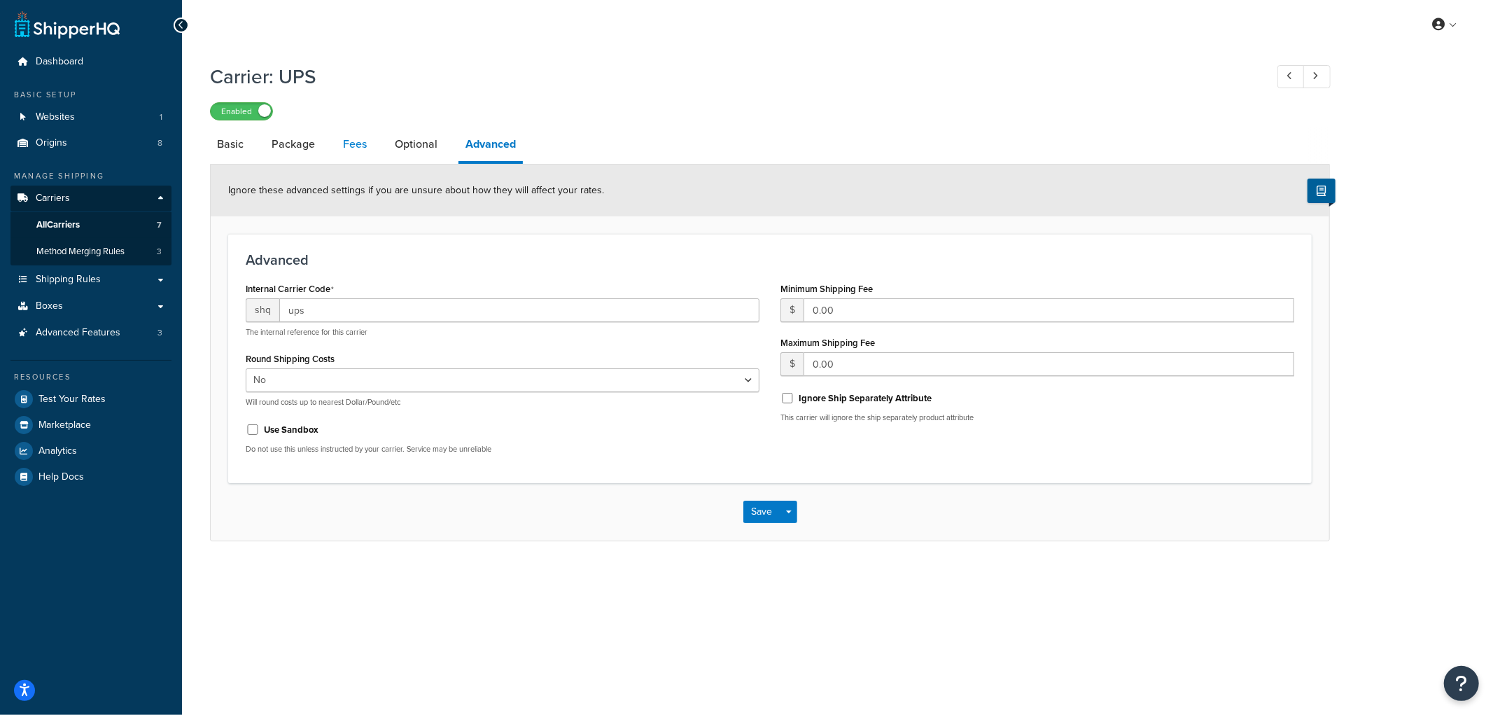
click at [347, 150] on link "Fees" at bounding box center [355, 144] width 38 height 34
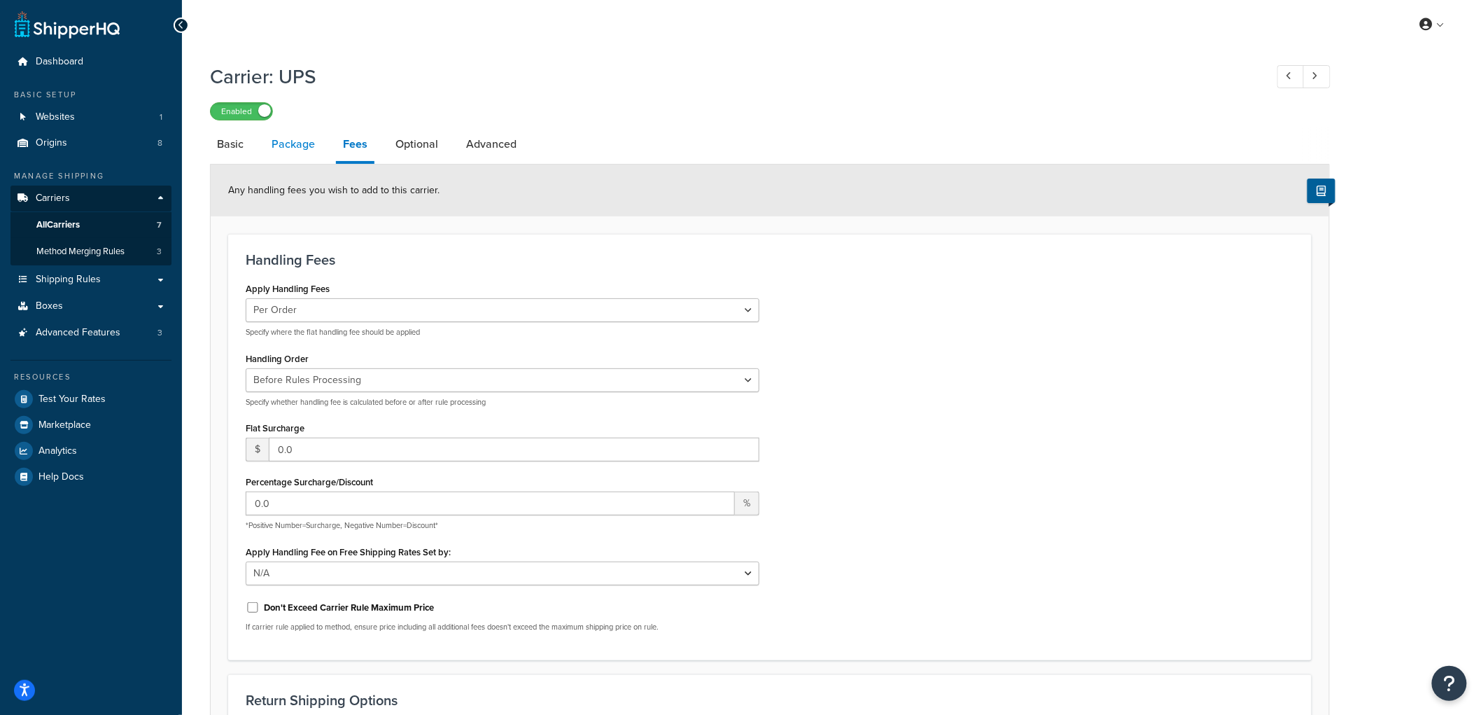
click at [310, 145] on link "Package" at bounding box center [293, 144] width 57 height 34
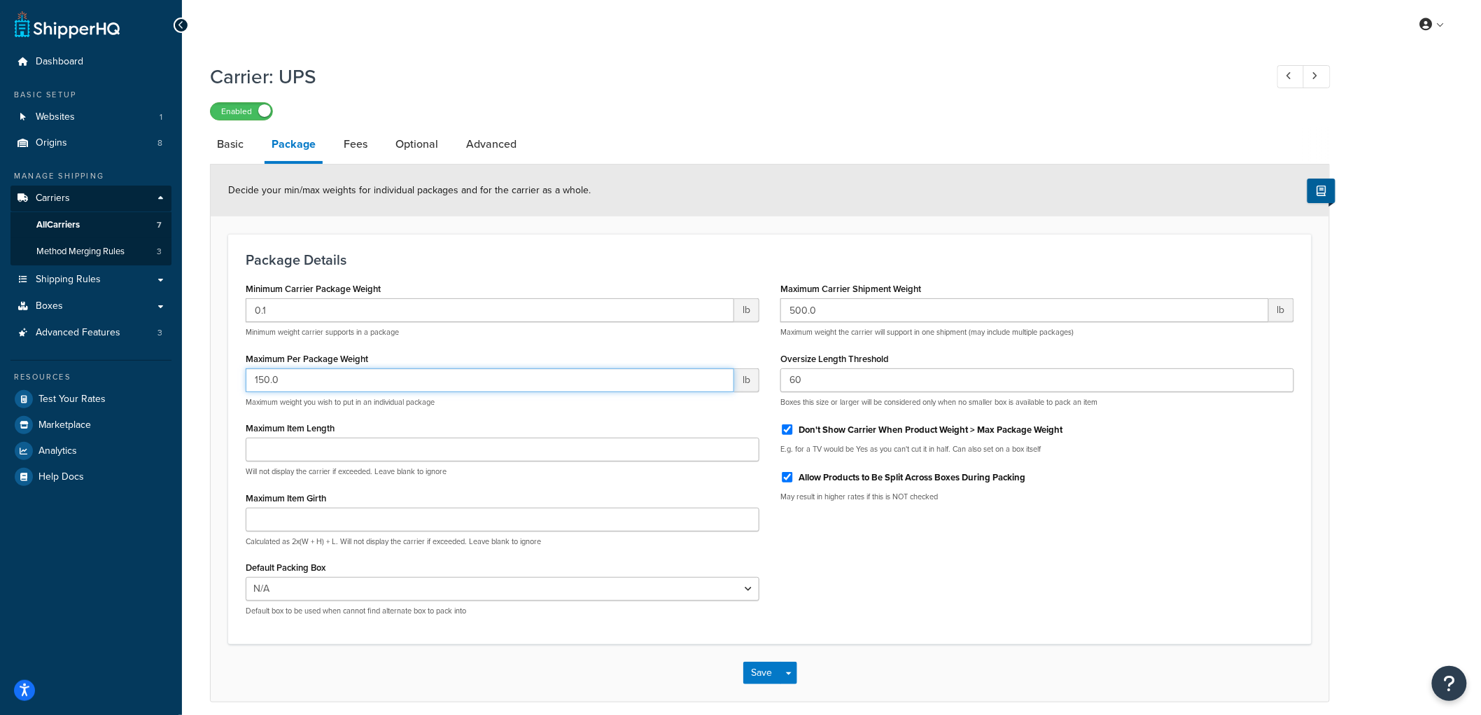
click at [356, 379] on input "150.0" at bounding box center [490, 380] width 488 height 24
click at [1018, 550] on div "Minimum Carrier Package Weight 0.1 lb Minimum weight carrier supports in a pack…" at bounding box center [769, 453] width 1069 height 348
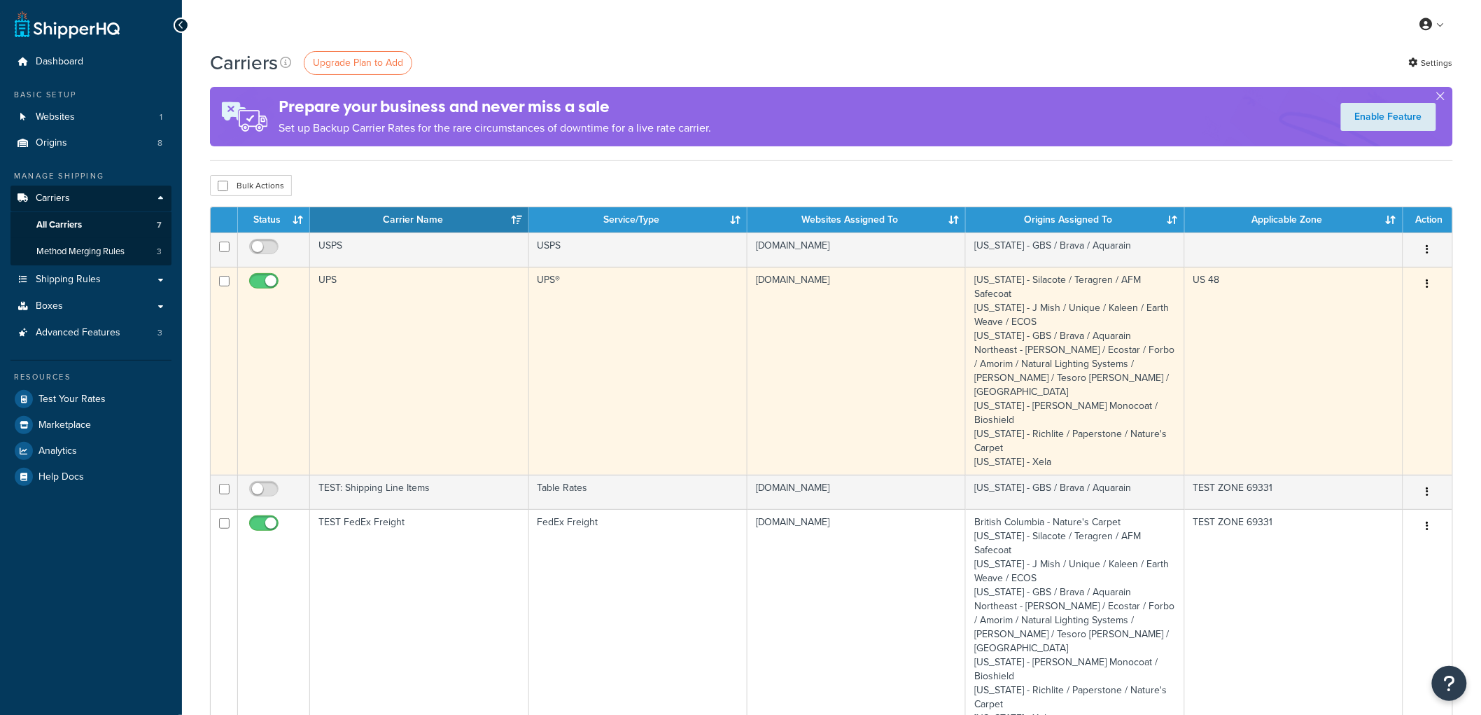
click at [365, 335] on td "UPS" at bounding box center [419, 371] width 218 height 208
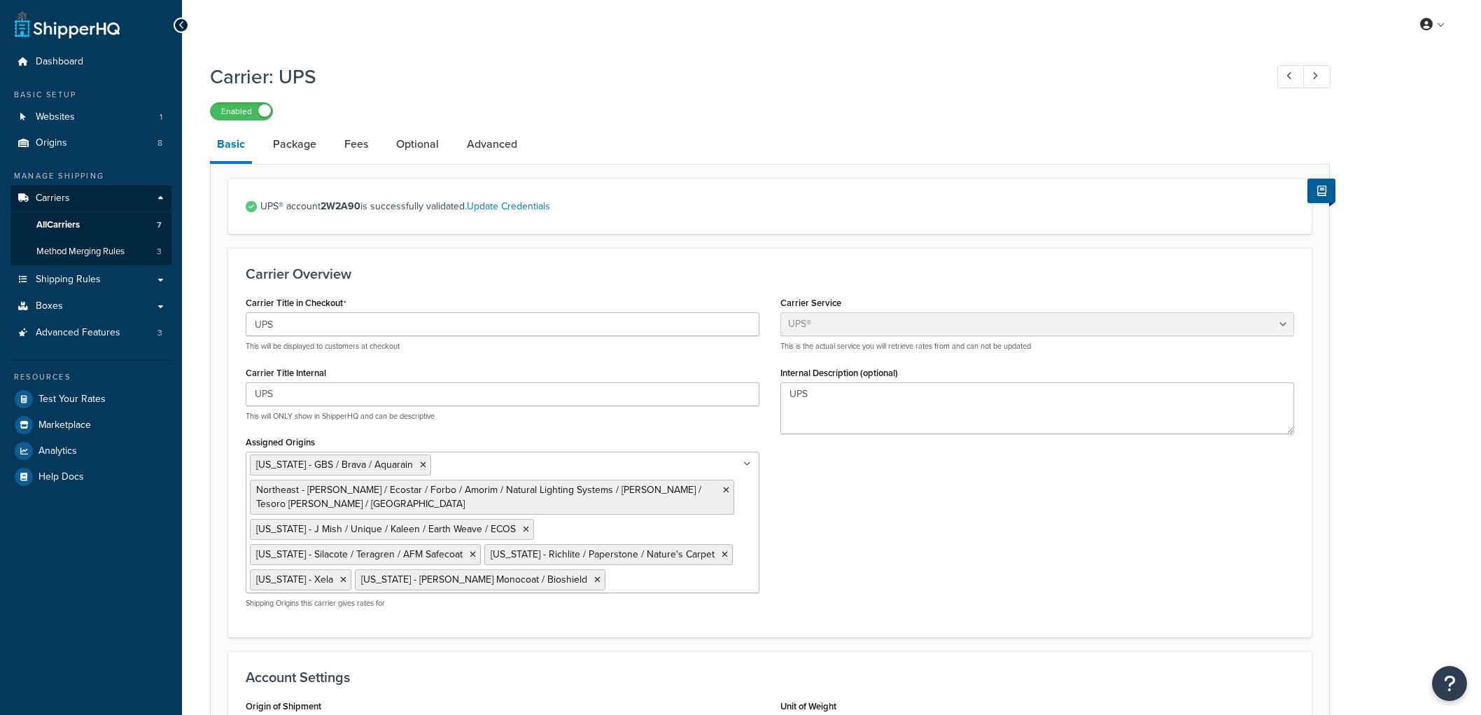
select select "ups"
click at [289, 143] on link "Package" at bounding box center [294, 144] width 57 height 34
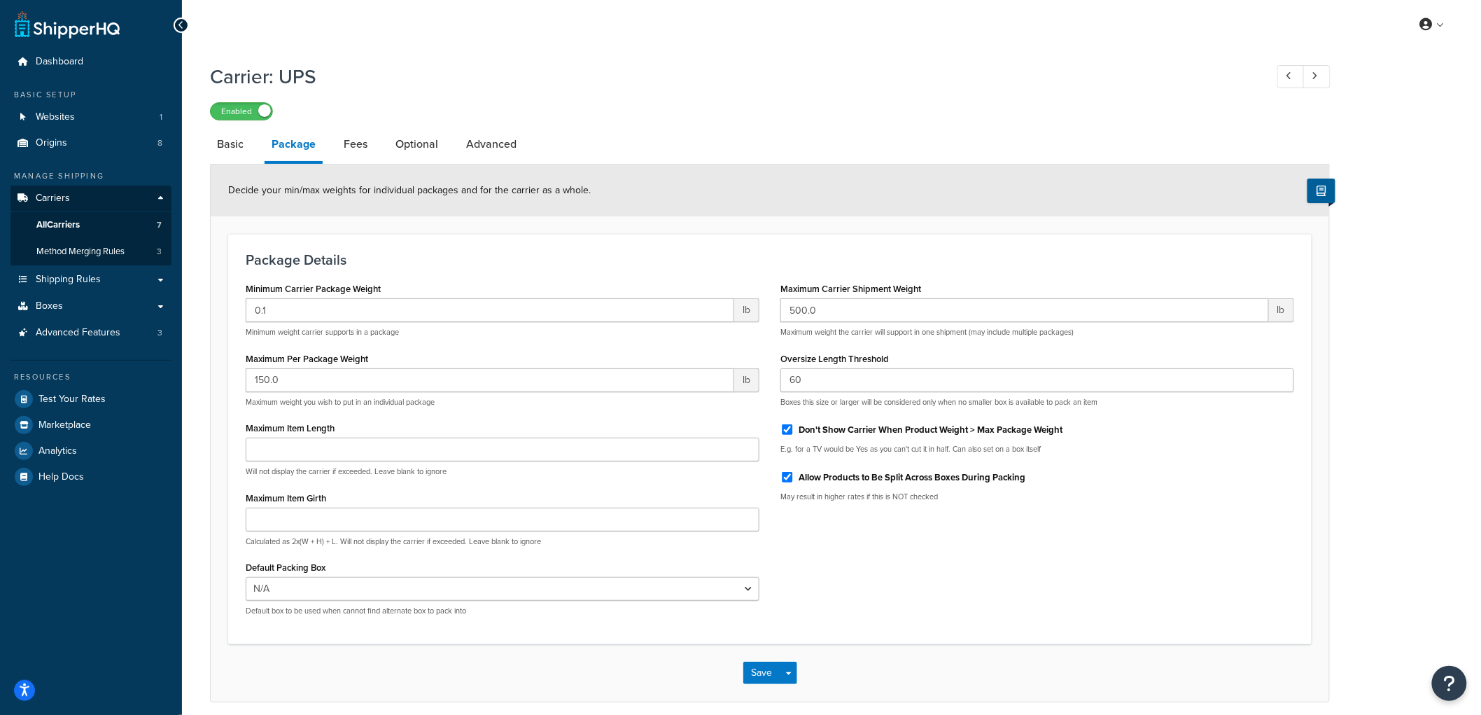
click at [1344, 470] on div "Carrier: UPS Enabled Basic Package Fees Optional Advanced Decide your min/max w…" at bounding box center [831, 396] width 1299 height 681
